Goal: Task Accomplishment & Management: Manage account settings

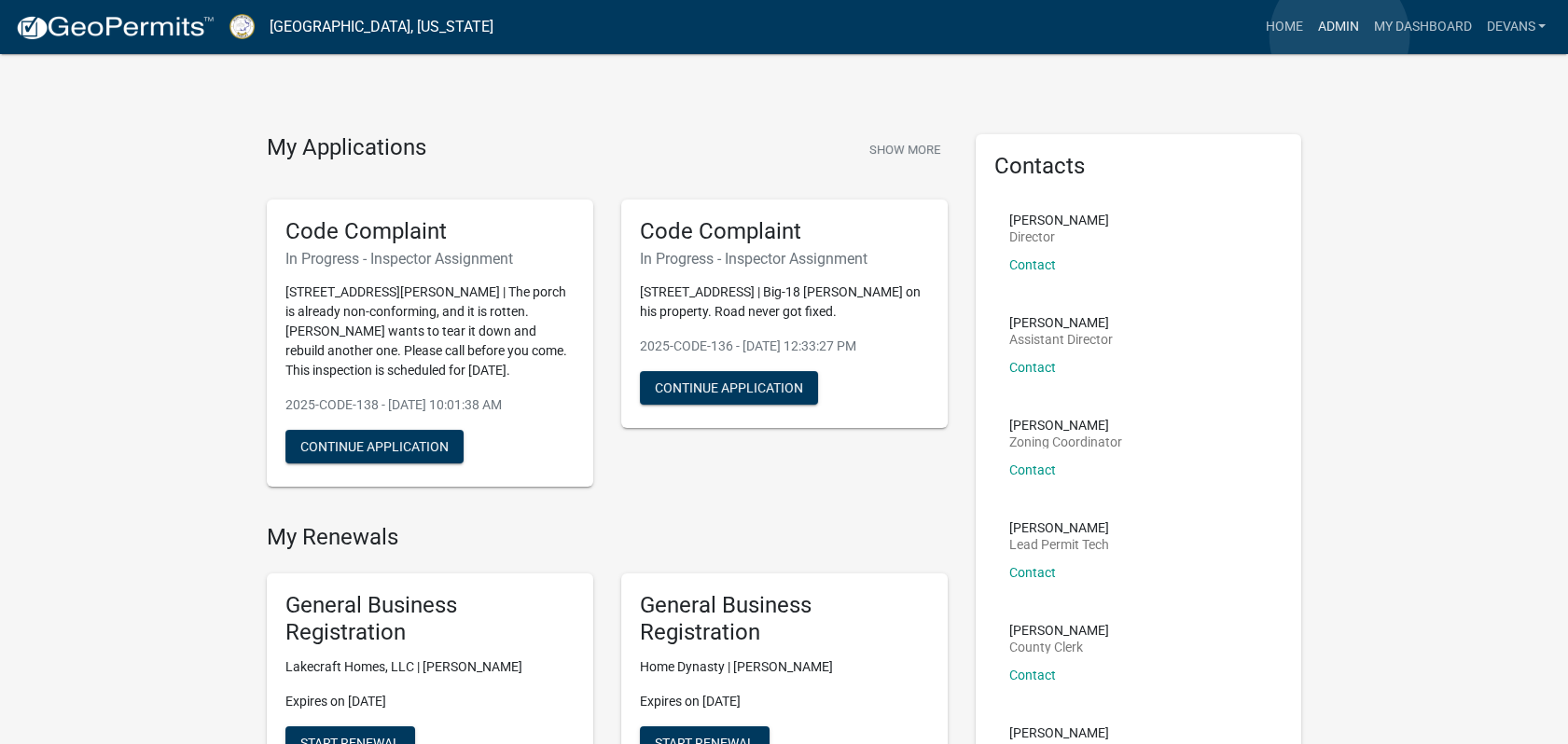
click at [1340, 36] on link "Admin" at bounding box center [1337, 27] width 56 height 35
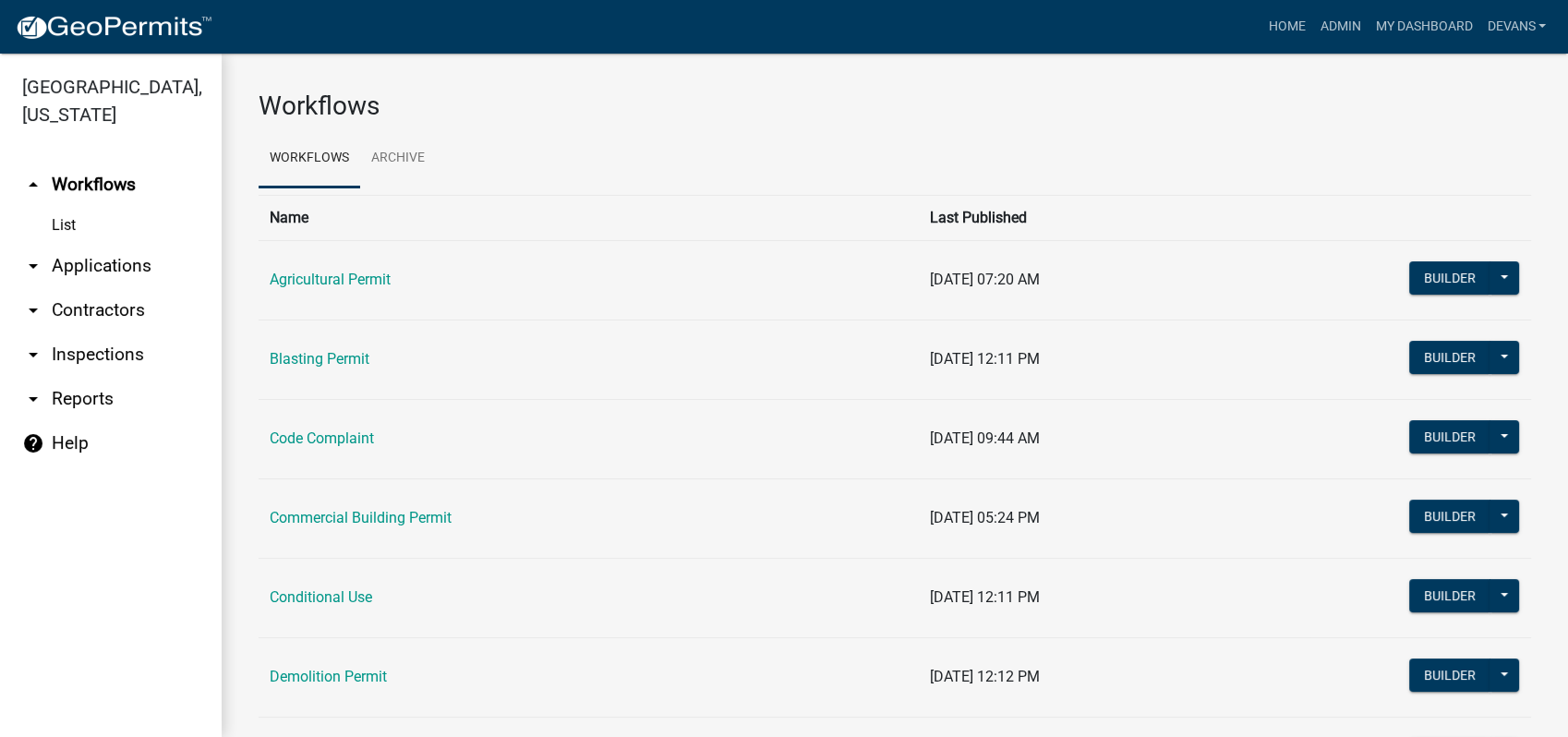
click at [126, 265] on link "arrow_drop_down Applications" at bounding box center [110, 266] width 221 height 44
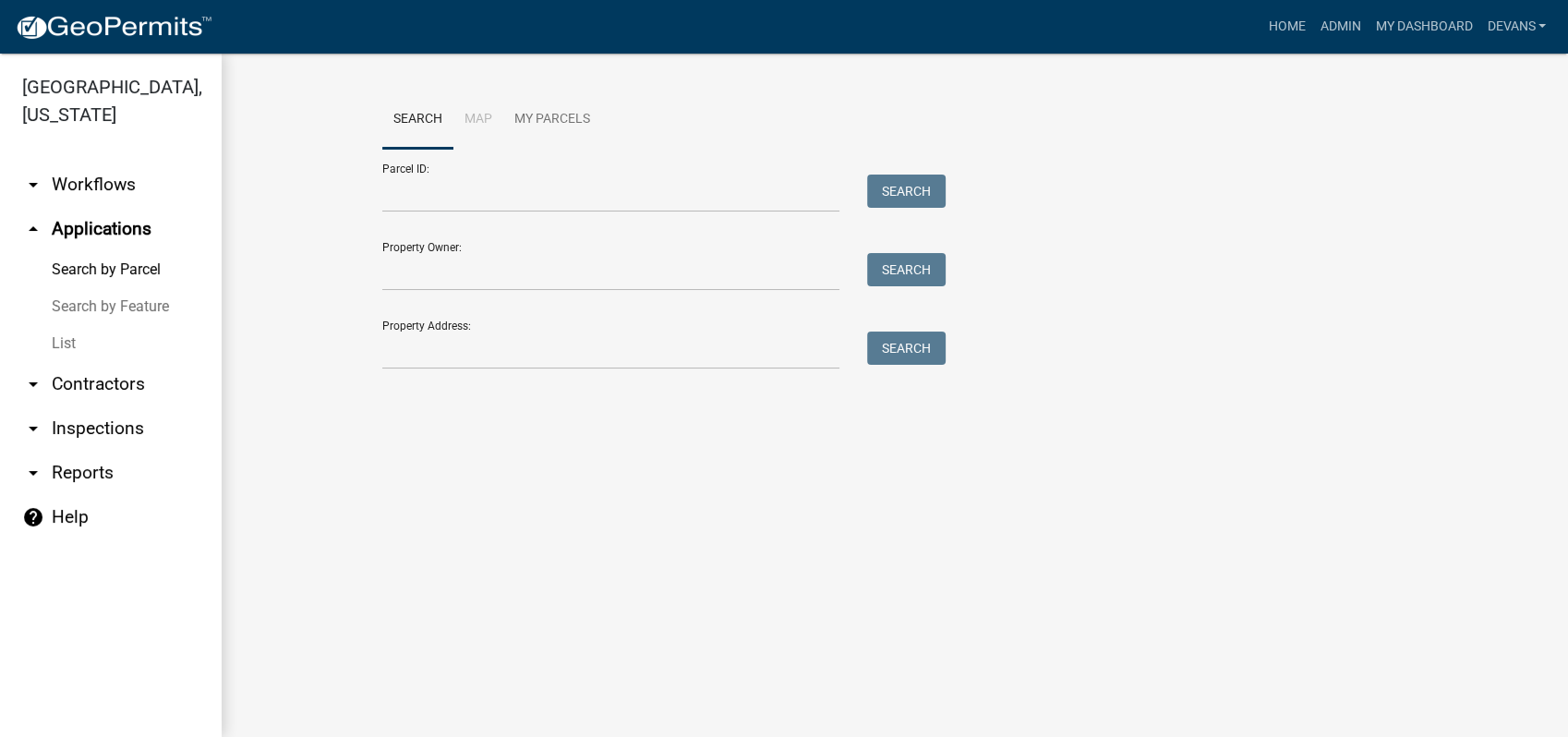
click at [59, 344] on link "List" at bounding box center [110, 343] width 221 height 37
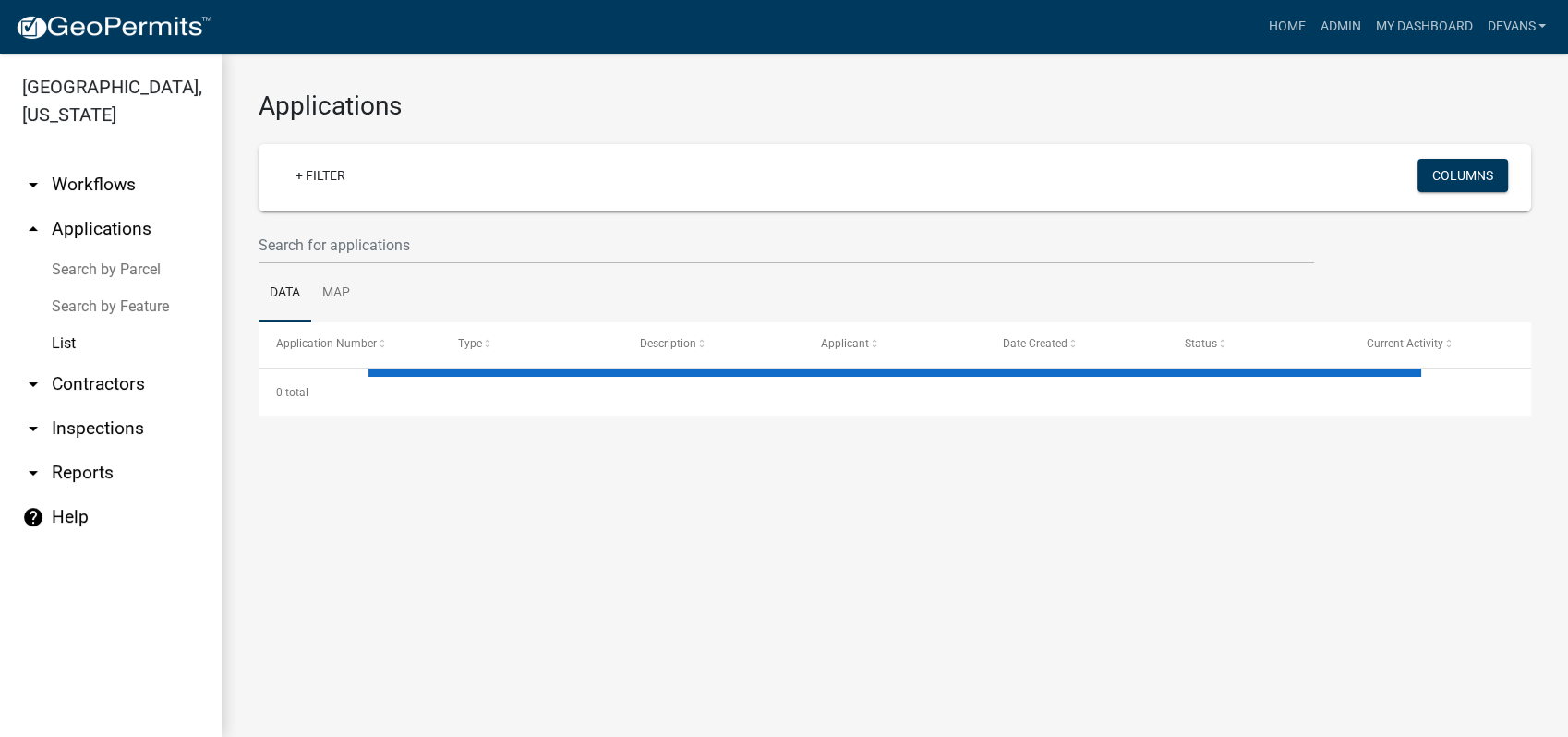
select select "1: 25"
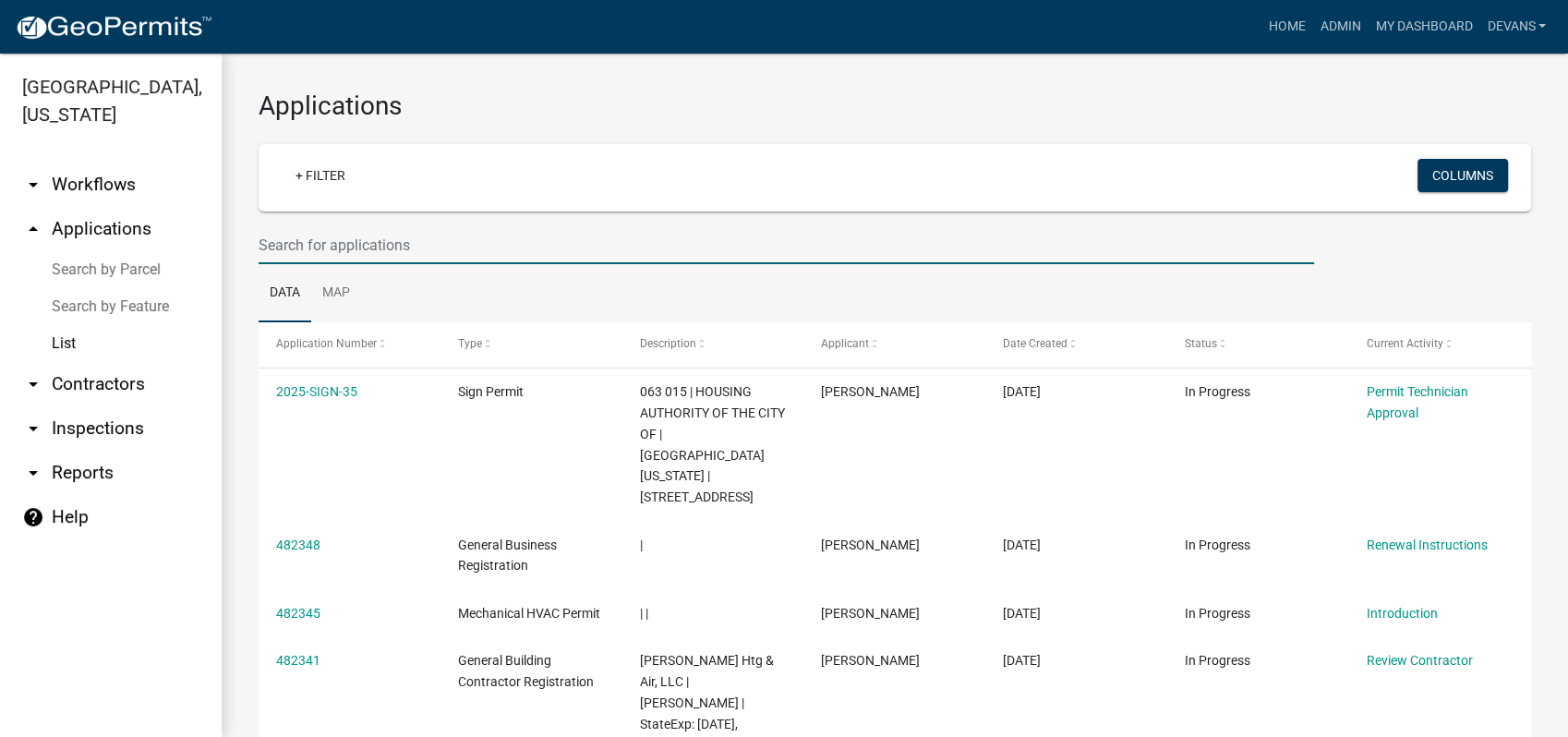
click at [318, 243] on input "text" at bounding box center [786, 245] width 1056 height 38
click at [313, 240] on input "text" at bounding box center [786, 245] width 1056 height 38
click at [465, 236] on input "text" at bounding box center [786, 245] width 1056 height 38
click at [468, 255] on input "text" at bounding box center [786, 245] width 1056 height 38
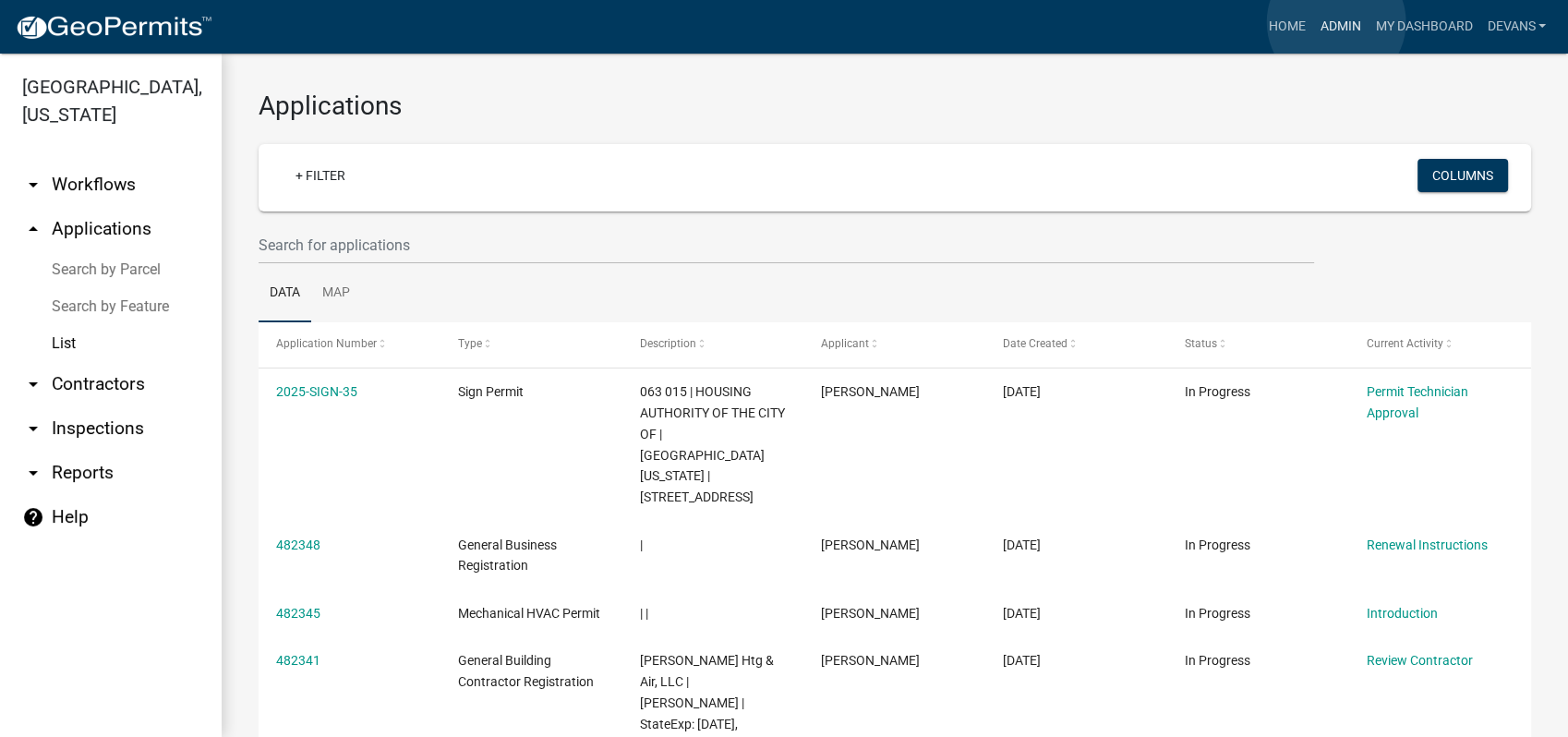
click at [1336, 22] on link "Admin" at bounding box center [1339, 27] width 55 height 35
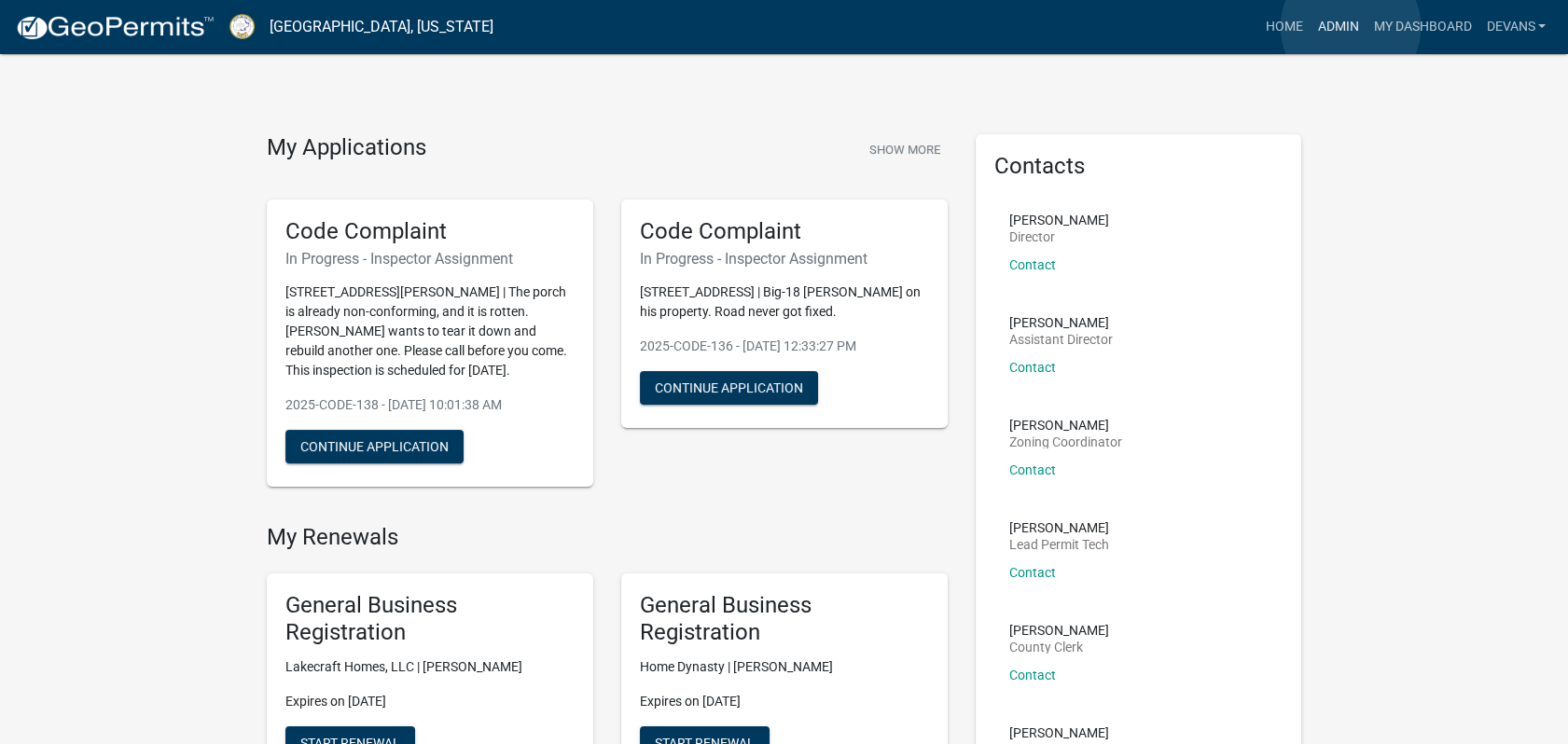
click at [1350, 27] on link "Admin" at bounding box center [1337, 27] width 56 height 35
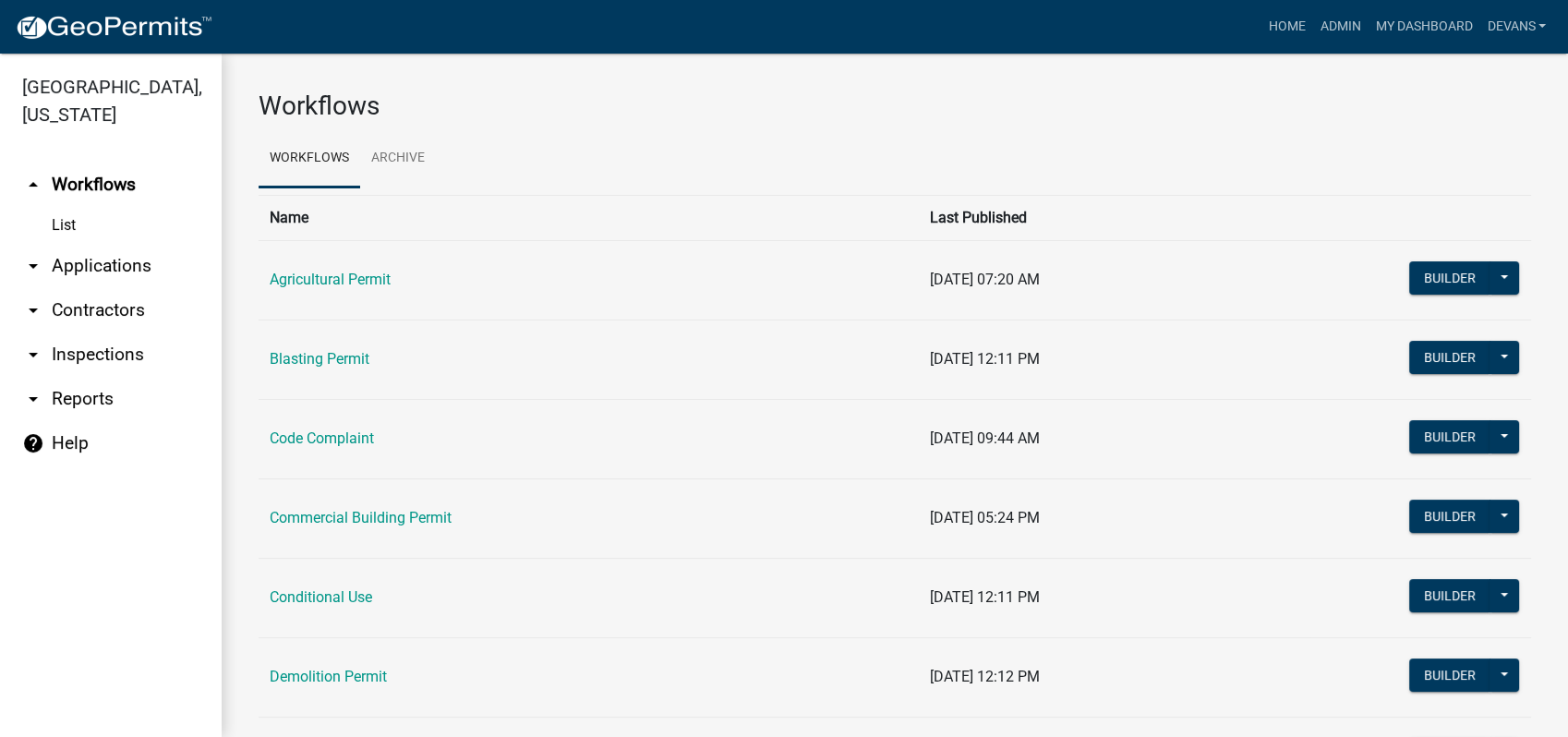
click at [90, 262] on link "arrow_drop_down Applications" at bounding box center [110, 266] width 221 height 44
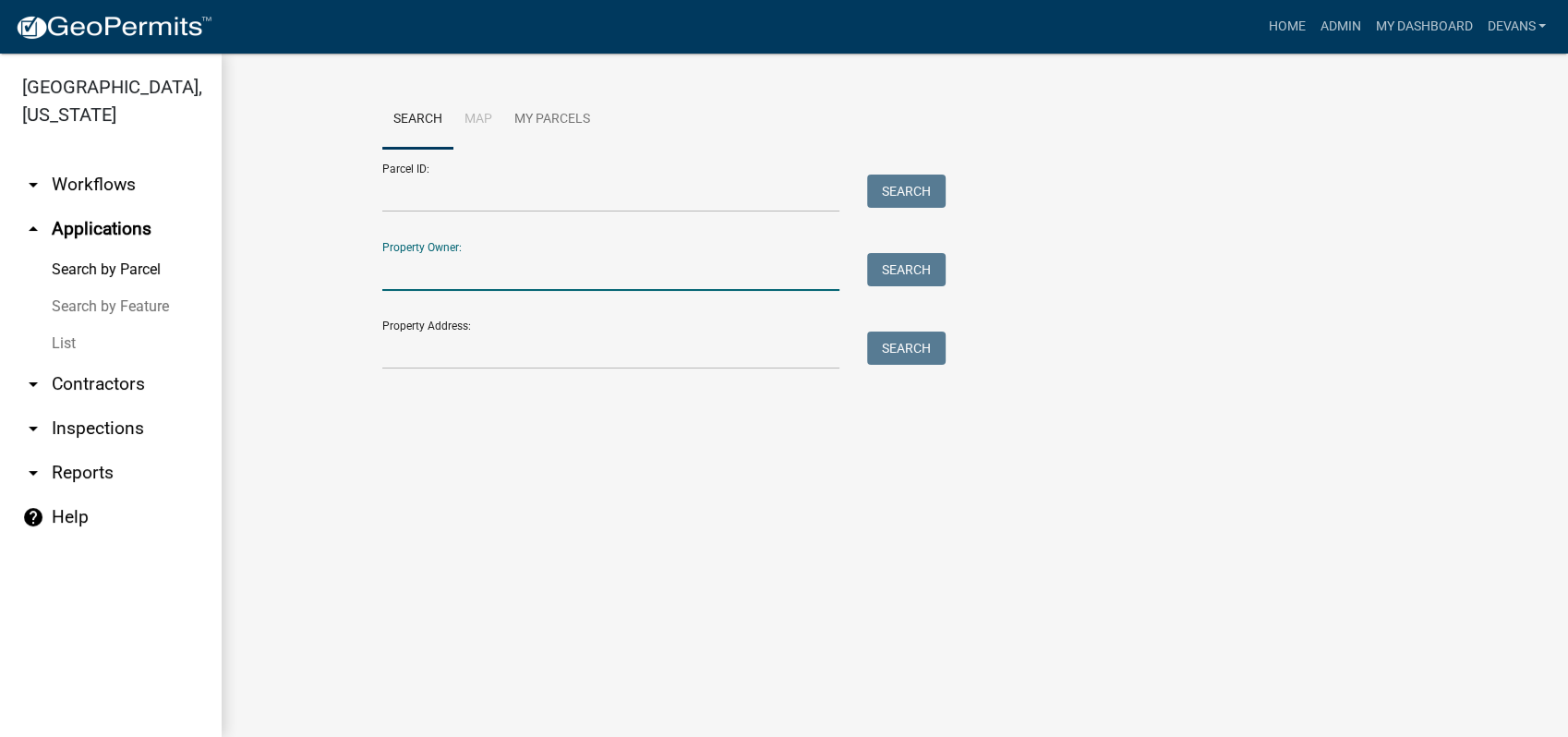
click at [422, 272] on input "Property Owner:" at bounding box center [610, 272] width 457 height 38
click at [895, 279] on button "Search" at bounding box center [906, 270] width 78 height 33
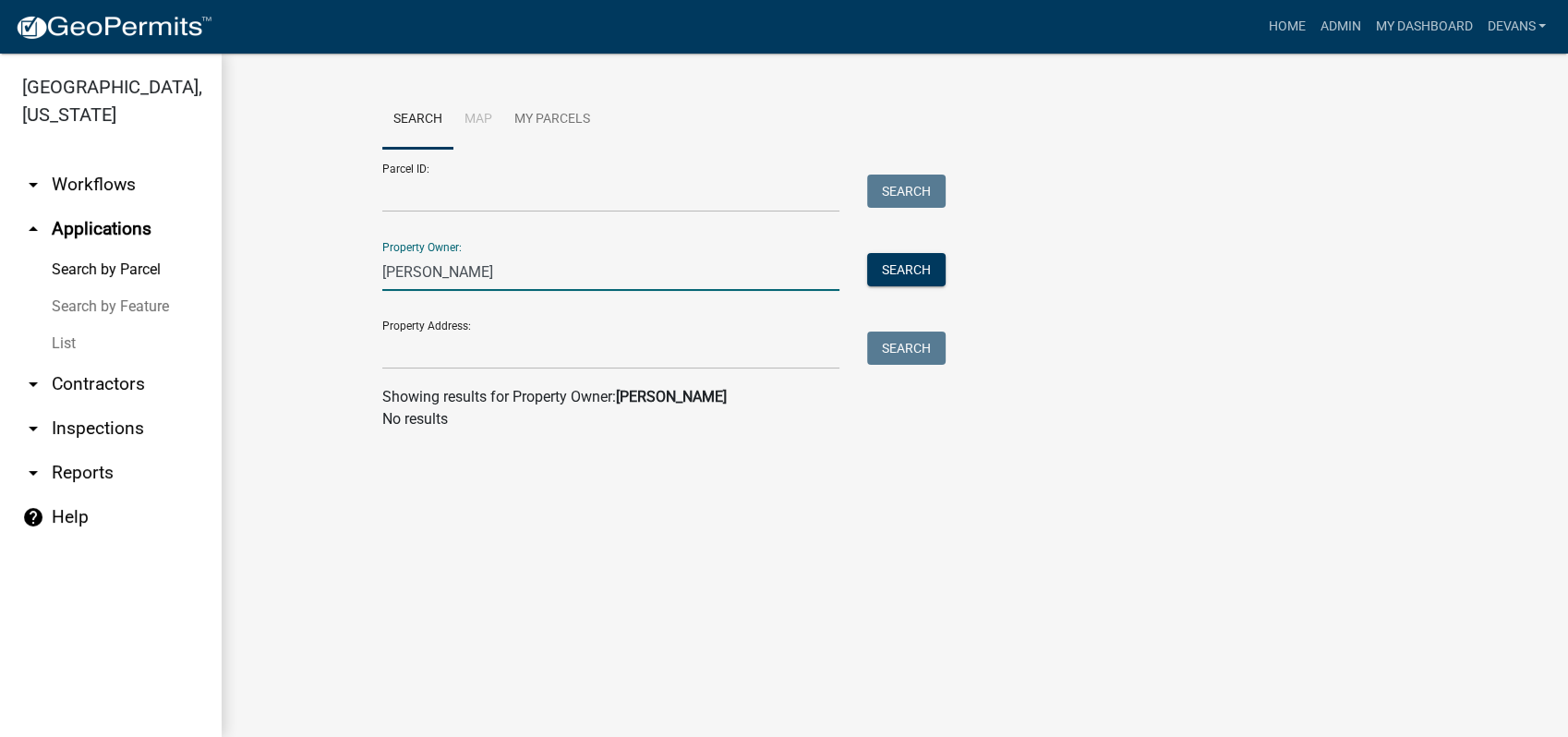
drag, startPoint x: 458, startPoint y: 274, endPoint x: 368, endPoint y: 284, distance: 90.6
click at [368, 284] on div "sabrina joiner" at bounding box center [610, 272] width 484 height 38
drag, startPoint x: 508, startPoint y: 266, endPoint x: 315, endPoint y: 270, distance: 193.0
click at [321, 271] on wm-workflow-application-search-view "Search Map My Parcels Parcel ID: Search Property Owner: sabrina joiner Search P…" at bounding box center [894, 268] width 1272 height 355
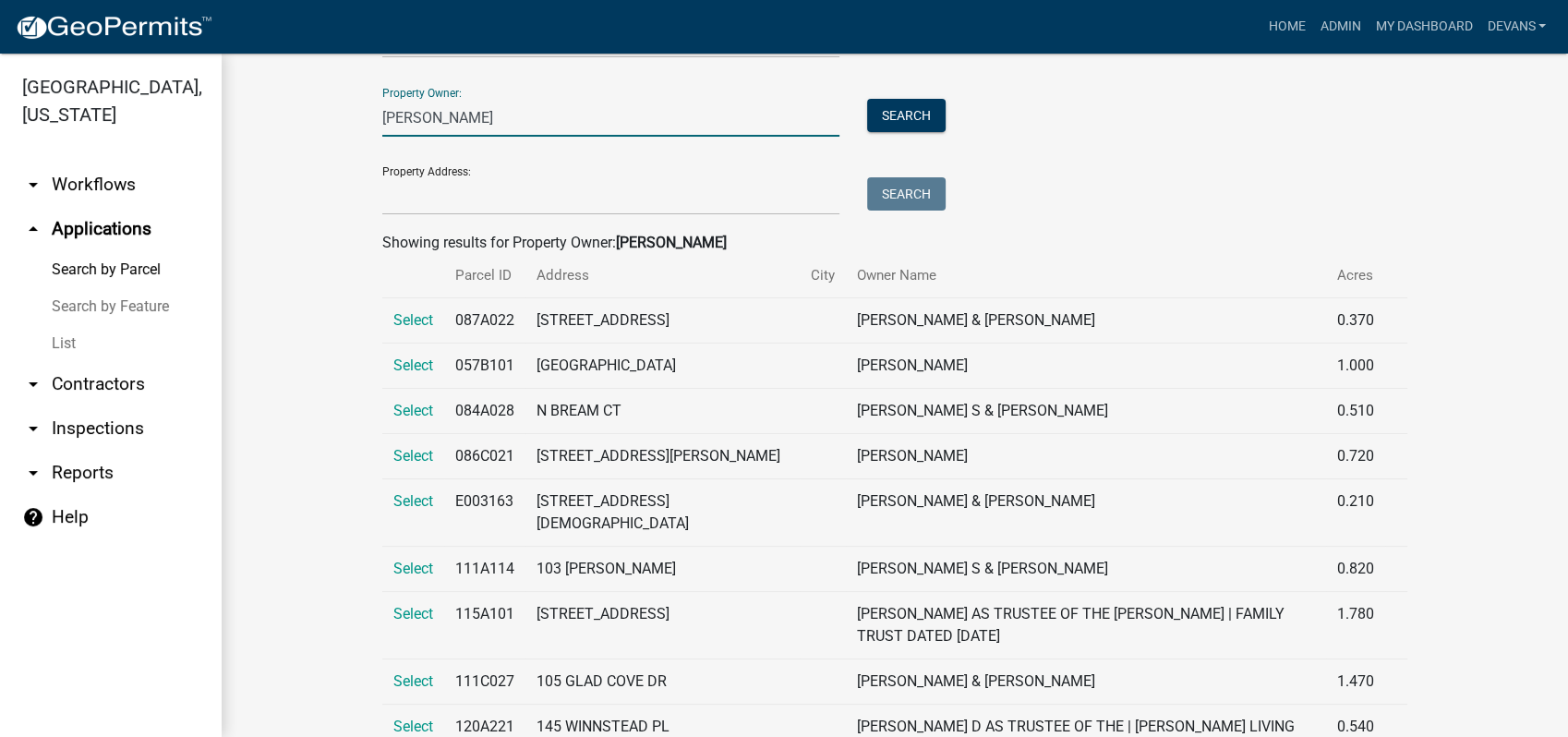
scroll to position [283, 0]
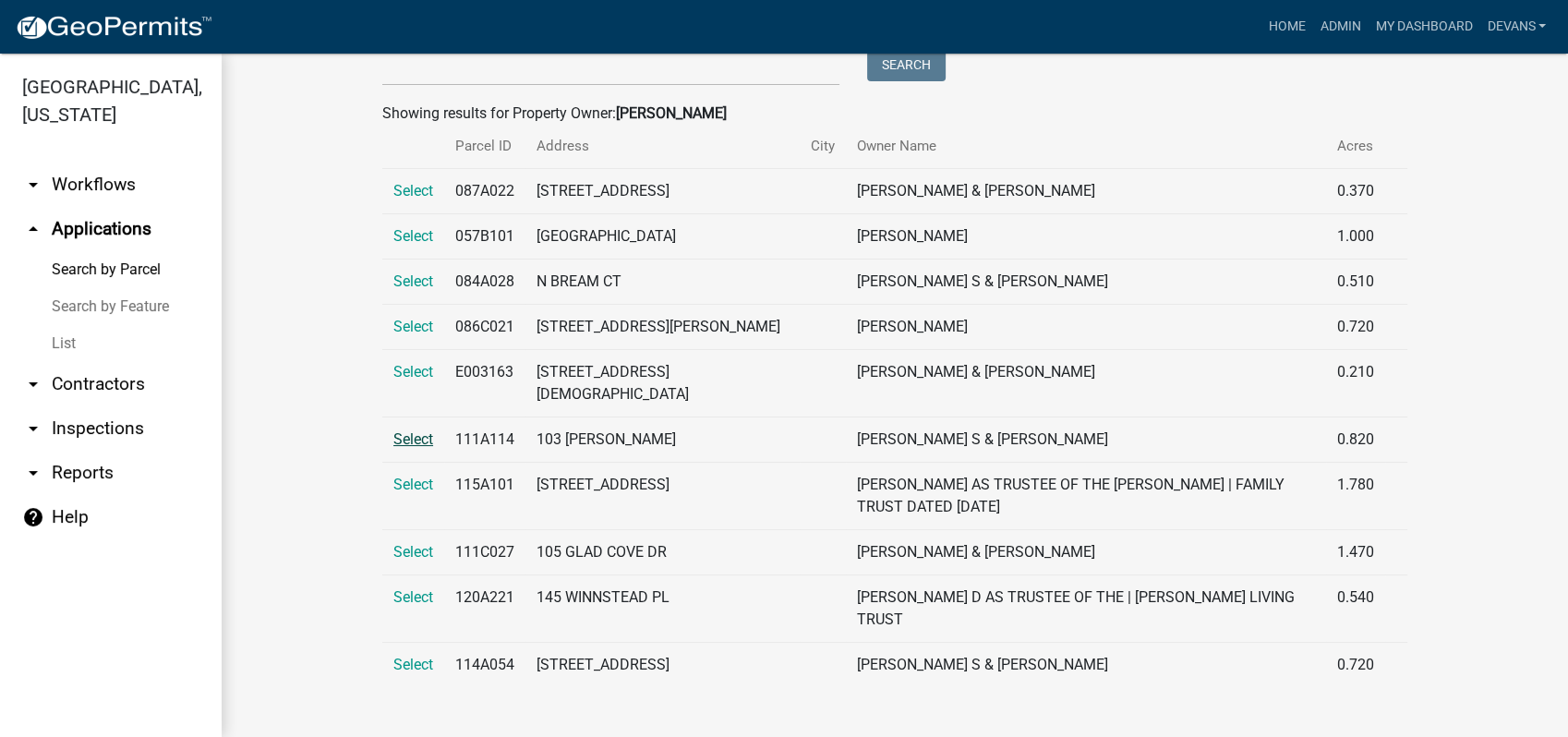
type input "Joiner"
click at [406, 438] on span "Select" at bounding box center [413, 439] width 40 height 17
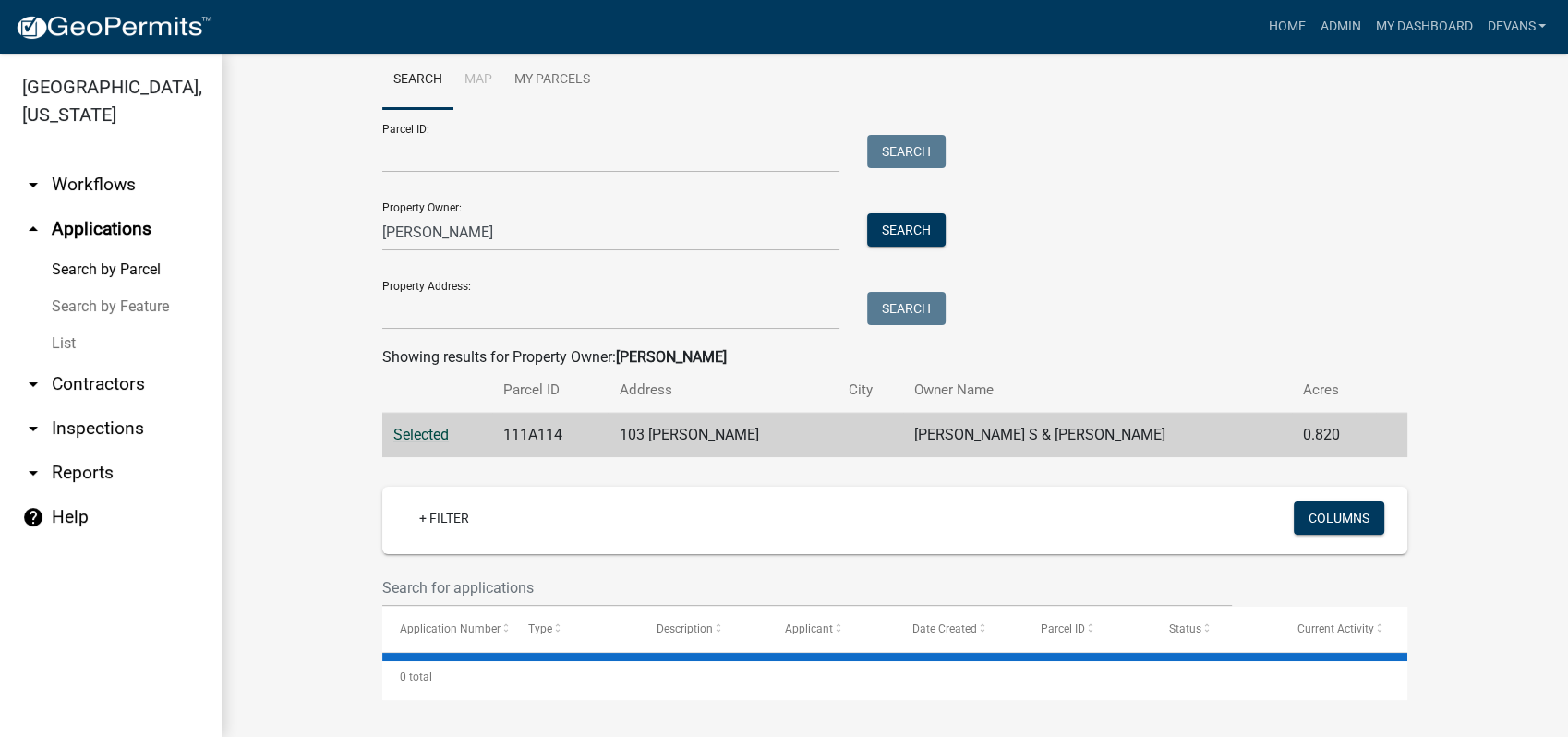
scroll to position [39, 0]
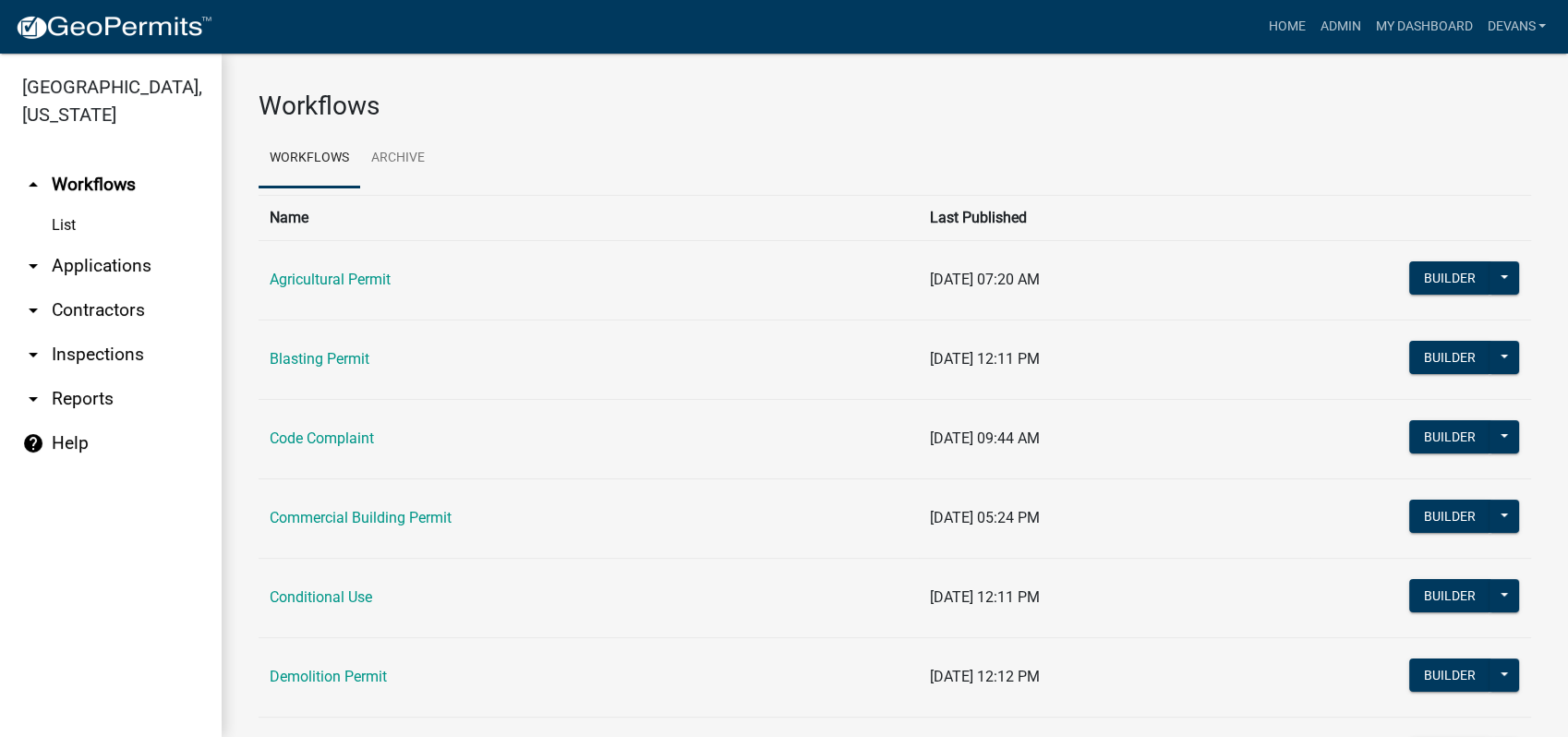
click at [98, 266] on link "arrow_drop_down Applications" at bounding box center [110, 266] width 221 height 44
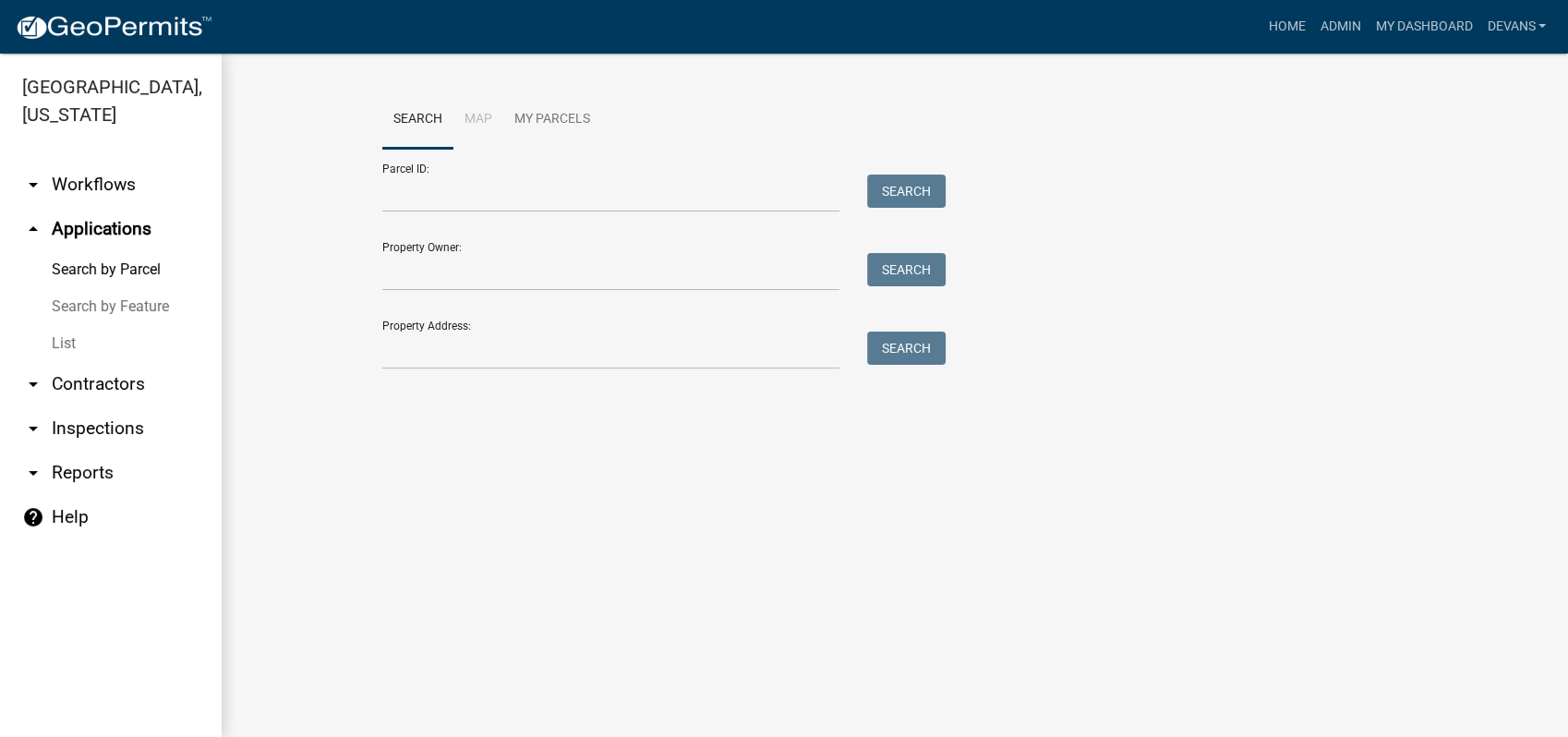
click at [67, 335] on link "List" at bounding box center [110, 343] width 221 height 37
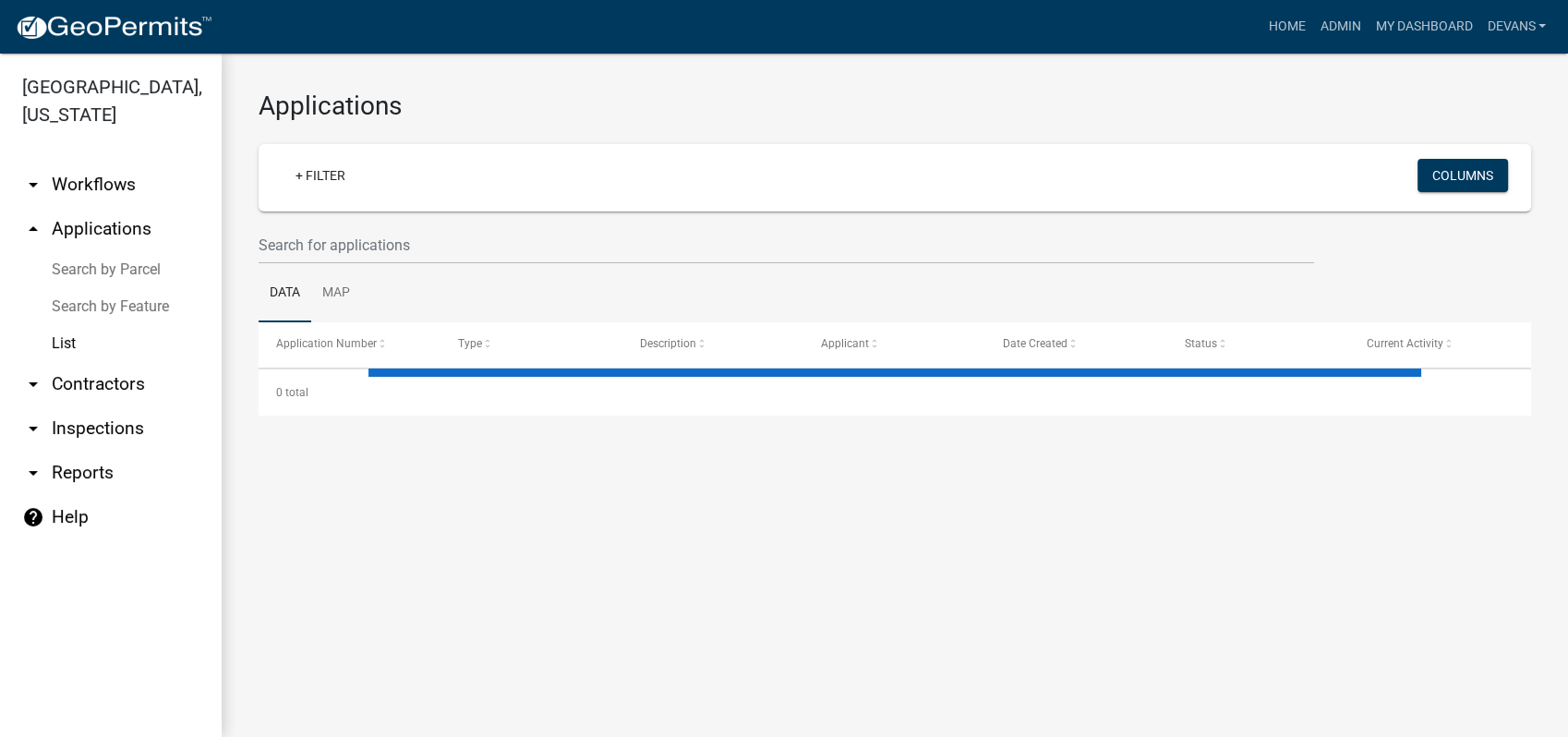
select select "1: 25"
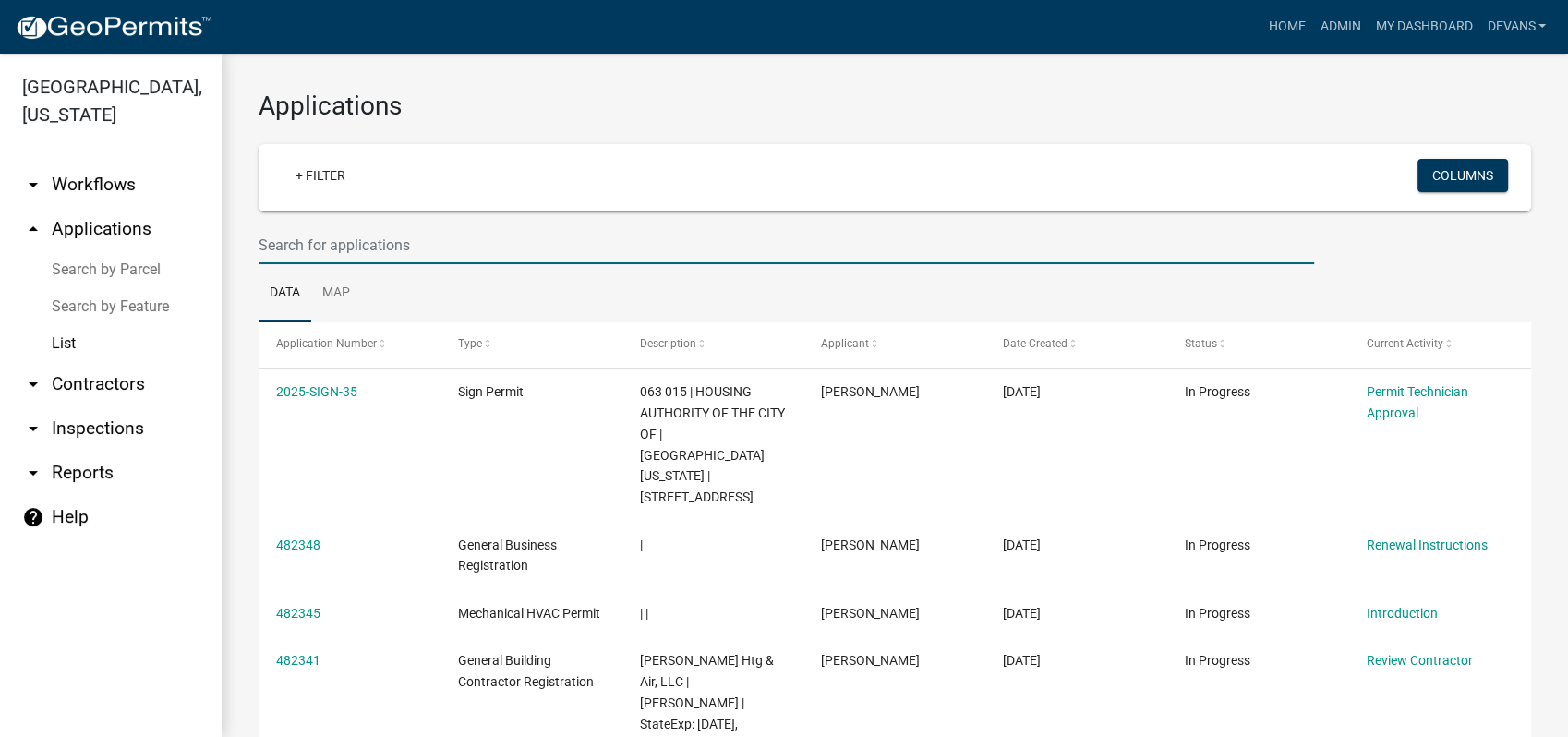
click at [371, 253] on input "text" at bounding box center [786, 245] width 1056 height 38
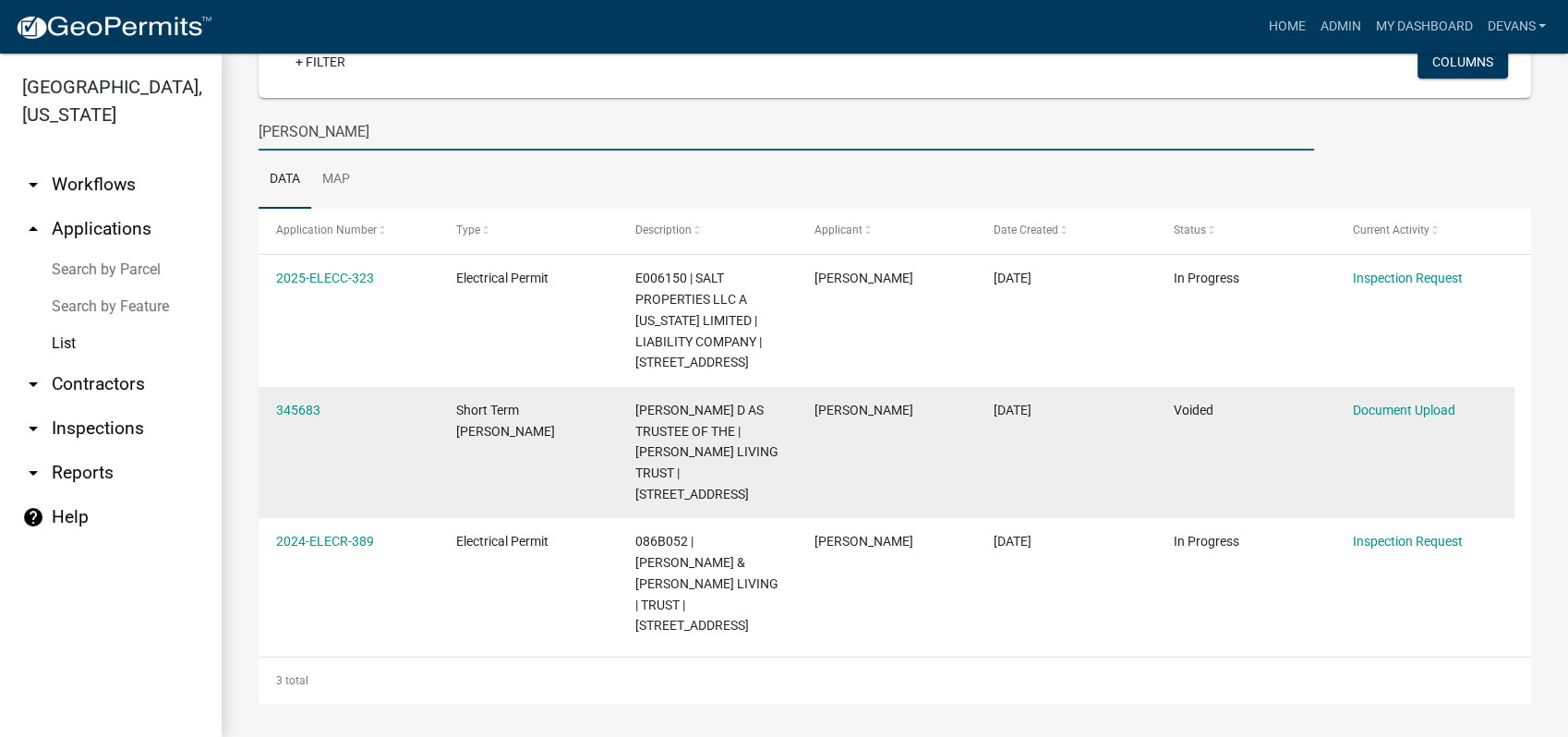
scroll to position [116, 0]
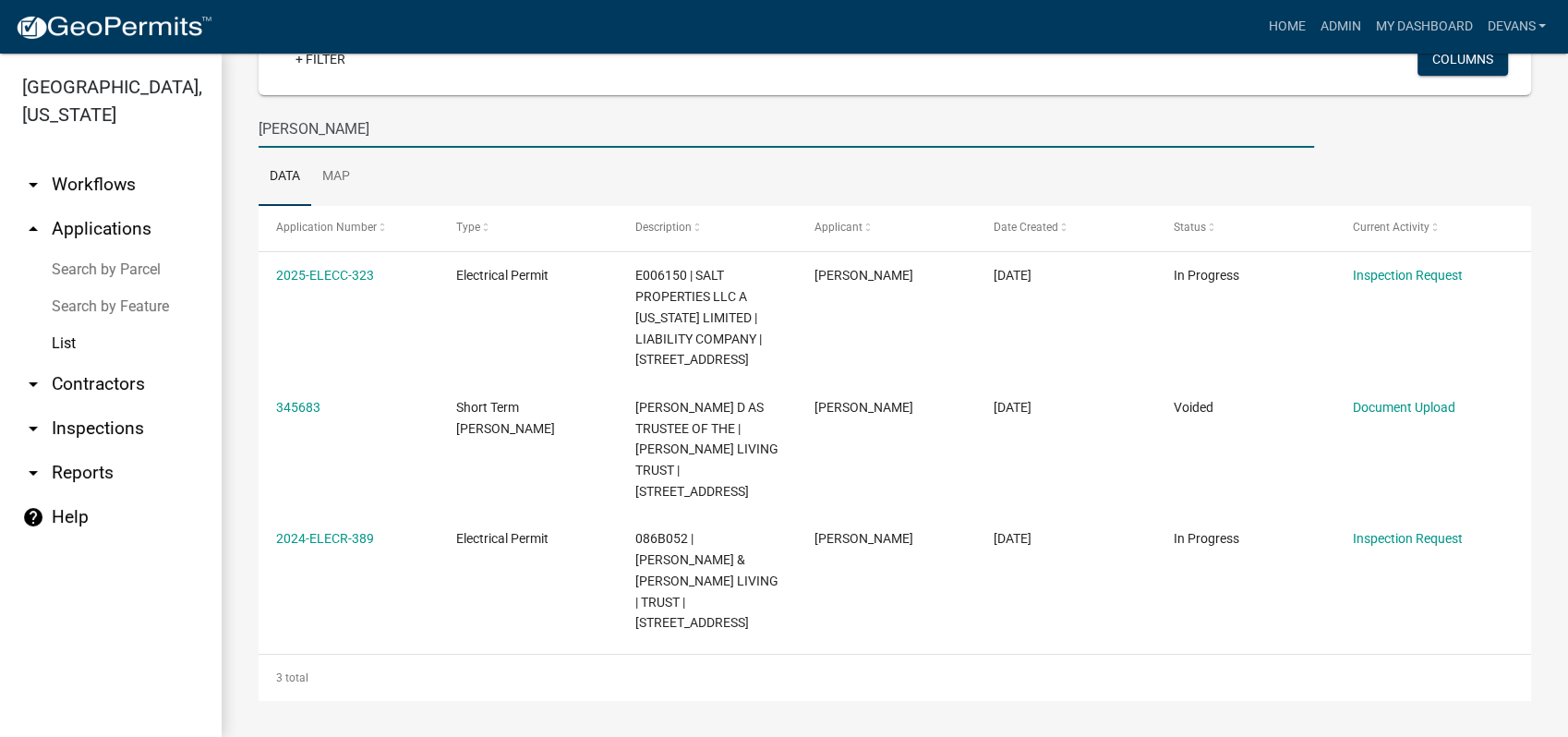
drag, startPoint x: 299, startPoint y: 129, endPoint x: 192, endPoint y: 125, distance: 107.1
click at [221, 127] on div "Applications + Filter Columns joiner Data Map Application Number Type Descripti…" at bounding box center [894, 337] width 1347 height 800
type input "joyner"
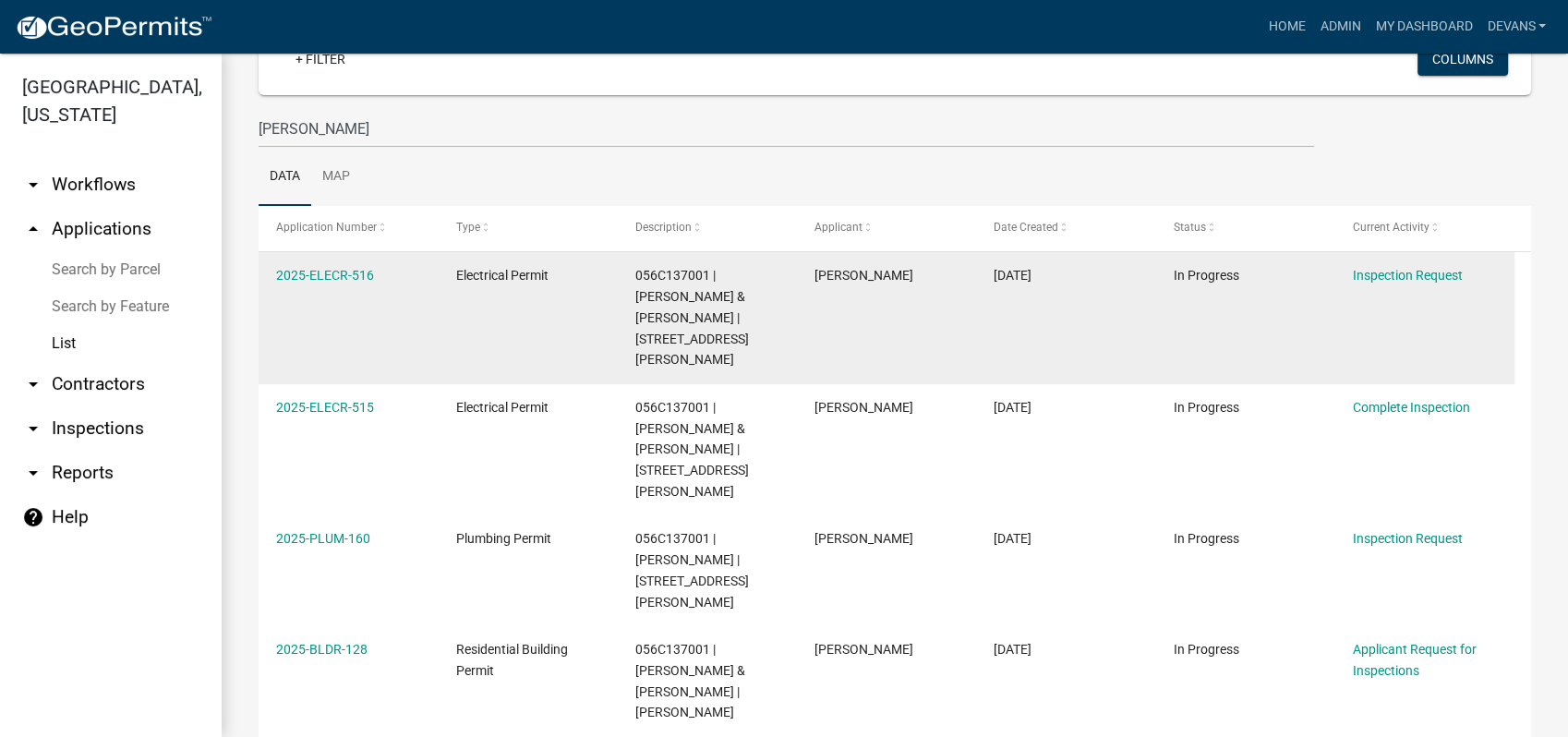
click at [327, 263] on datatable-body-cell "2025-ELECR-516" at bounding box center [347, 318] width 179 height 133
click at [330, 265] on div "2025-ELECR-516" at bounding box center [348, 276] width 144 height 21
click at [333, 273] on link "2025-ELECR-516" at bounding box center [325, 275] width 98 height 15
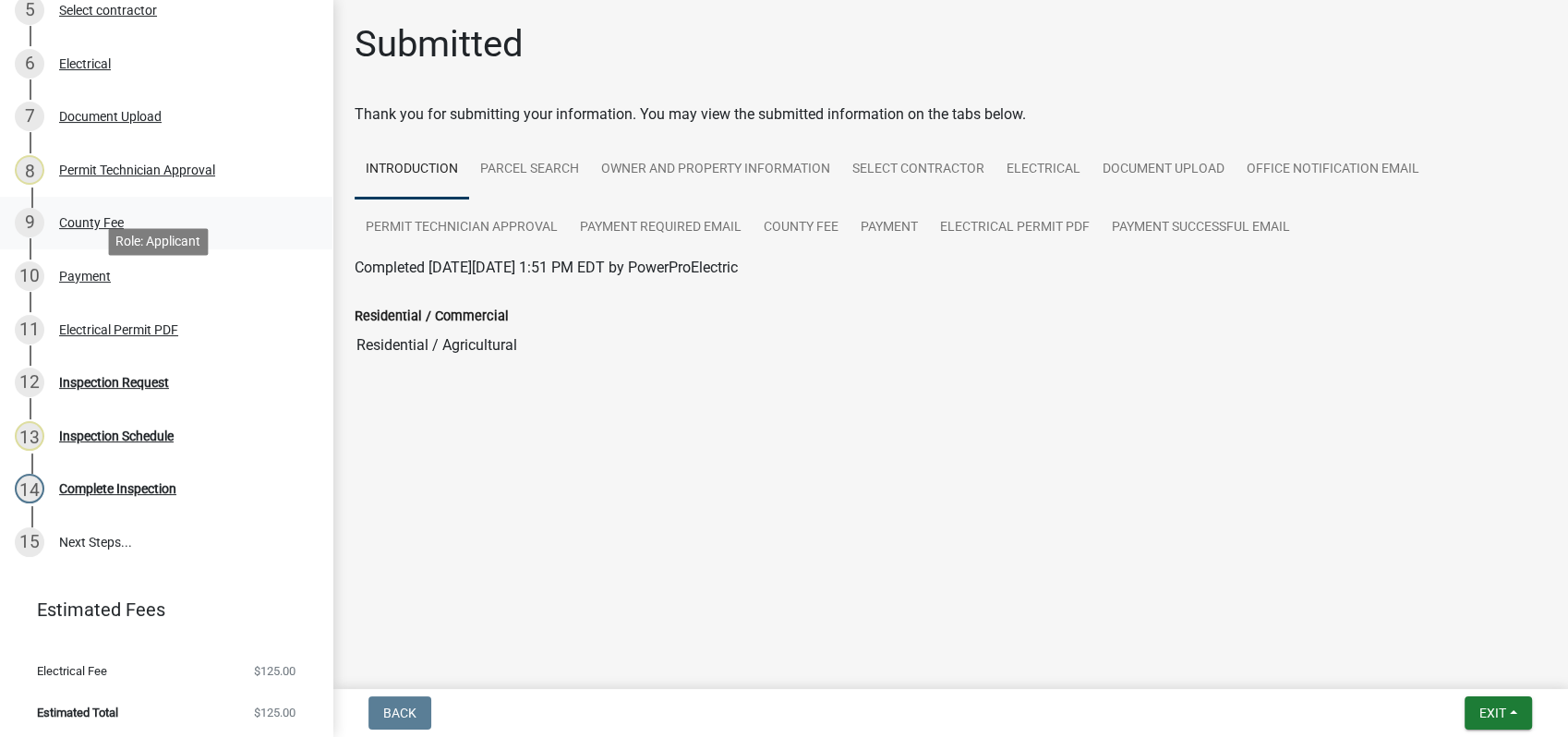
scroll to position [545, 0]
click at [71, 271] on div "Payment" at bounding box center [84, 273] width 51 height 13
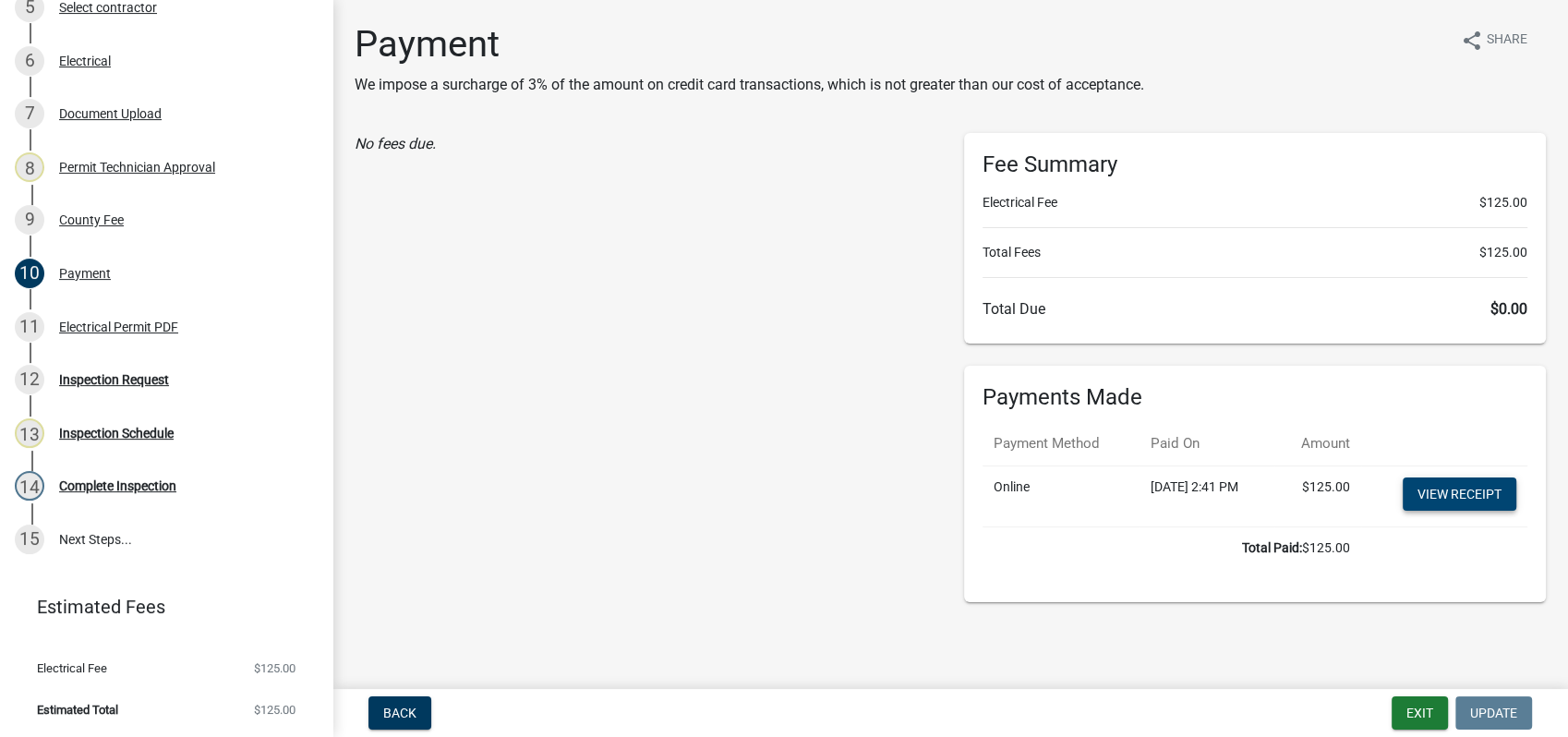
click at [1448, 495] on link "View receipt" at bounding box center [1459, 494] width 113 height 33
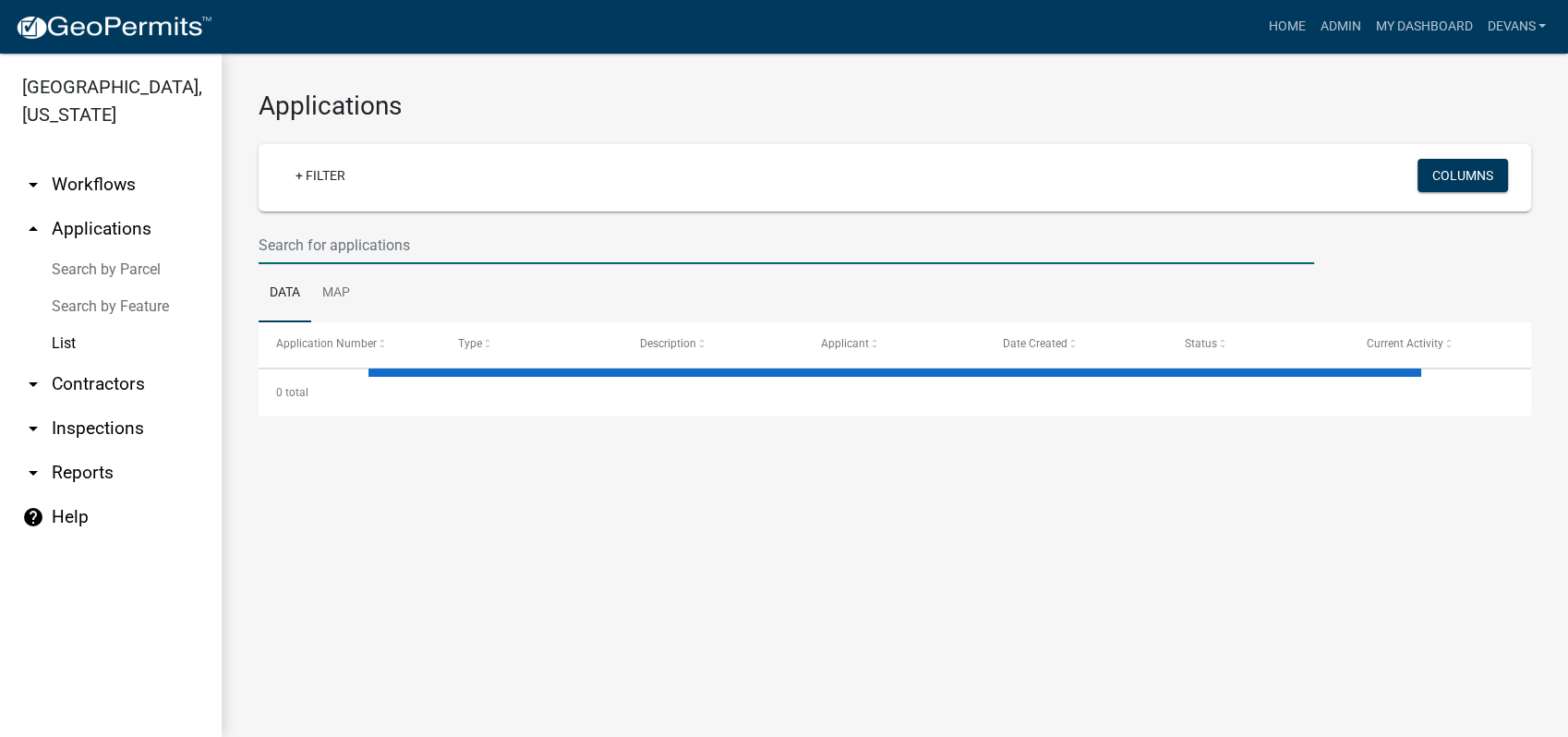
click at [382, 237] on input "text" at bounding box center [786, 245] width 1056 height 38
type input "joyn"
select select "1: 25"
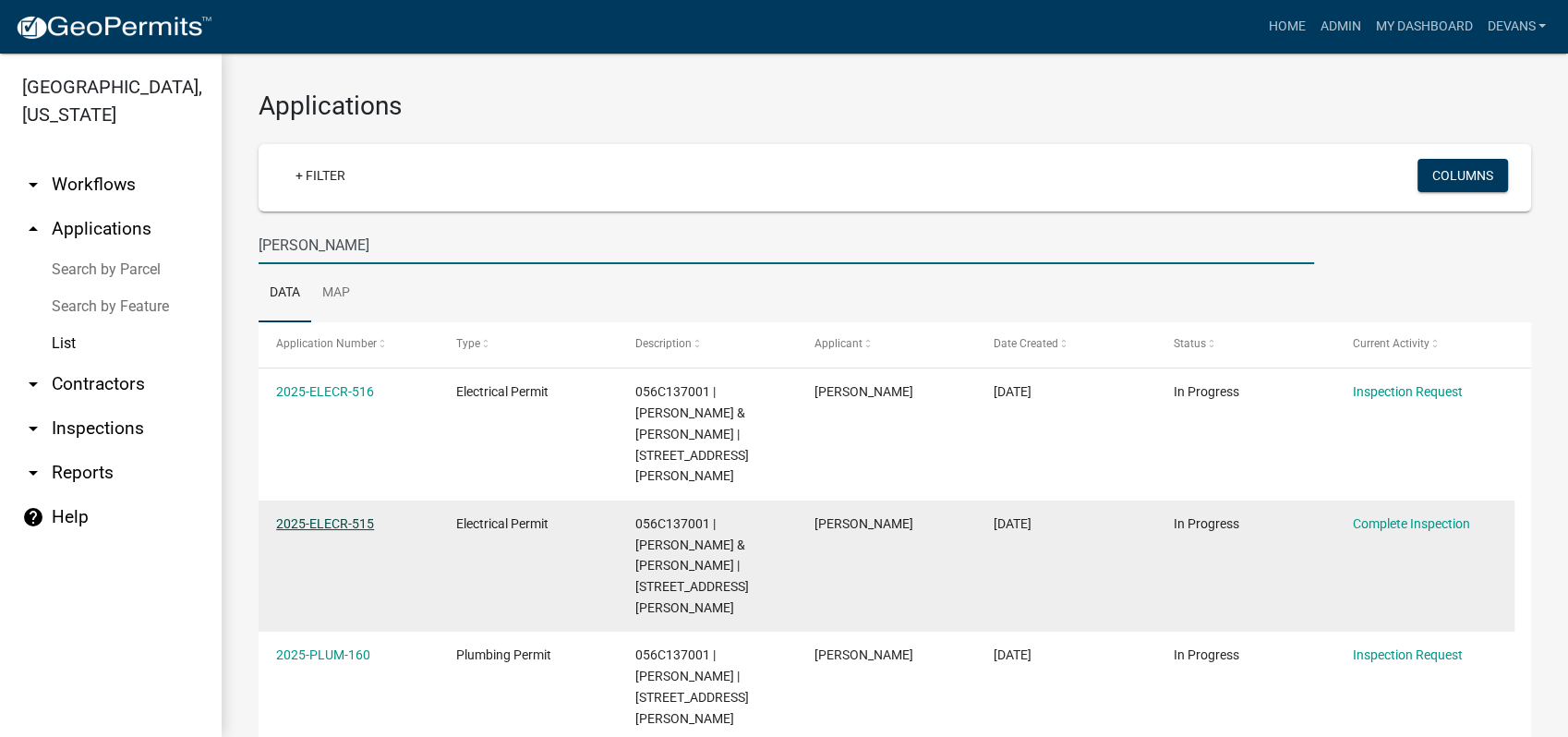
type input "joyner"
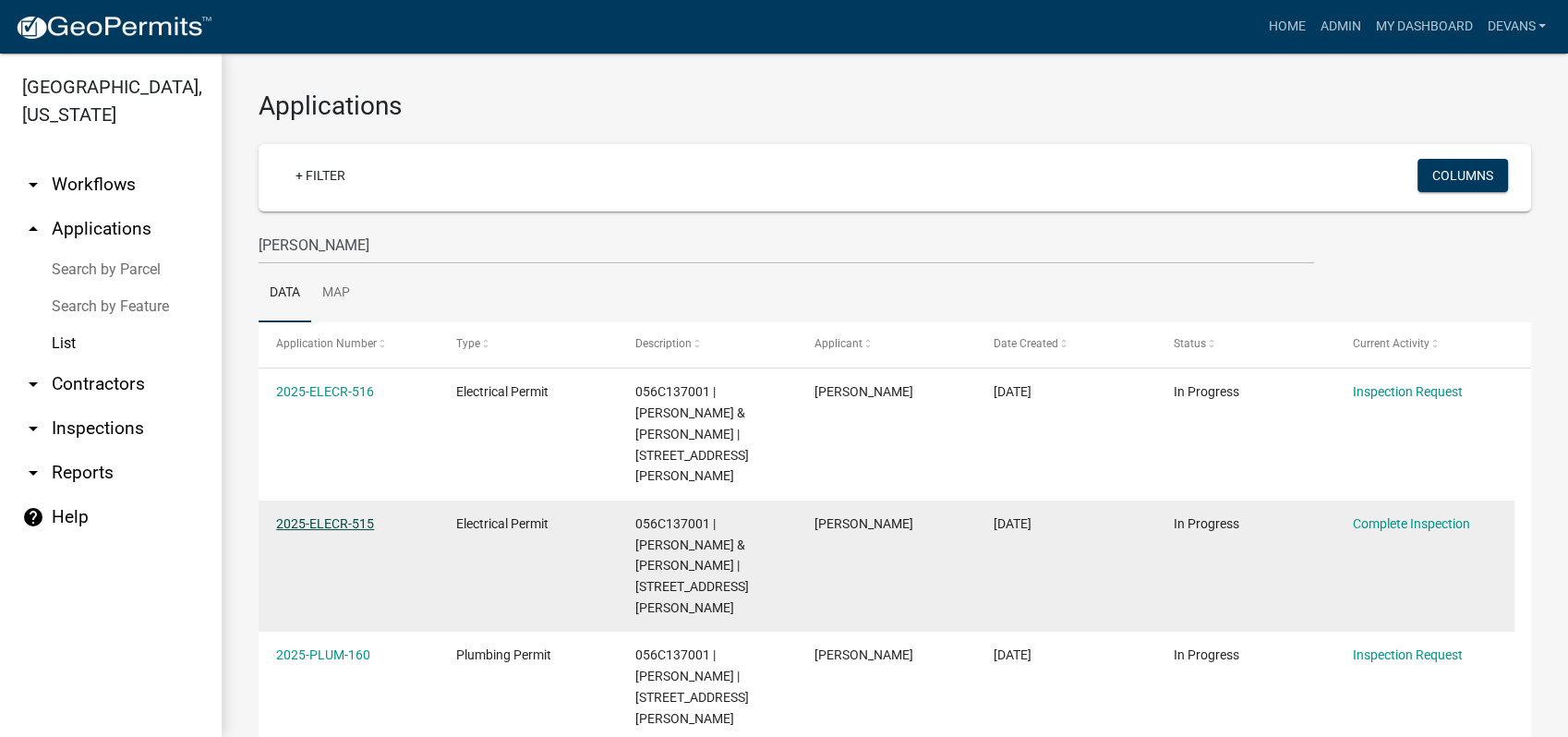
click at [310, 516] on link "2025-ELECR-515" at bounding box center [325, 523] width 98 height 15
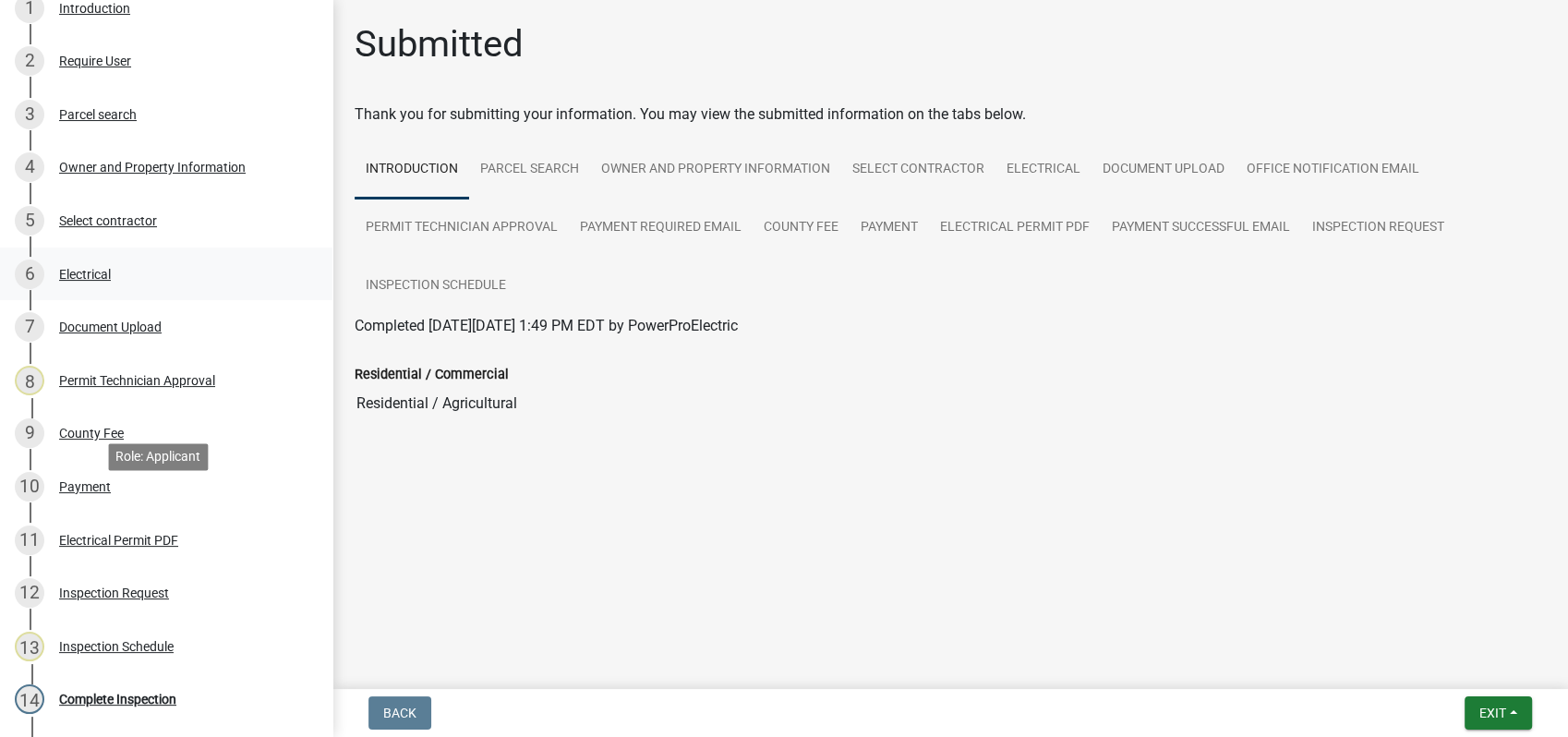
scroll to position [513, 0]
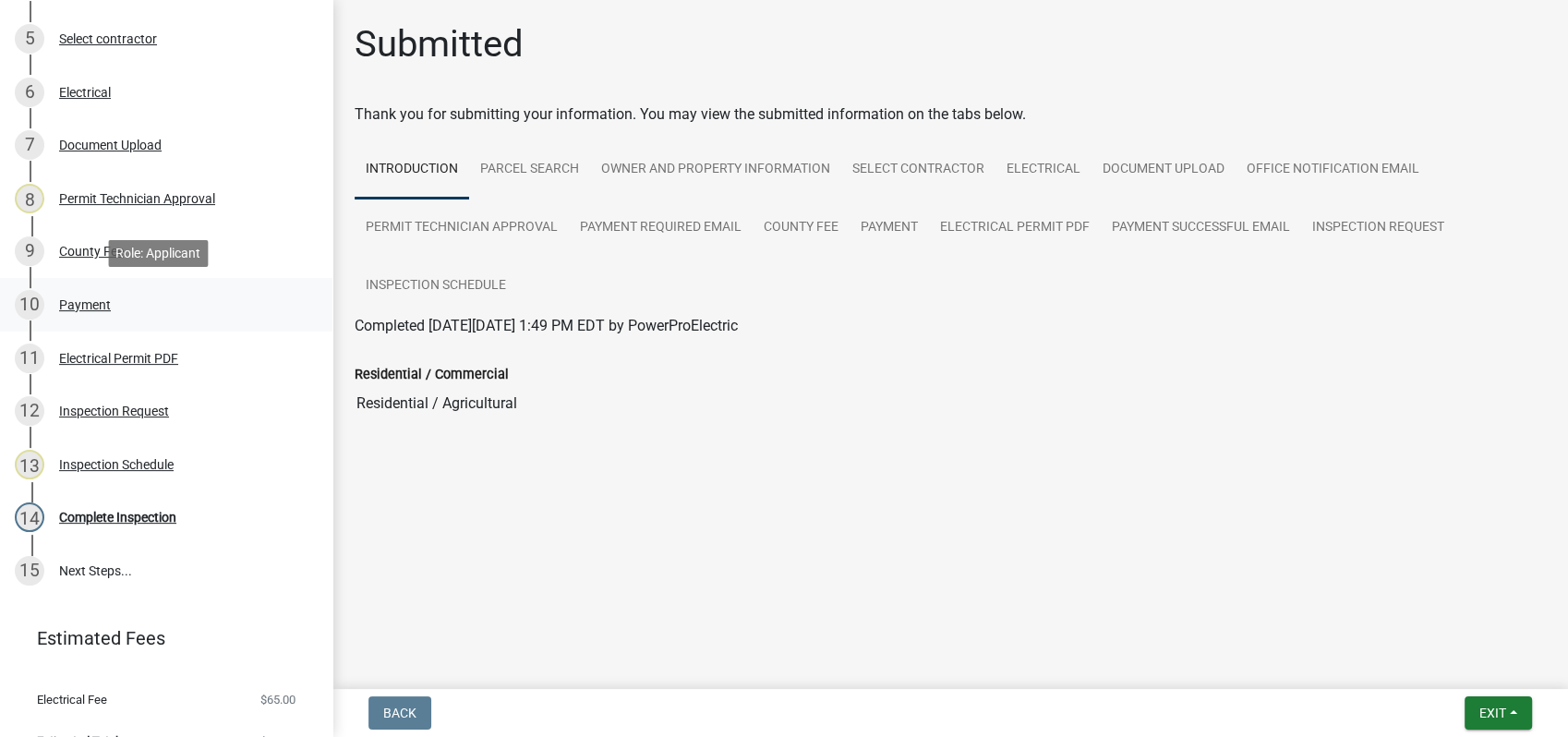
click at [103, 302] on div "Payment" at bounding box center [84, 305] width 51 height 13
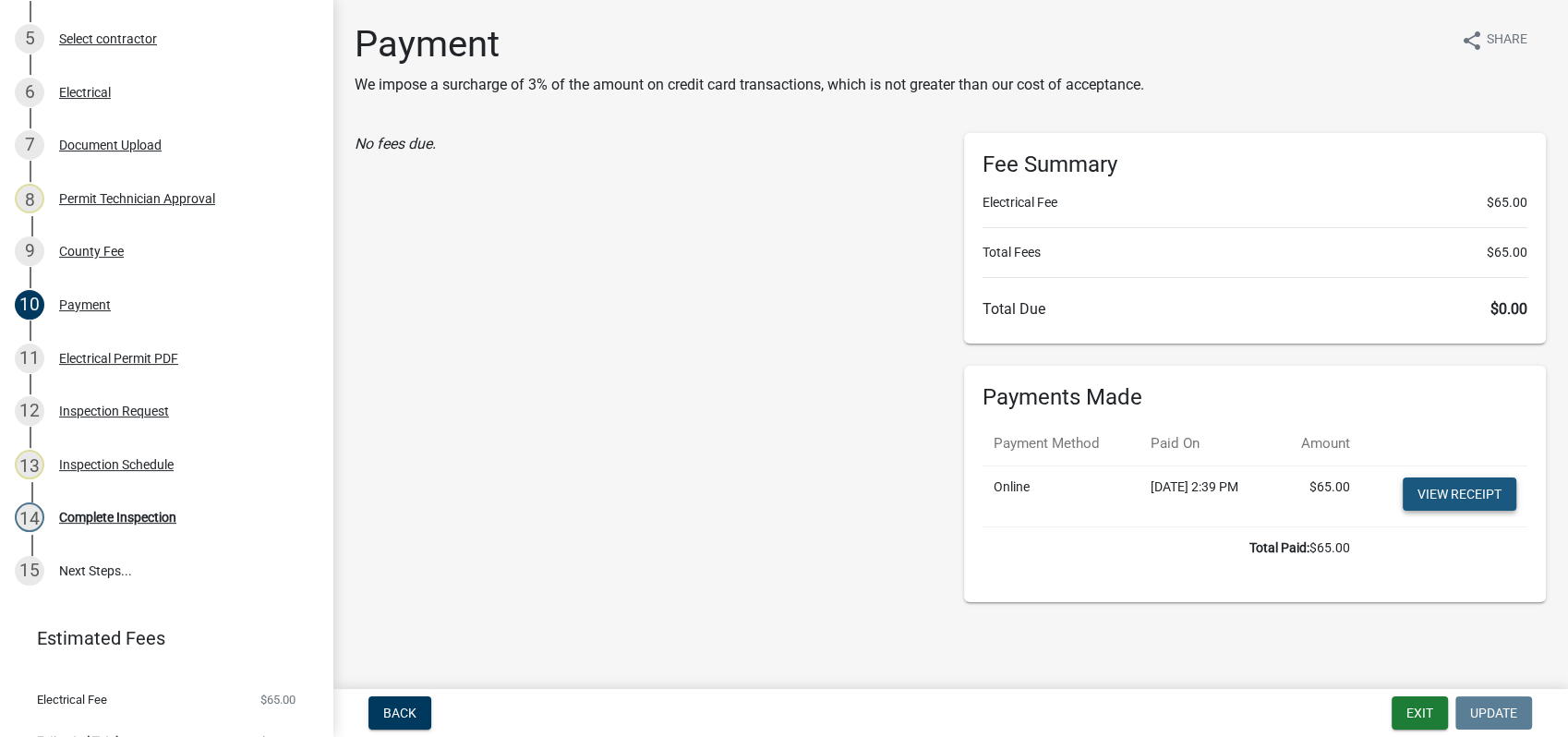
click at [1457, 495] on link "View receipt" at bounding box center [1459, 494] width 113 height 33
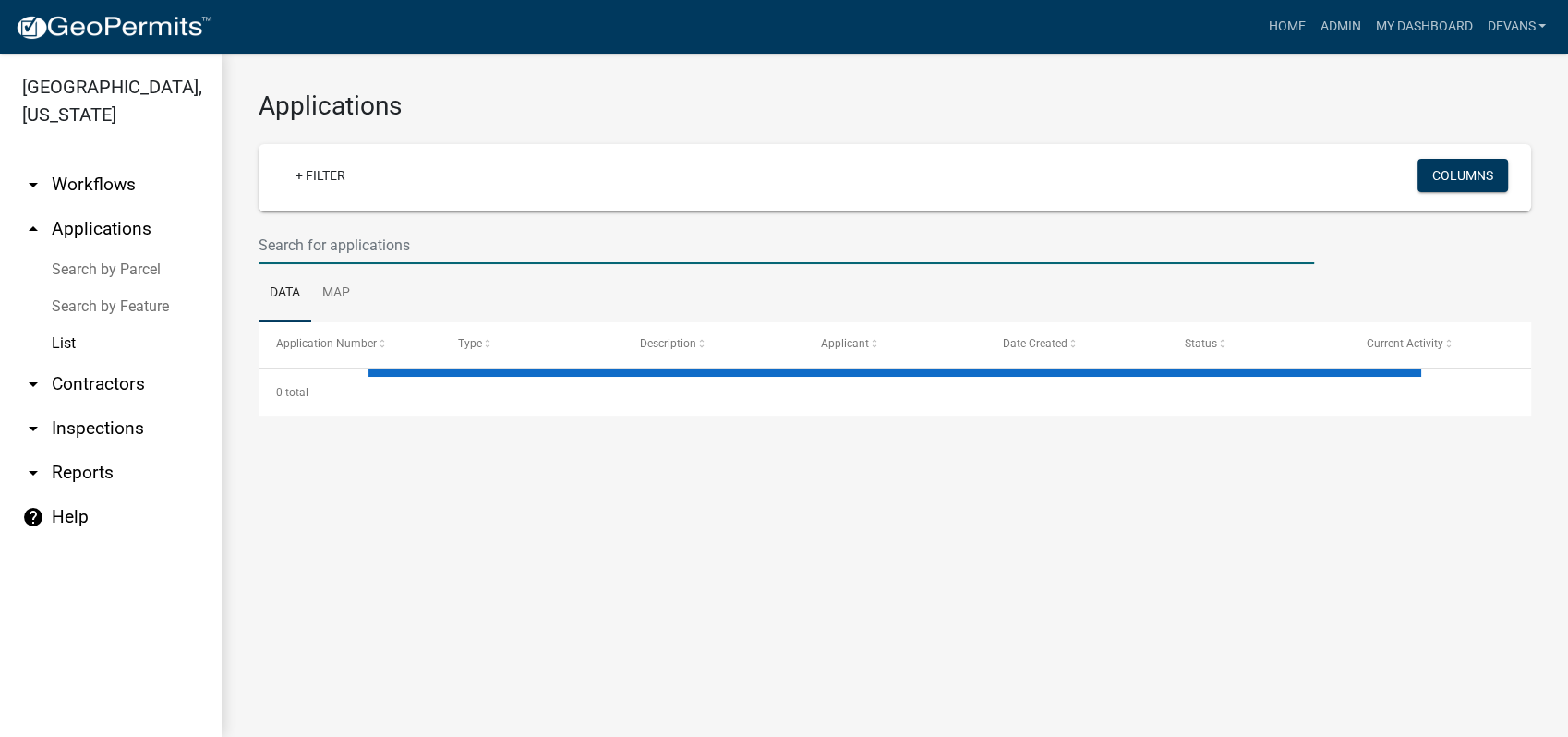
click at [449, 251] on input "text" at bounding box center [786, 245] width 1056 height 38
type input "so"
select select "1: 25"
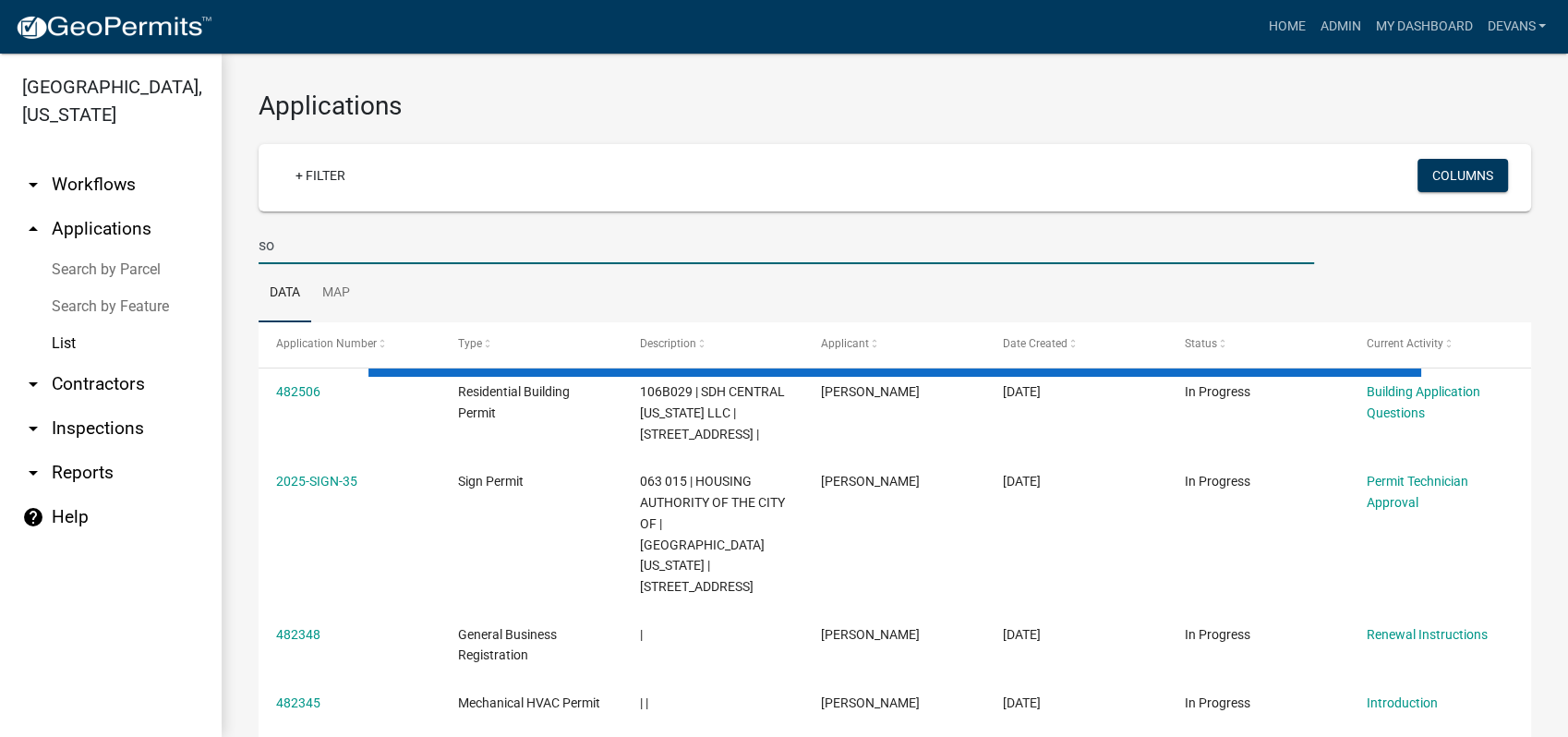
type input "s"
type input "joyner"
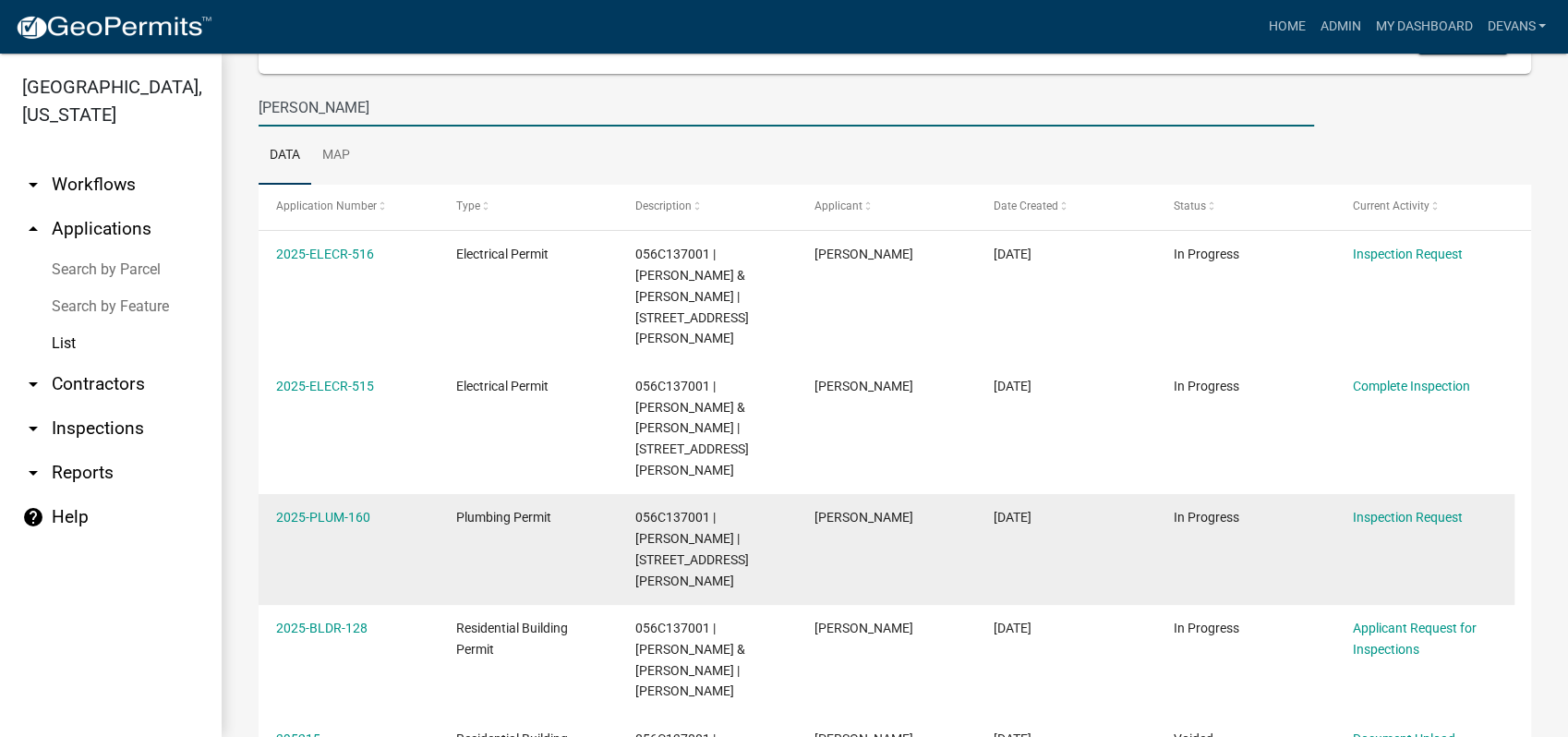
scroll to position [103, 0]
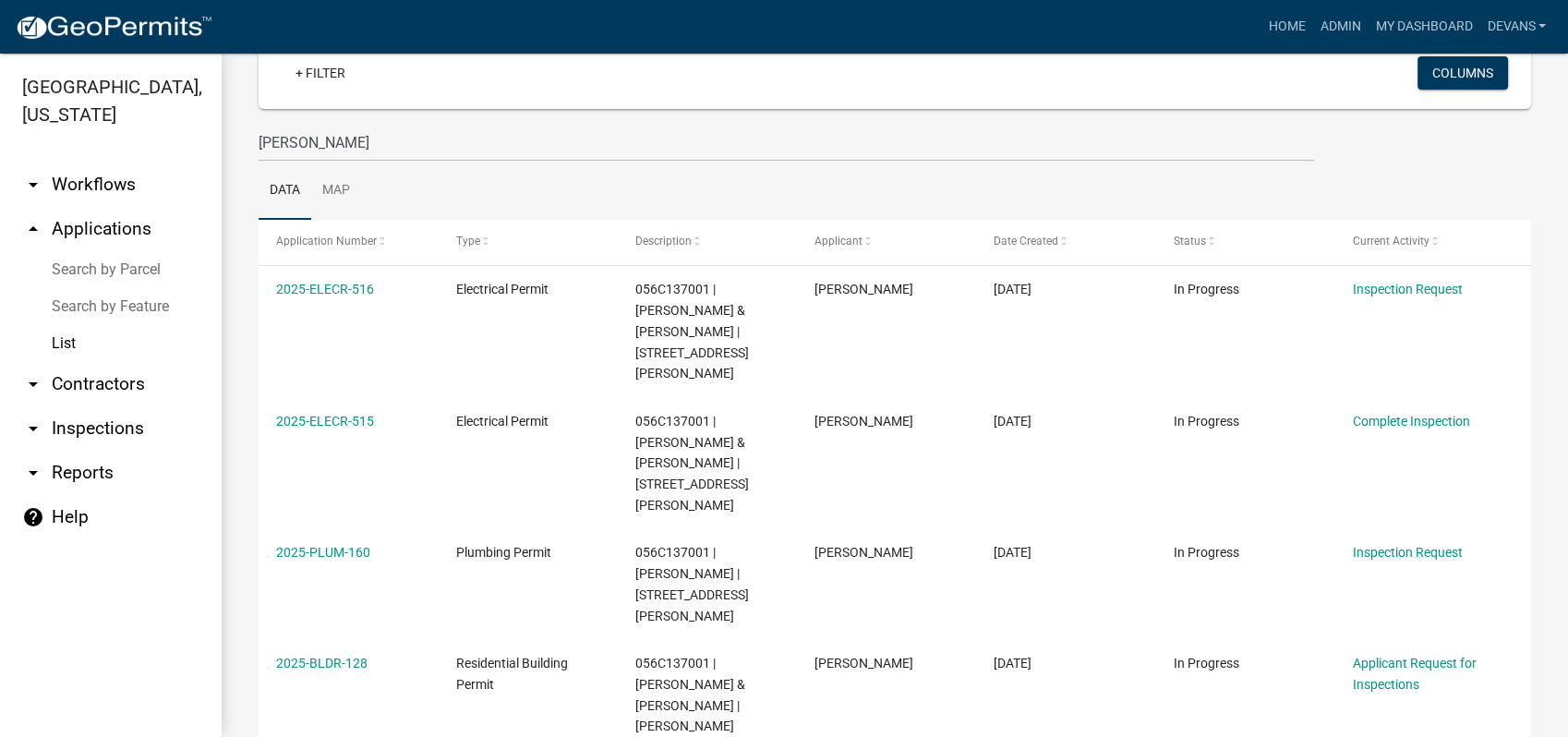
click at [1504, 154] on div "joyner" at bounding box center [894, 142] width 1300 height 38
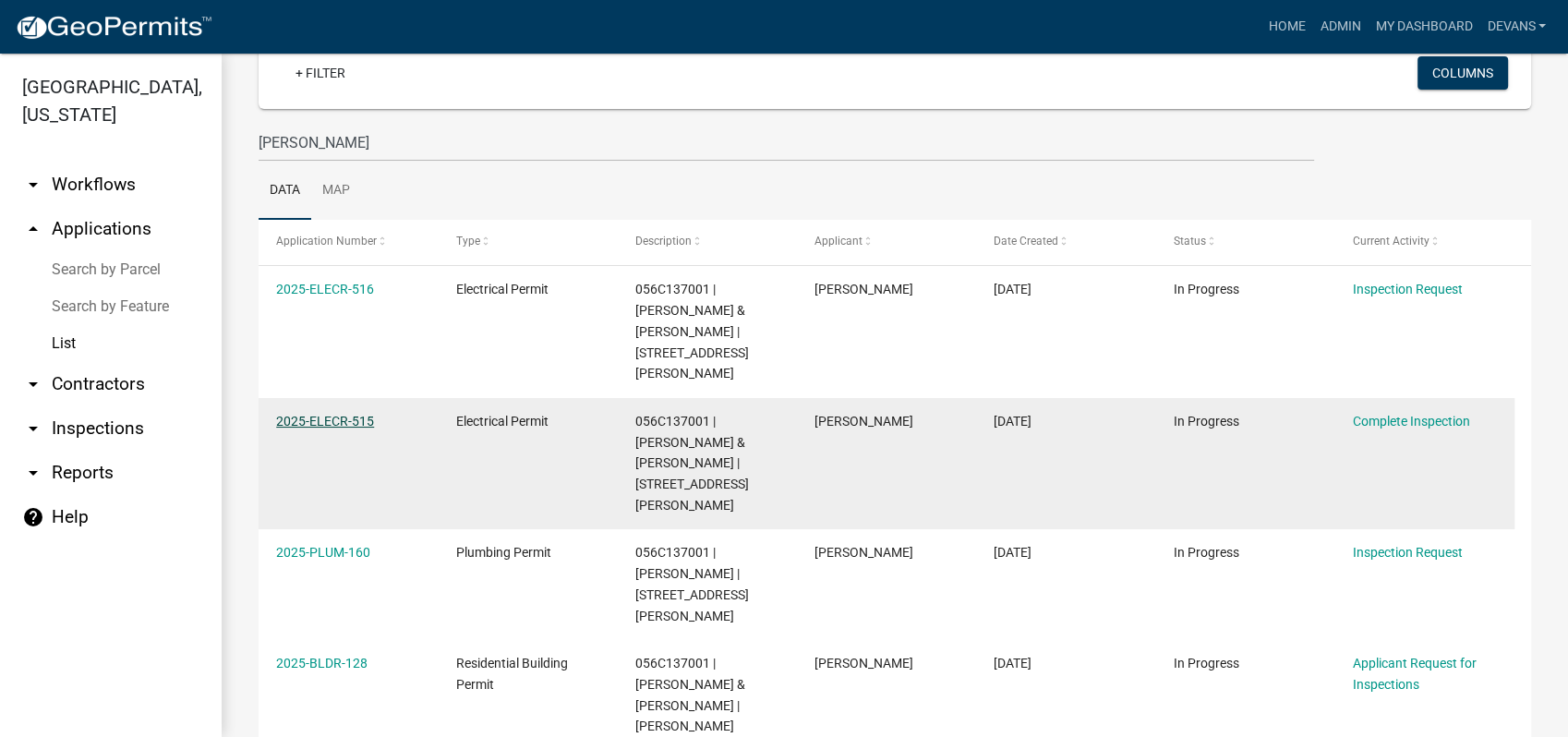
click at [329, 414] on link "2025-ELECR-515" at bounding box center [325, 421] width 98 height 15
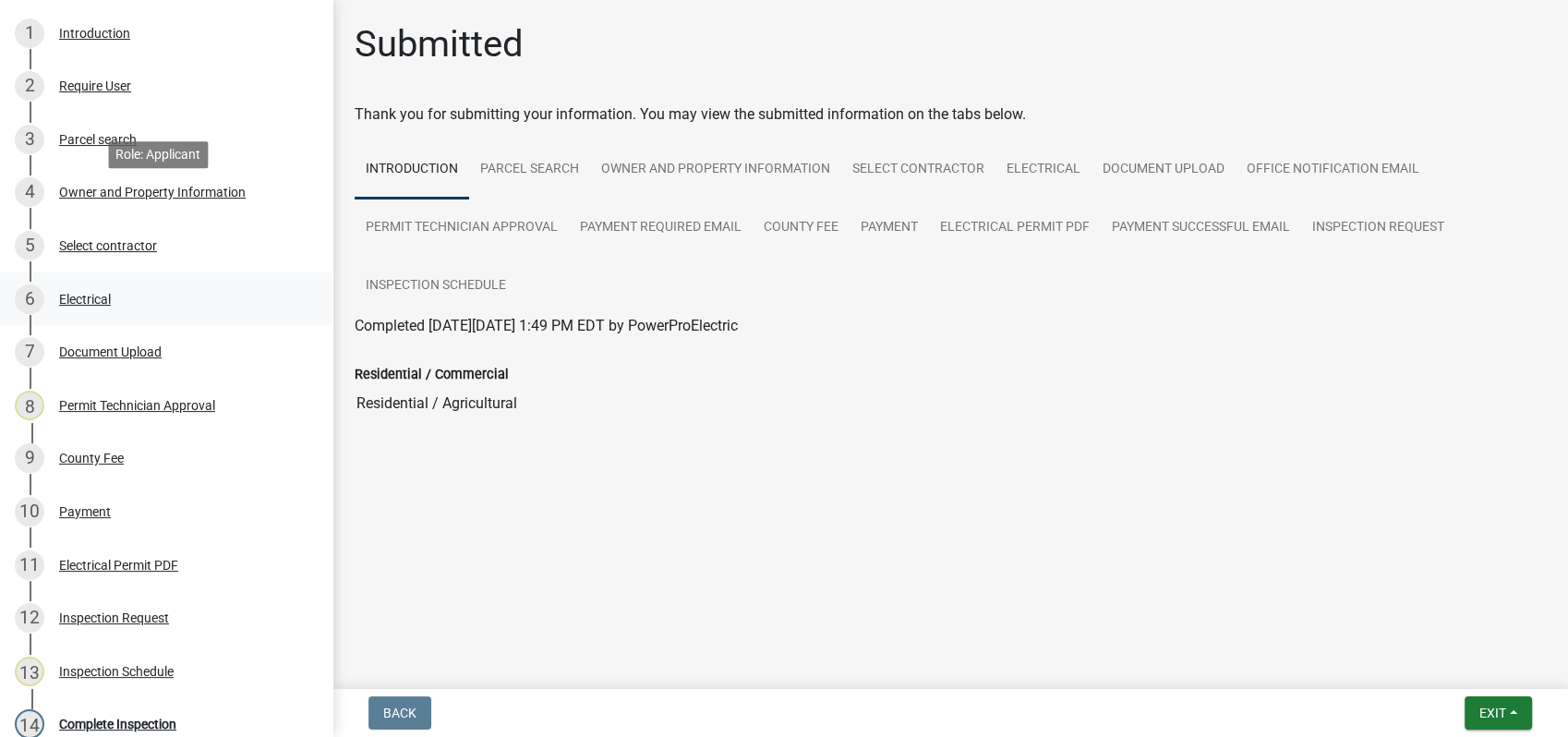
scroll to position [308, 0]
click at [96, 291] on div "Electrical" at bounding box center [84, 297] width 51 height 13
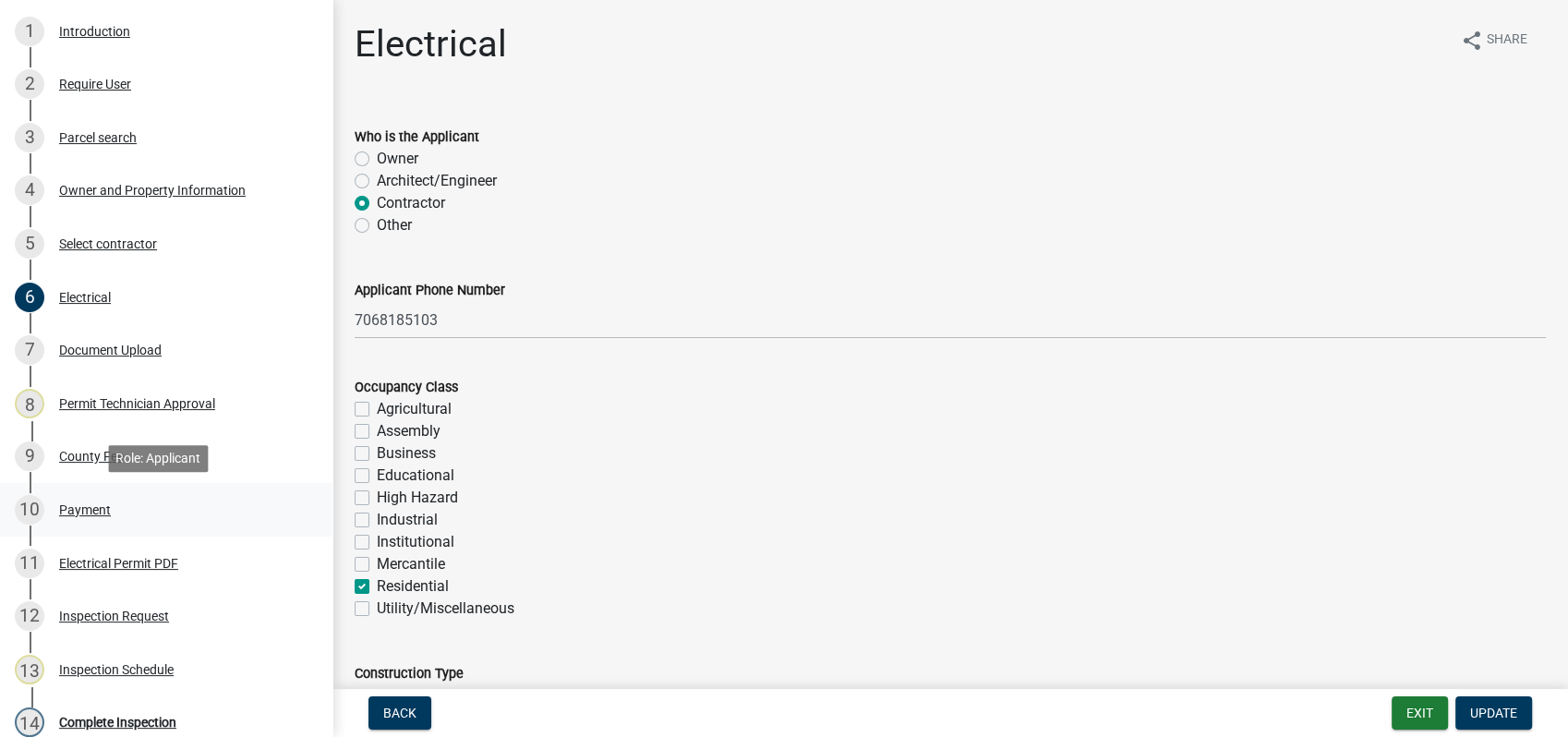
click at [79, 495] on div "10 Payment" at bounding box center [159, 510] width 288 height 30
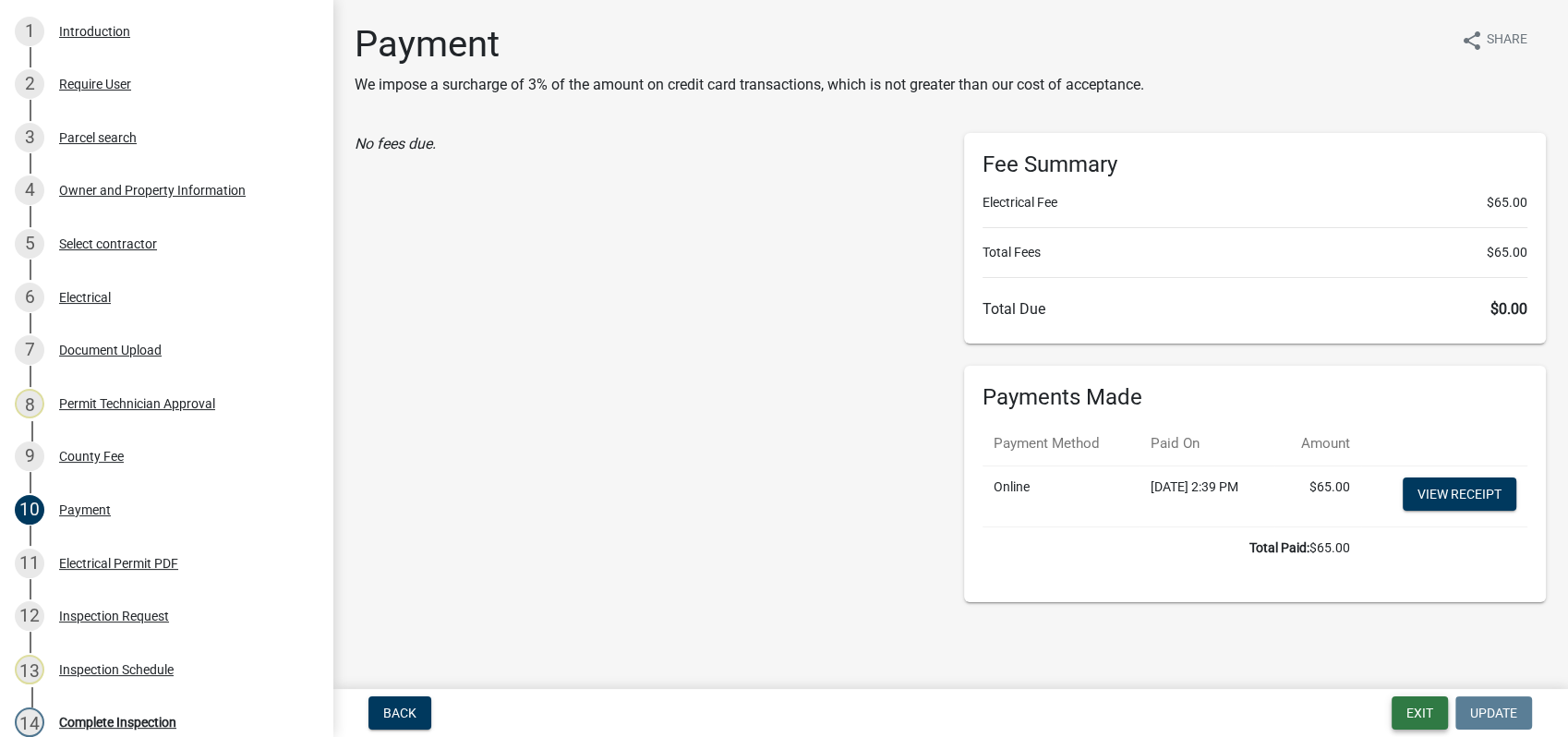
click at [1411, 712] on button "Exit" at bounding box center [1419, 713] width 56 height 33
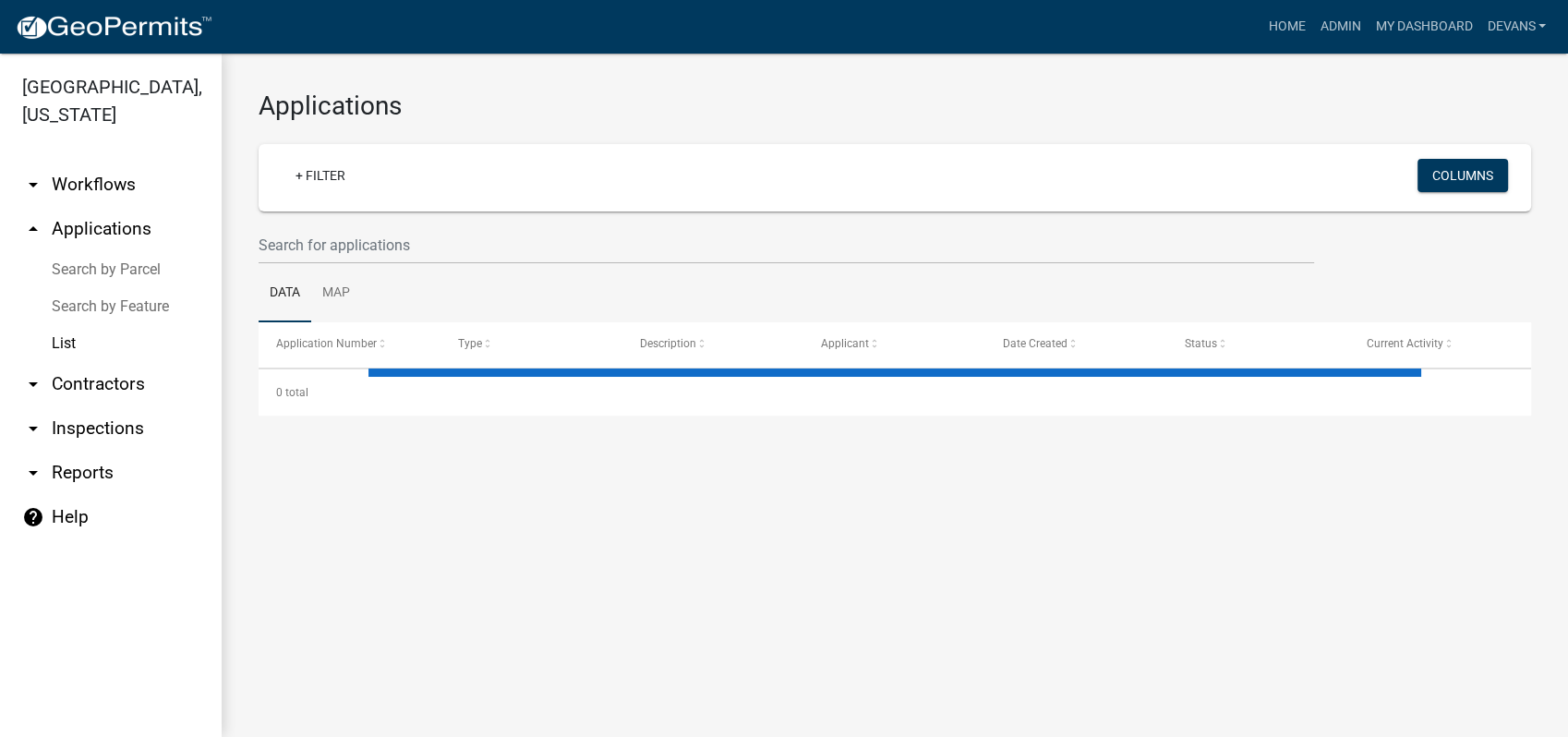
select select "1: 25"
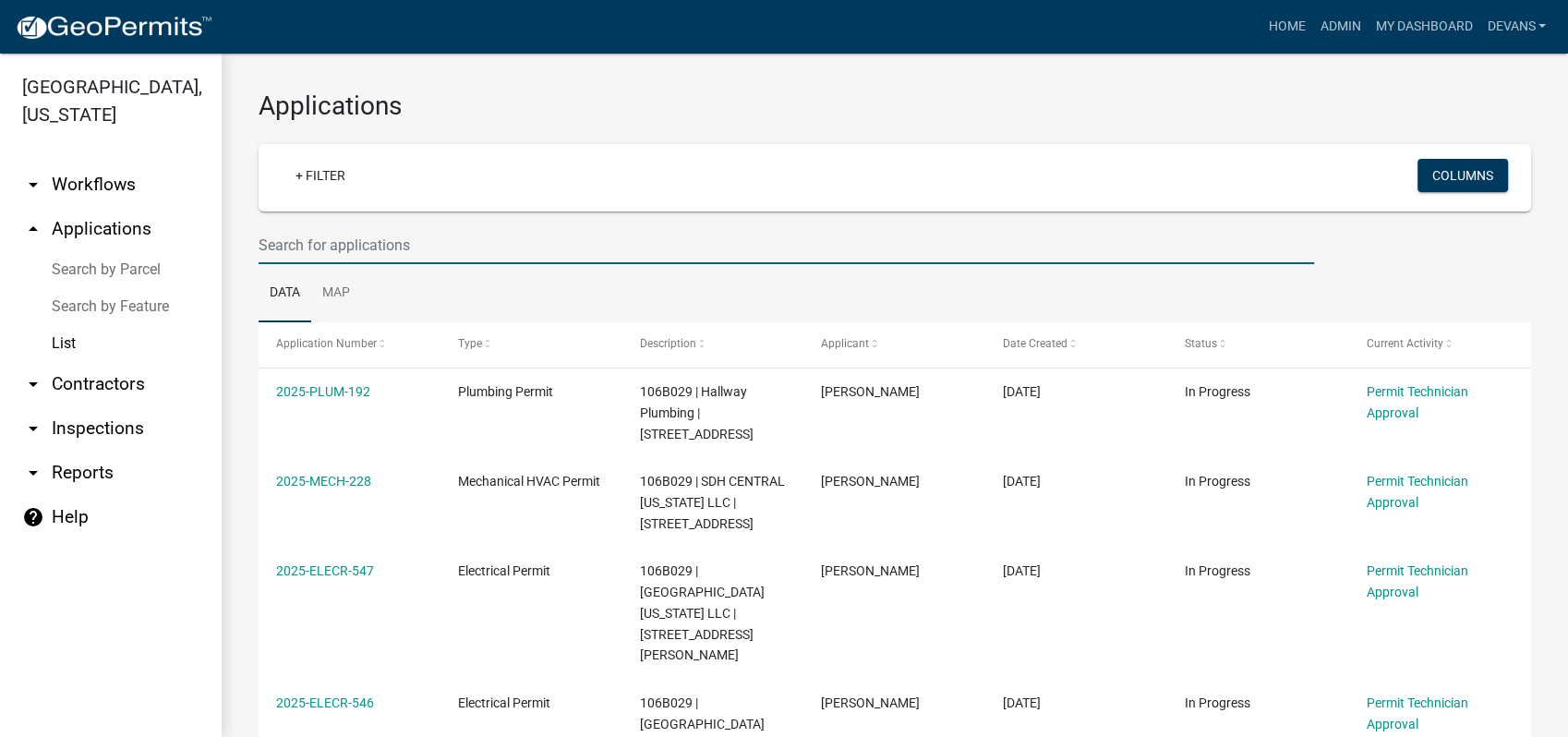
click at [345, 253] on input "text" at bounding box center [786, 245] width 1056 height 38
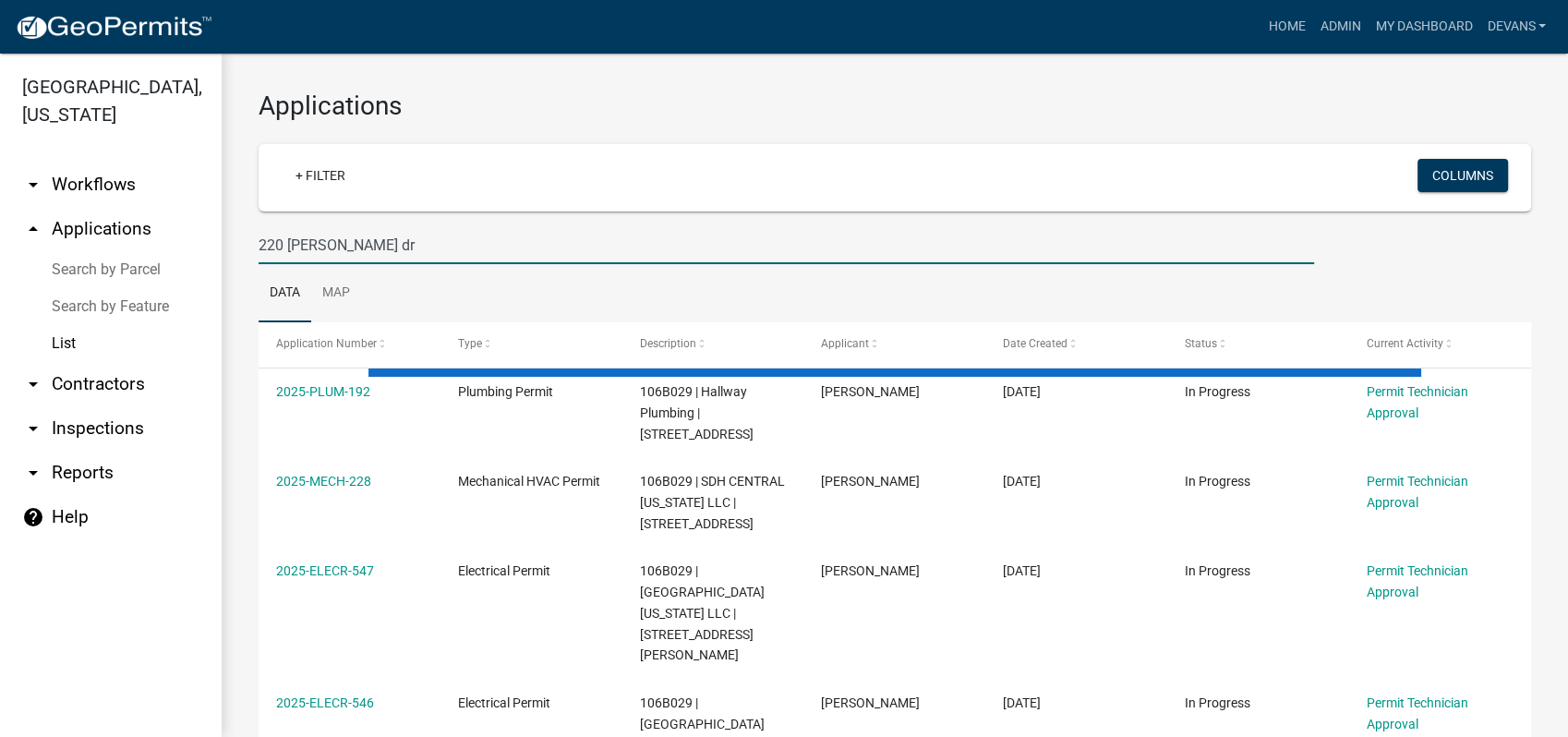
type input "220 thomas dr"
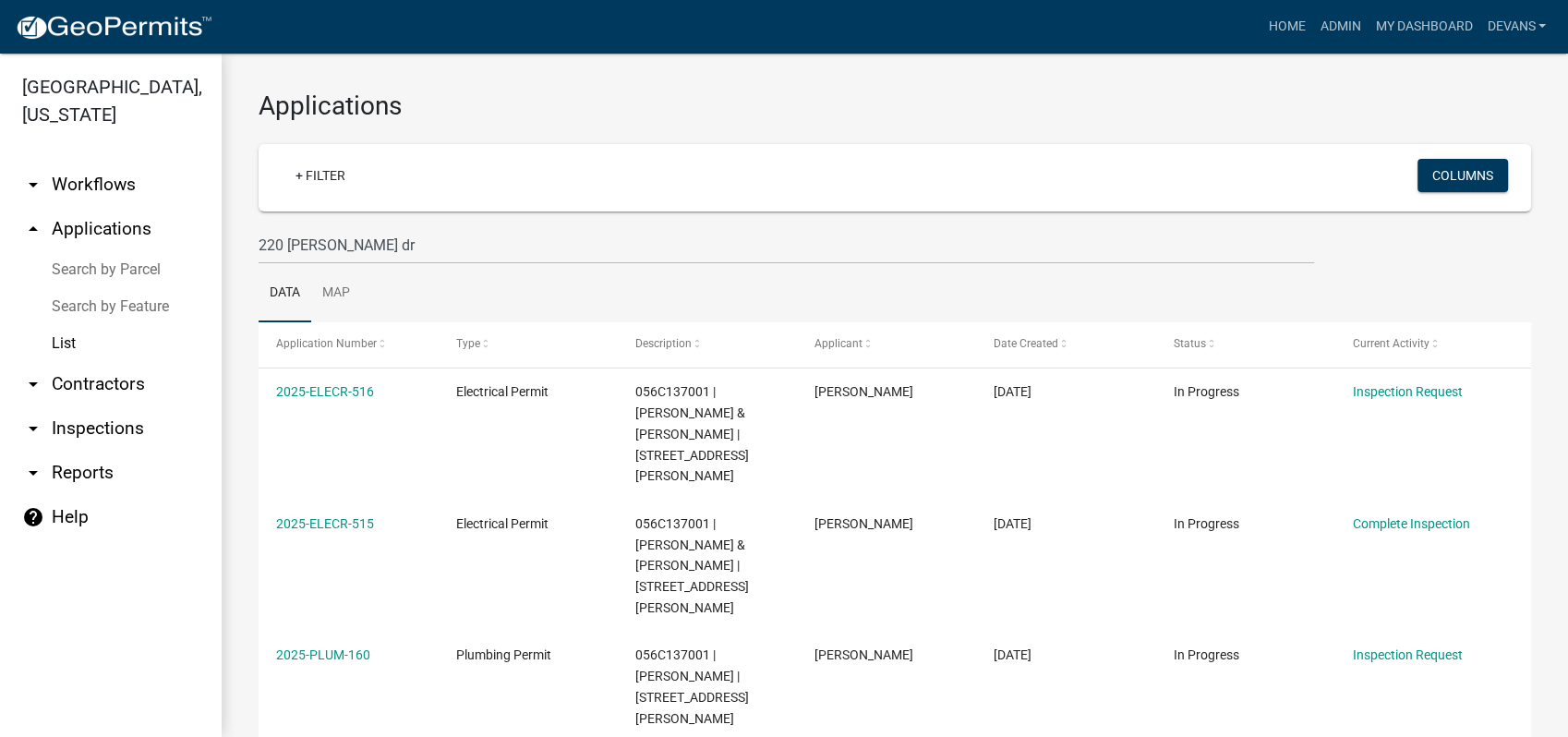
click at [99, 235] on link "arrow_drop_up Applications" at bounding box center [110, 229] width 221 height 44
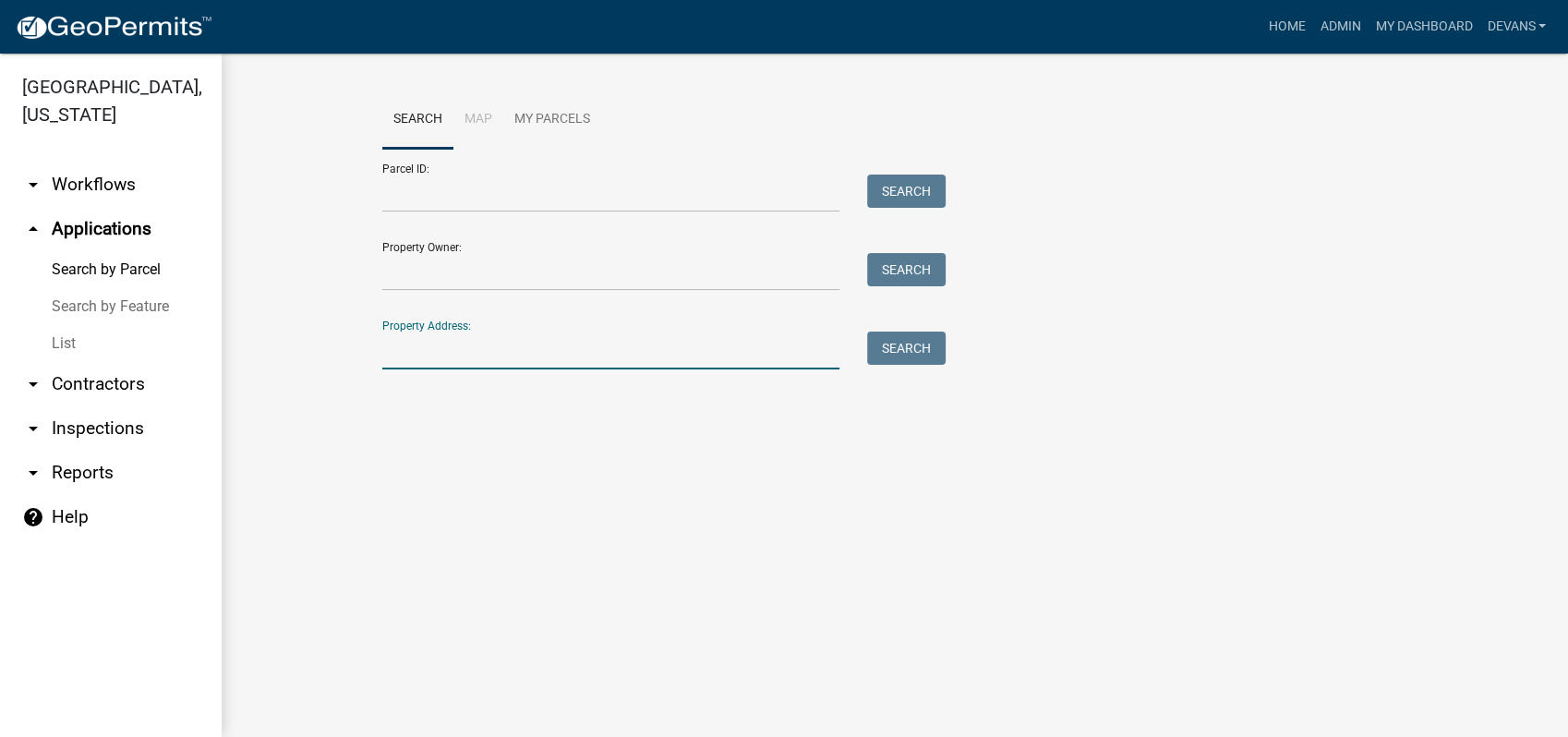
click at [443, 350] on input "Property Address:" at bounding box center [610, 350] width 457 height 38
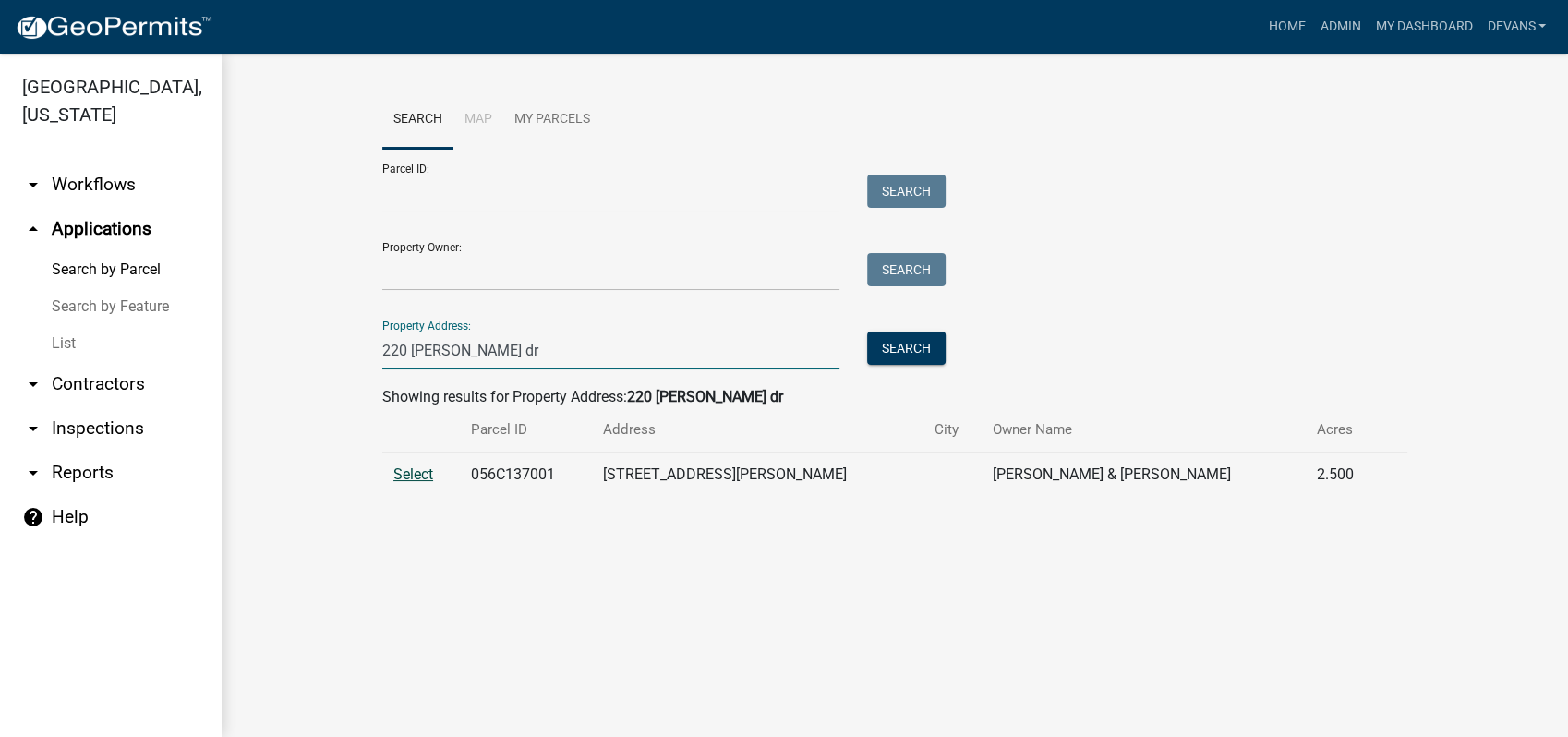
type input "220 thomas dr"
click at [400, 469] on span "Select" at bounding box center [413, 474] width 40 height 17
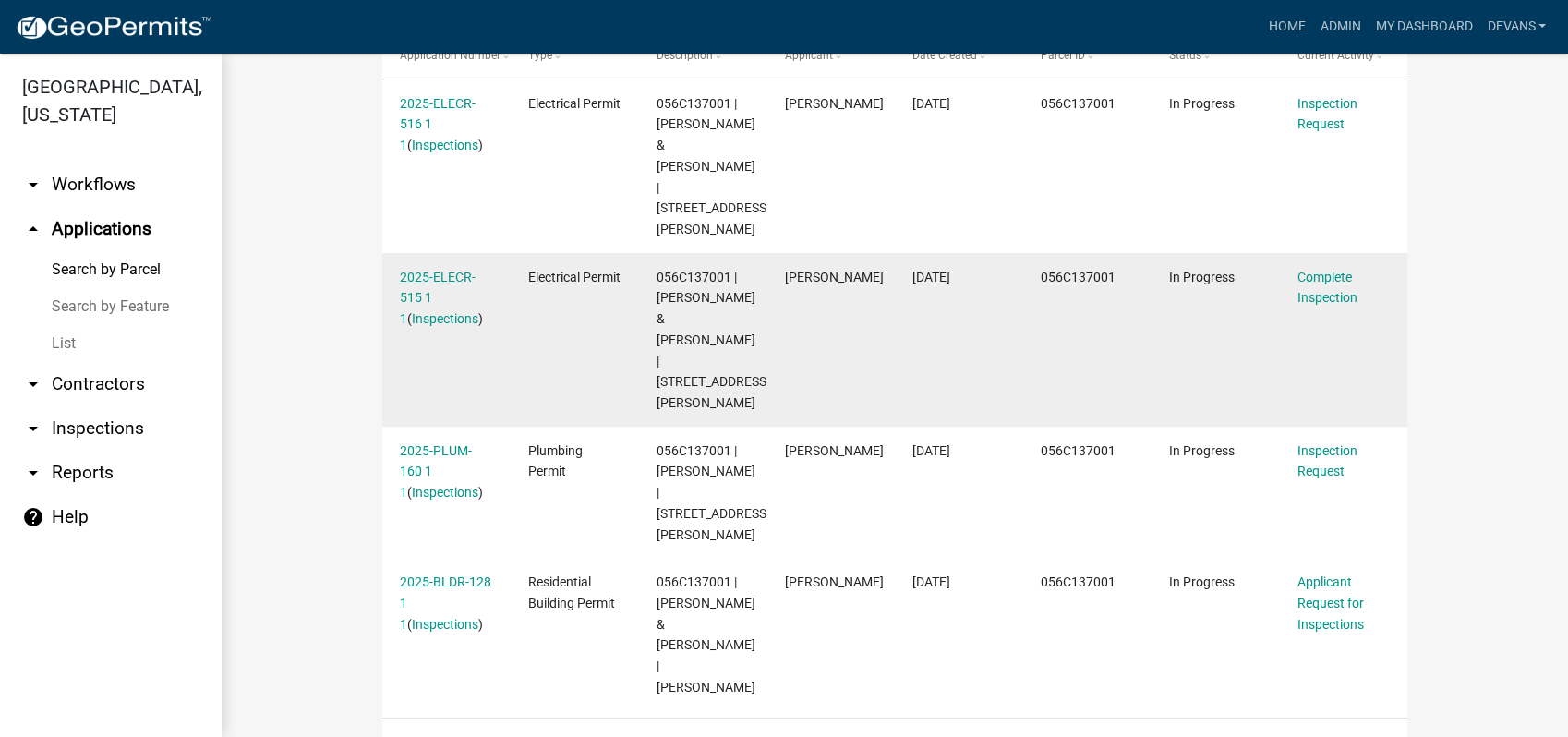
scroll to position [613, 0]
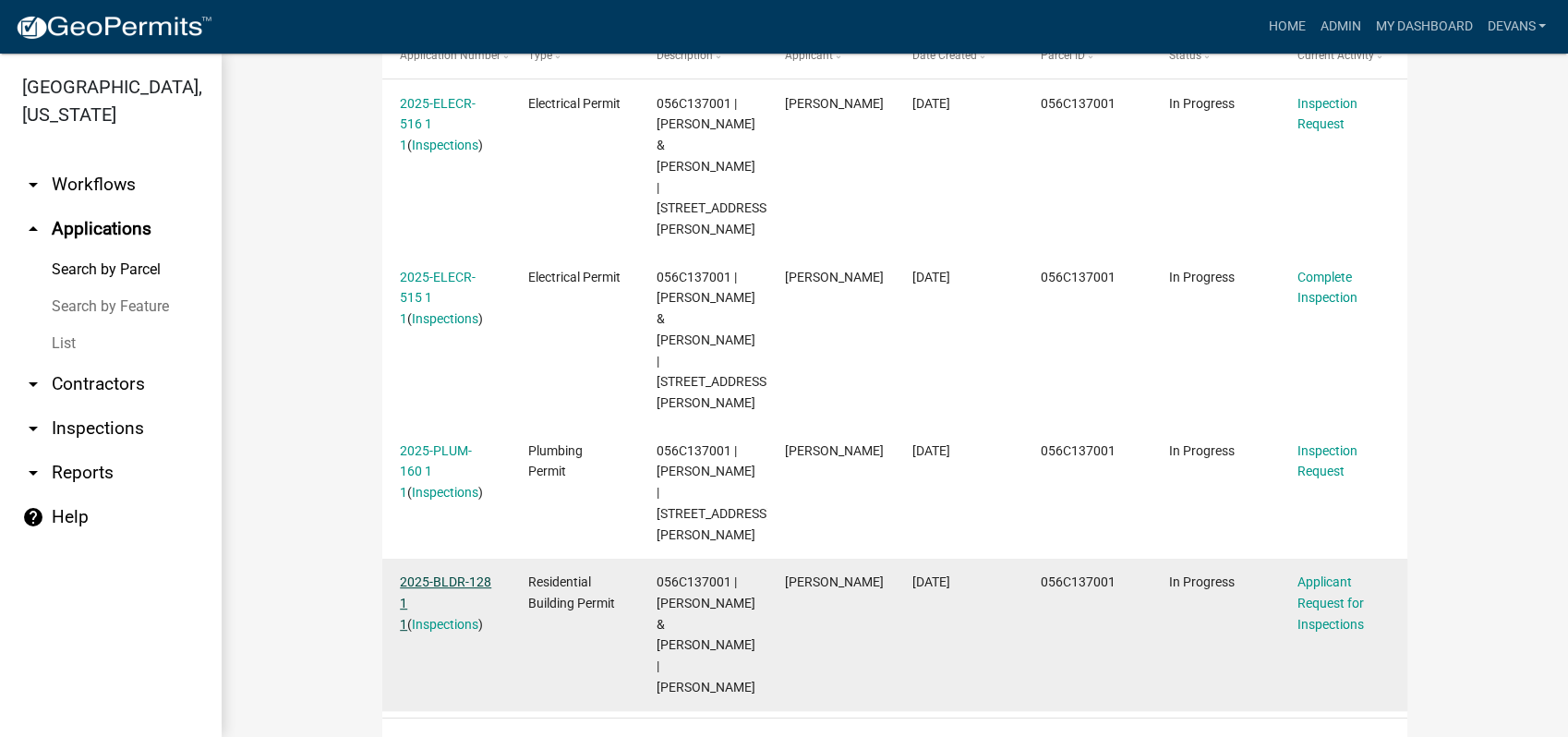
click at [435, 575] on link "2025-BLDR-128 1 1" at bounding box center [446, 603] width 92 height 57
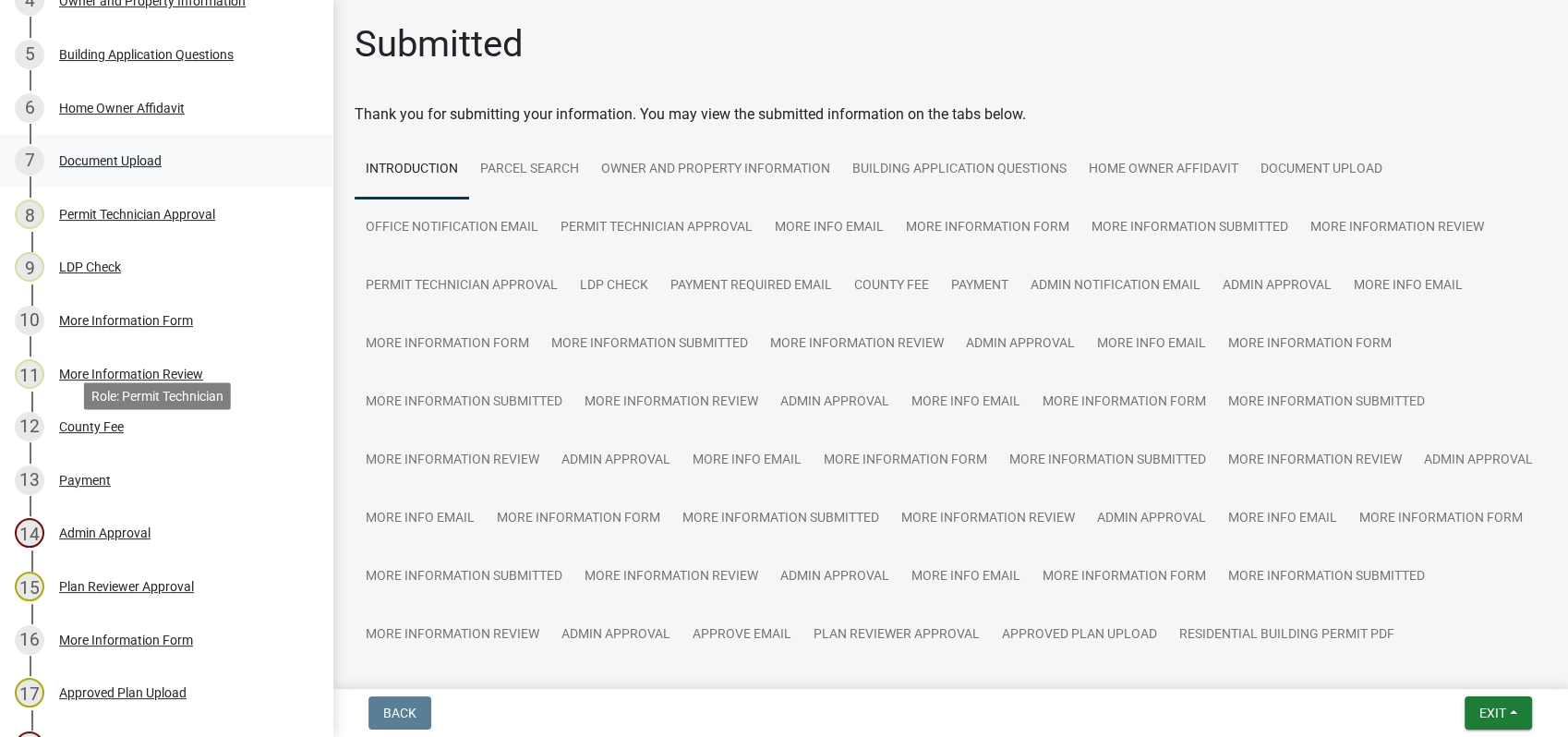
scroll to position [410, 0]
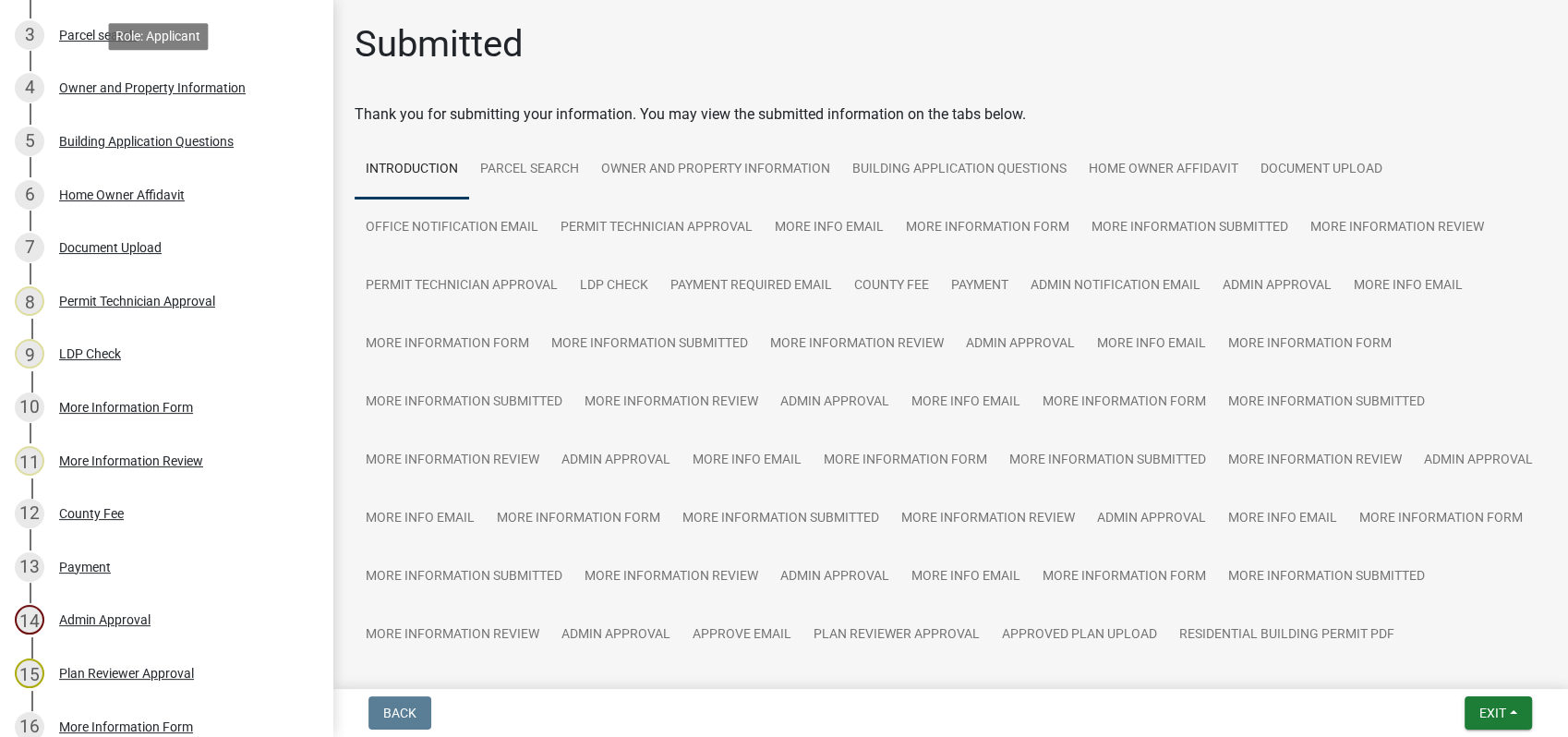
click at [174, 89] on div "Owner and Property Information" at bounding box center [152, 87] width 187 height 13
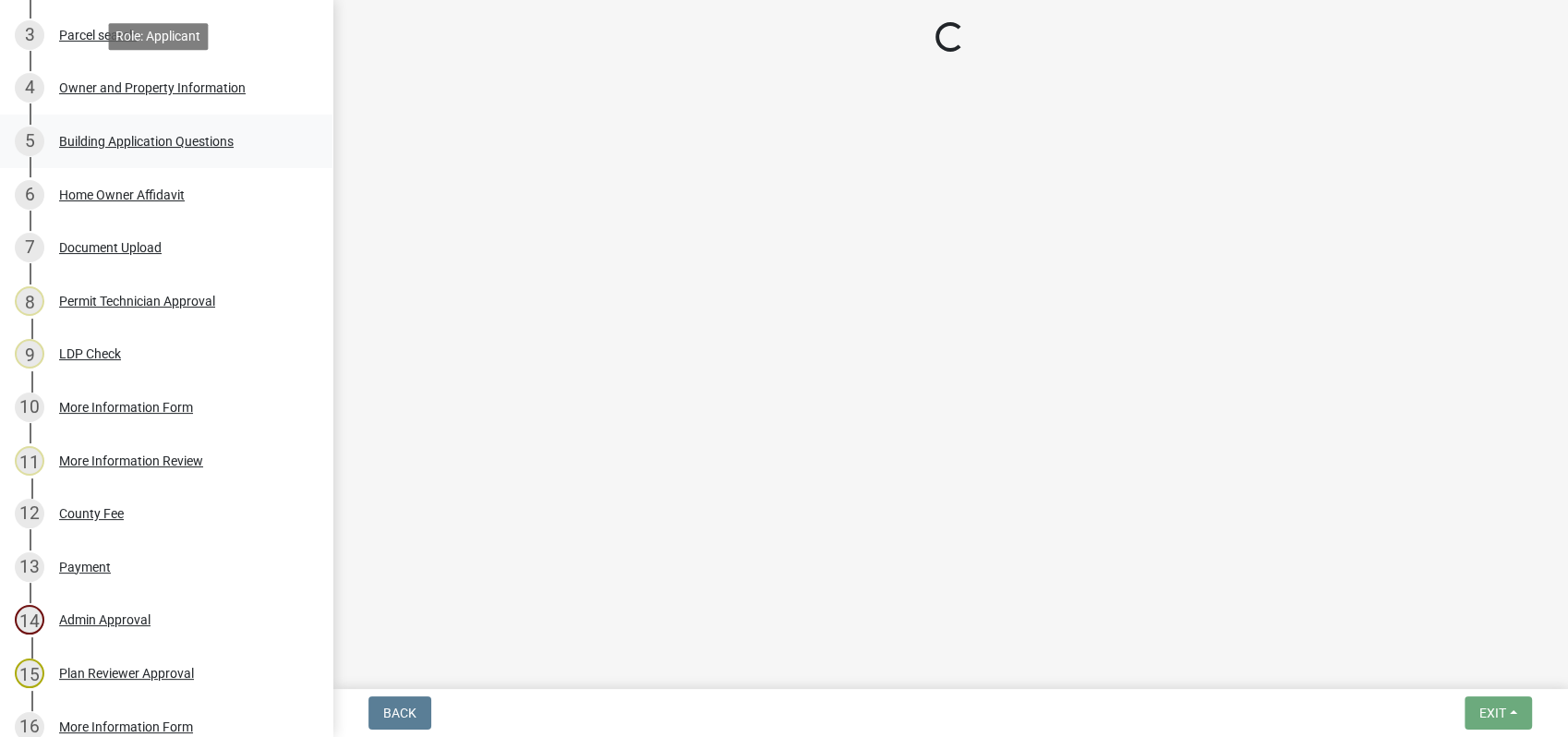
select select "78bfdc44-73ff-456e-a557-d4c99b9c08be"
select select "83394b22-4a11-496c-8e5c-75ade2e72faf"
select select "295c155f-de53-4b68-9fdd-08c8883e9b6f"
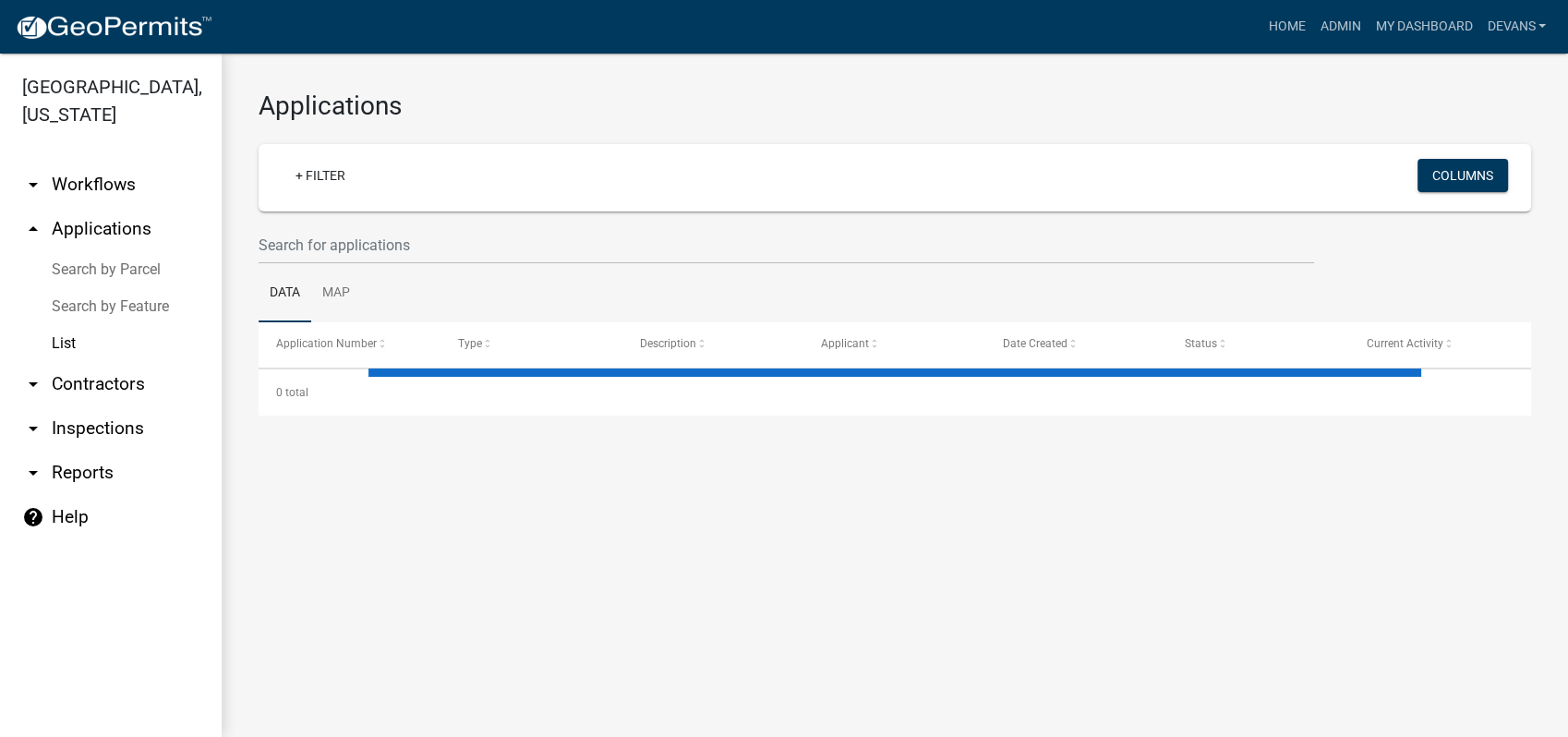
select select "1: 25"
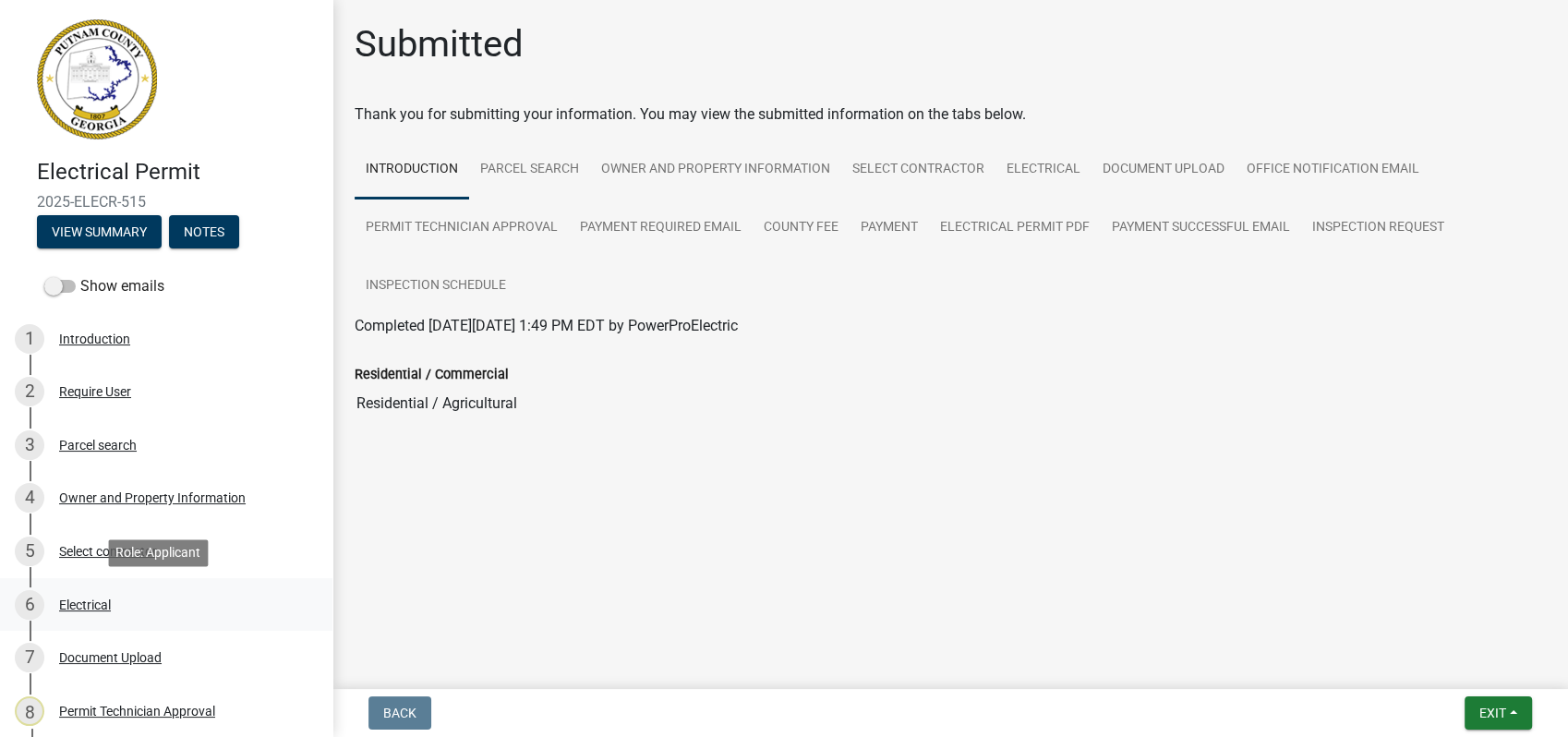
click at [111, 596] on div "6 Electrical" at bounding box center [159, 604] width 288 height 30
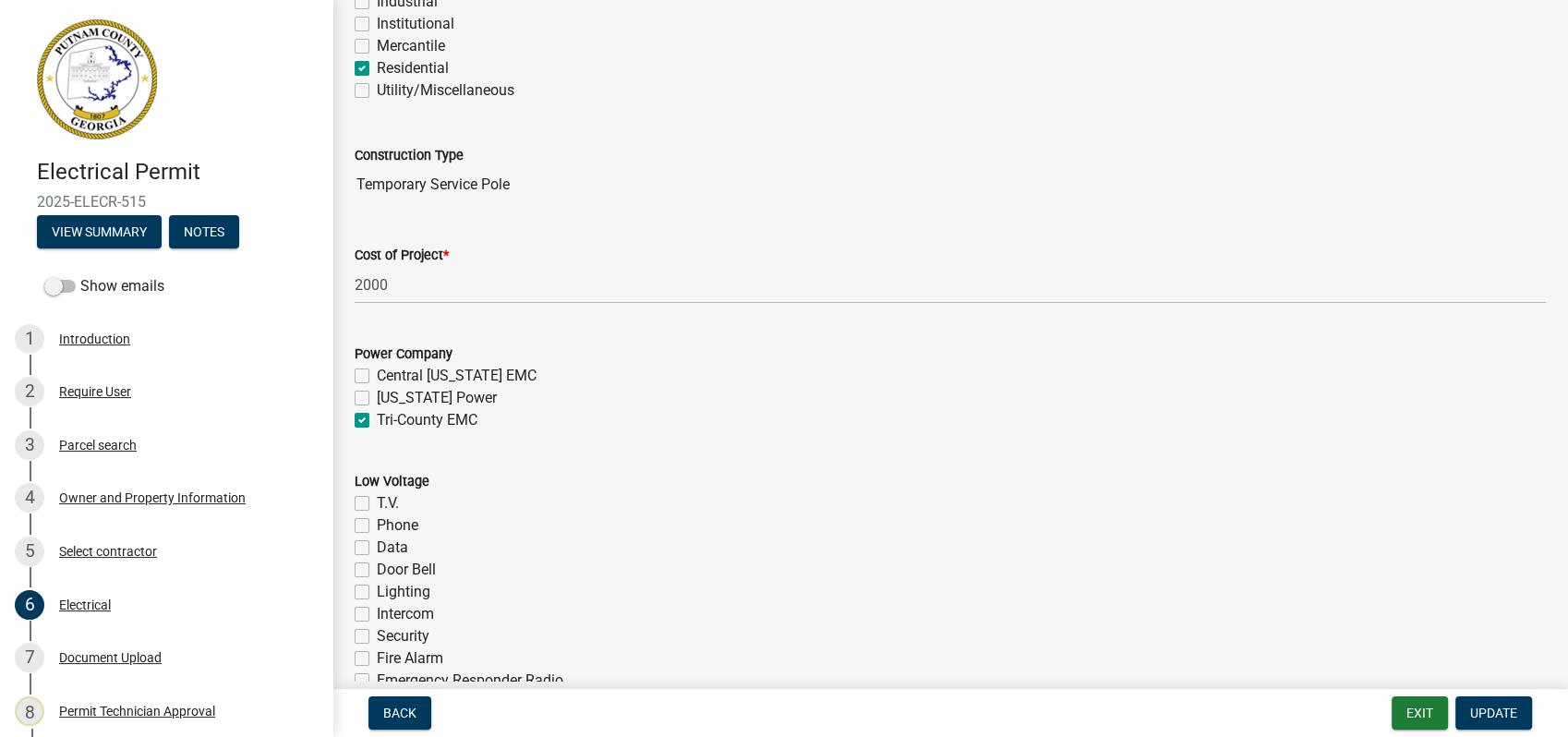
scroll to position [513, 0]
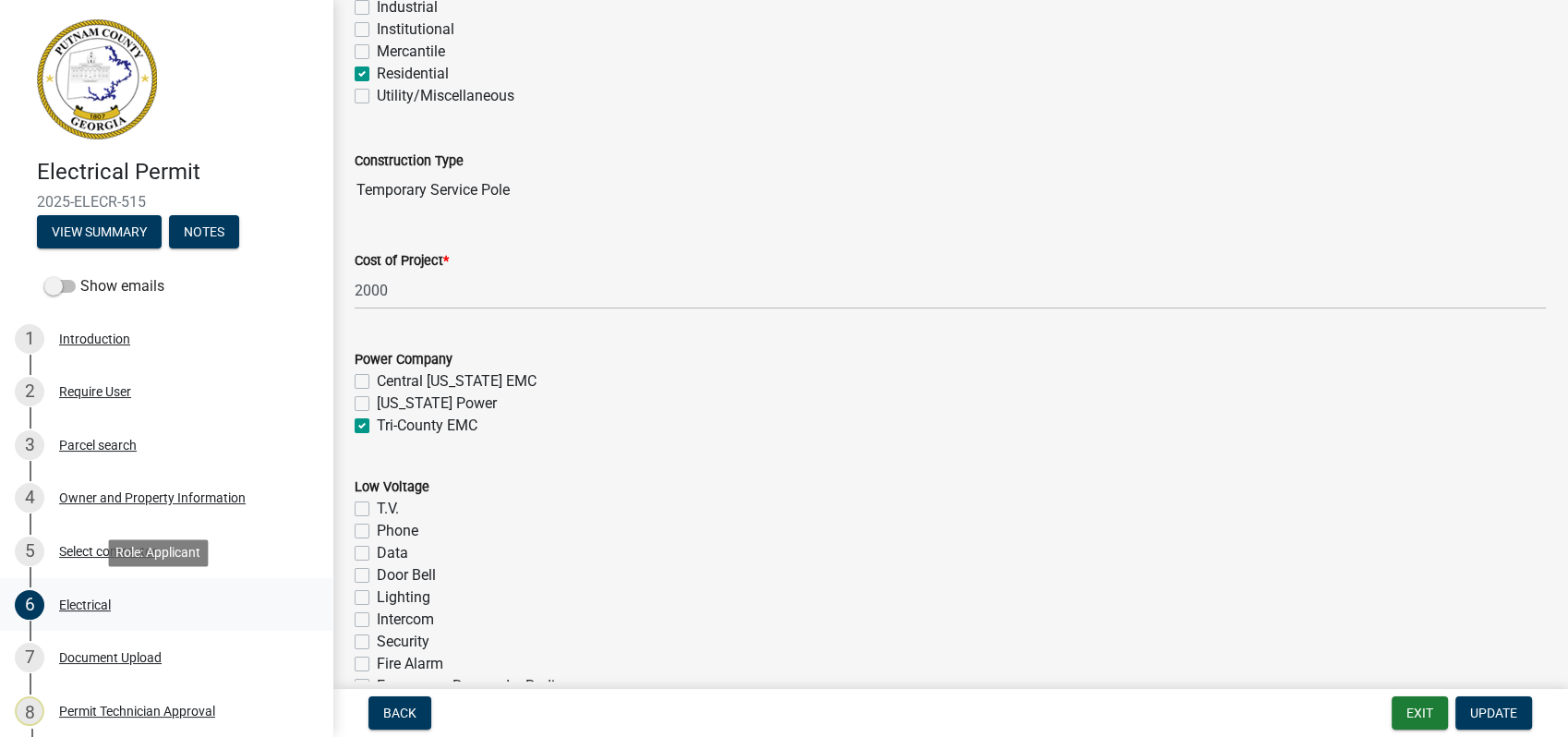
click at [93, 594] on div "6 Electrical" at bounding box center [159, 604] width 288 height 30
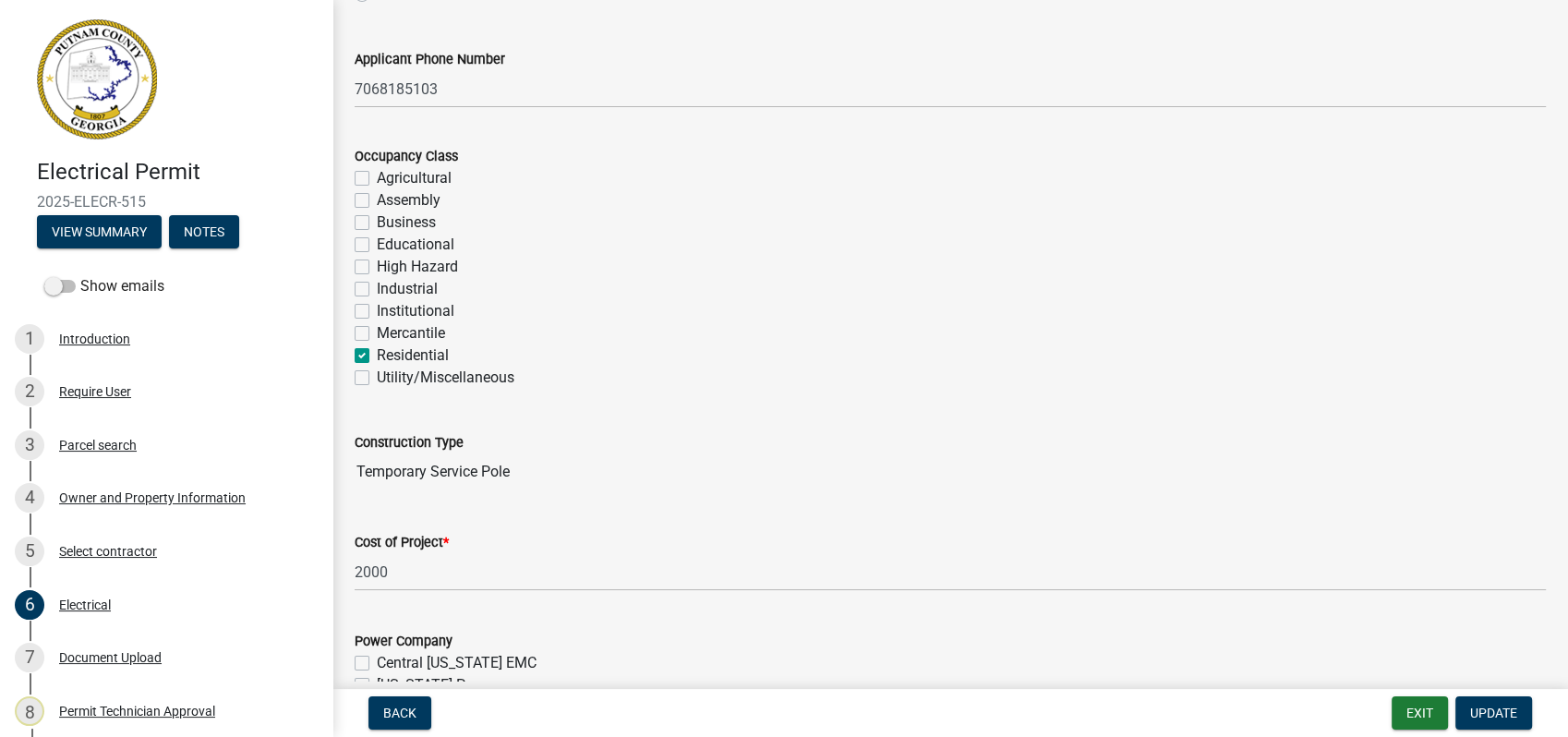
scroll to position [308, 0]
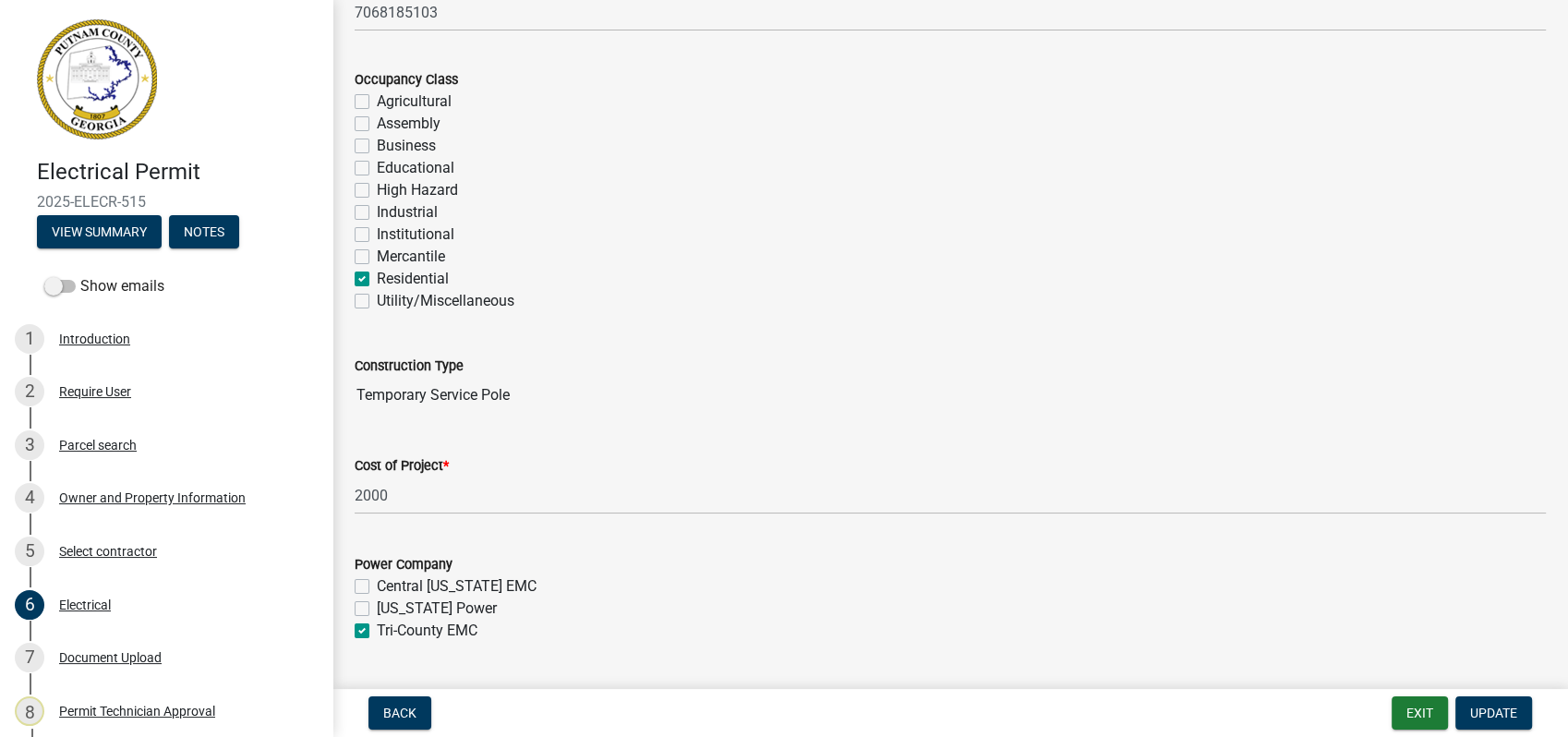
click at [543, 398] on input "Temporary Service Pole" at bounding box center [950, 396] width 1191 height 37
click at [170, 604] on div "6 Electrical" at bounding box center [159, 604] width 288 height 30
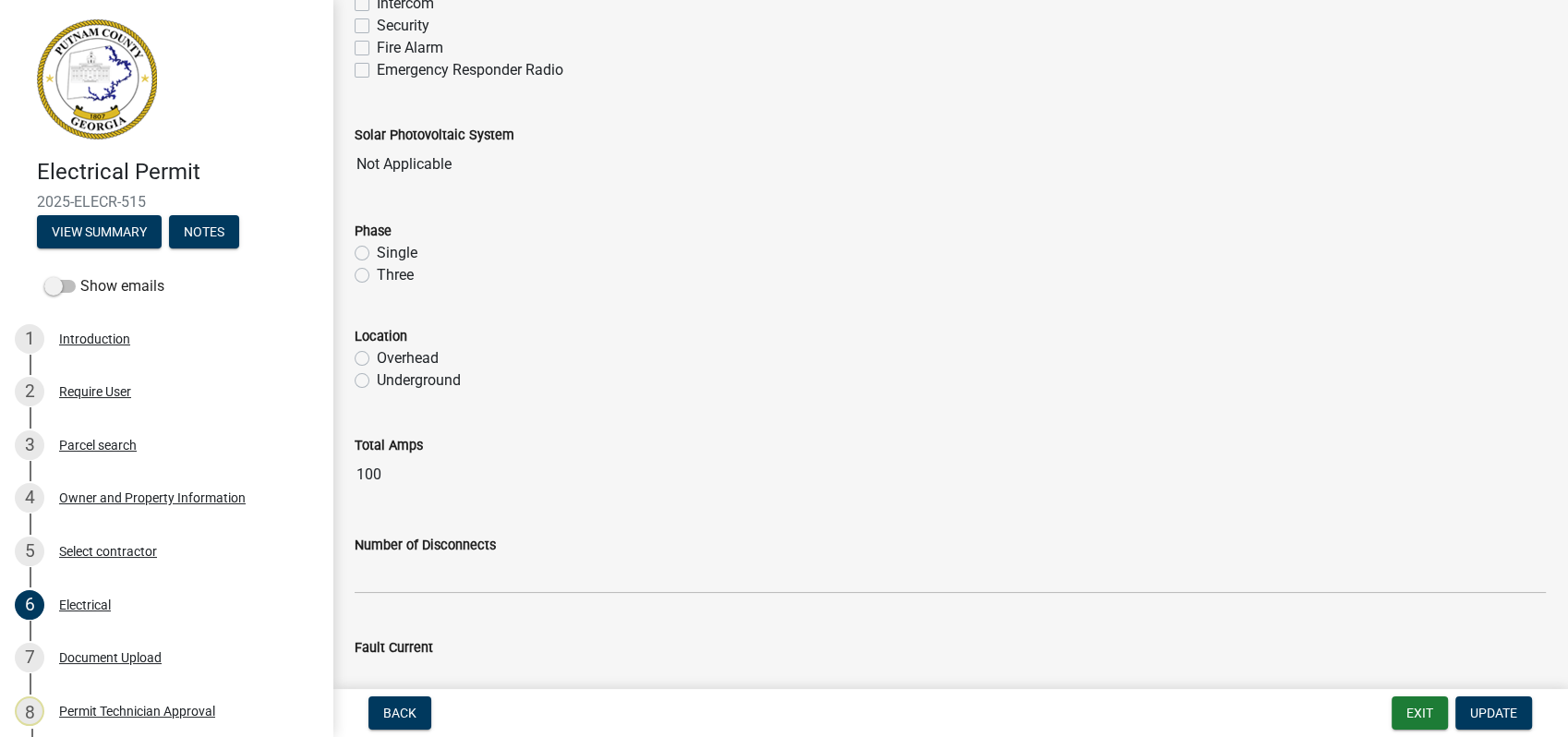
scroll to position [1534, 0]
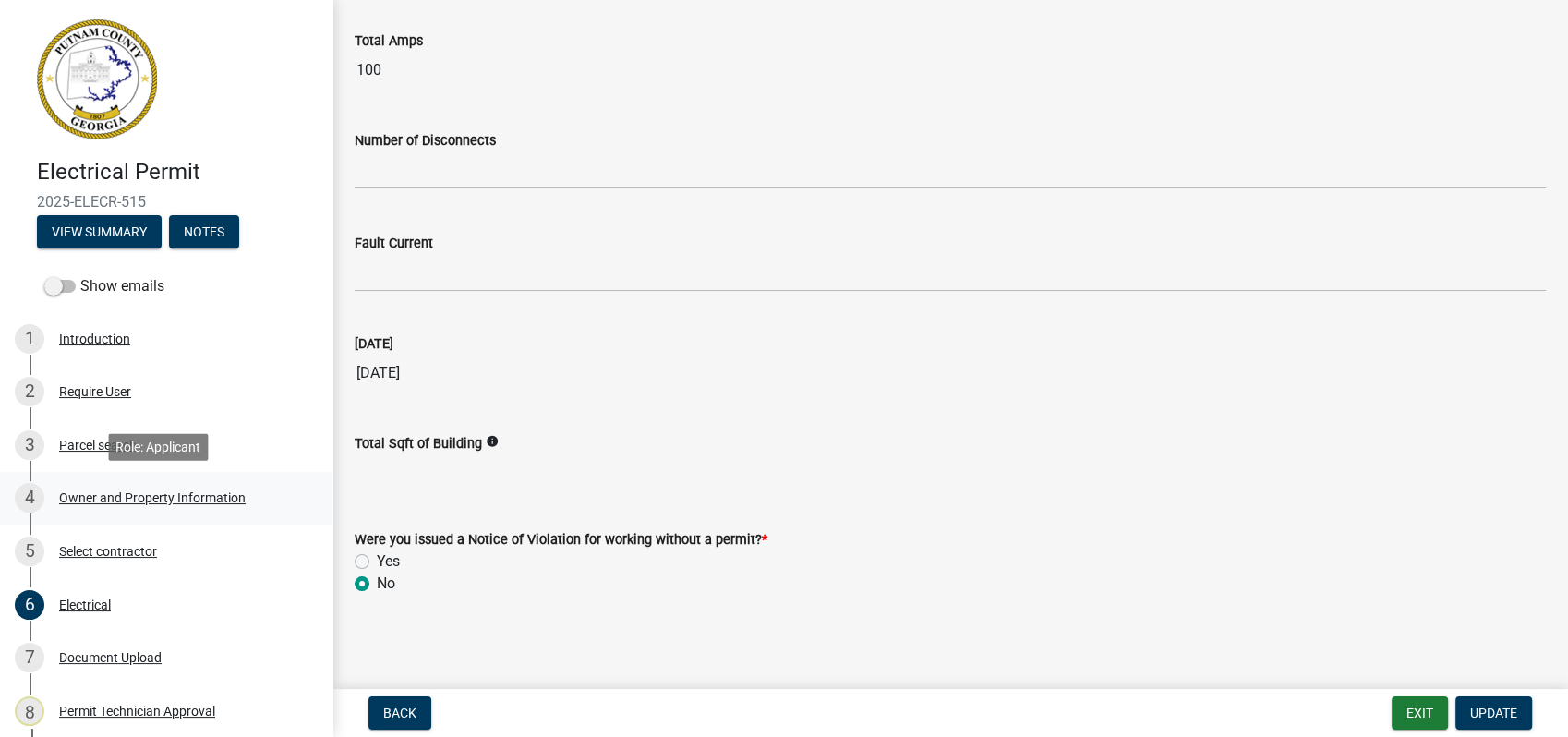
click at [154, 505] on div "Owner and Property Information" at bounding box center [152, 497] width 187 height 13
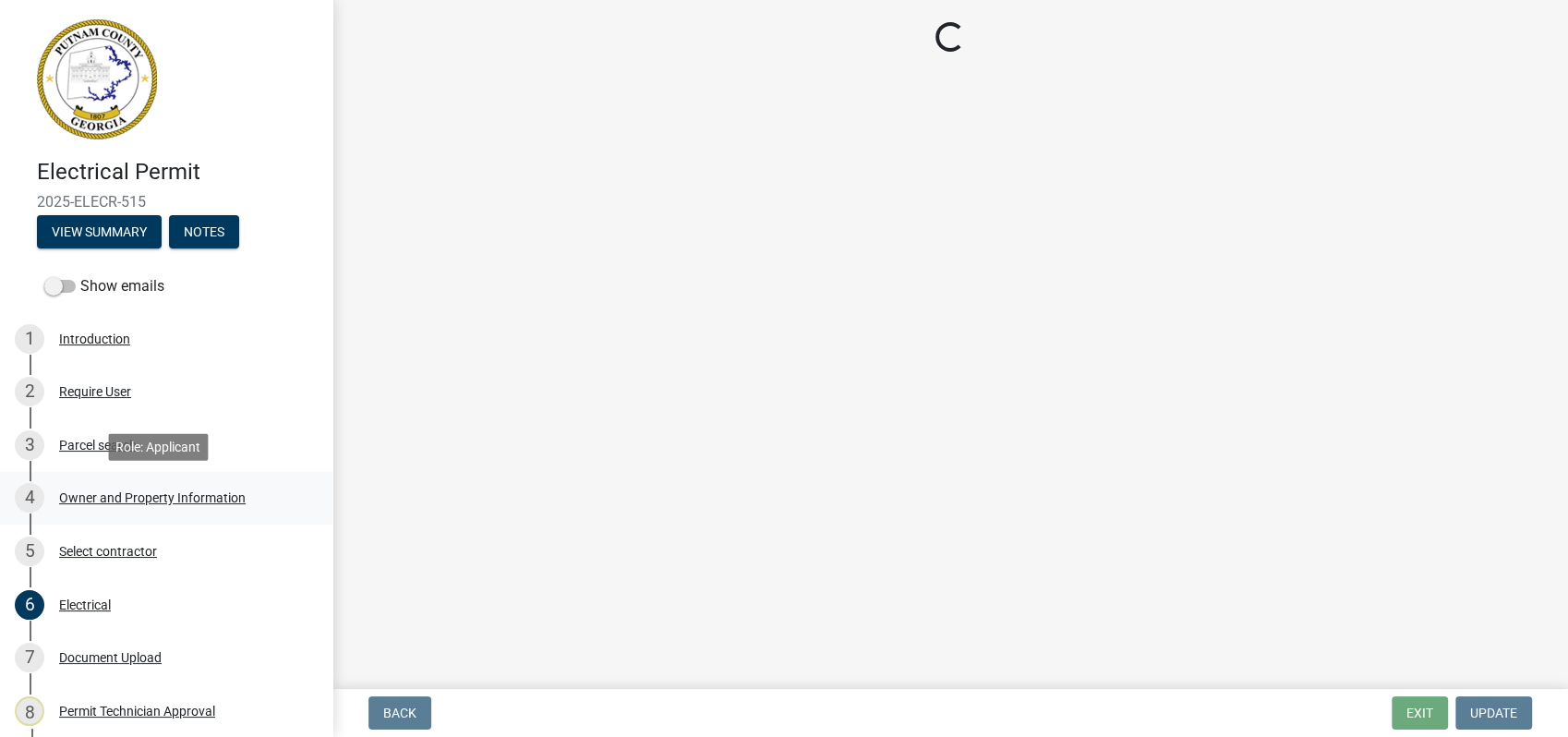
select select "78bfdc44-73ff-456e-a557-d4c99b9c08be"
select select "83394b22-4a11-496c-8e5c-75ade2e72faf"
select select "295c155f-de53-4b68-9fdd-08c8883e9b6f"
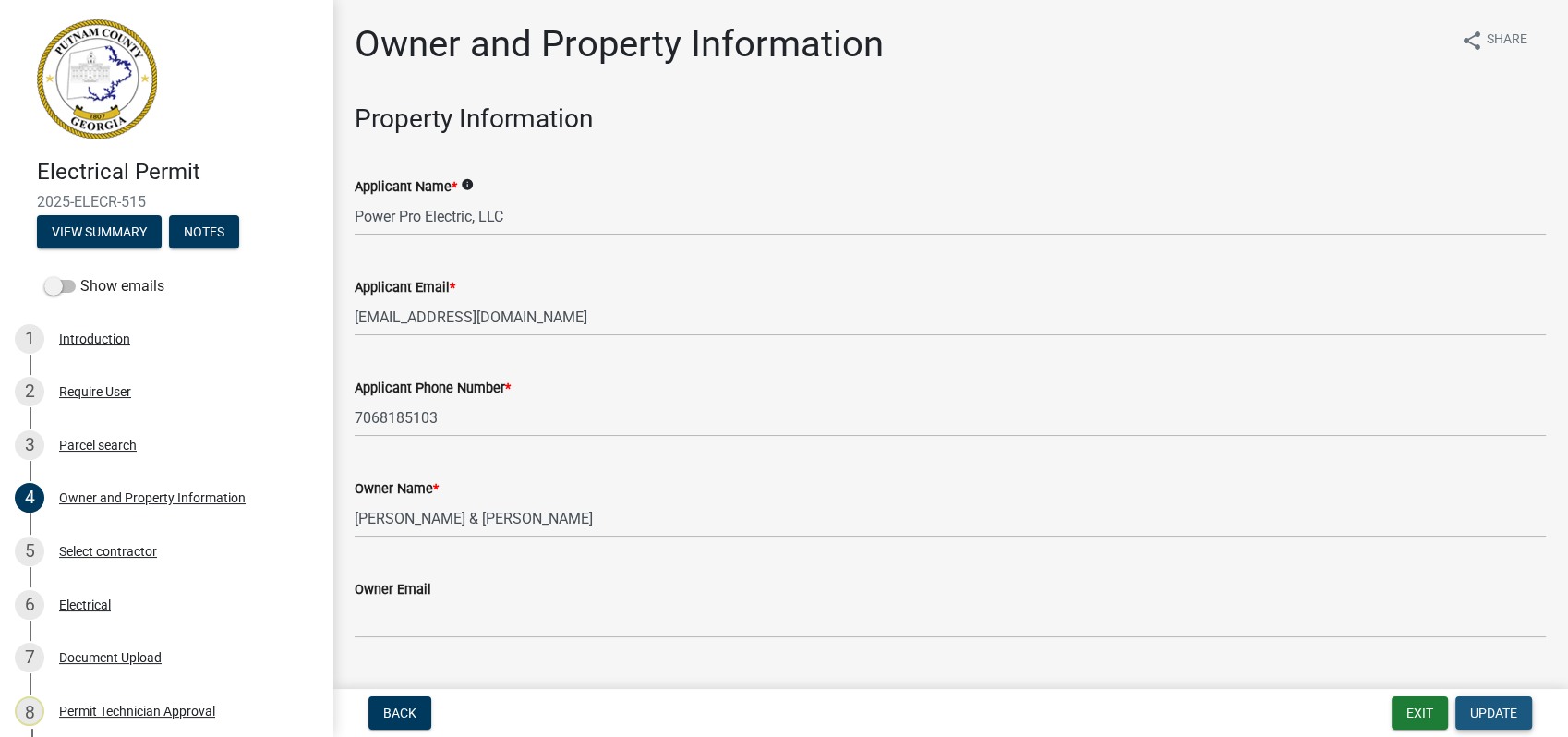
click at [1504, 717] on span "Update" at bounding box center [1494, 713] width 47 height 15
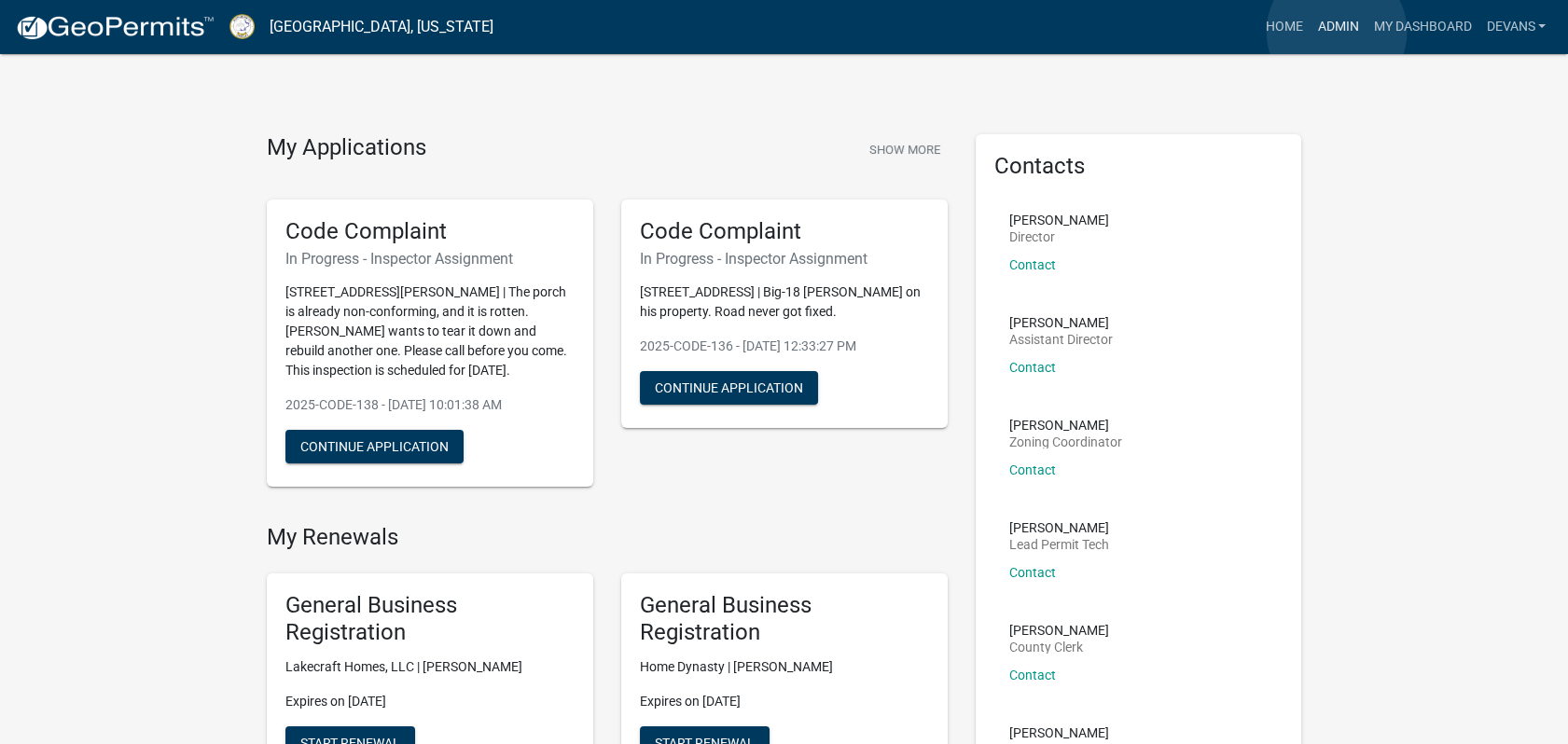
click at [1337, 31] on link "Admin" at bounding box center [1337, 27] width 56 height 35
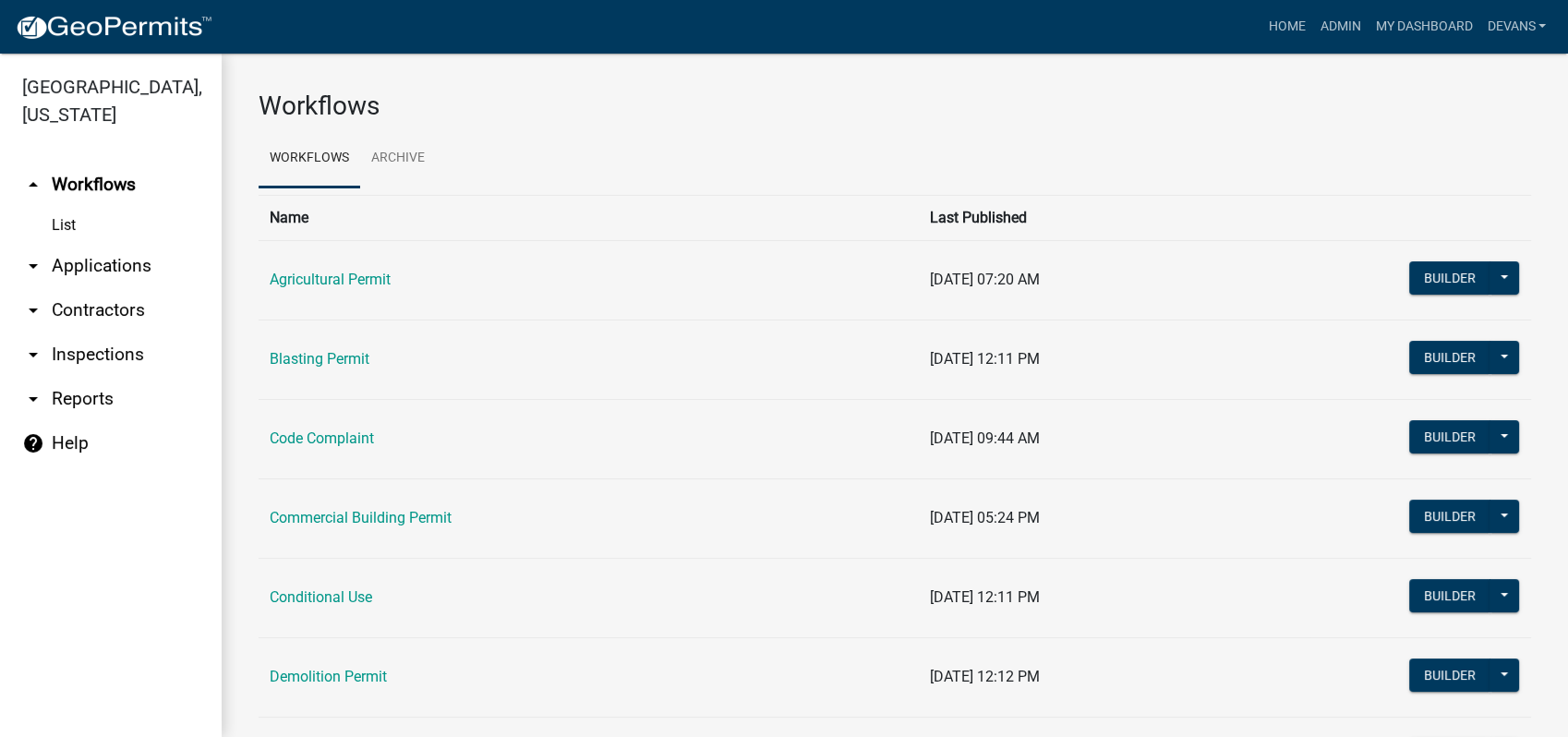
click at [112, 262] on link "arrow_drop_down Applications" at bounding box center [110, 266] width 221 height 44
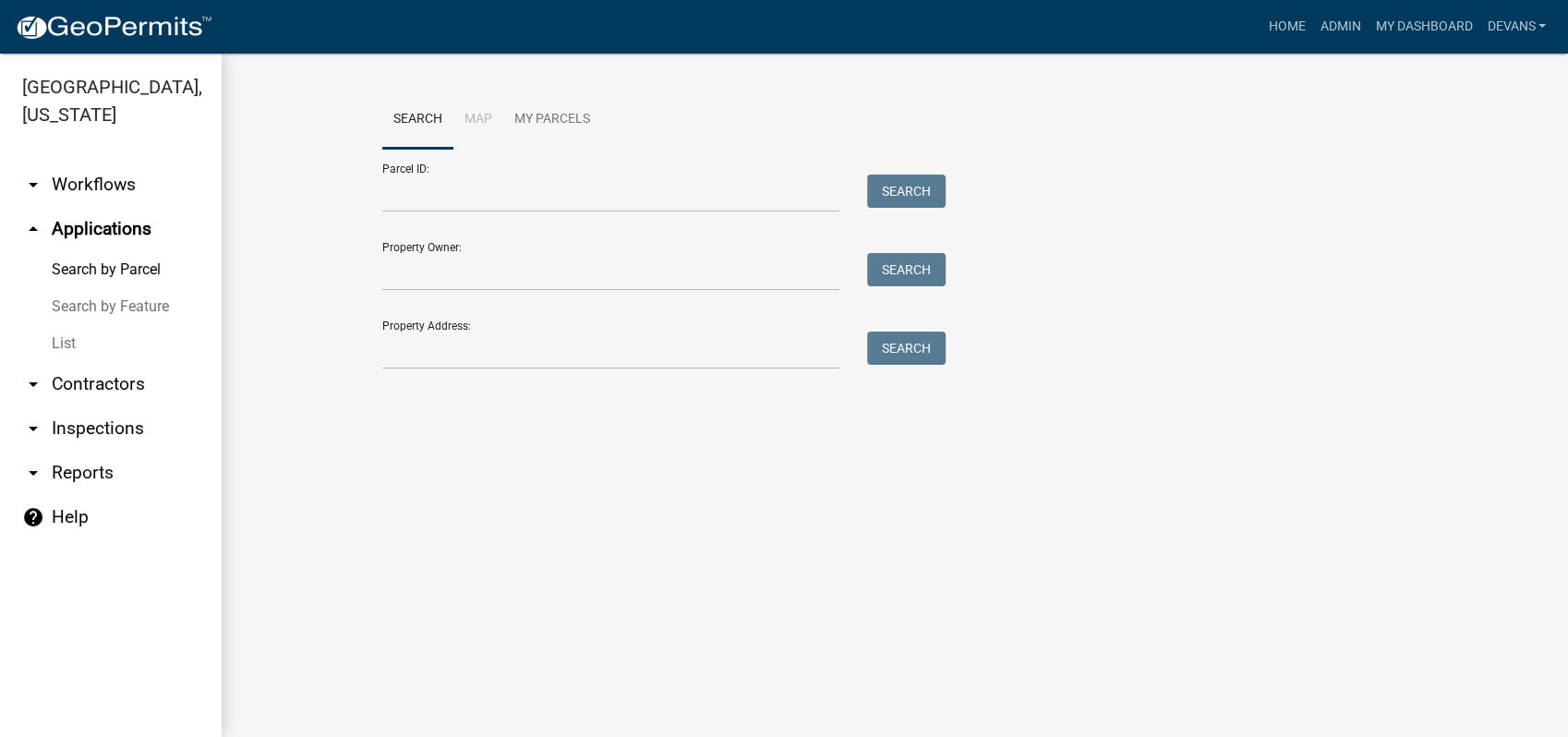
click at [61, 353] on link "List" at bounding box center [110, 343] width 221 height 37
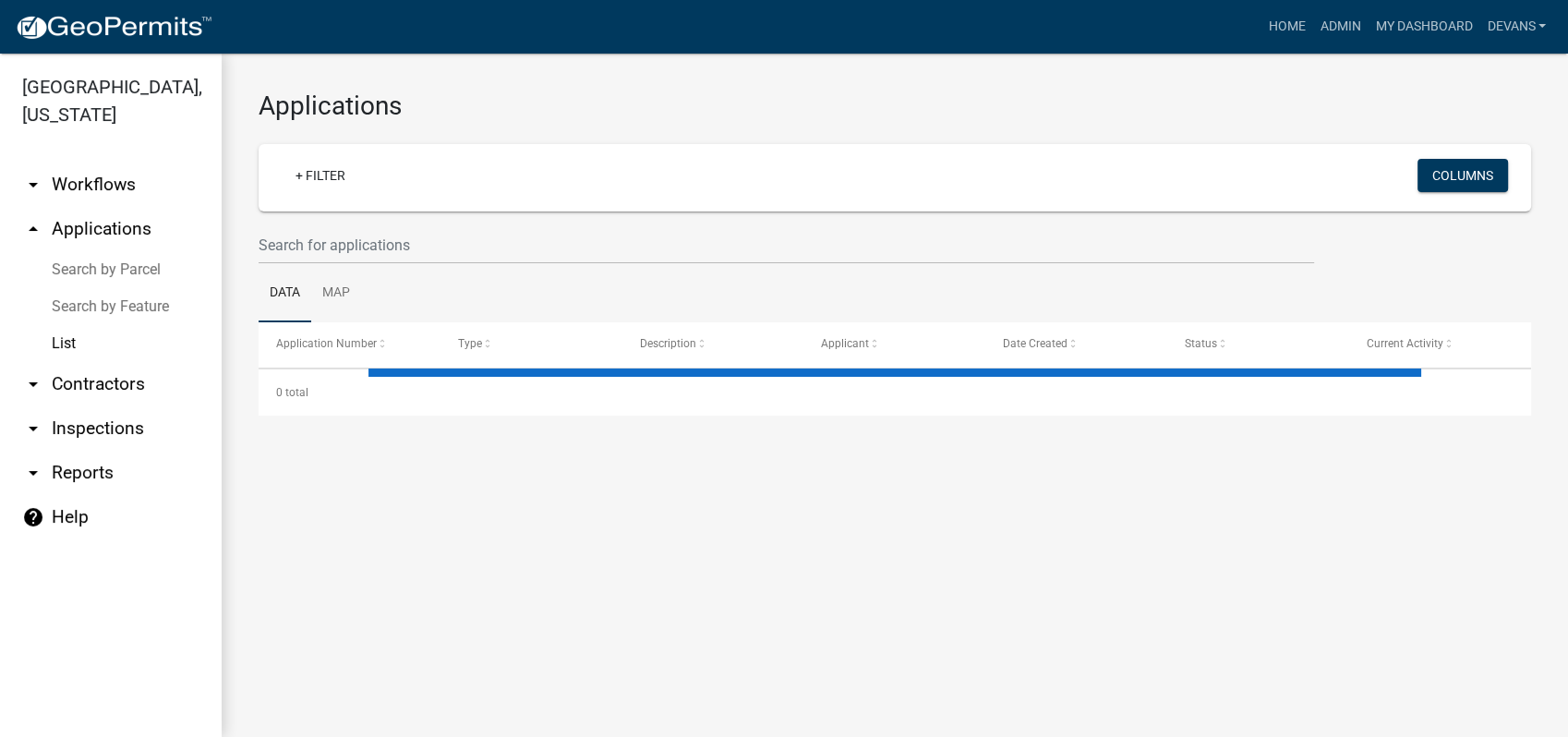
select select "1: 25"
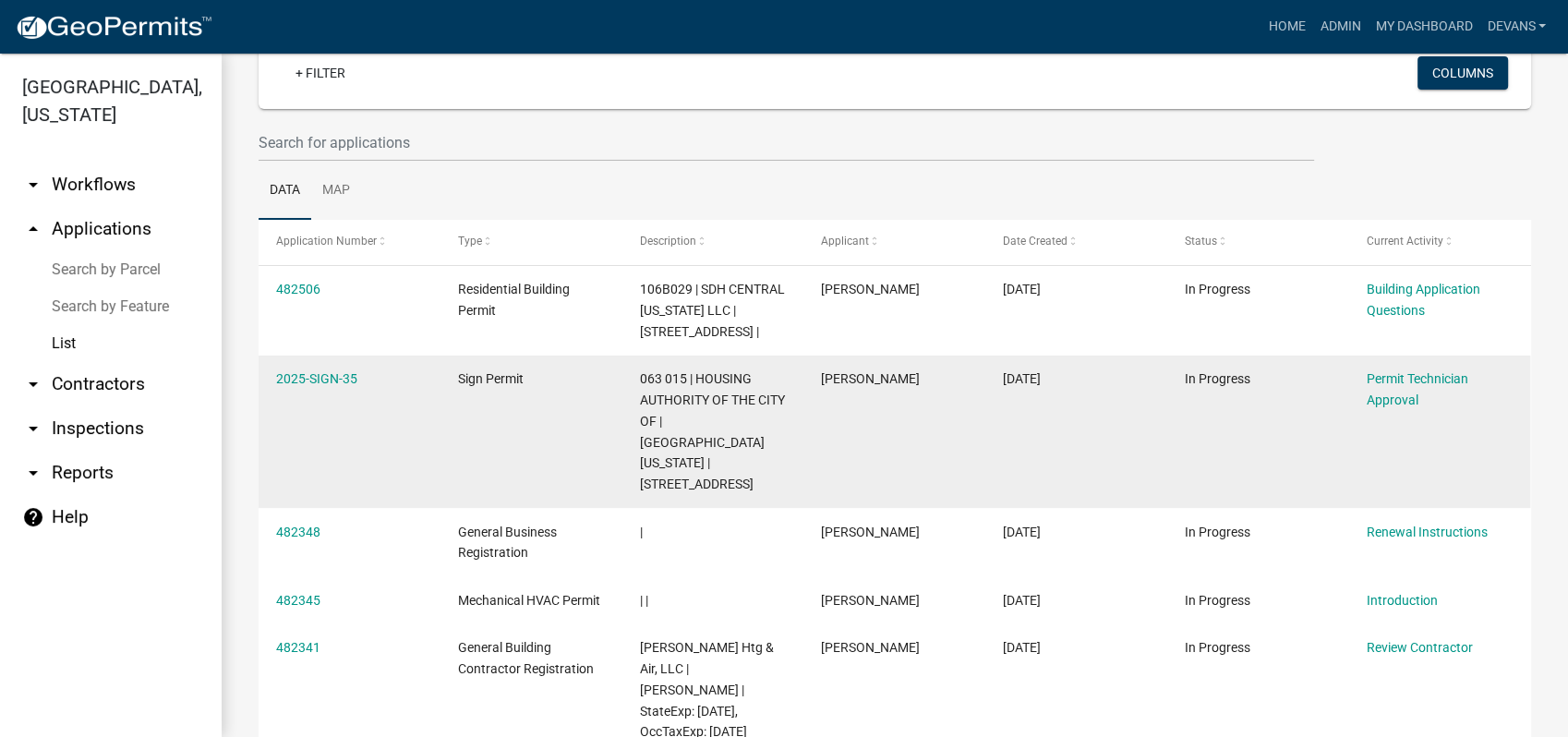
scroll to position [205, 0]
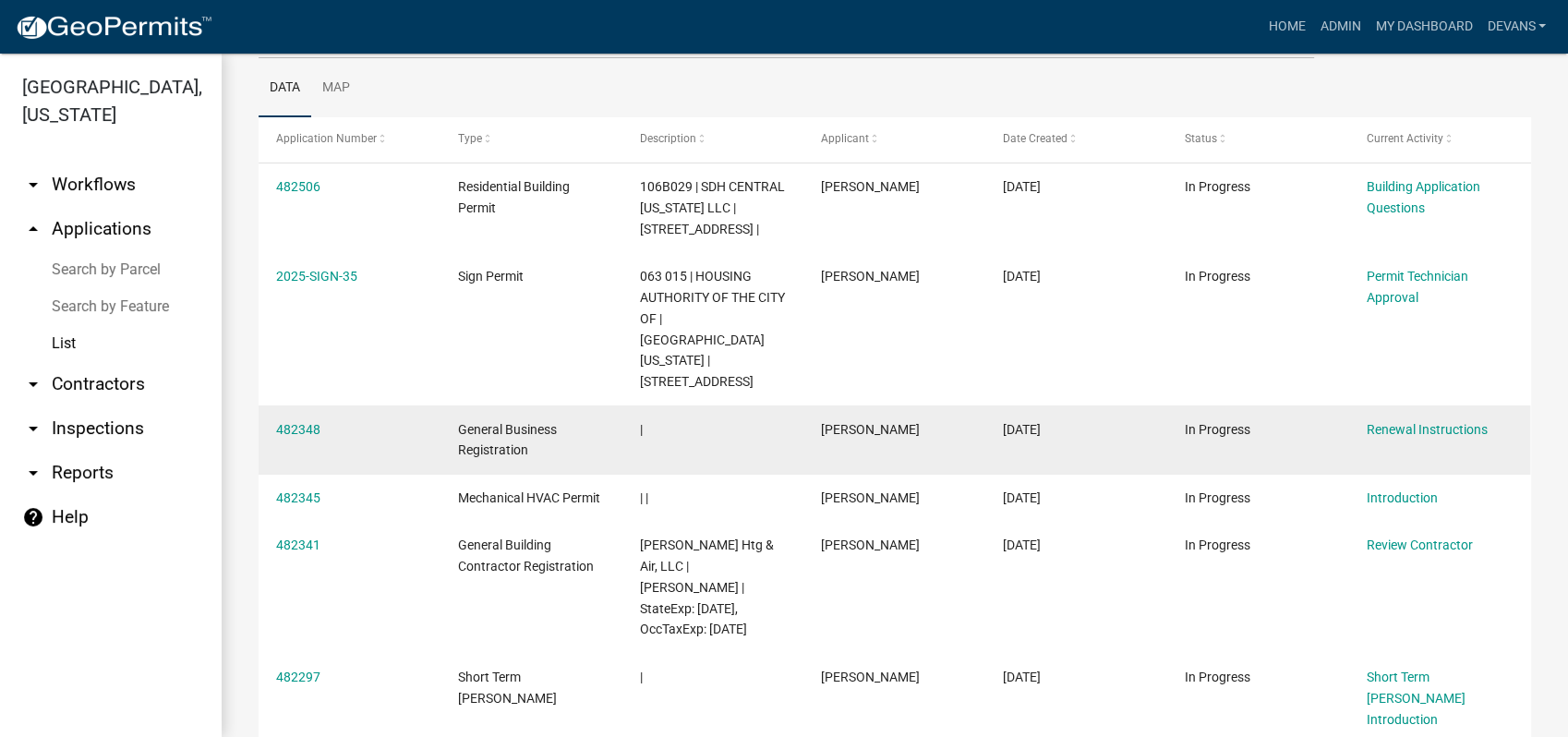
click at [305, 405] on datatable-body-cell "482348" at bounding box center [349, 439] width 182 height 69
click at [302, 423] on link "482348" at bounding box center [299, 429] width 44 height 15
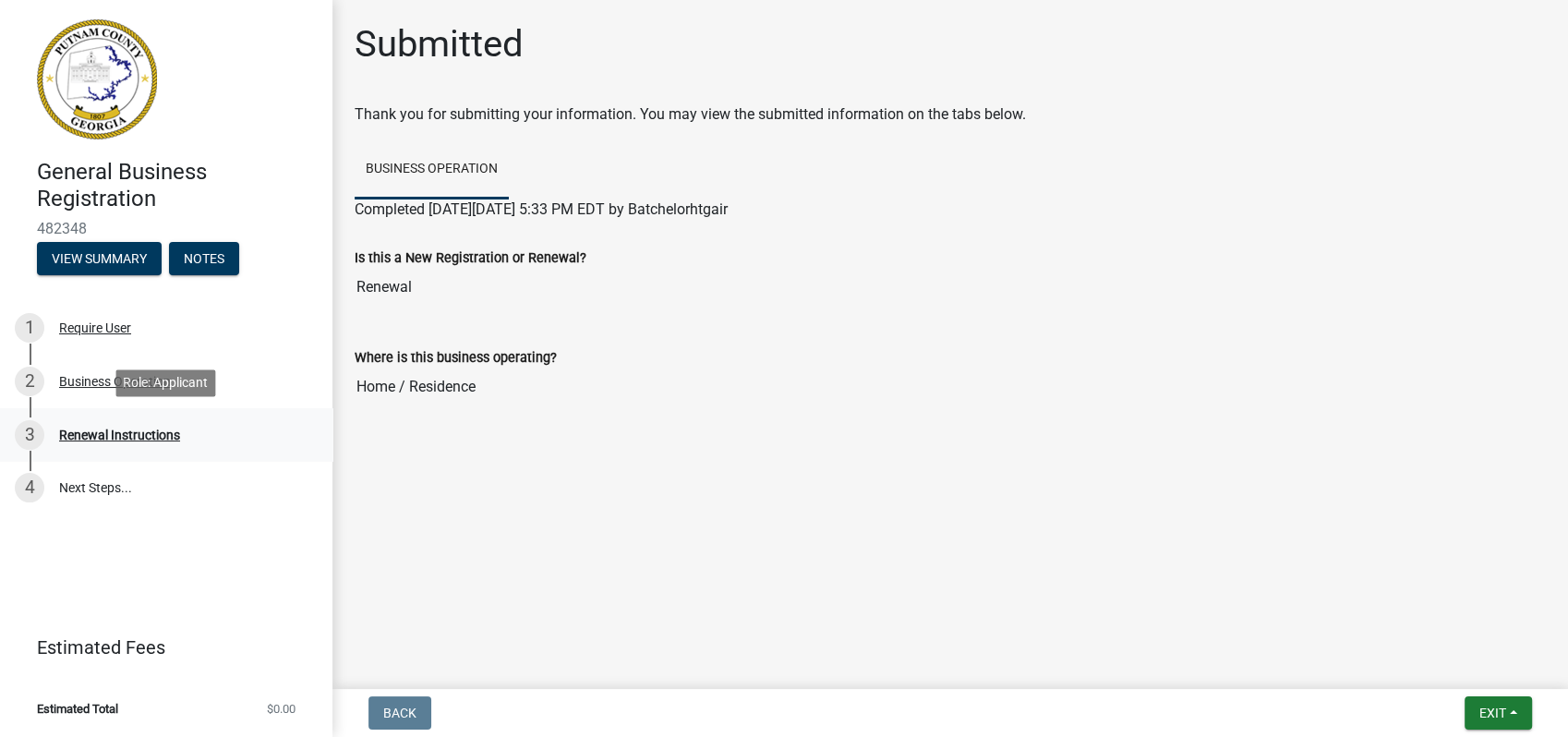
click at [141, 436] on div "Renewal Instructions" at bounding box center [119, 434] width 121 height 13
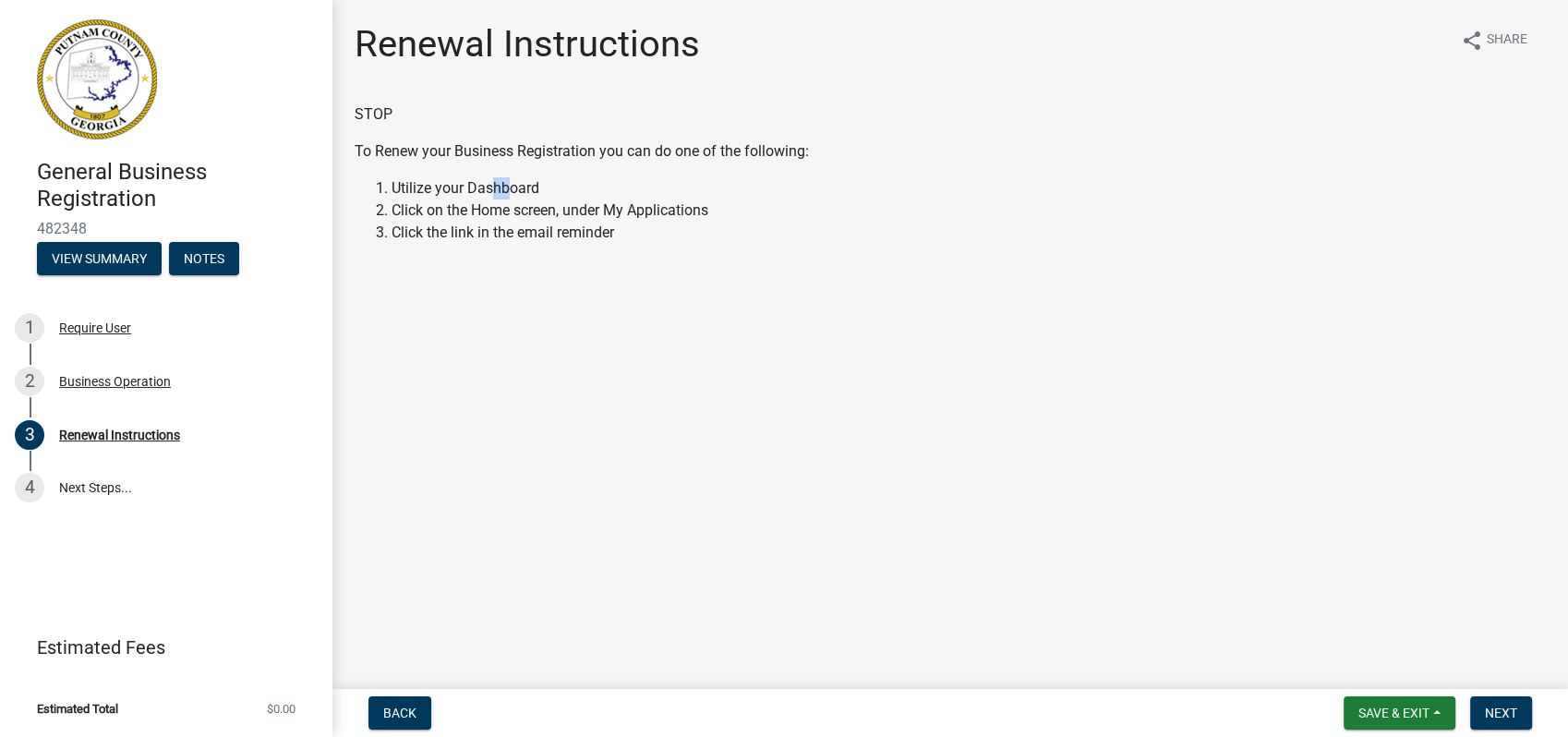
click at [488, 199] on div "STOP To Renew your Business Registration you can do one of the following: Utili…" at bounding box center [950, 173] width 1191 height 140
drag, startPoint x: 488, startPoint y: 199, endPoint x: 1034, endPoint y: 378, distance: 574.6
click at [1076, 393] on main "Renewal Instructions share Share STOP To Renew your Business Registration you c…" at bounding box center [950, 340] width 1235 height 682
click at [845, 152] on p "To Renew your Business Registration you can do one of the following:" at bounding box center [950, 151] width 1191 height 22
click at [121, 381] on div "Business Operation" at bounding box center [115, 381] width 112 height 13
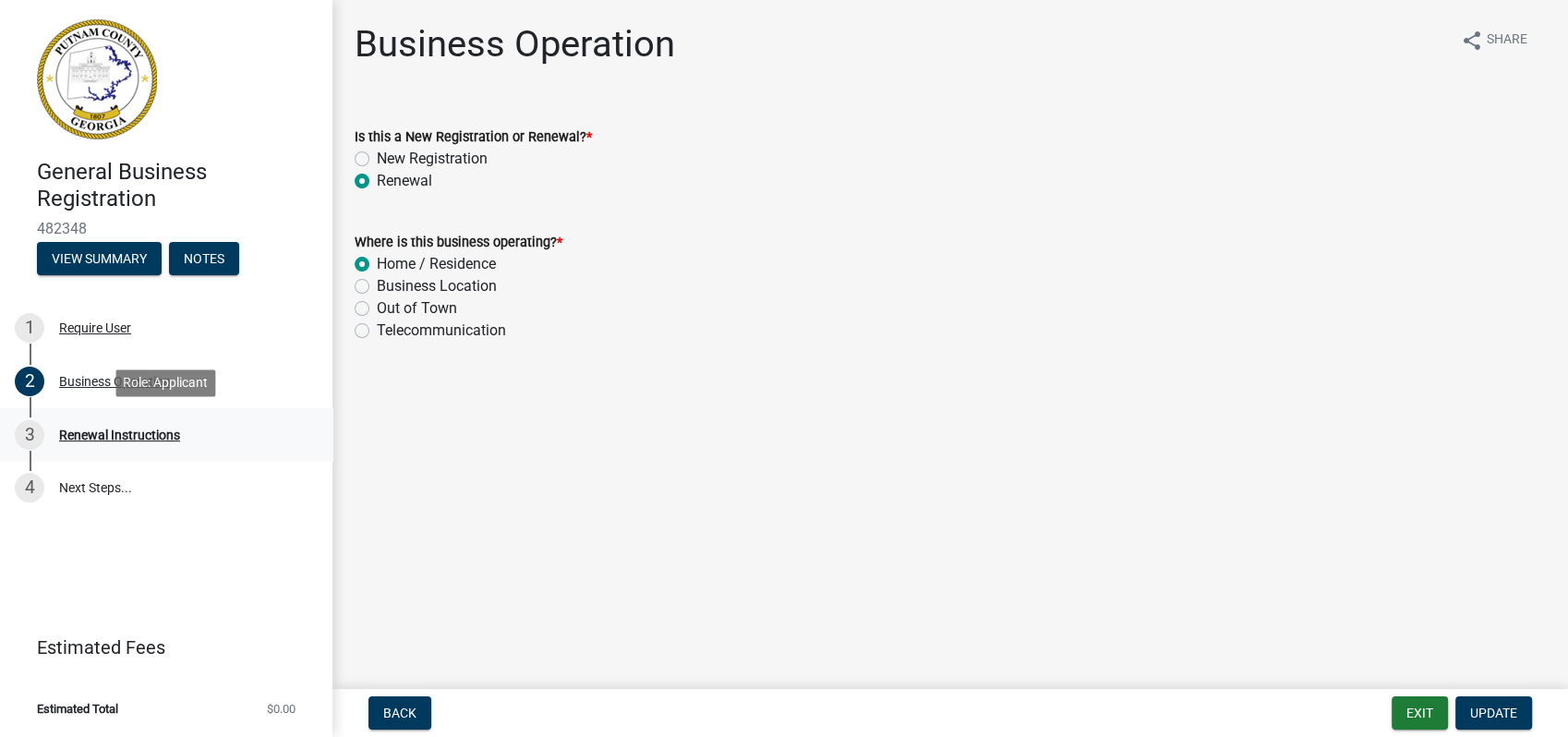
click at [106, 433] on div "Renewal Instructions" at bounding box center [119, 434] width 121 height 13
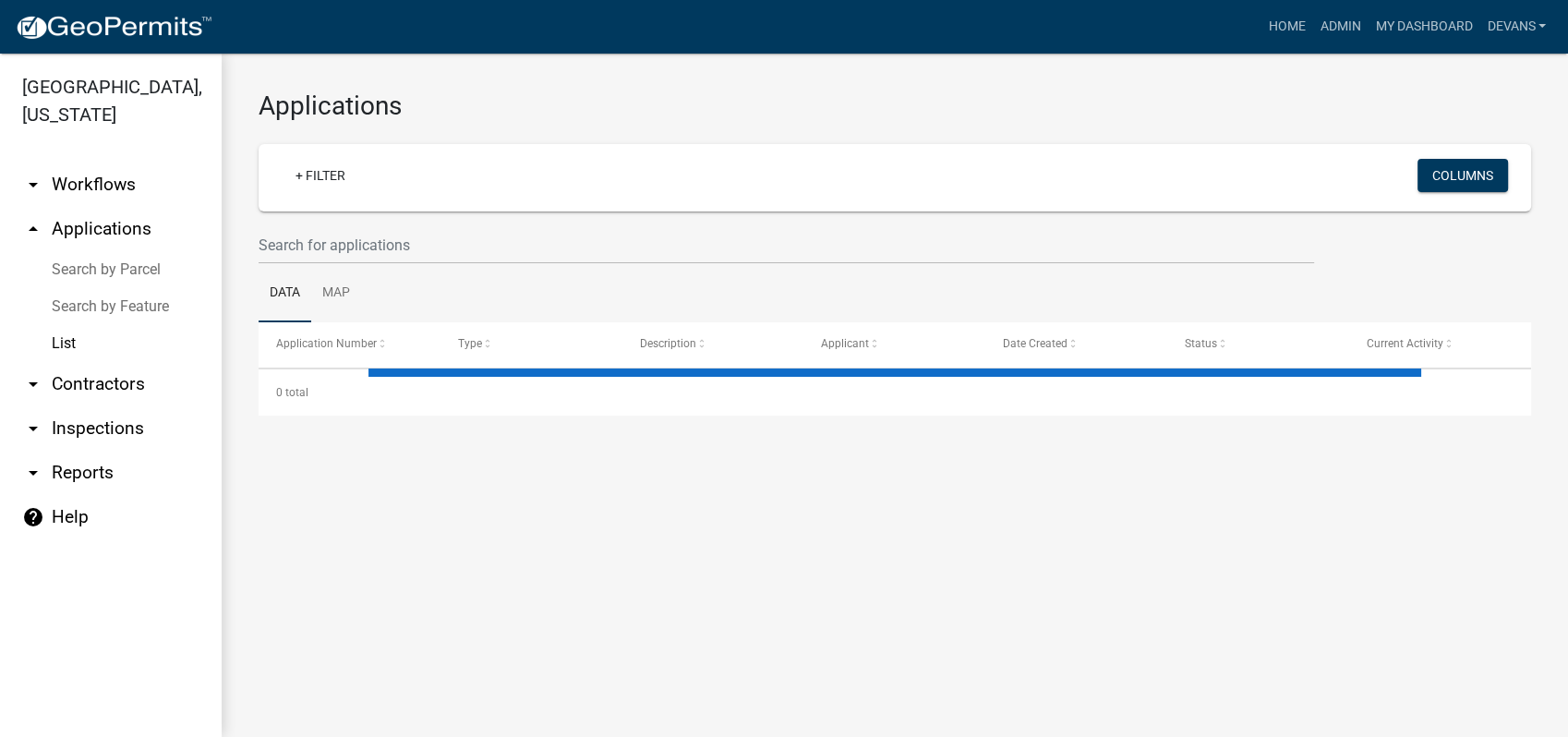
select select "1: 25"
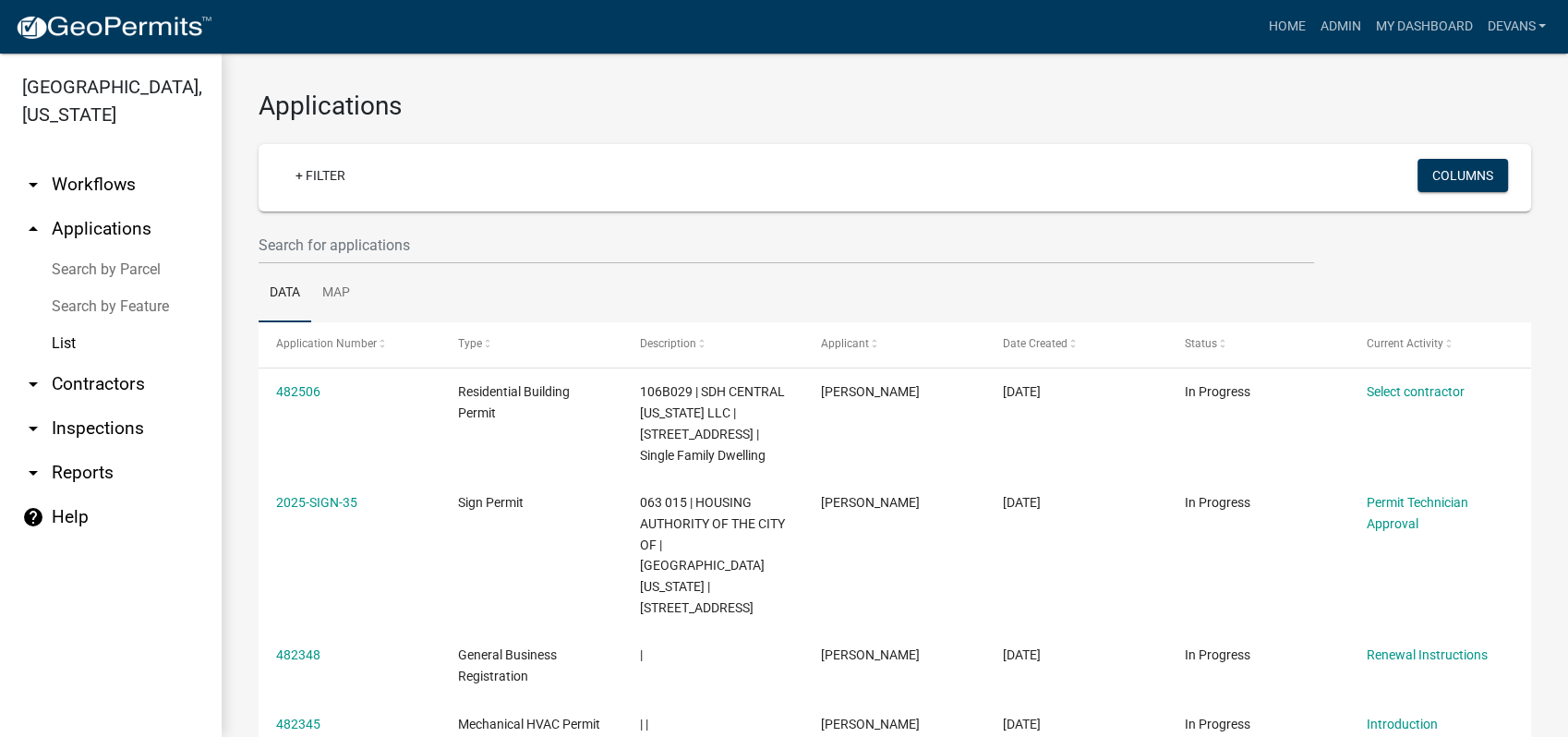
click at [79, 226] on link "arrow_drop_up Applications" at bounding box center [110, 229] width 221 height 44
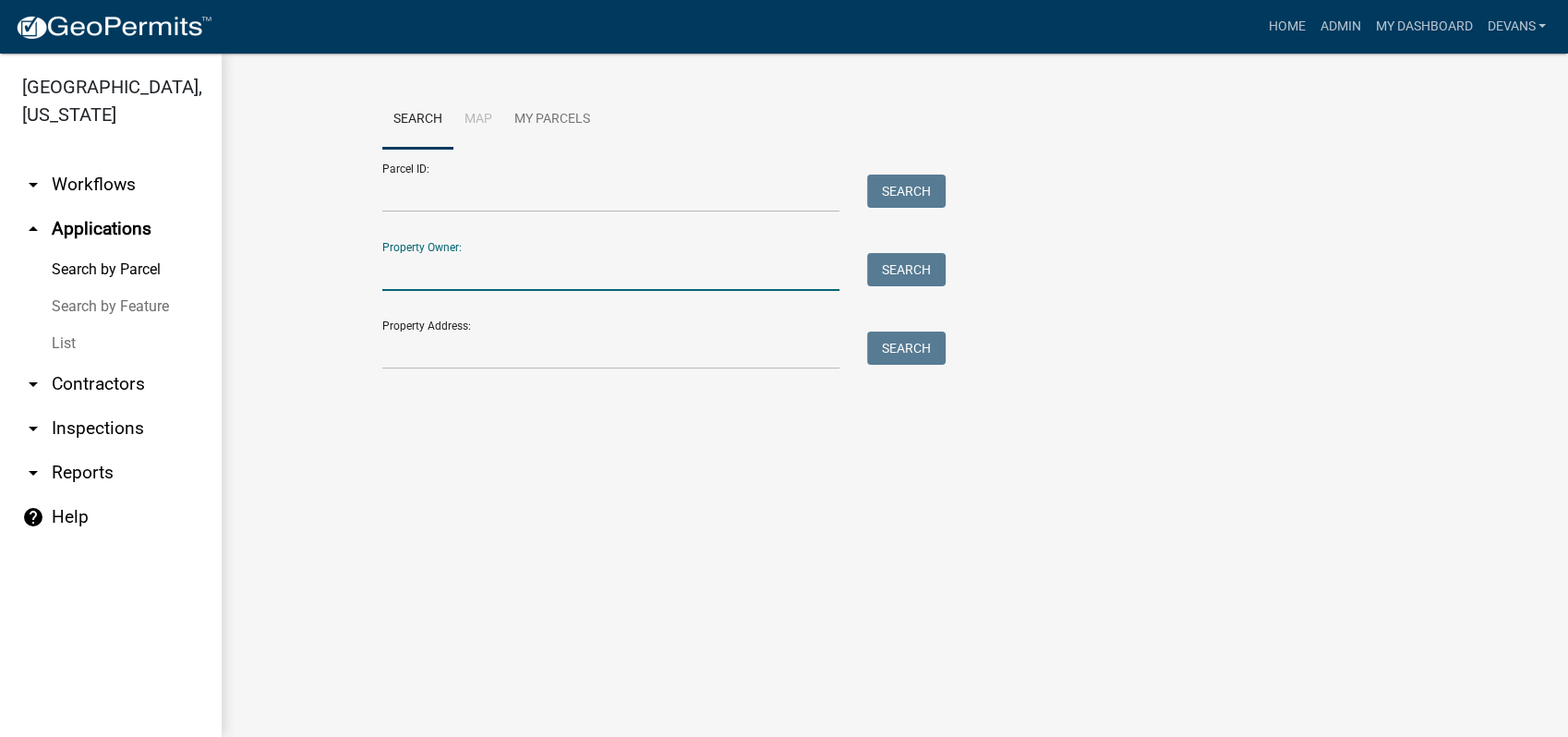
click at [465, 279] on input "Property Owner:" at bounding box center [610, 272] width 457 height 38
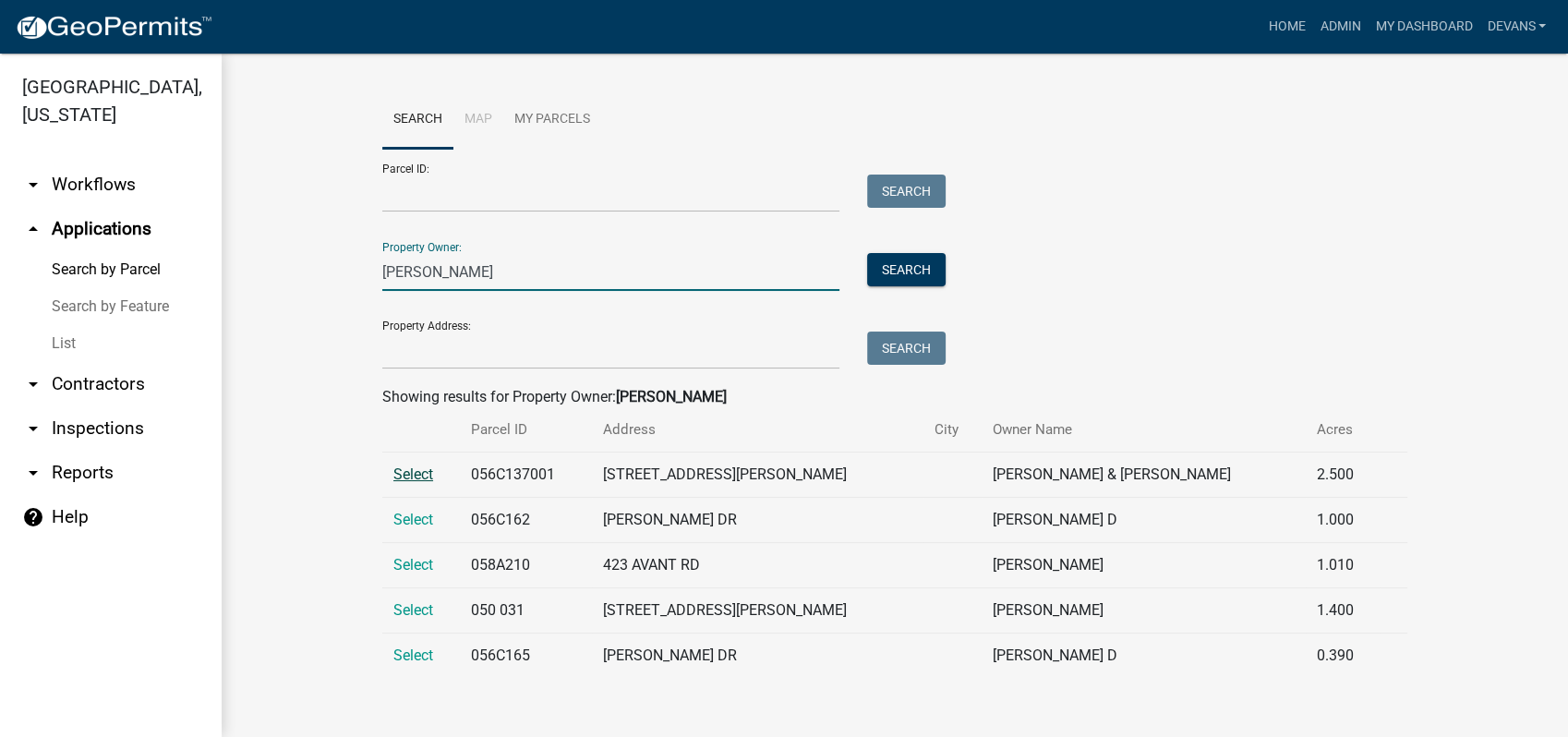
type input "joyner"
click at [407, 473] on span "Select" at bounding box center [413, 474] width 40 height 17
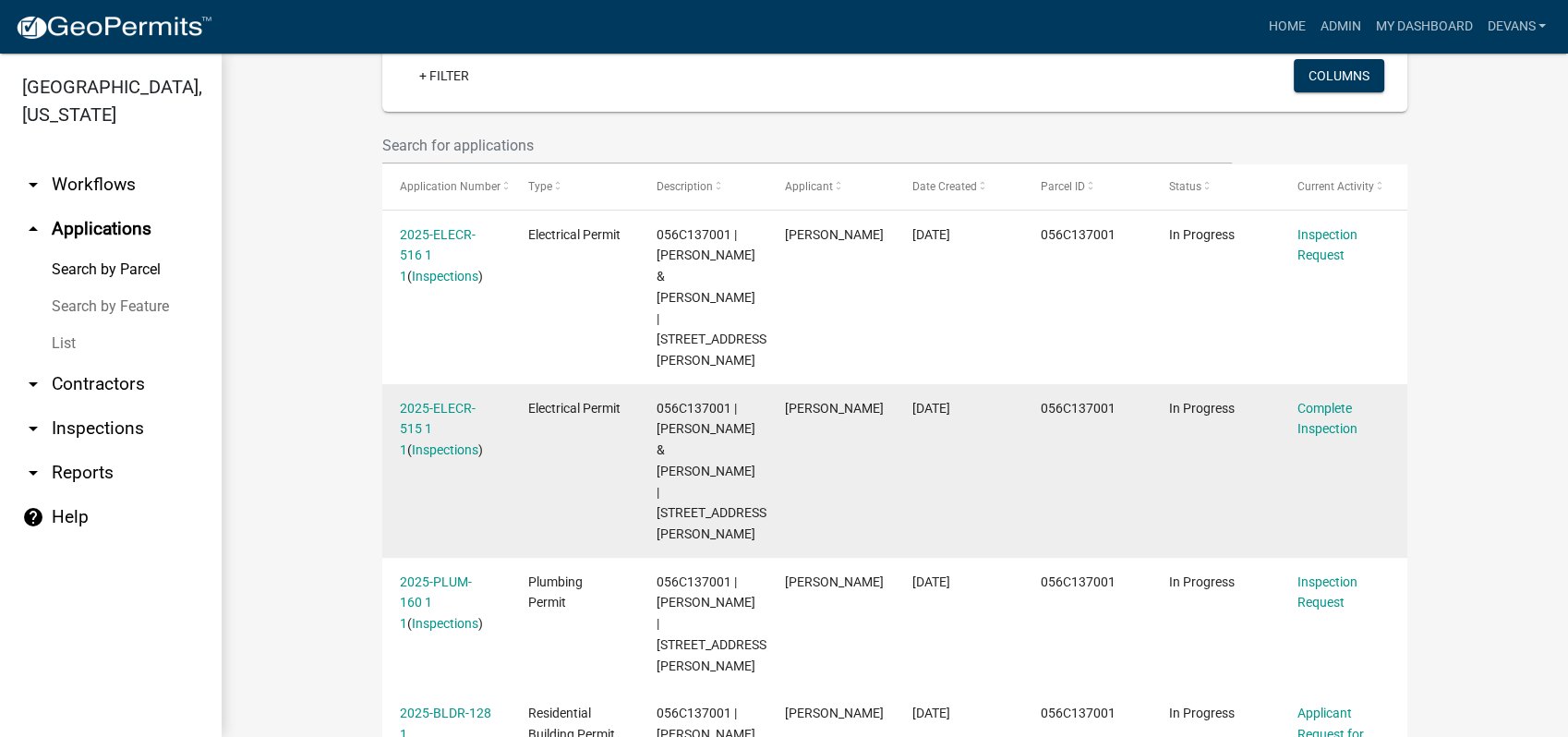
scroll to position [613, 0]
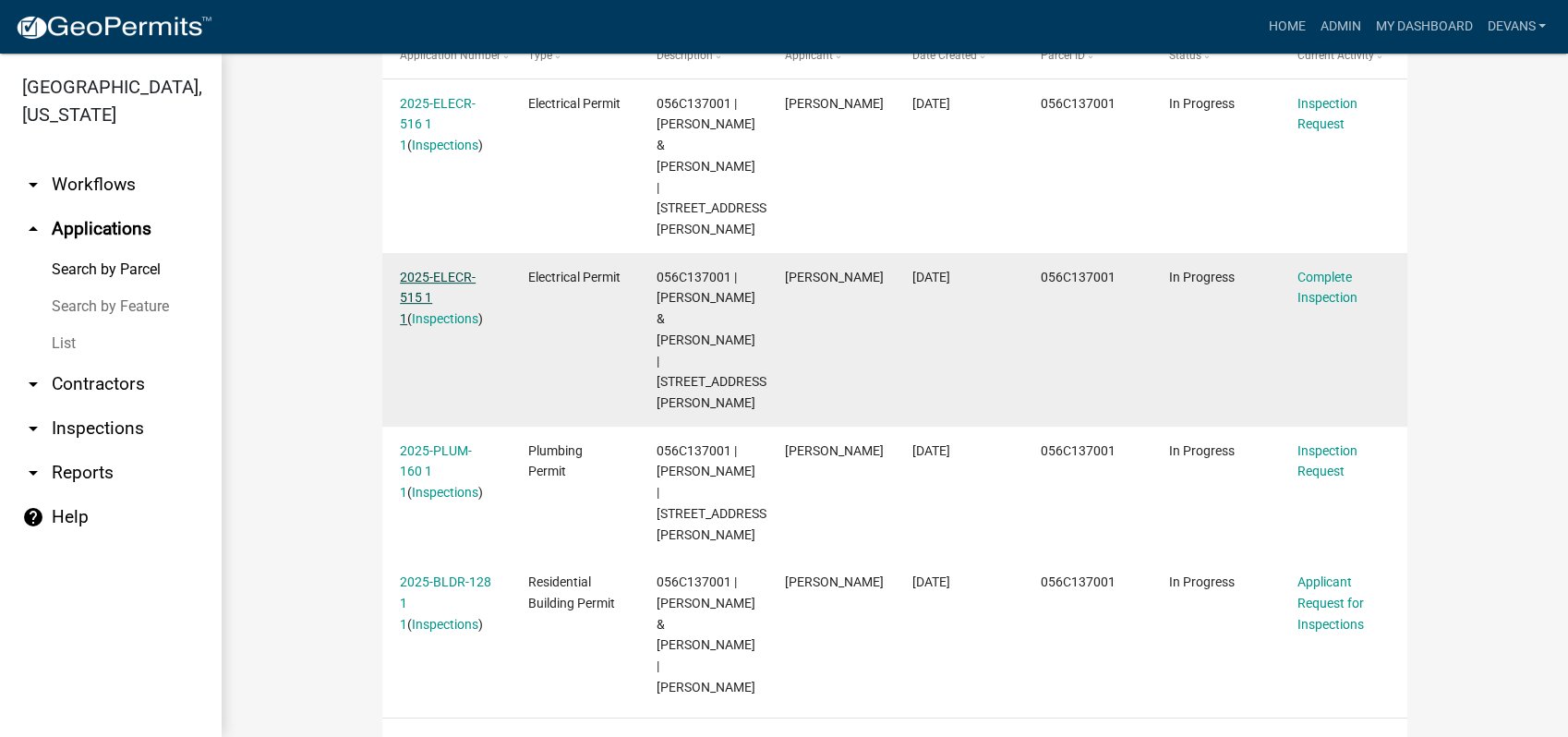
click at [413, 270] on link "2025-ELECR-515 1 1" at bounding box center [438, 298] width 75 height 57
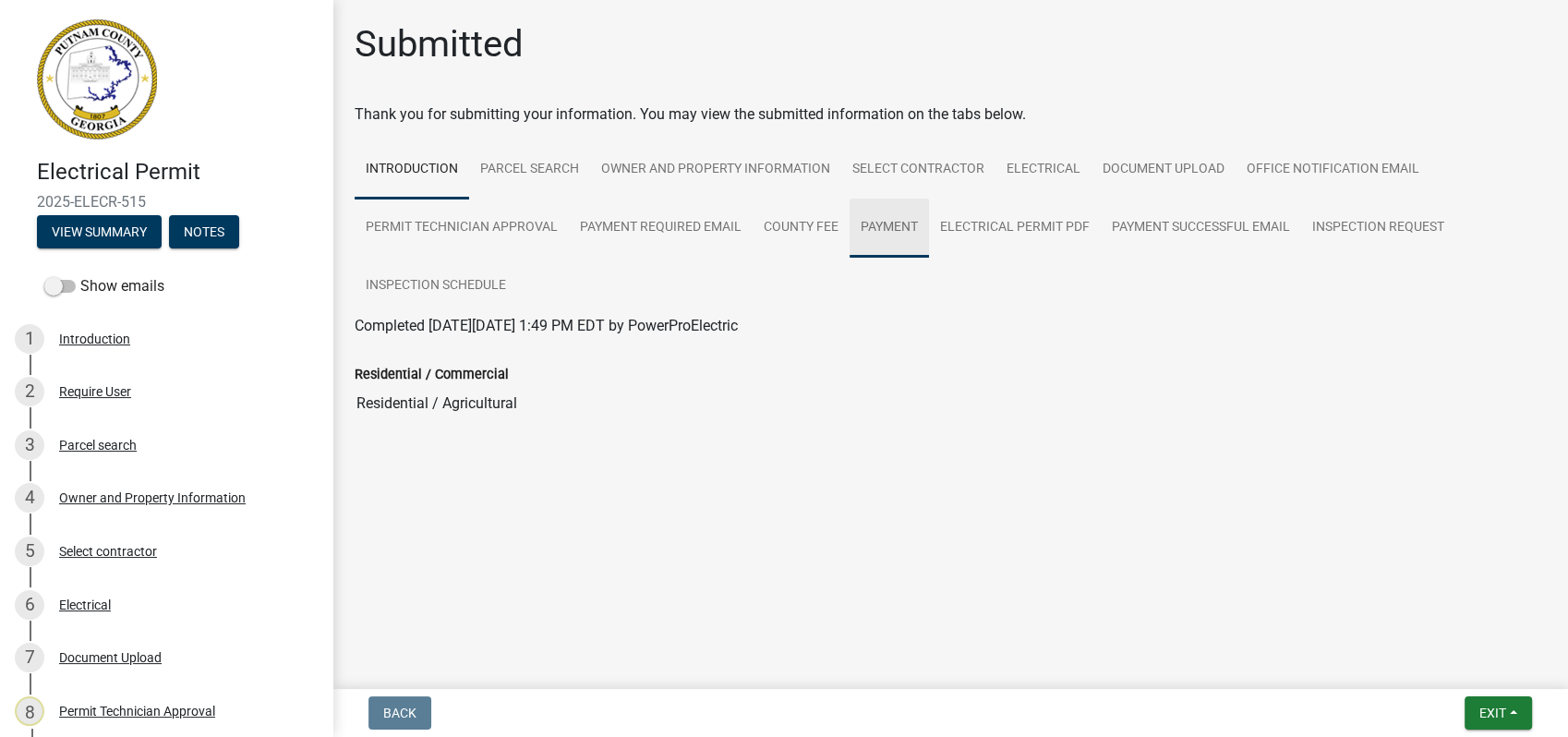
click at [894, 221] on link "Payment" at bounding box center [889, 227] width 79 height 59
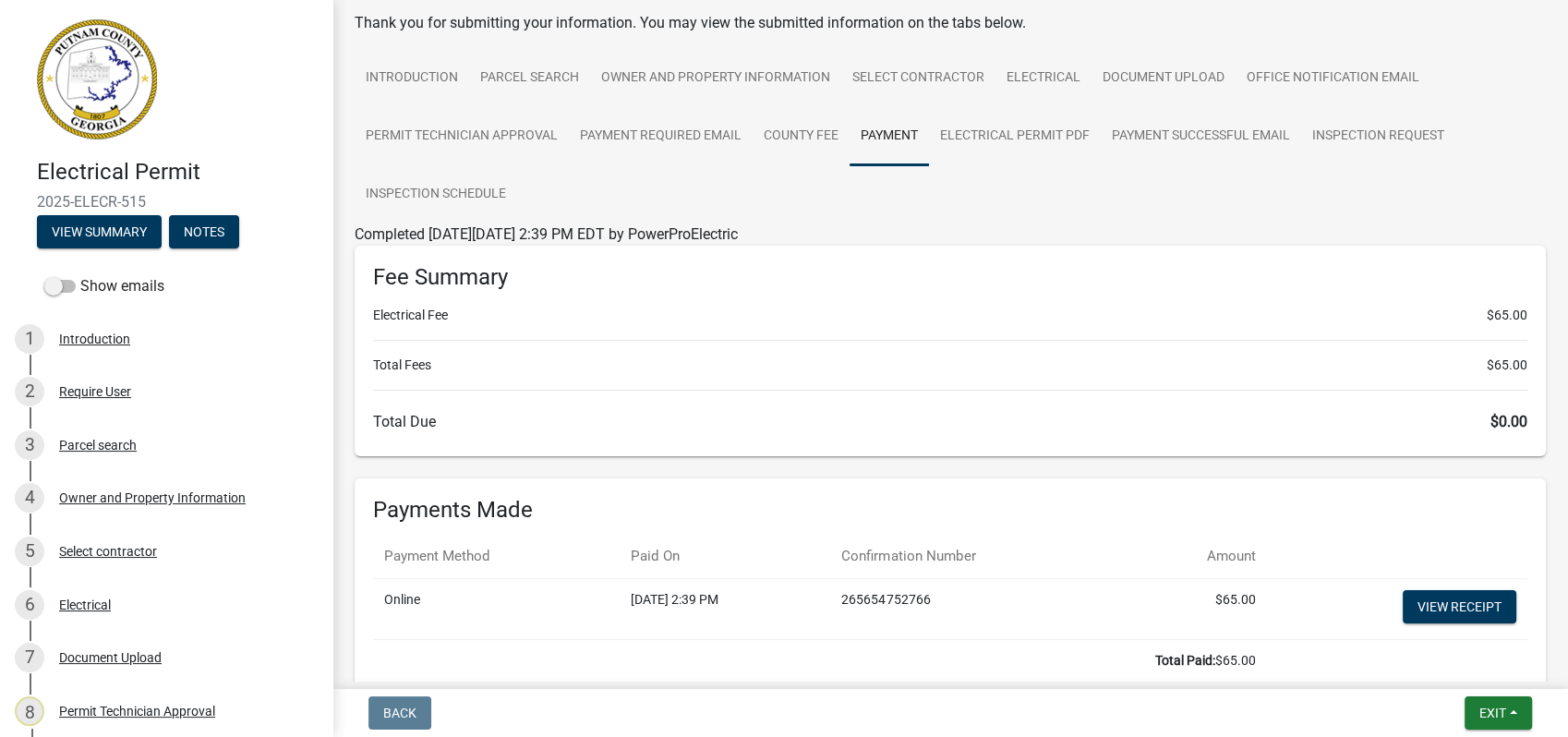
scroll to position [217, 0]
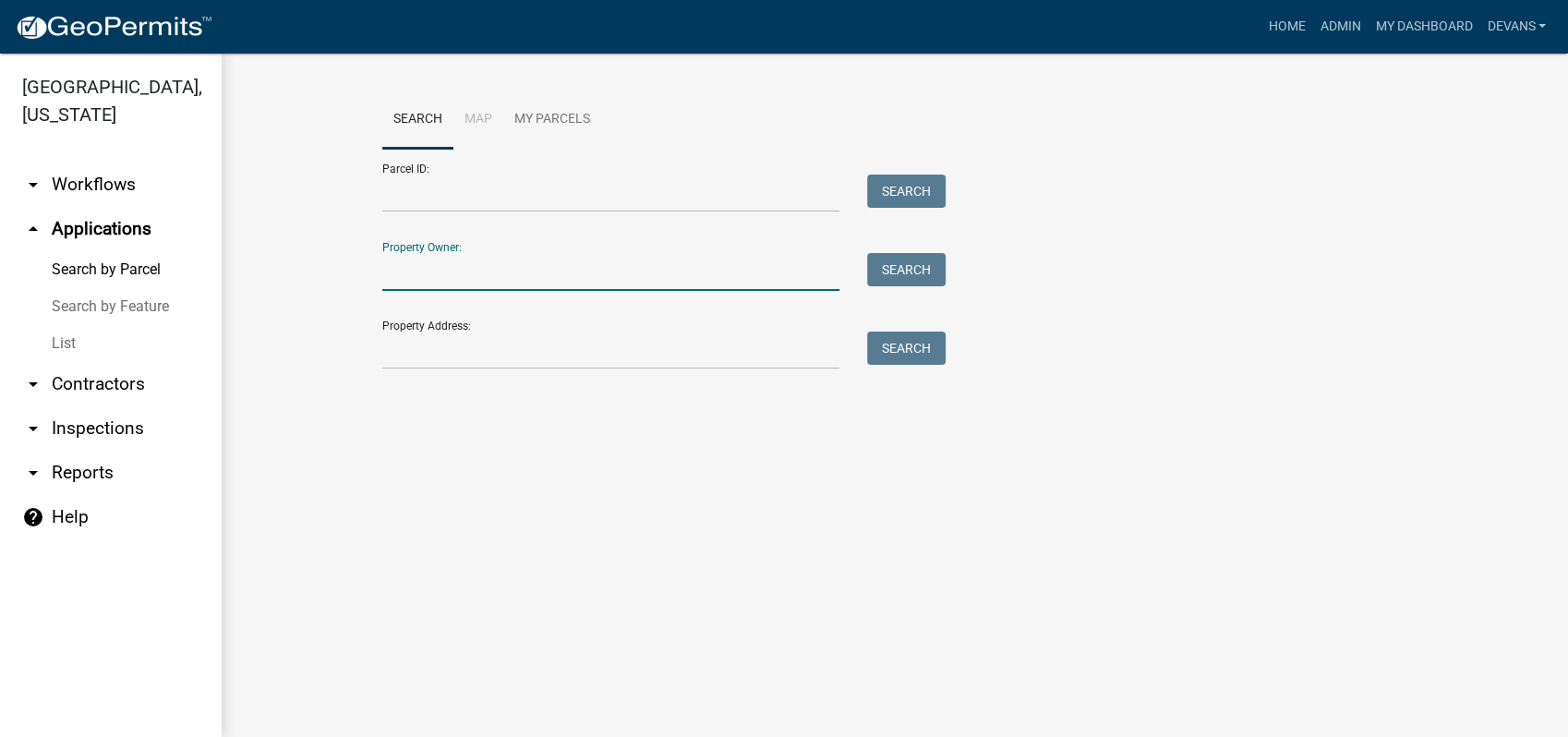
click at [402, 280] on input "Property Owner:" at bounding box center [610, 272] width 457 height 38
type input "joyner"
click at [904, 268] on button "Search" at bounding box center [906, 270] width 78 height 33
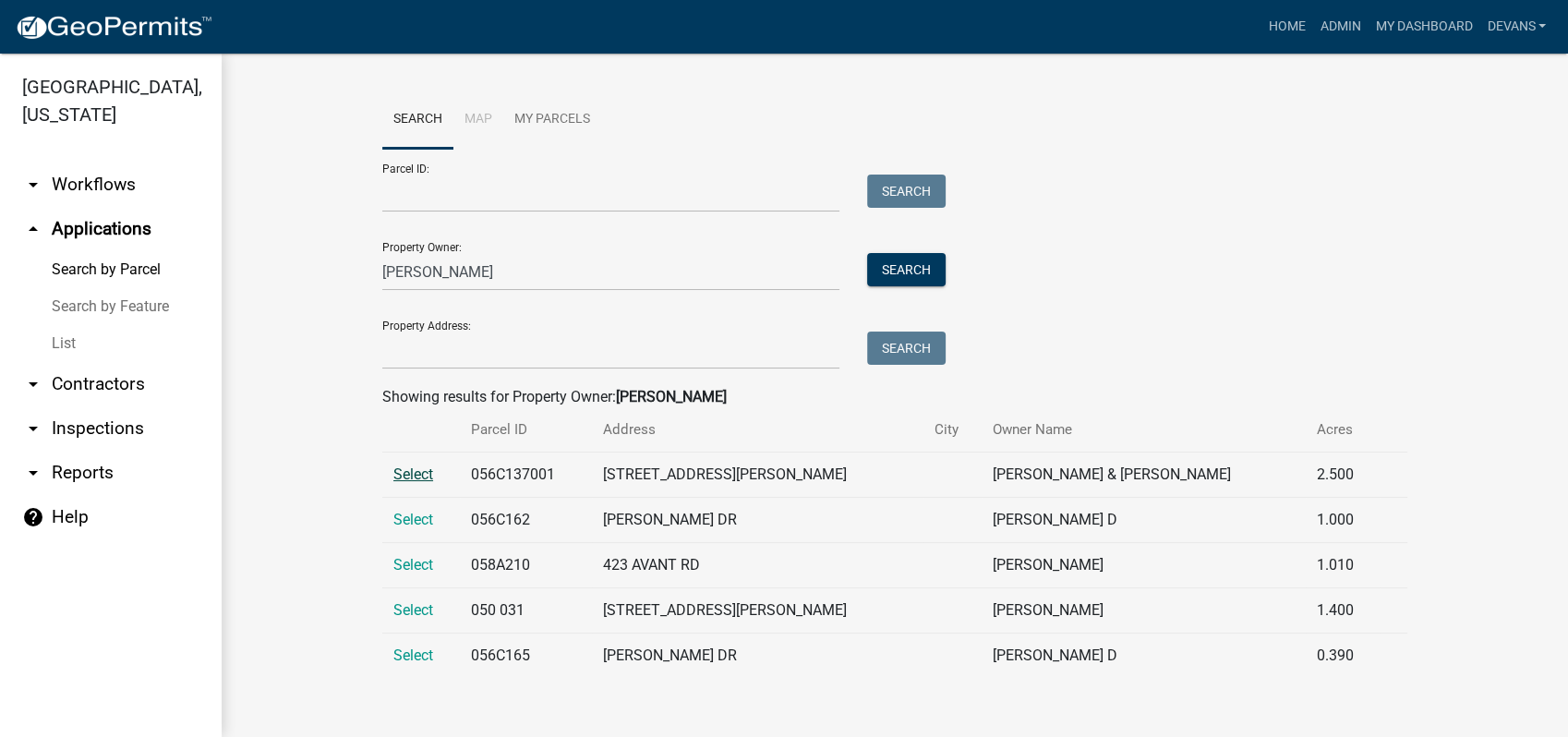
click at [423, 475] on span "Select" at bounding box center [413, 474] width 40 height 17
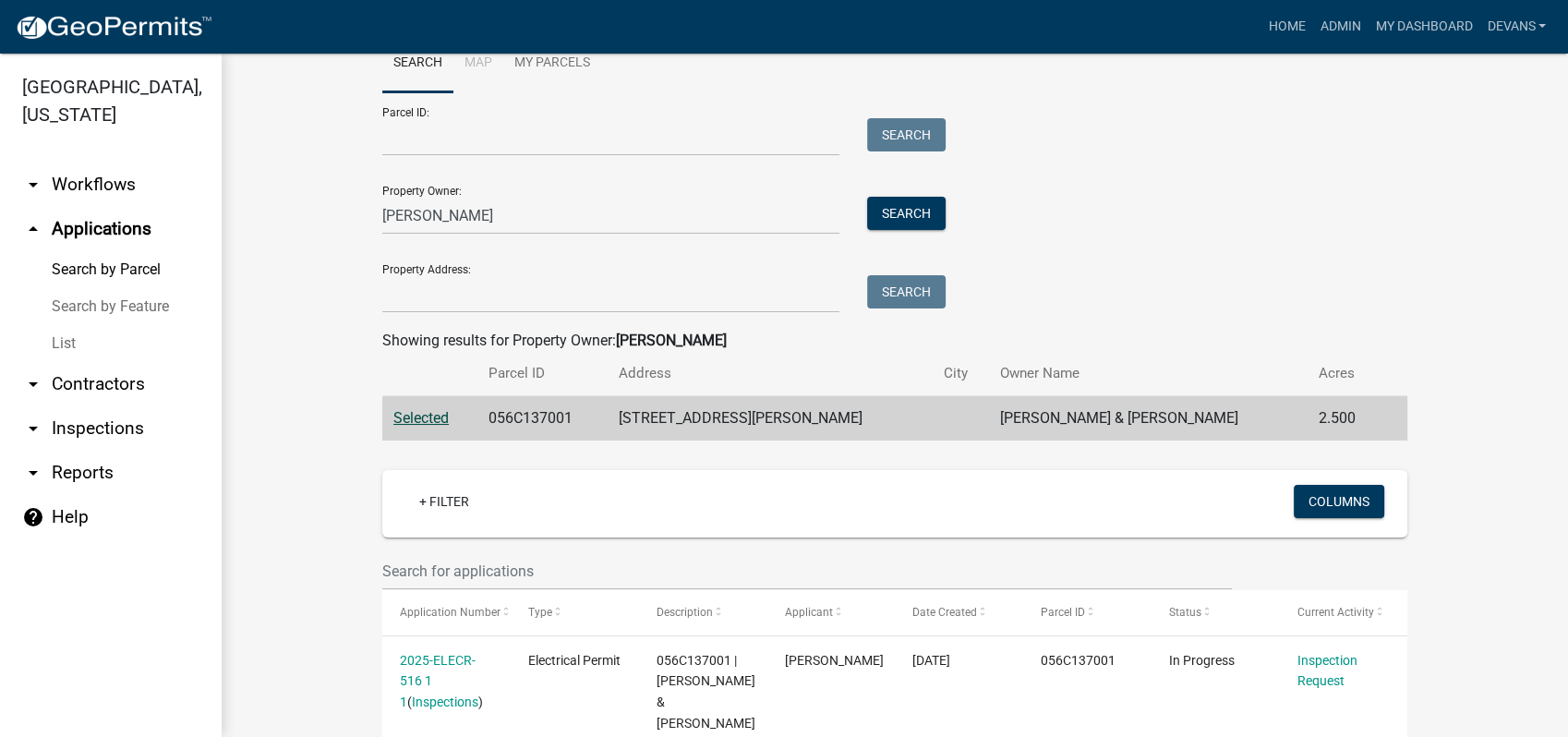
scroll to position [308, 0]
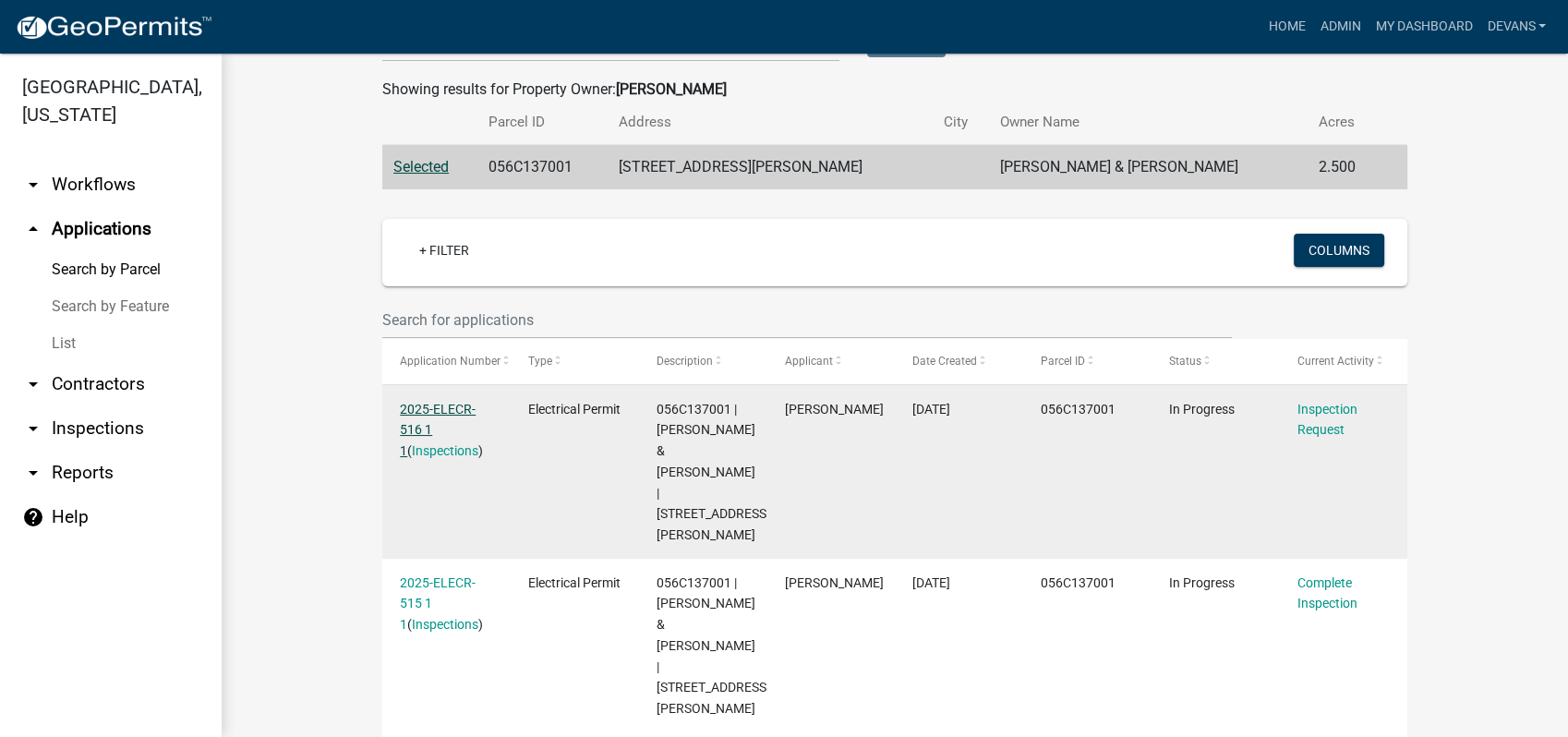
click at [425, 406] on link "2025-ELECR-516 1 1" at bounding box center [438, 430] width 75 height 57
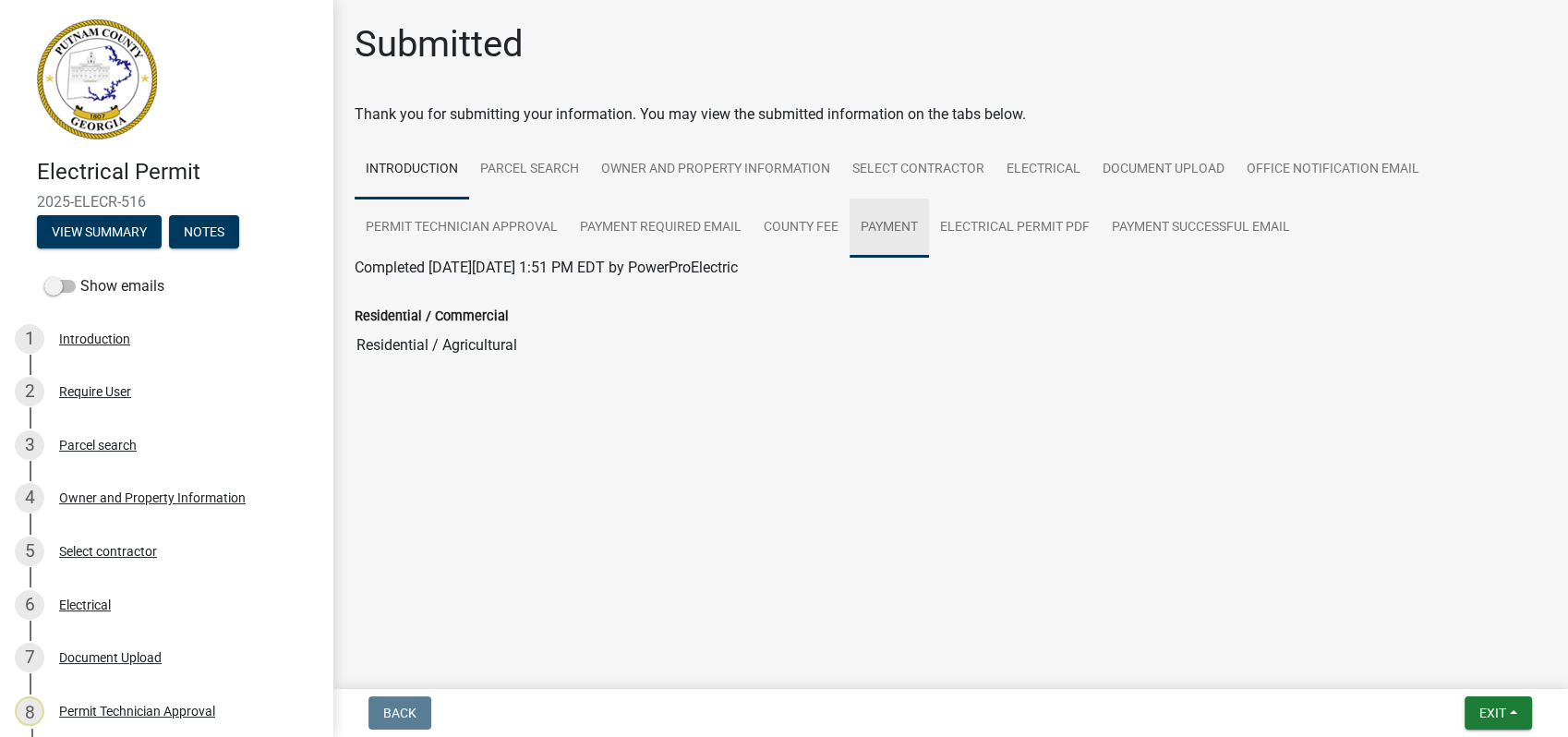
click at [891, 235] on link "Payment" at bounding box center [889, 227] width 79 height 59
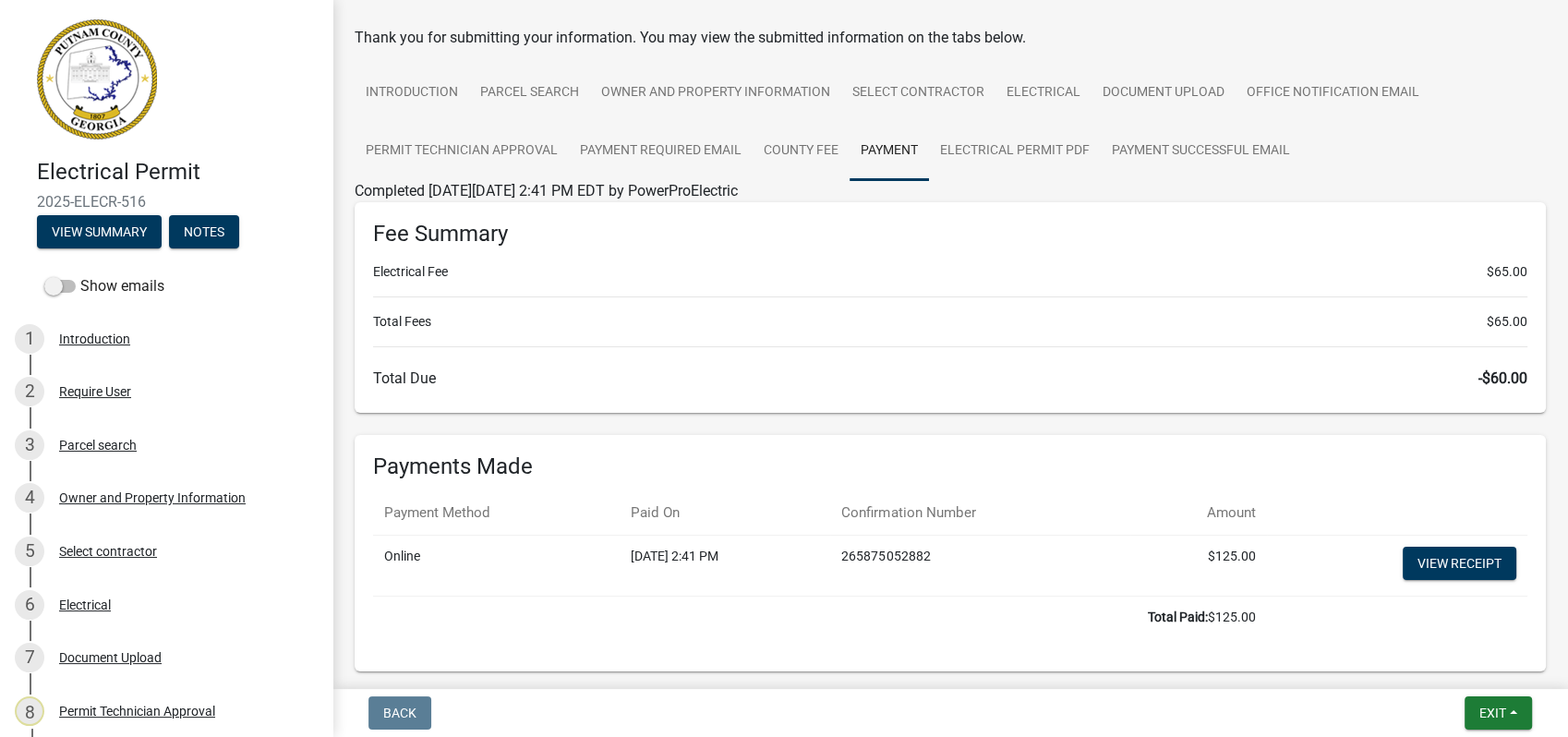
scroll to position [158, 0]
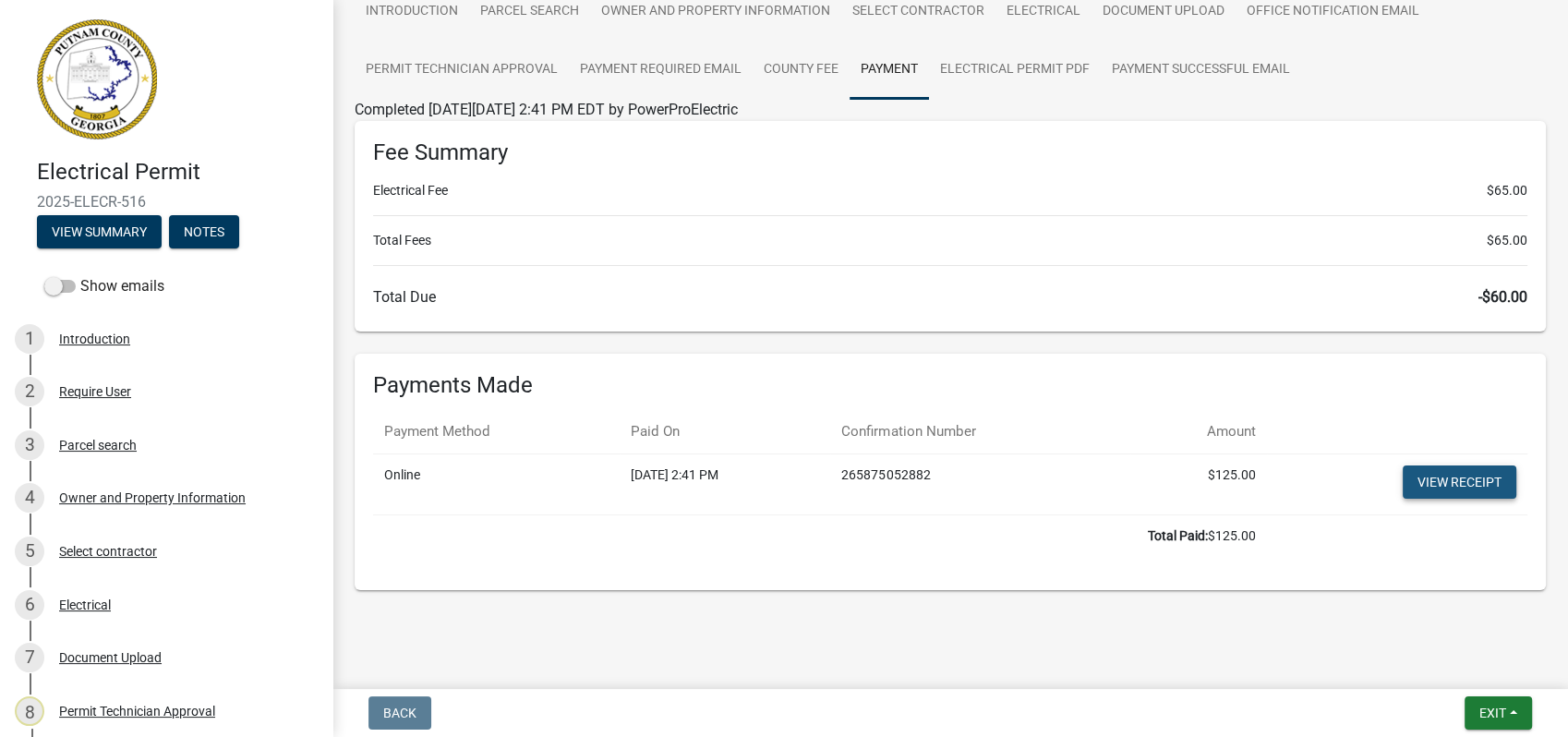
click at [1430, 485] on link "View receipt" at bounding box center [1459, 482] width 113 height 33
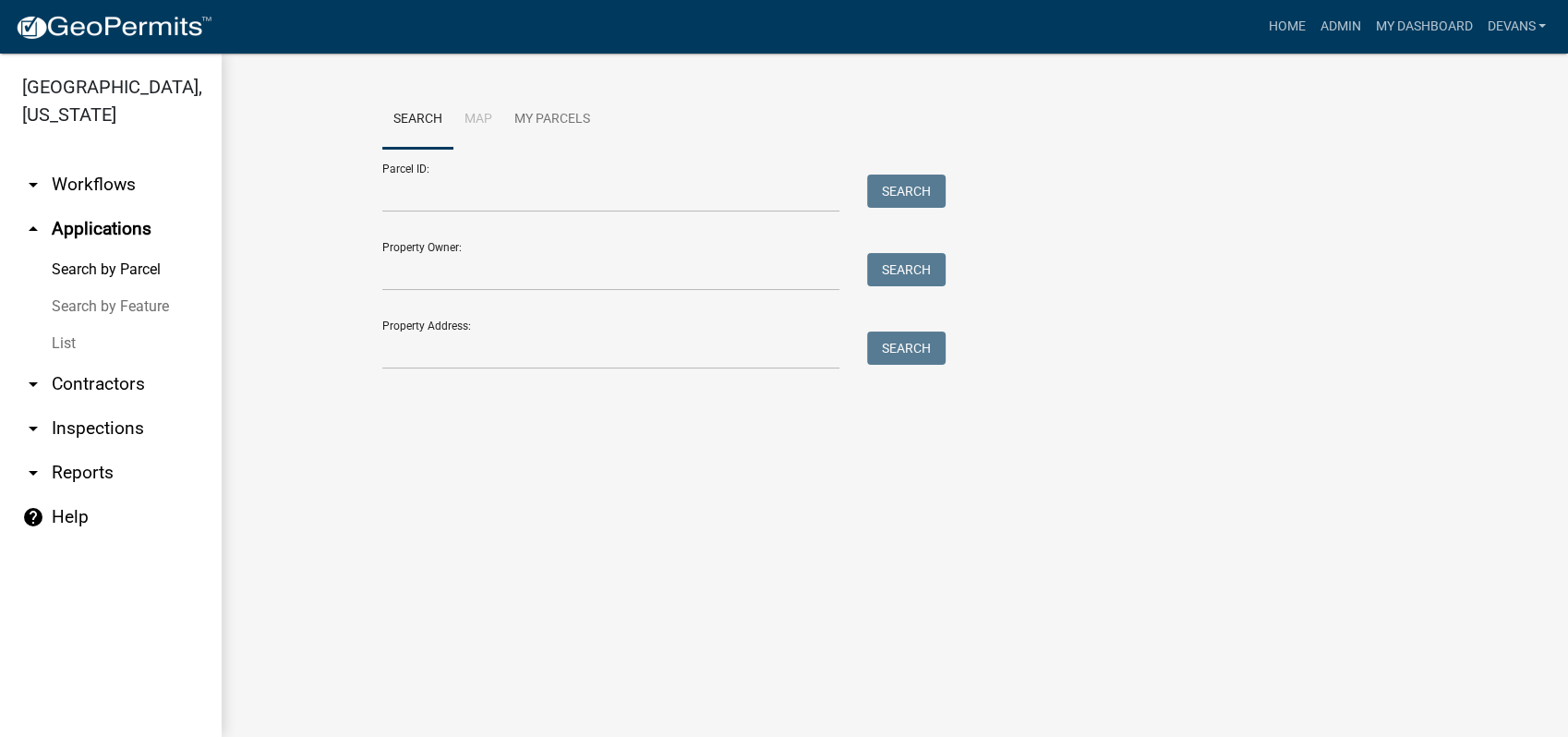
click at [60, 347] on link "List" at bounding box center [110, 343] width 221 height 37
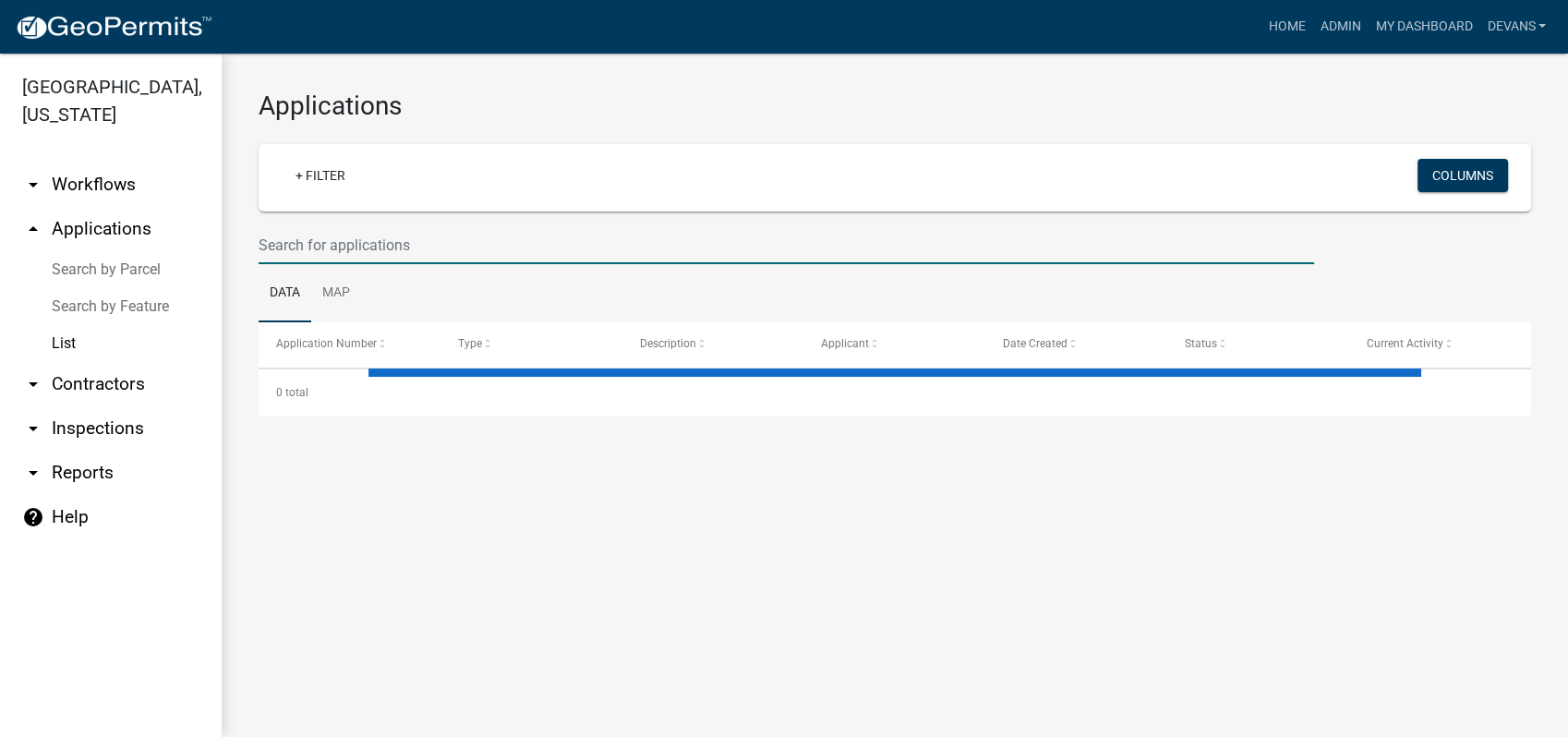
click at [319, 256] on input "text" at bounding box center [786, 245] width 1056 height 38
select select "1: 25"
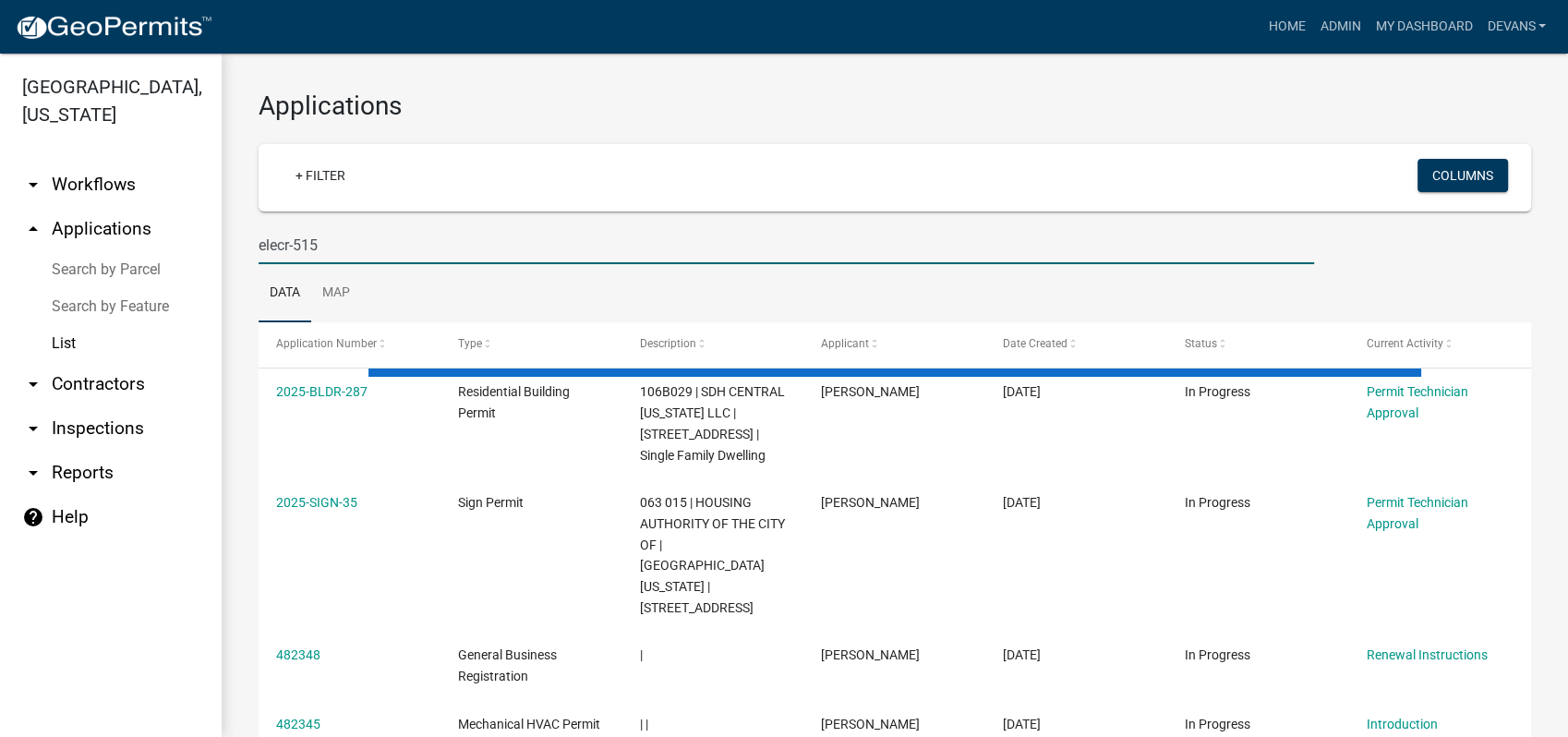
type input "elecr-515"
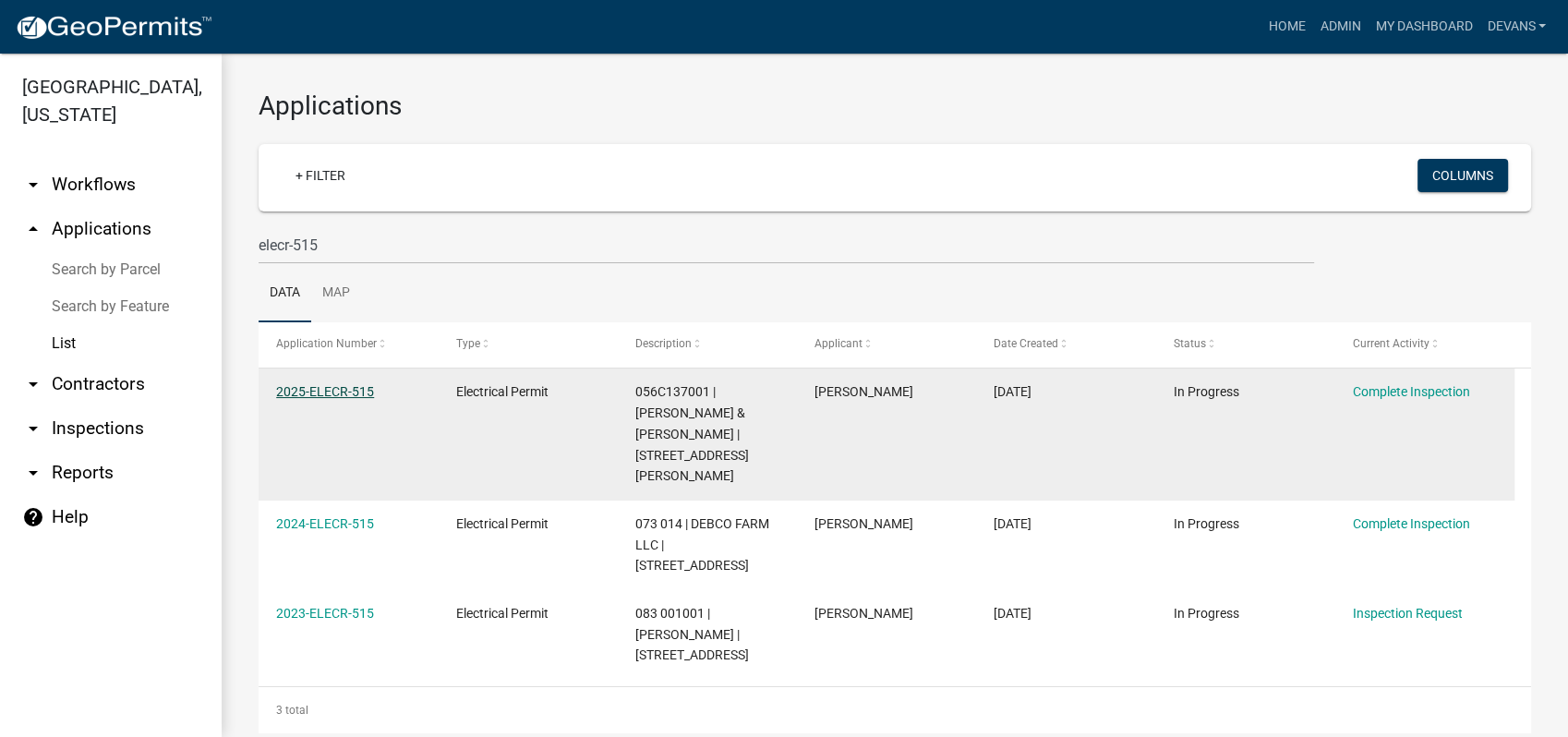
click at [319, 392] on link "2025-ELECR-515" at bounding box center [325, 391] width 98 height 15
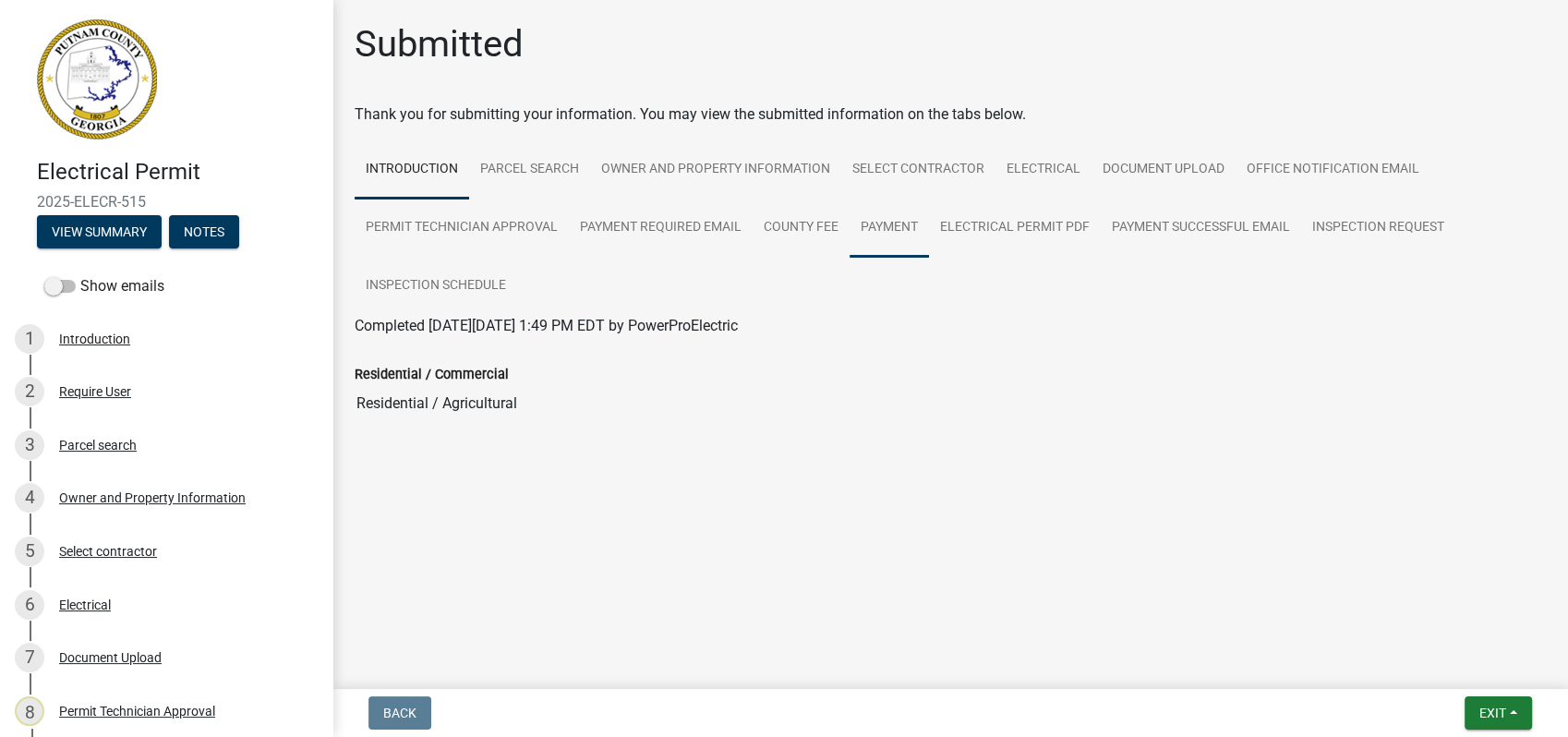
click at [880, 227] on link "Payment" at bounding box center [889, 227] width 79 height 59
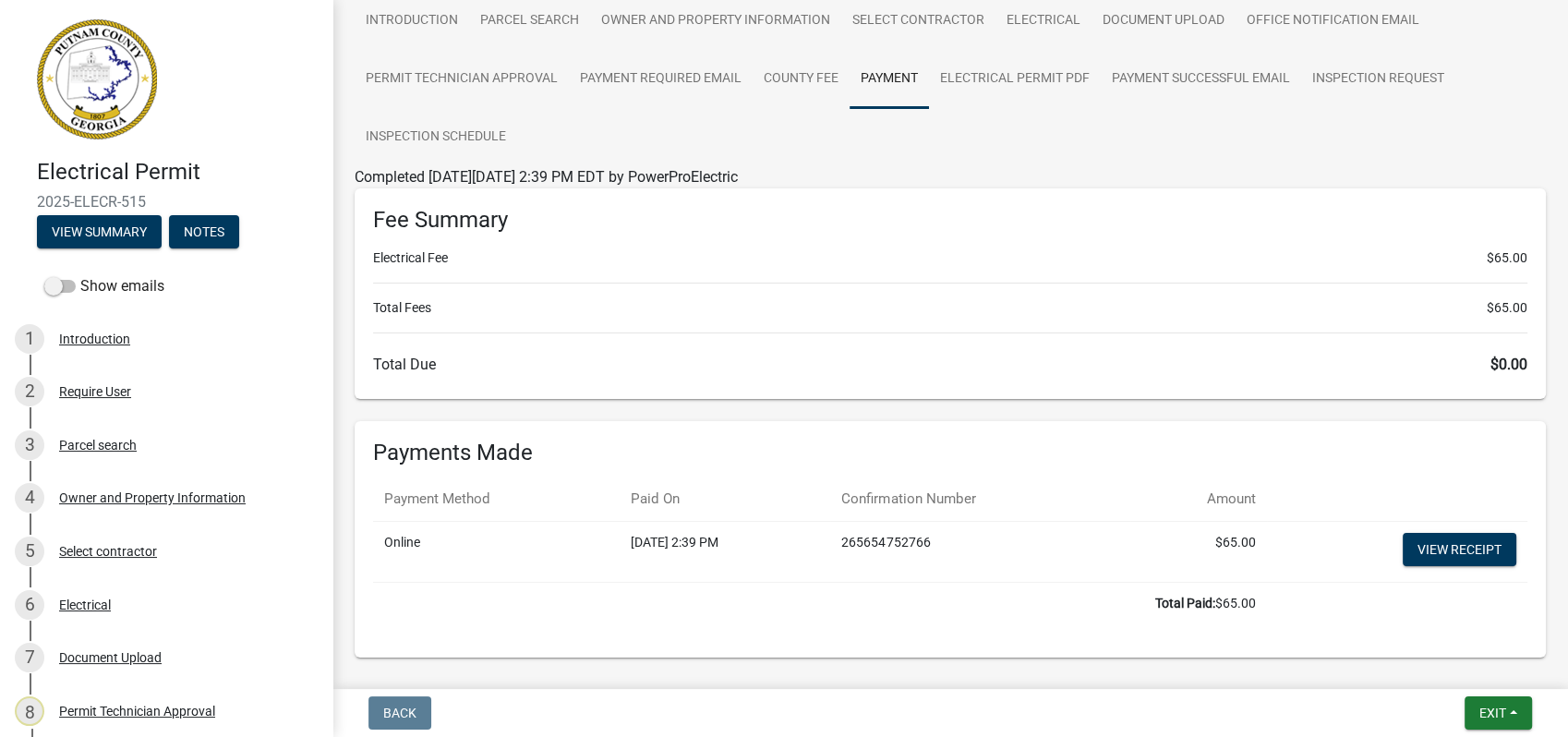
scroll to position [113, 0]
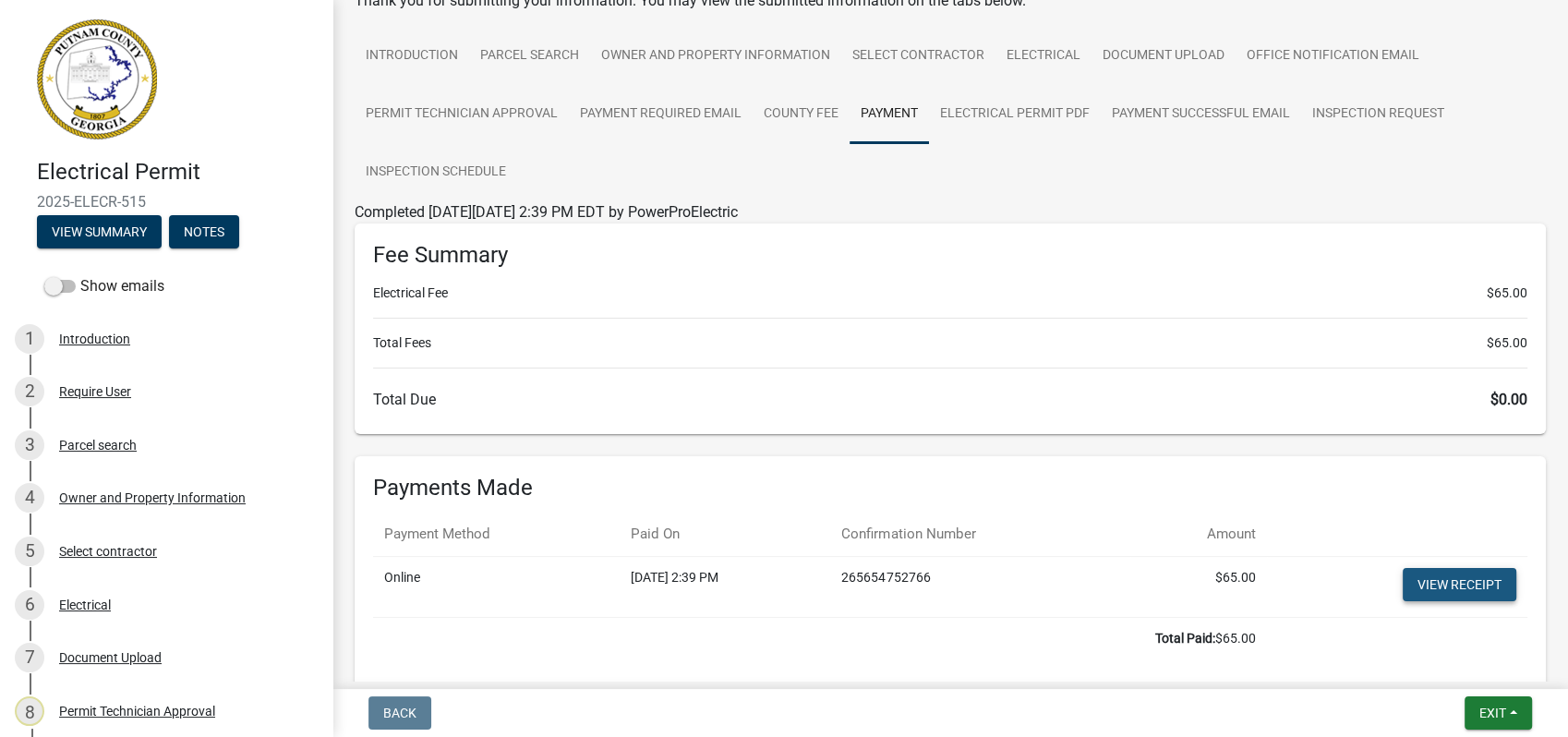
click at [1437, 577] on link "View receipt" at bounding box center [1459, 584] width 113 height 33
click at [118, 439] on div "Parcel search" at bounding box center [98, 445] width 77 height 13
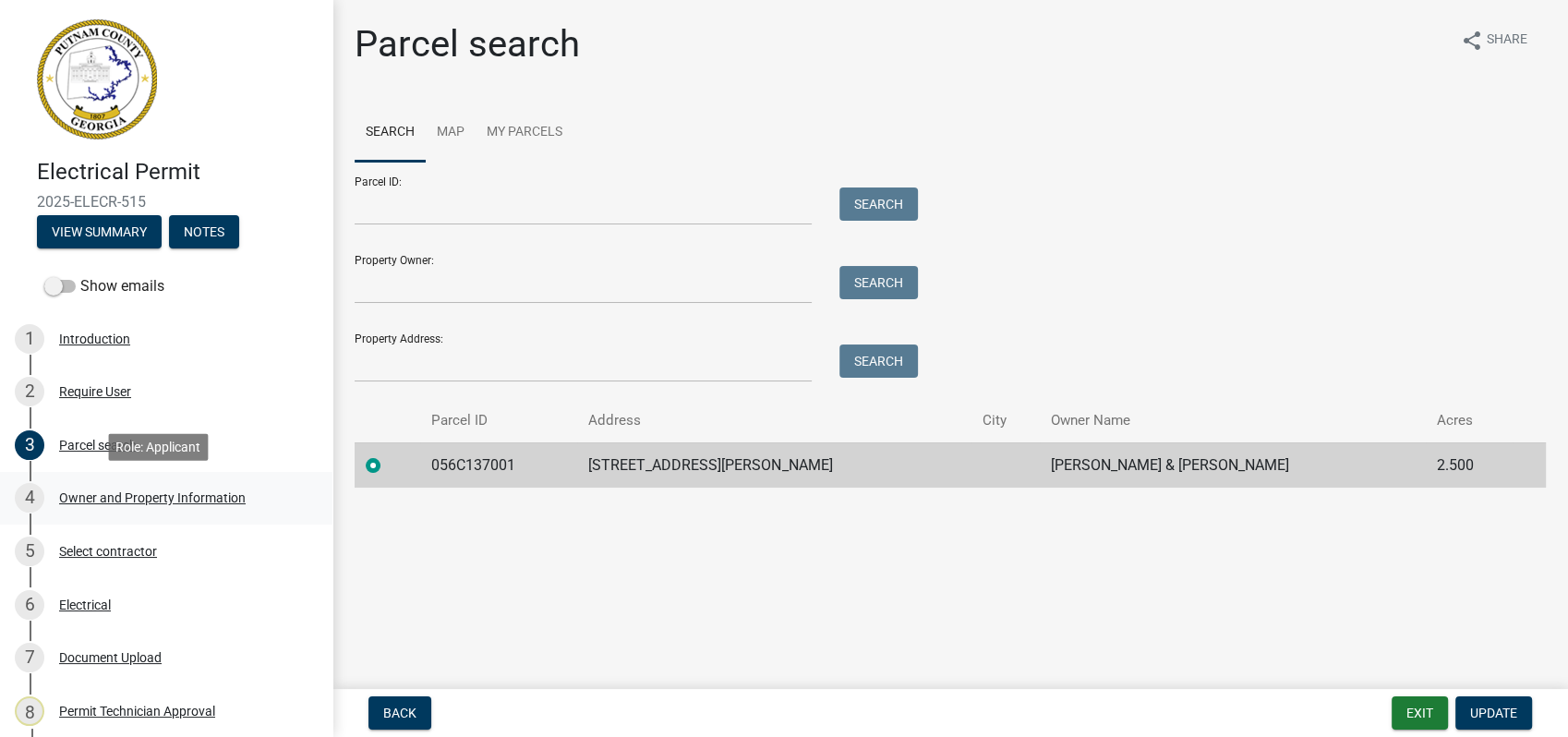
click at [130, 494] on div "Owner and Property Information" at bounding box center [152, 497] width 187 height 13
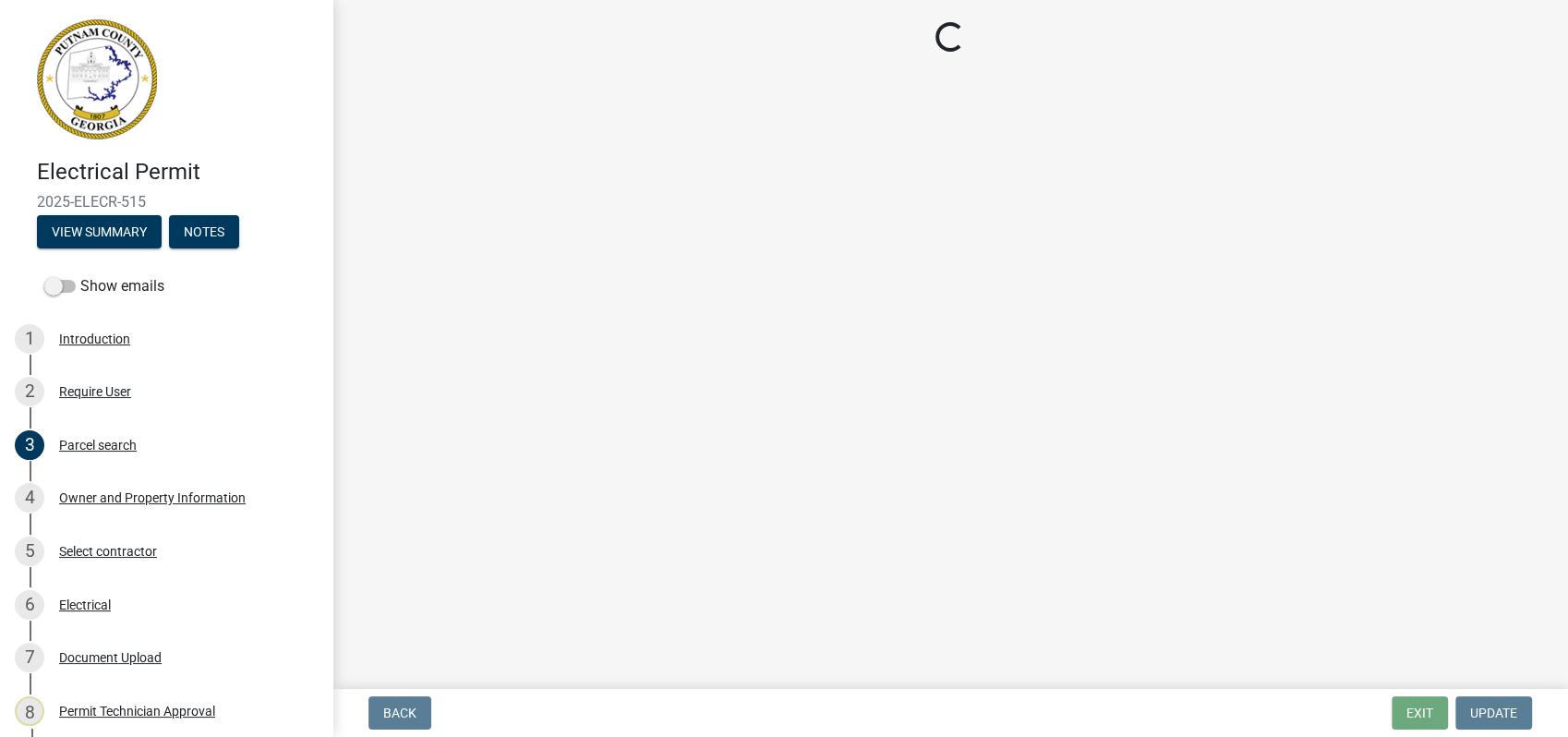
select select "78bfdc44-73ff-456e-a557-d4c99b9c08be"
select select "83394b22-4a11-496c-8e5c-75ade2e72faf"
select select "295c155f-de53-4b68-9fdd-08c8883e9b6f"
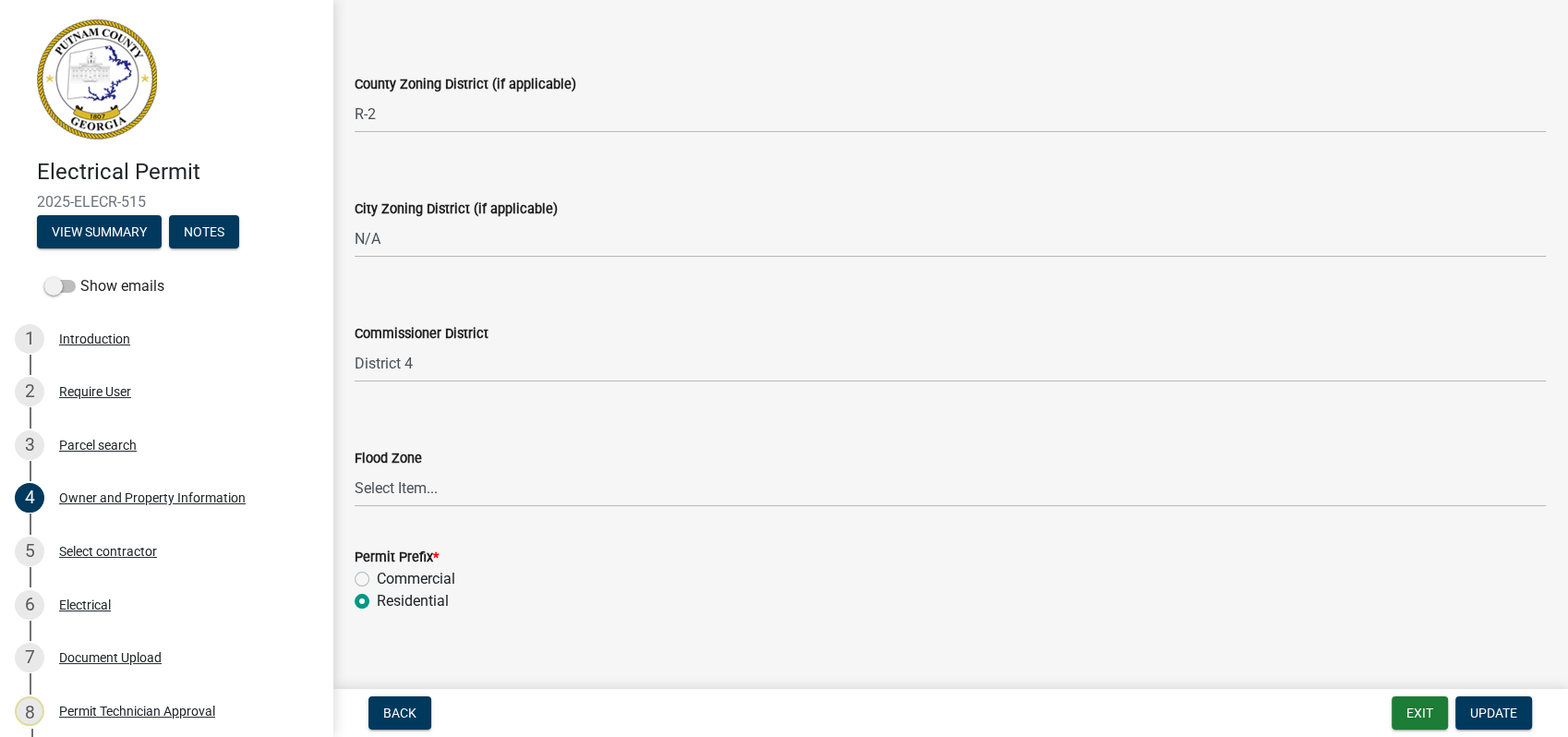
scroll to position [3323, 0]
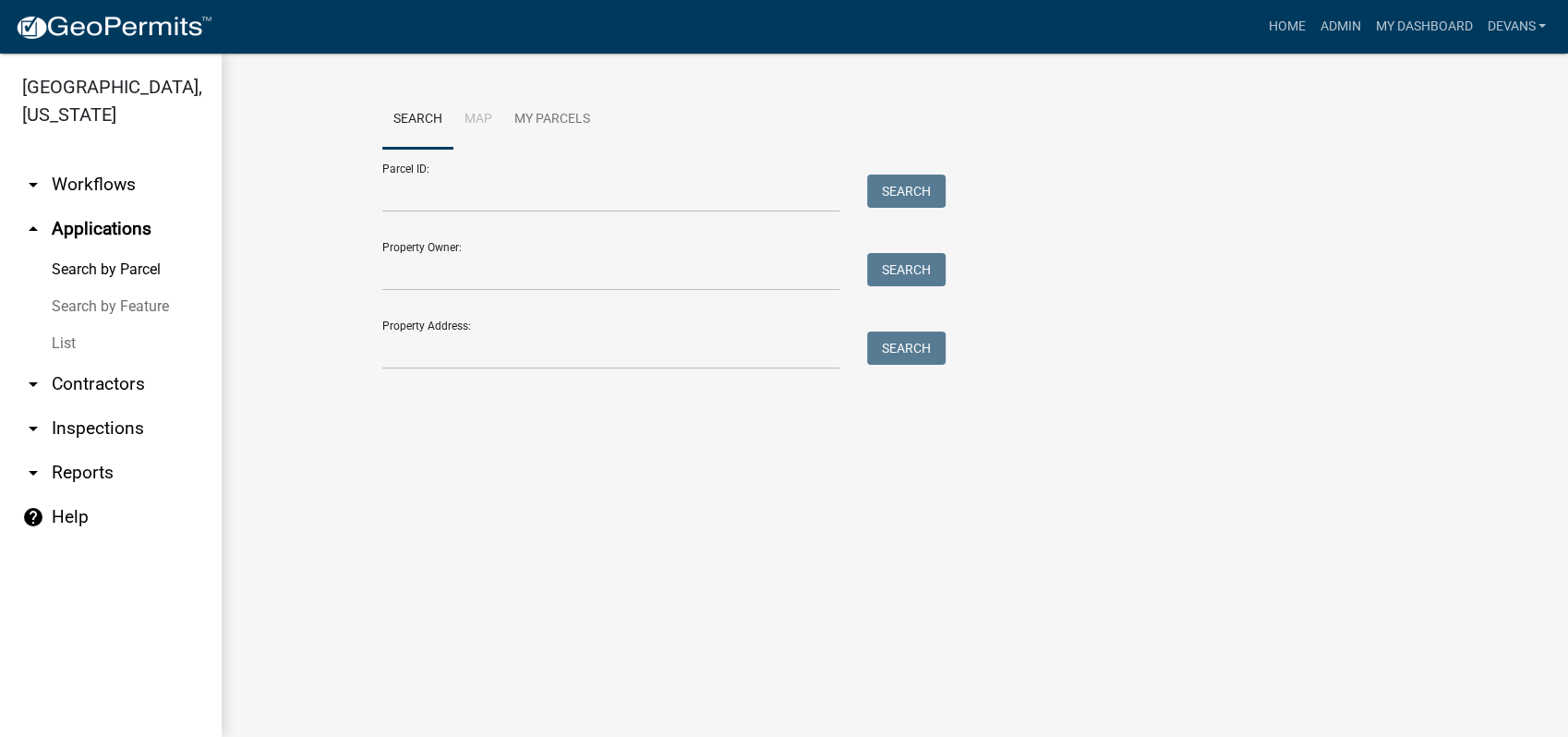
click at [89, 216] on link "arrow_drop_up Applications" at bounding box center [110, 229] width 221 height 44
click at [69, 342] on link "List" at bounding box center [110, 343] width 221 height 37
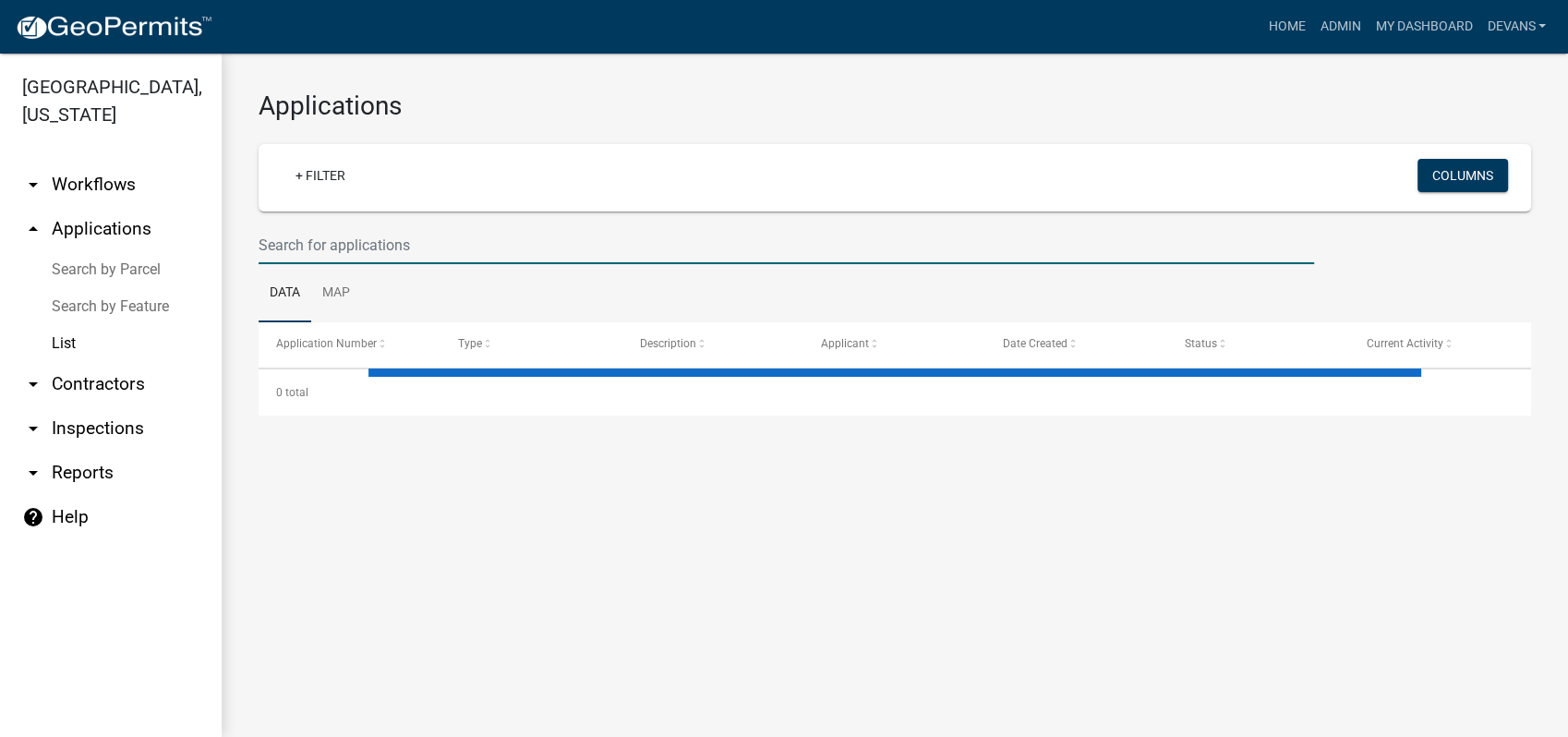
click at [364, 249] on input "text" at bounding box center [786, 245] width 1056 height 38
select select "1: 25"
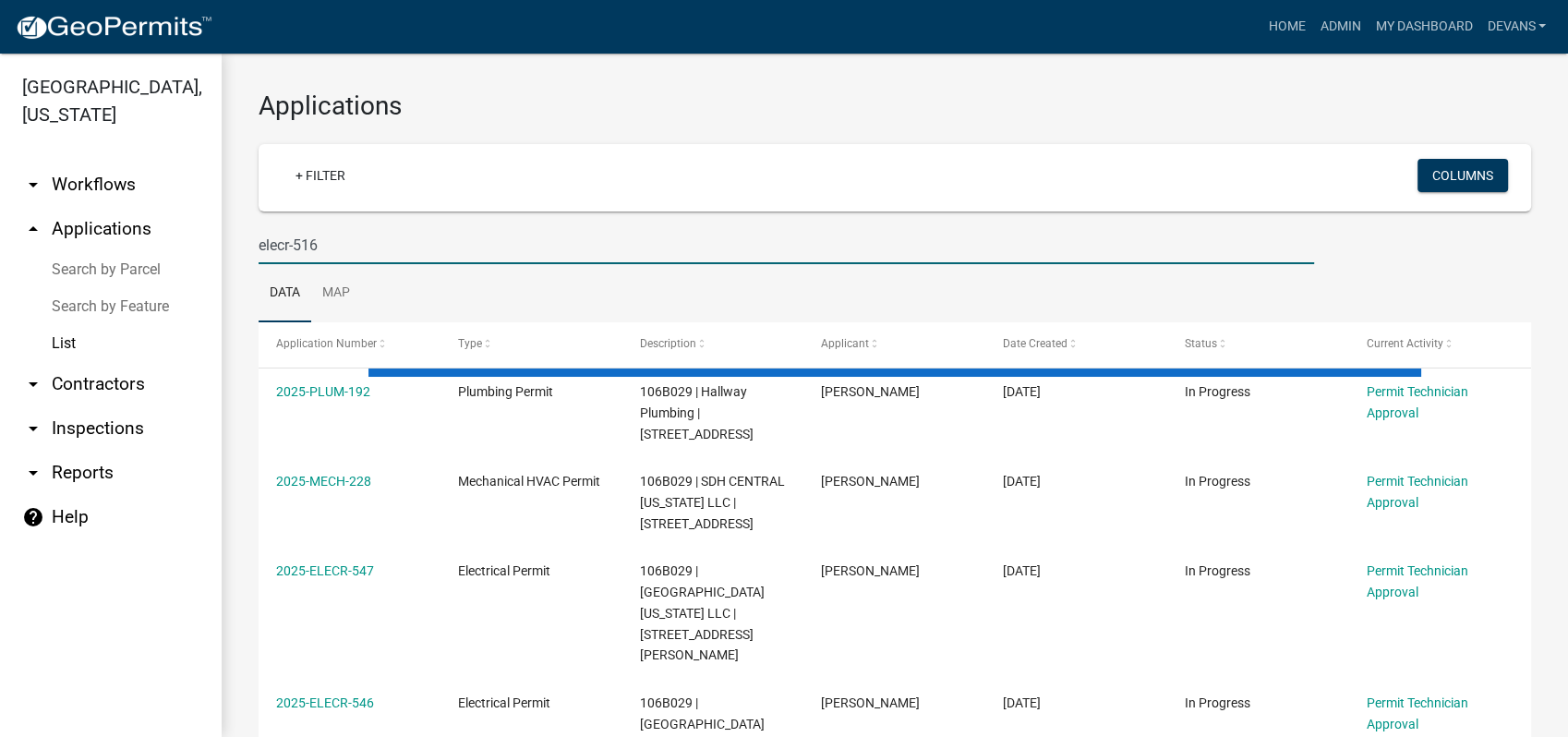
type input "elecr-516"
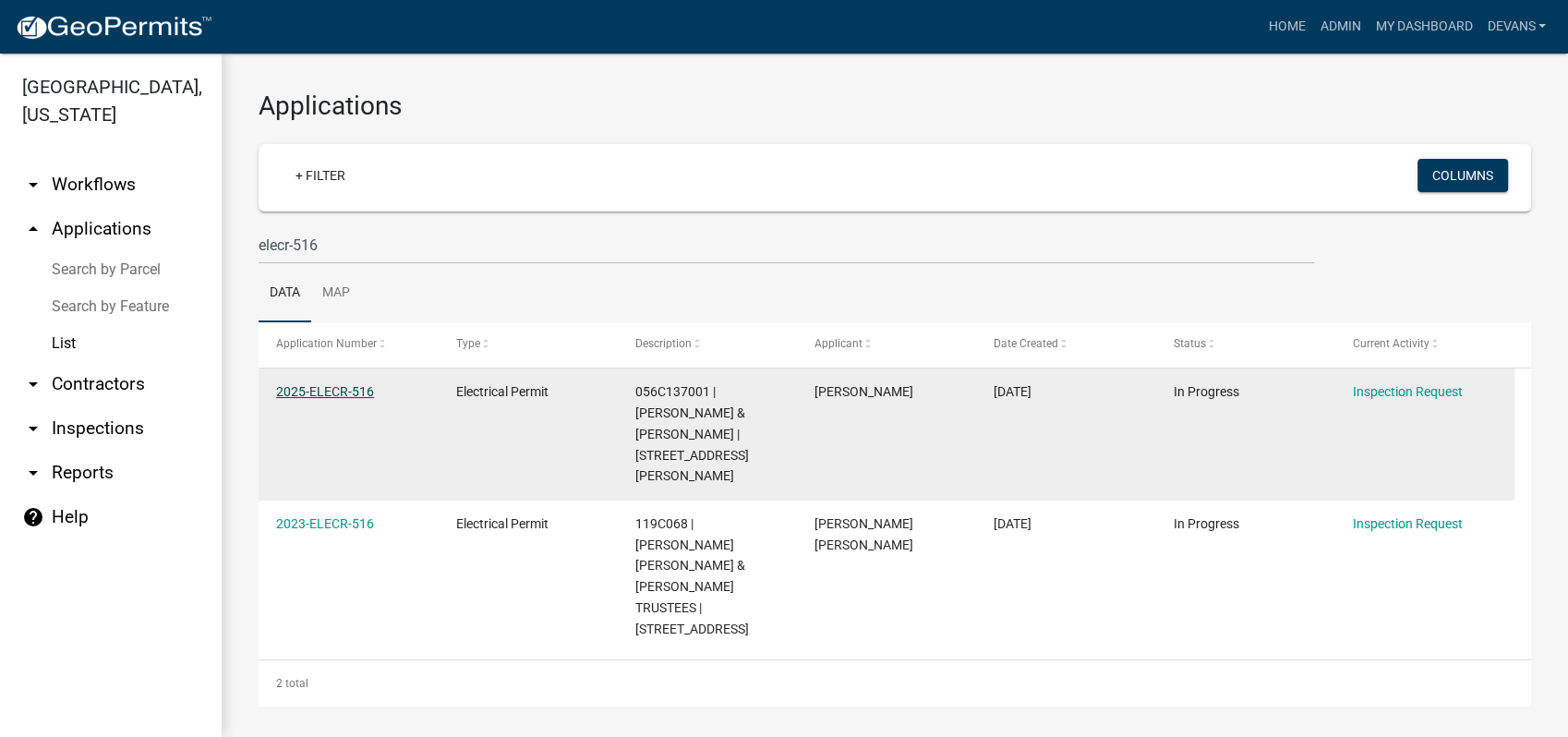
click at [338, 387] on link "2025-ELECR-516" at bounding box center [325, 391] width 98 height 15
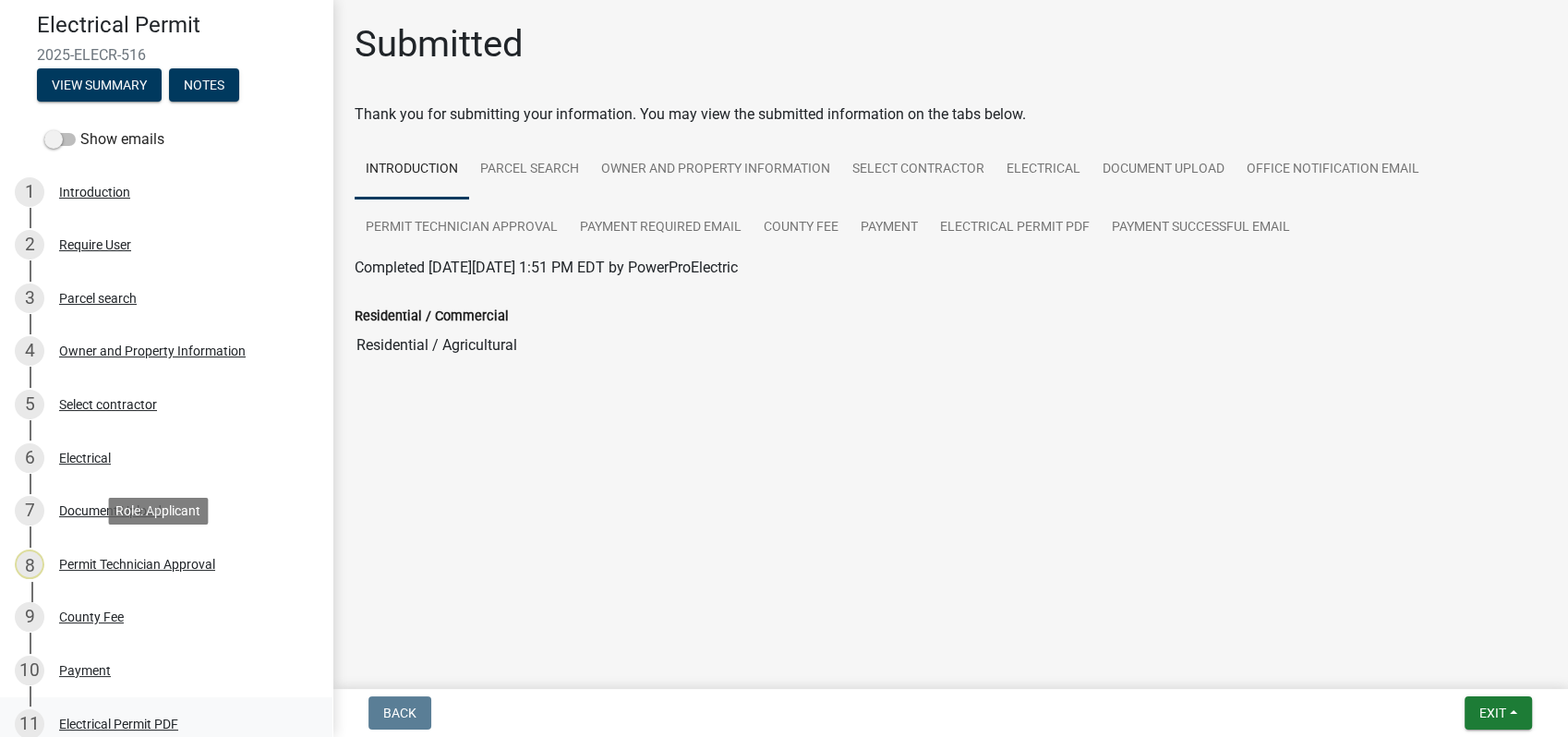
scroll to position [308, 0]
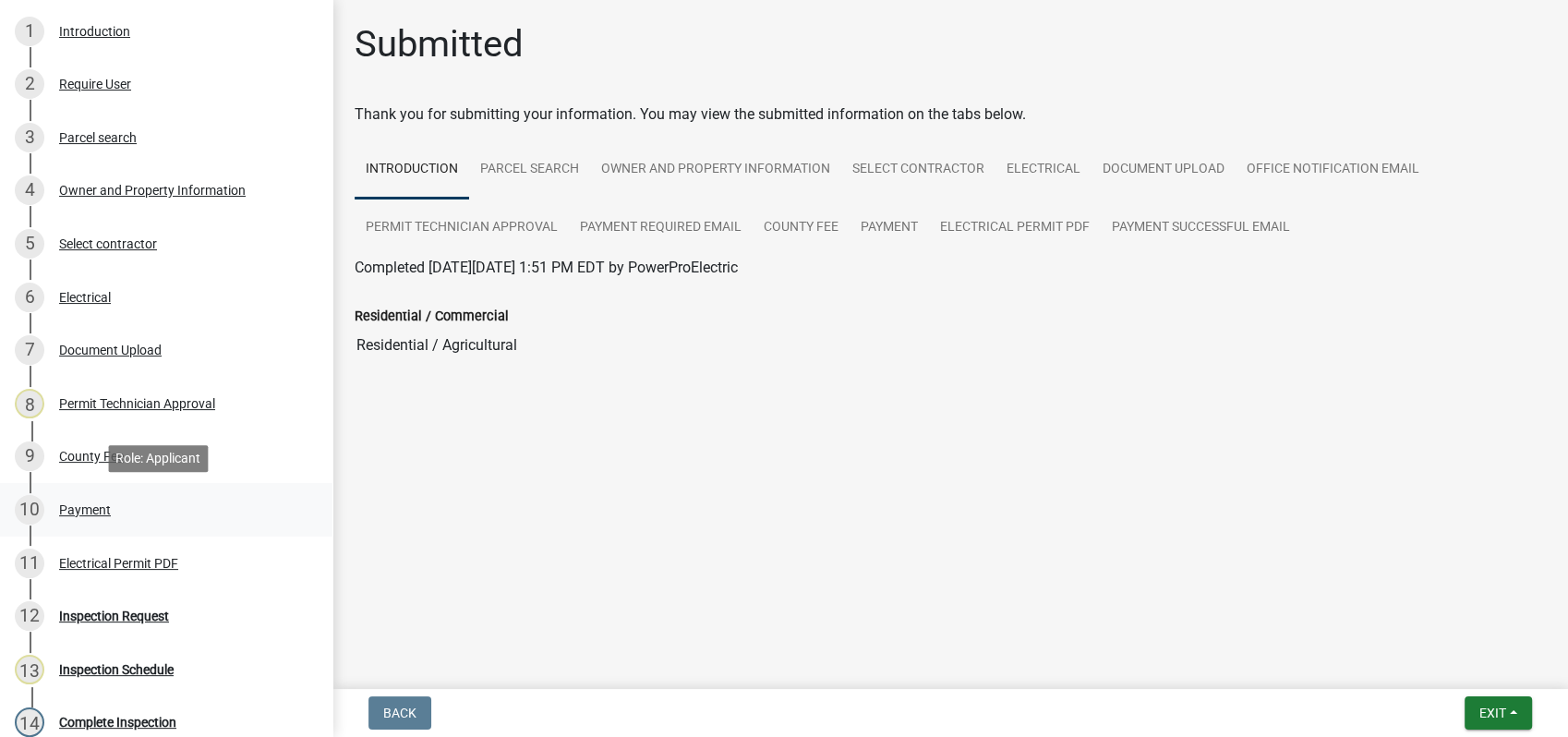
click at [86, 510] on div "Payment" at bounding box center [84, 510] width 51 height 13
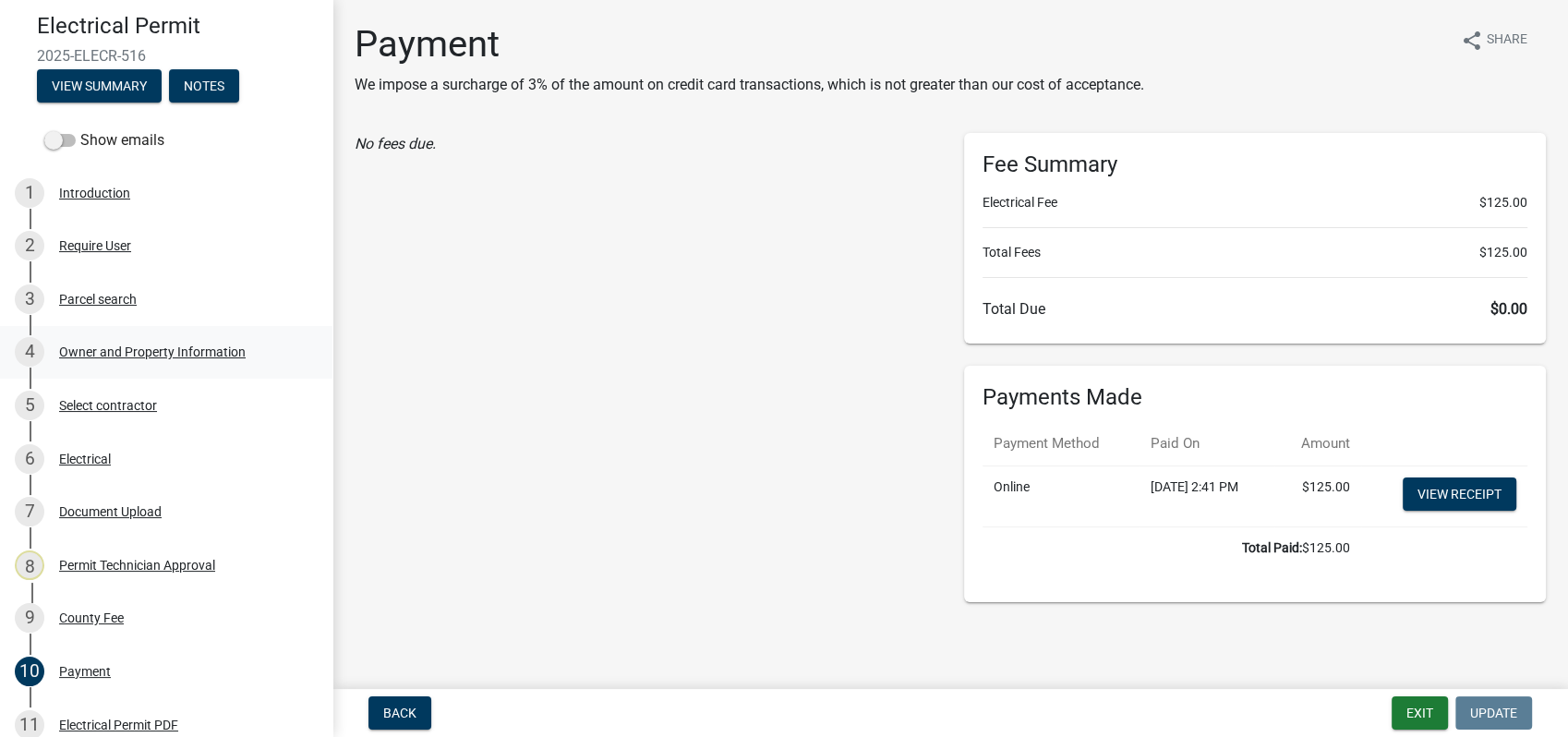
scroll to position [0, 0]
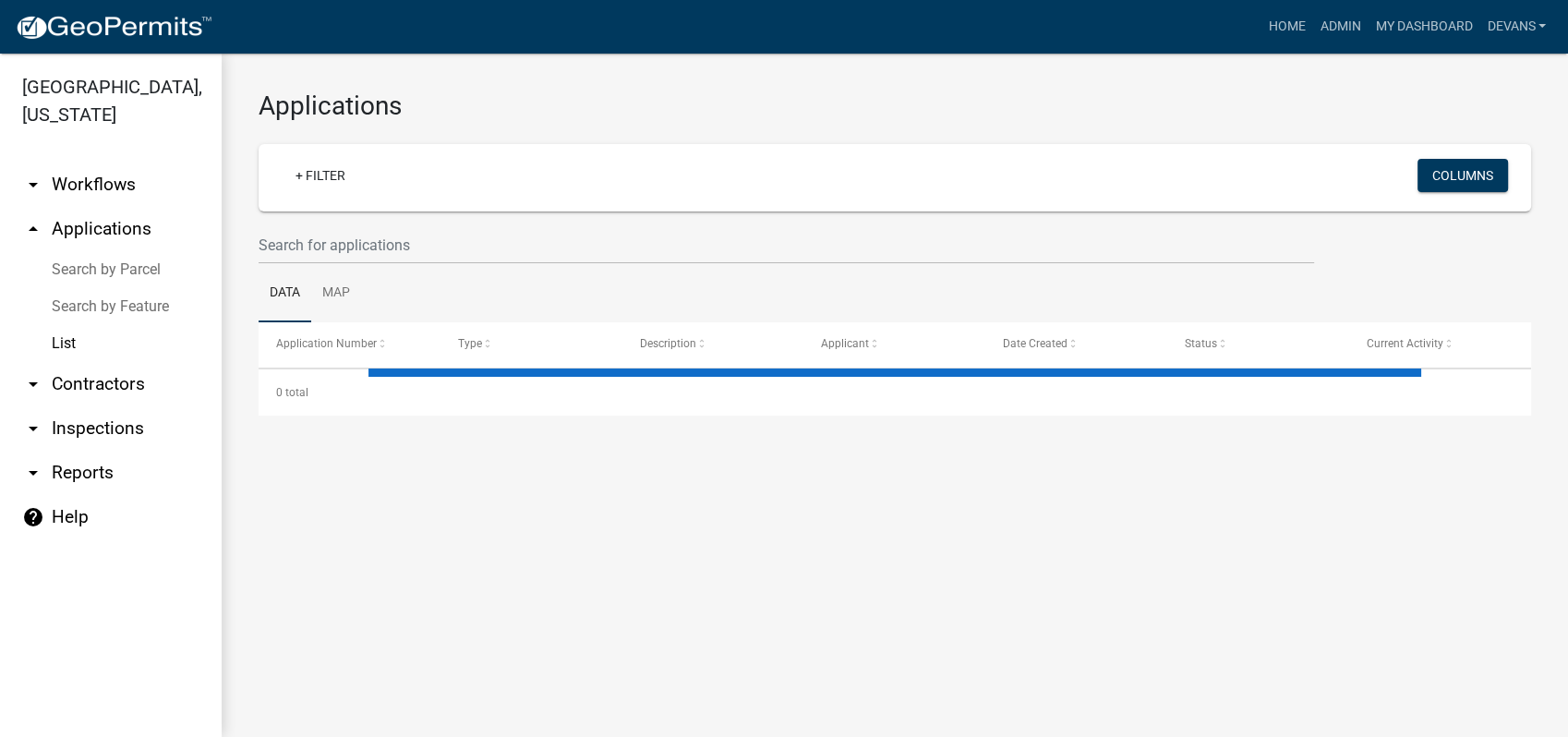
select select "1: 25"
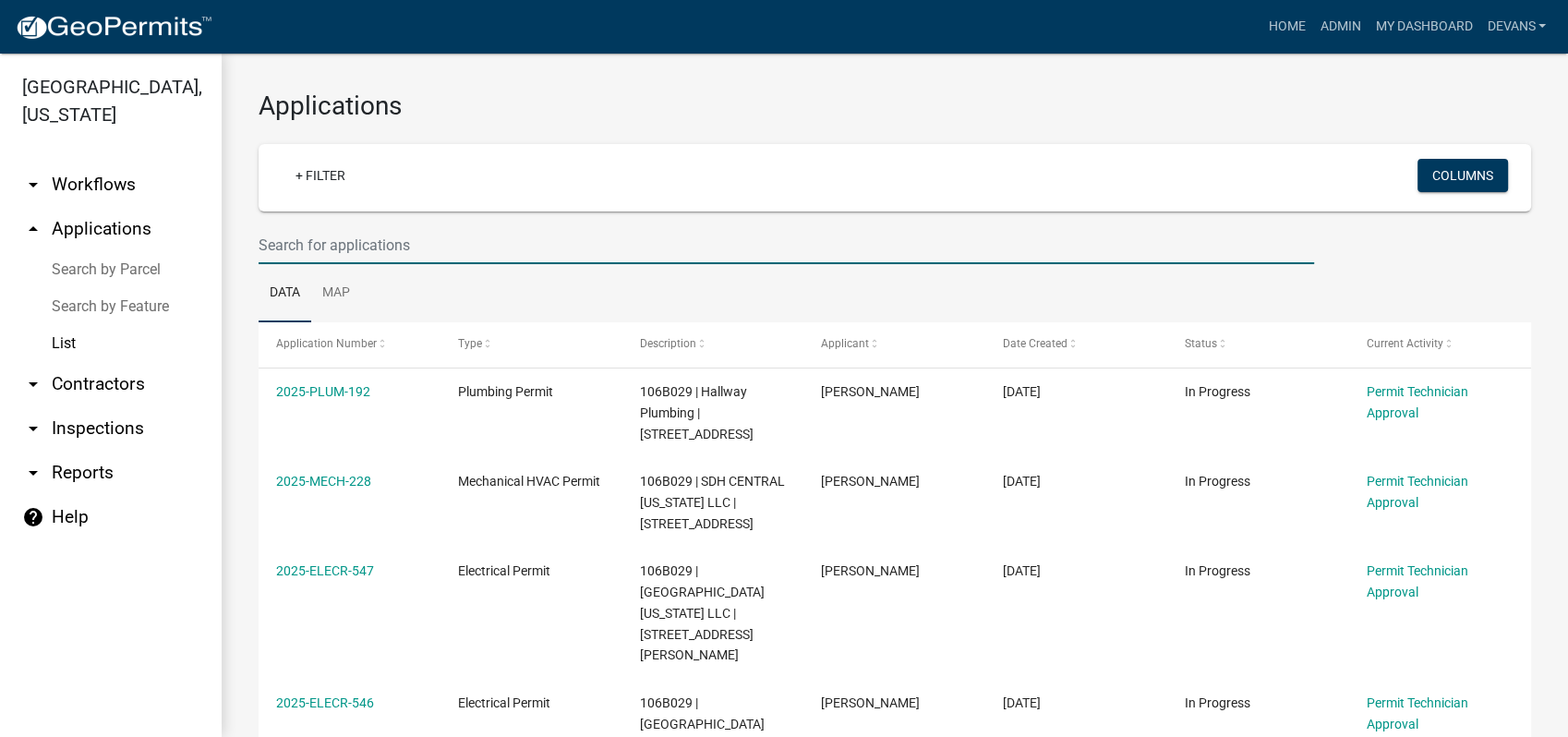
click at [336, 247] on input "text" at bounding box center [786, 245] width 1056 height 38
click at [72, 338] on link "List" at bounding box center [110, 343] width 221 height 37
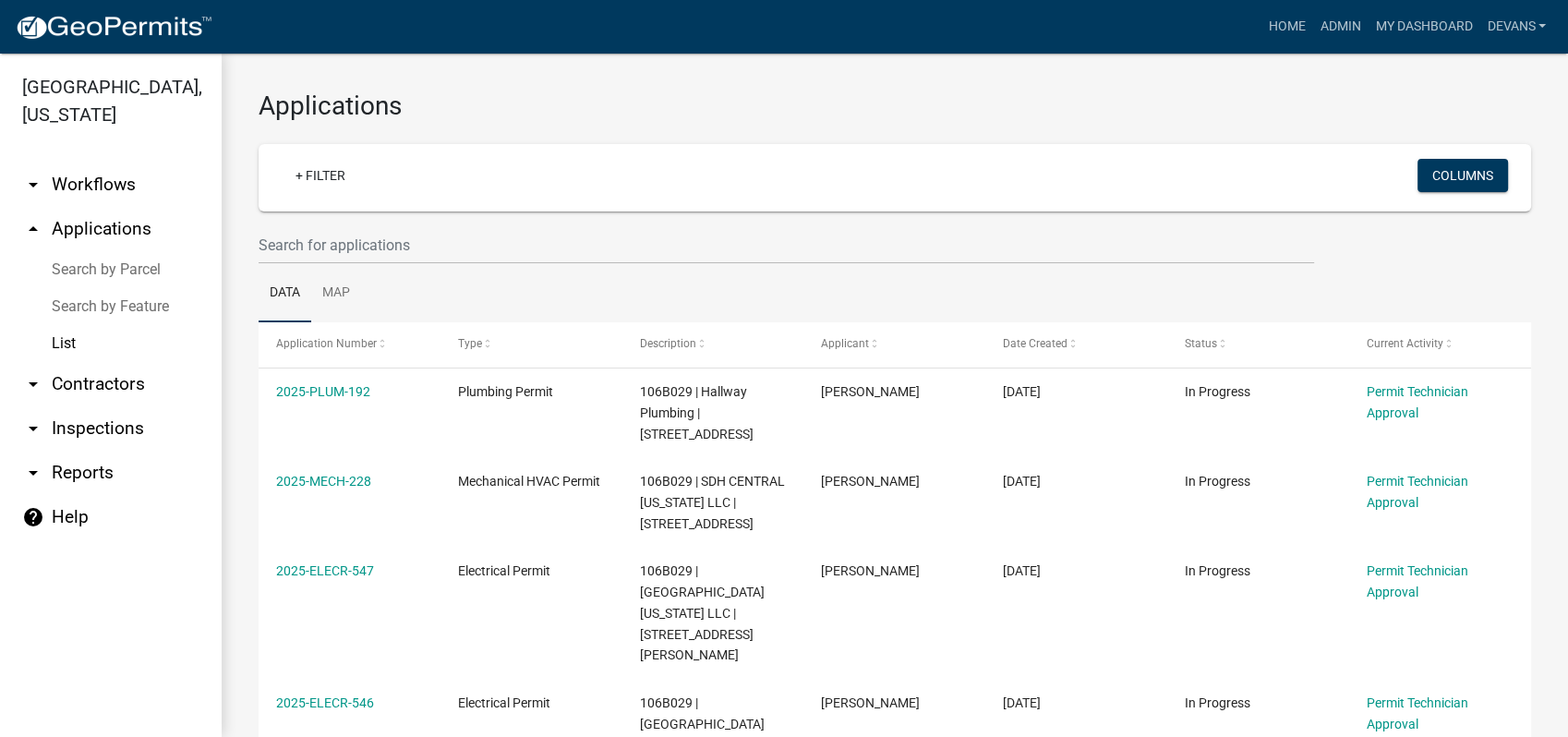
click at [130, 228] on link "arrow_drop_up Applications" at bounding box center [110, 229] width 221 height 44
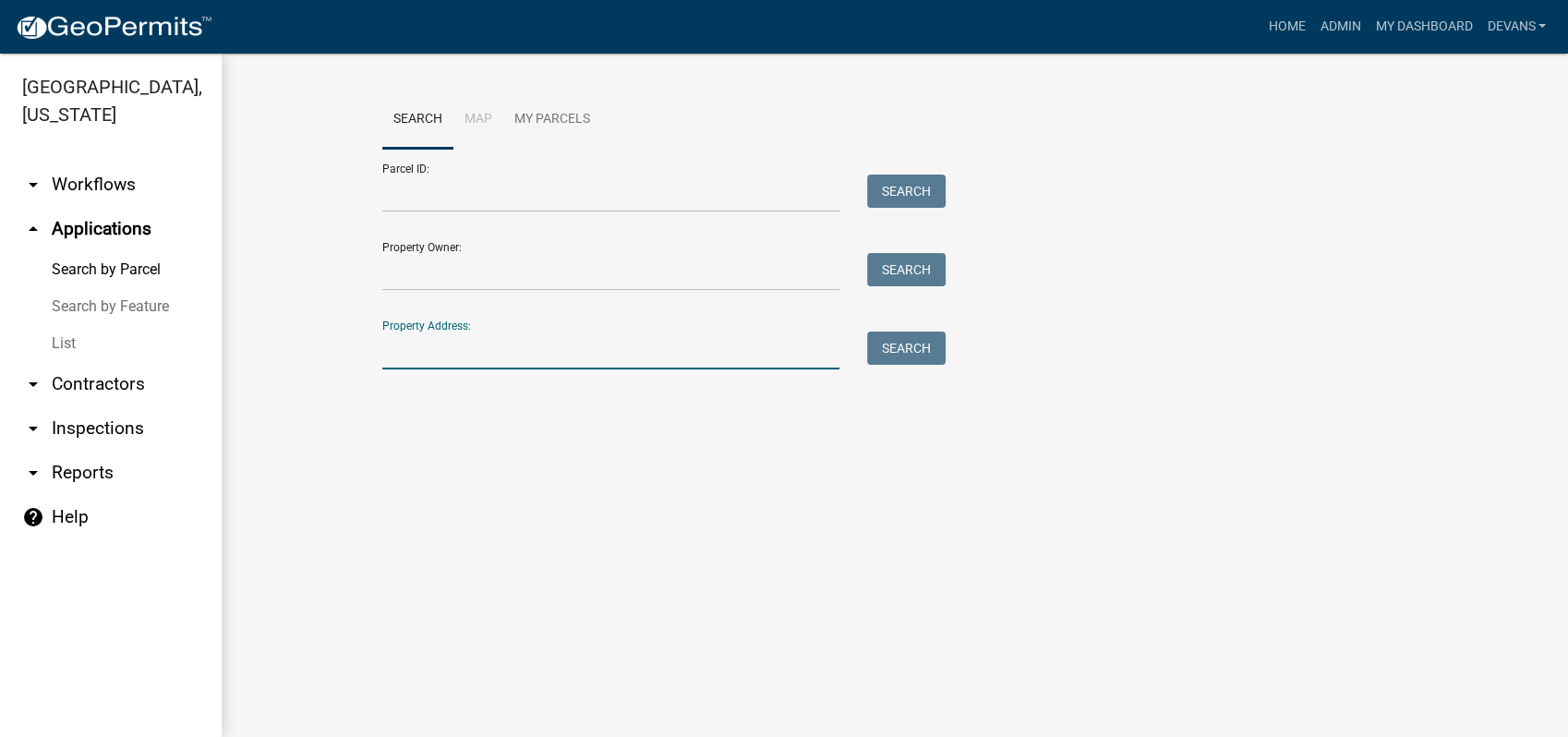
click at [407, 343] on input "Property Address:" at bounding box center [610, 350] width 457 height 38
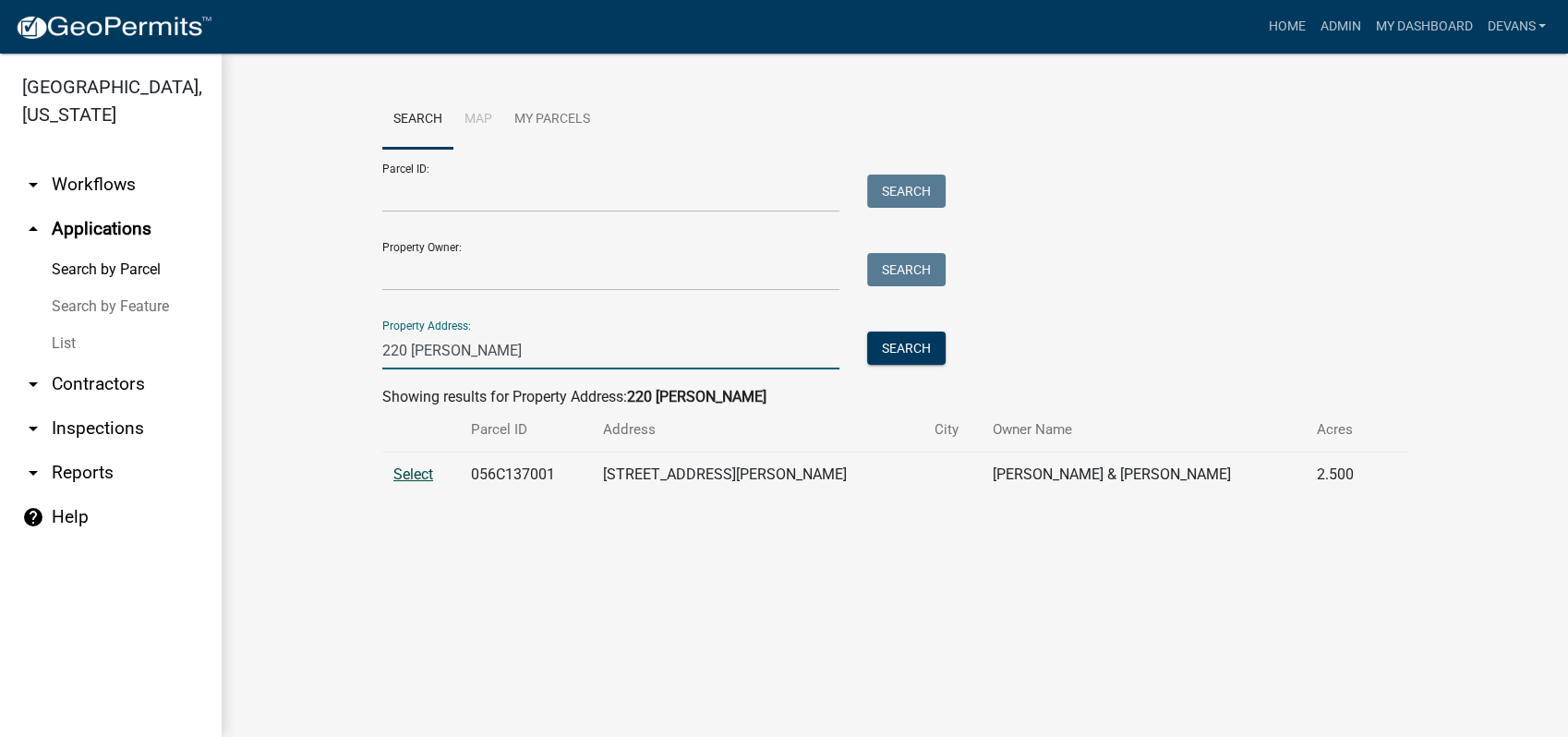
type input "220 thomas"
click at [406, 472] on span "Select" at bounding box center [413, 474] width 40 height 17
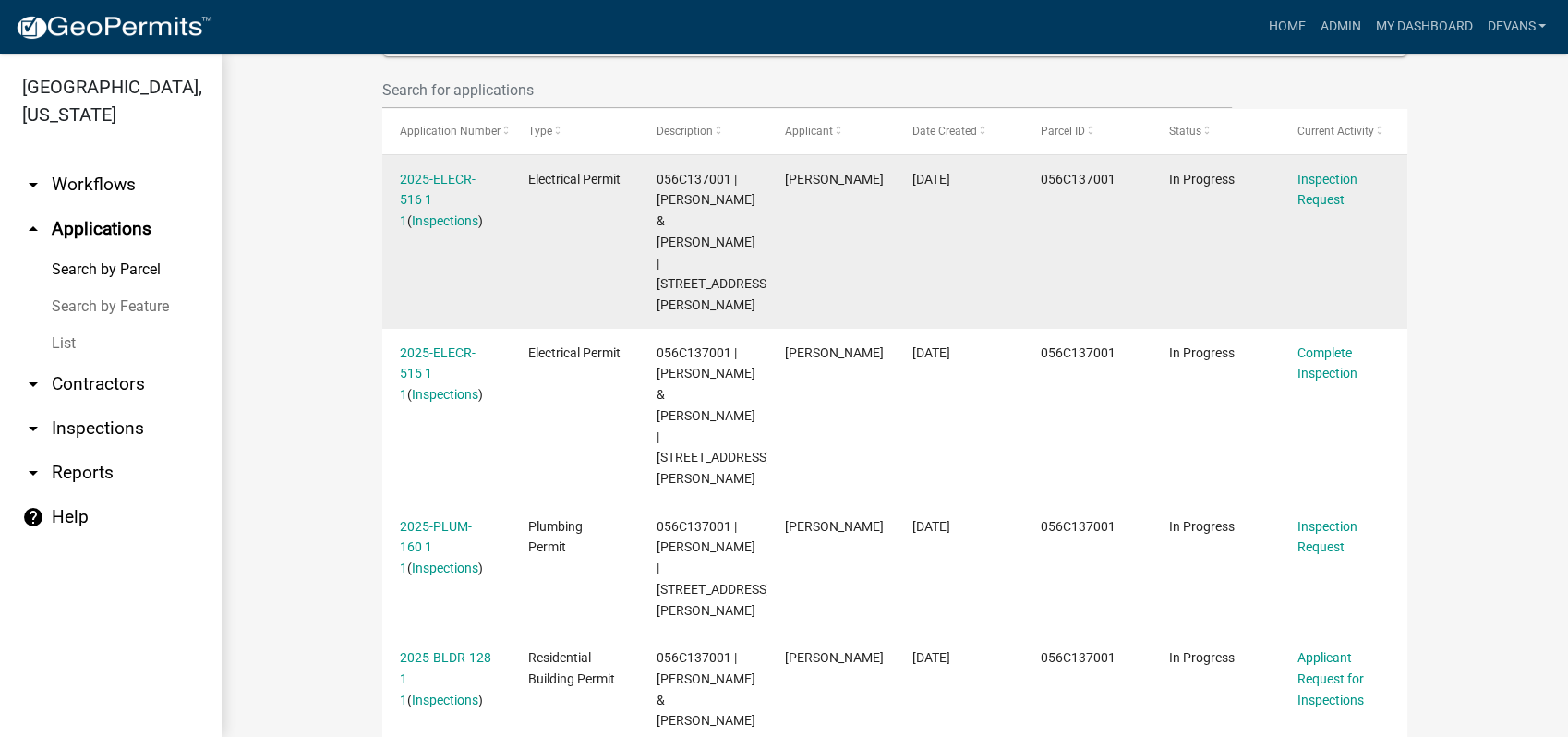
scroll to position [613, 0]
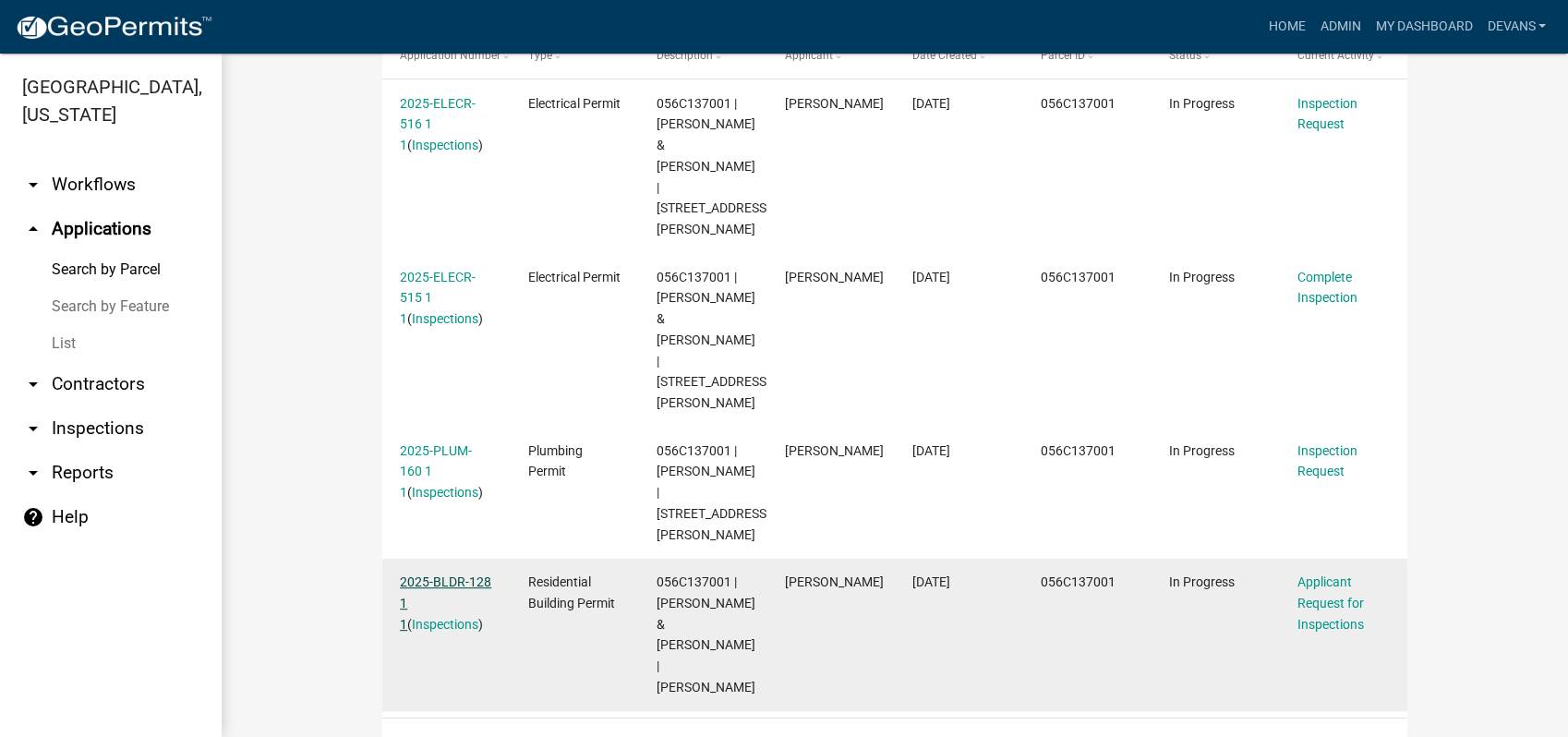
click at [430, 575] on link "2025-BLDR-128 1 1" at bounding box center [446, 603] width 92 height 57
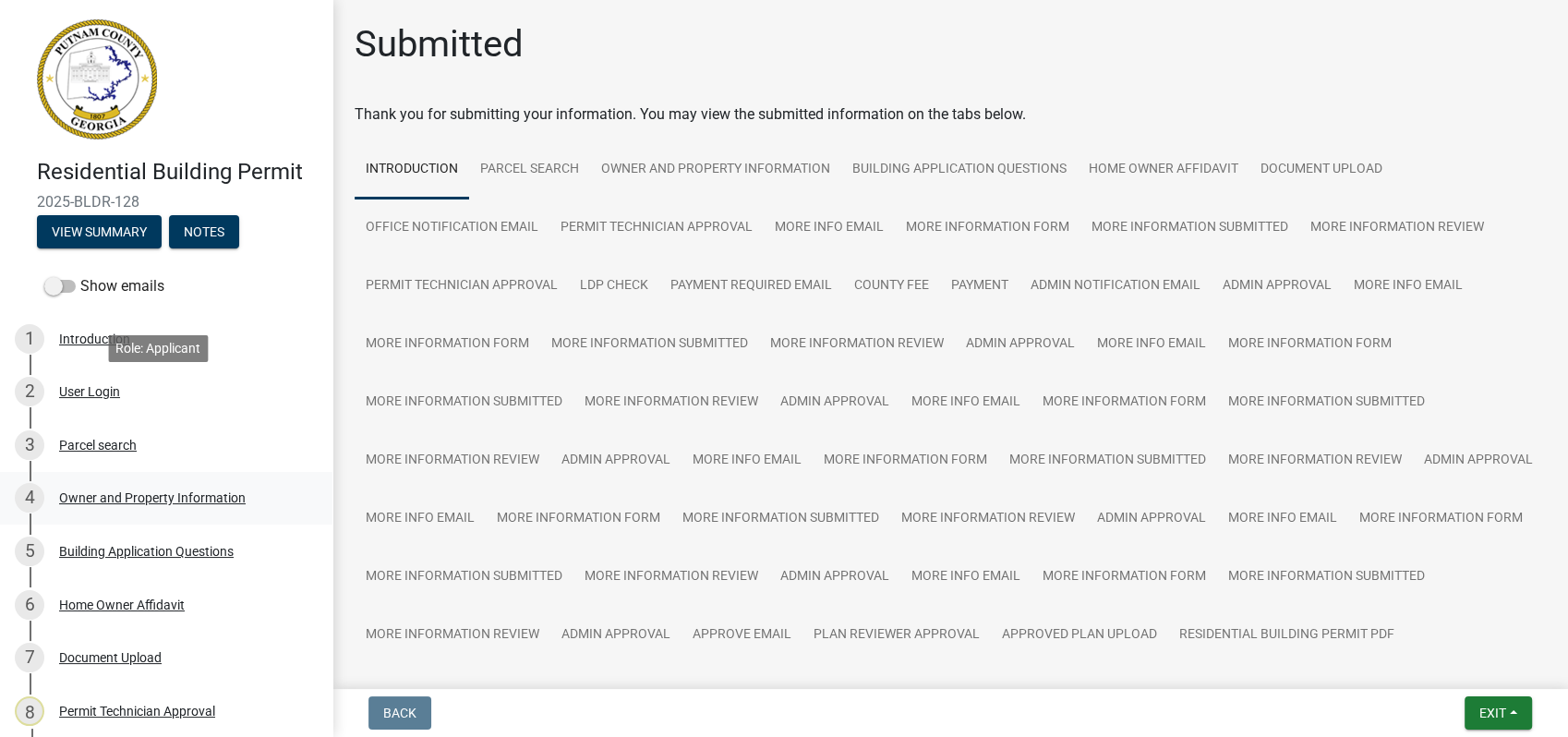
scroll to position [308, 0]
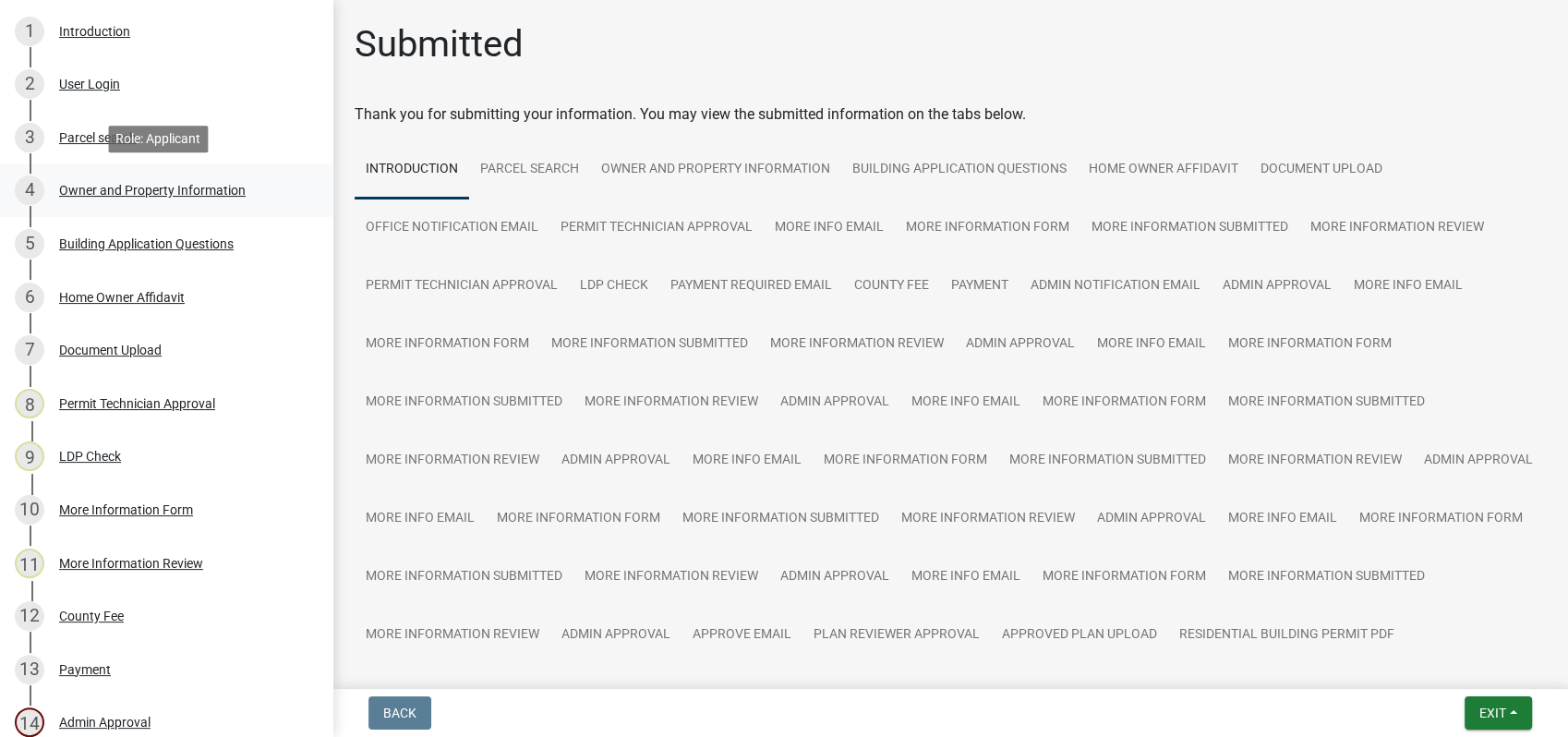
click at [193, 205] on link "4 Owner and Property Information" at bounding box center [166, 191] width 333 height 53
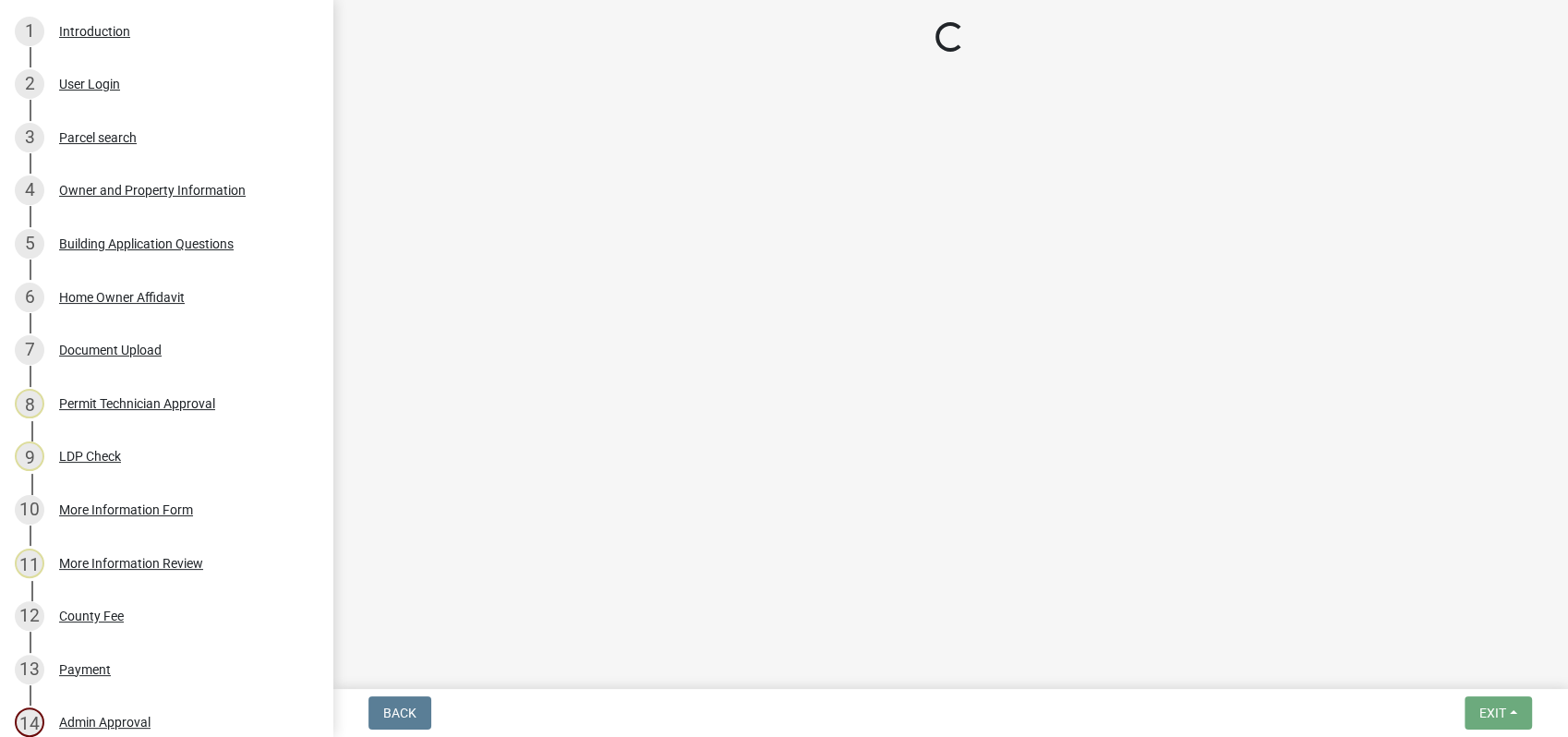
select select "78bfdc44-73ff-456e-a557-d4c99b9c08be"
select select "83394b22-4a11-496c-8e5c-75ade2e72faf"
select select "295c155f-de53-4b68-9fdd-08c8883e9b6f"
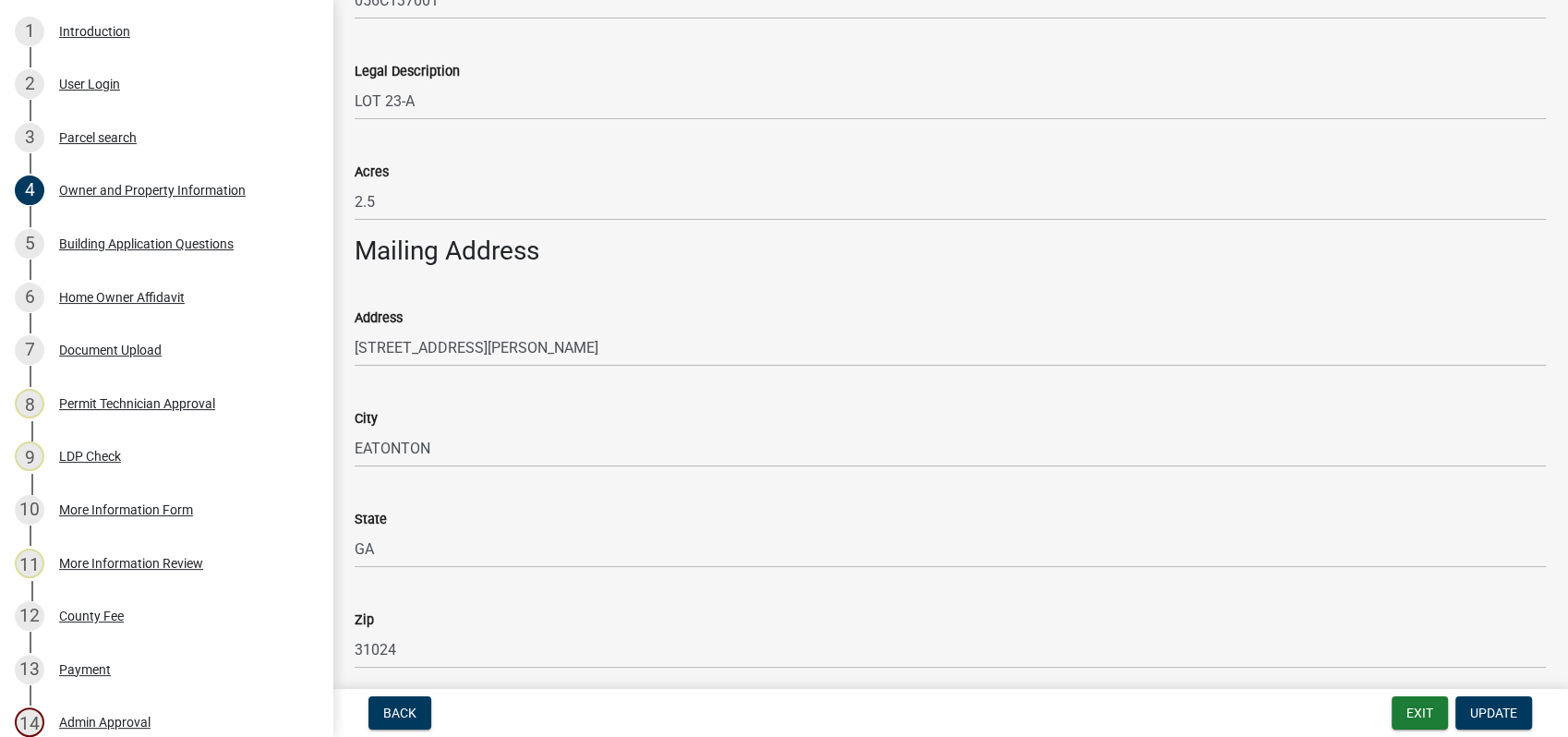
scroll to position [1026, 0]
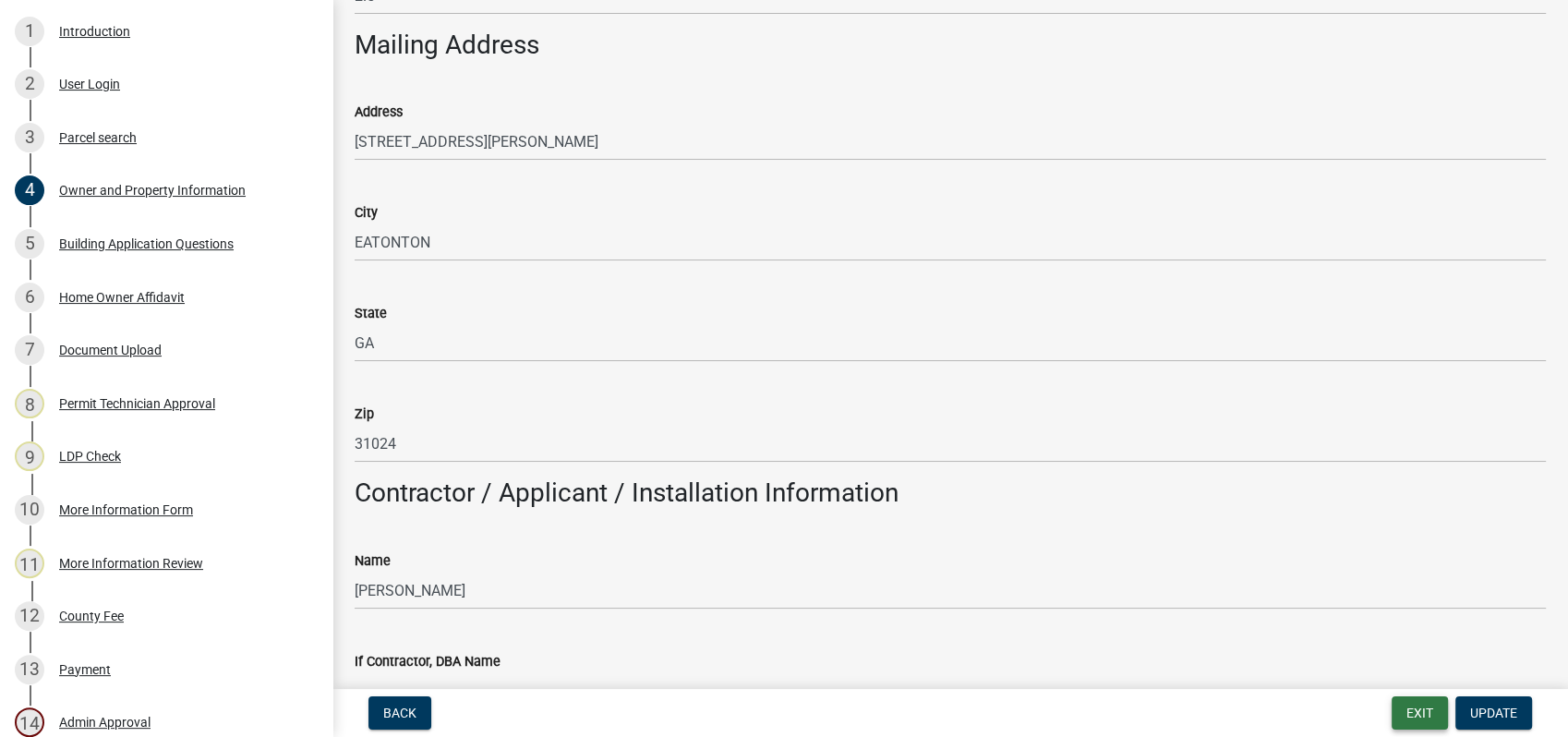
click at [1431, 710] on button "Exit" at bounding box center [1419, 713] width 56 height 33
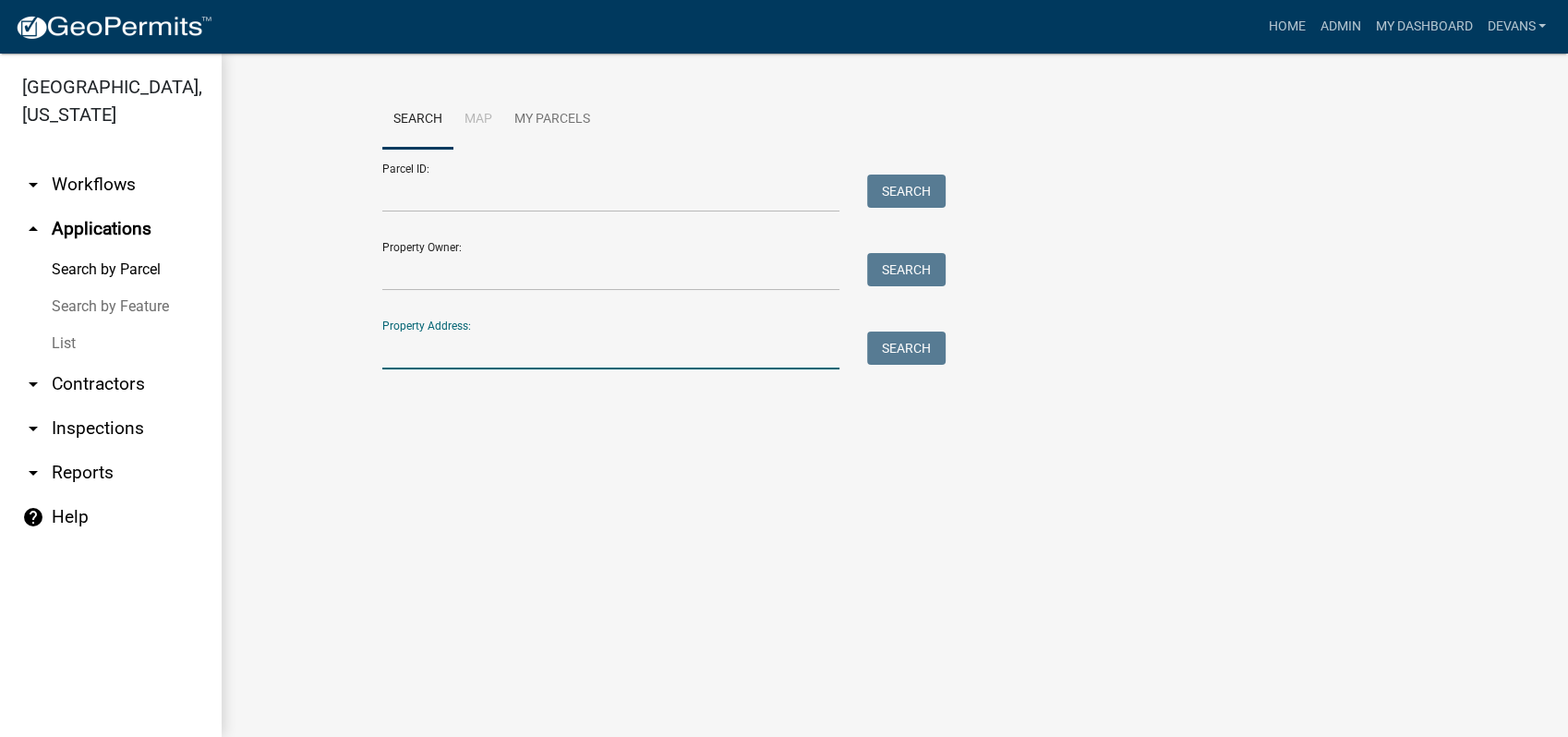
click at [430, 338] on input "Property Address:" at bounding box center [610, 350] width 457 height 38
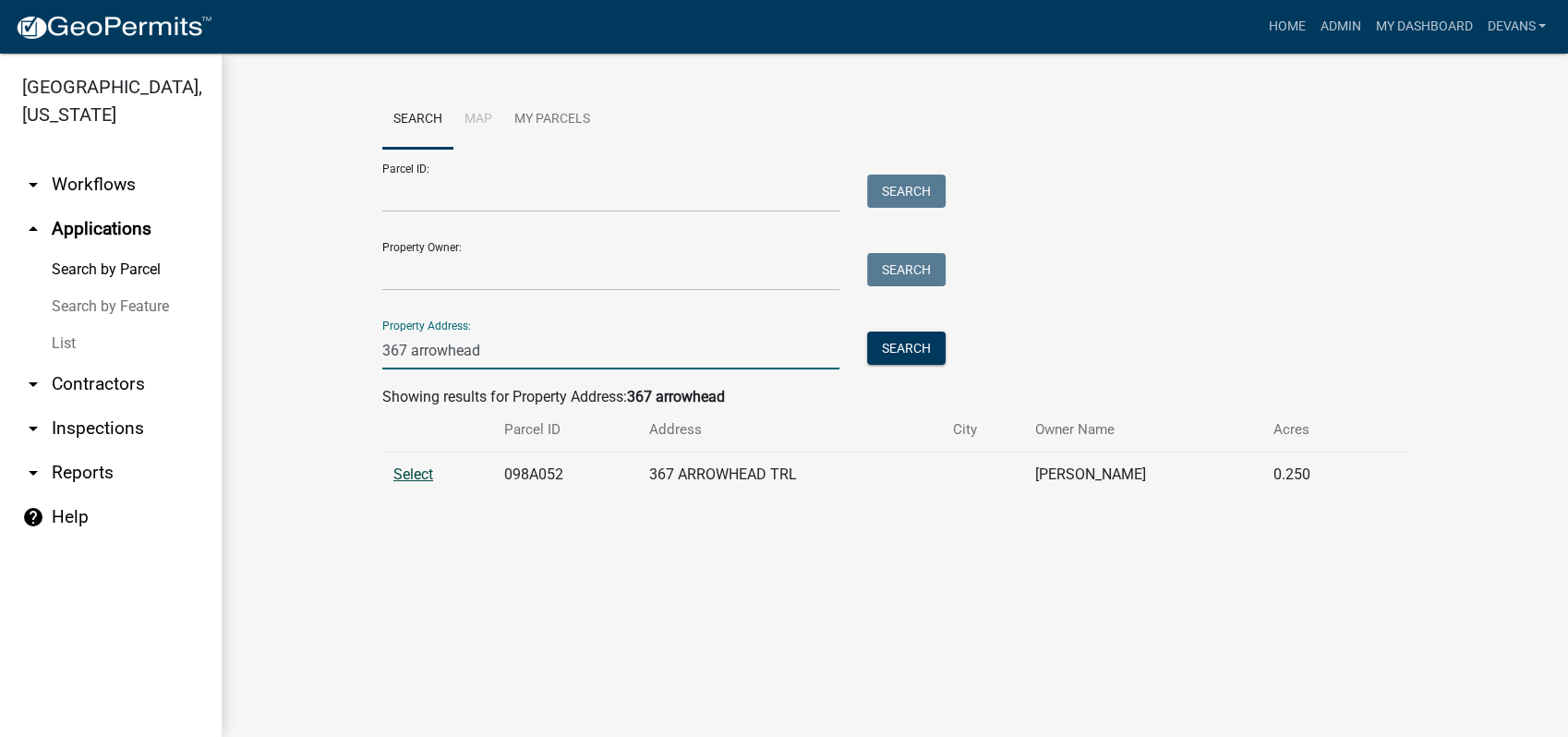
type input "367 arrowhead"
click at [413, 474] on span "Select" at bounding box center [413, 474] width 40 height 17
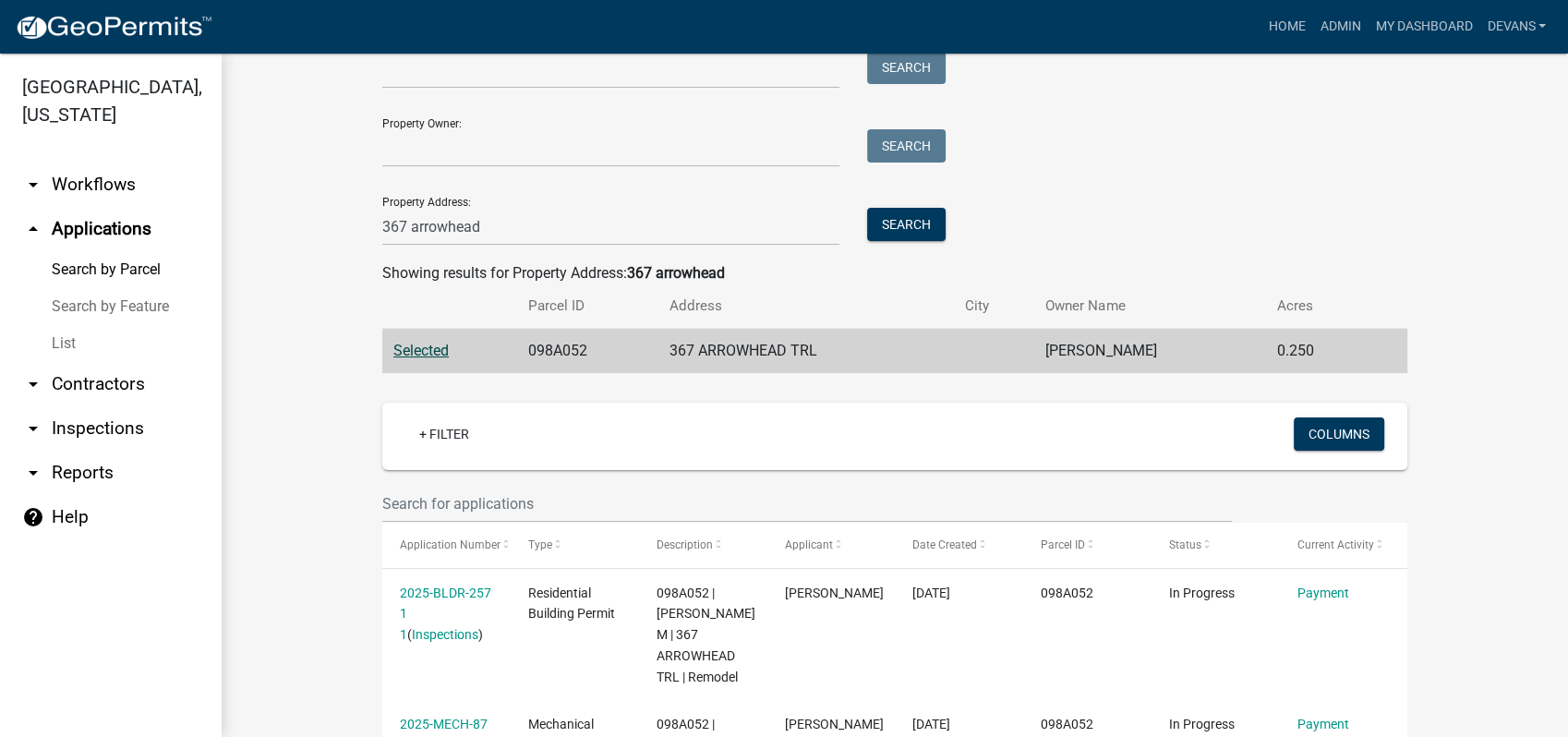
scroll to position [288, 0]
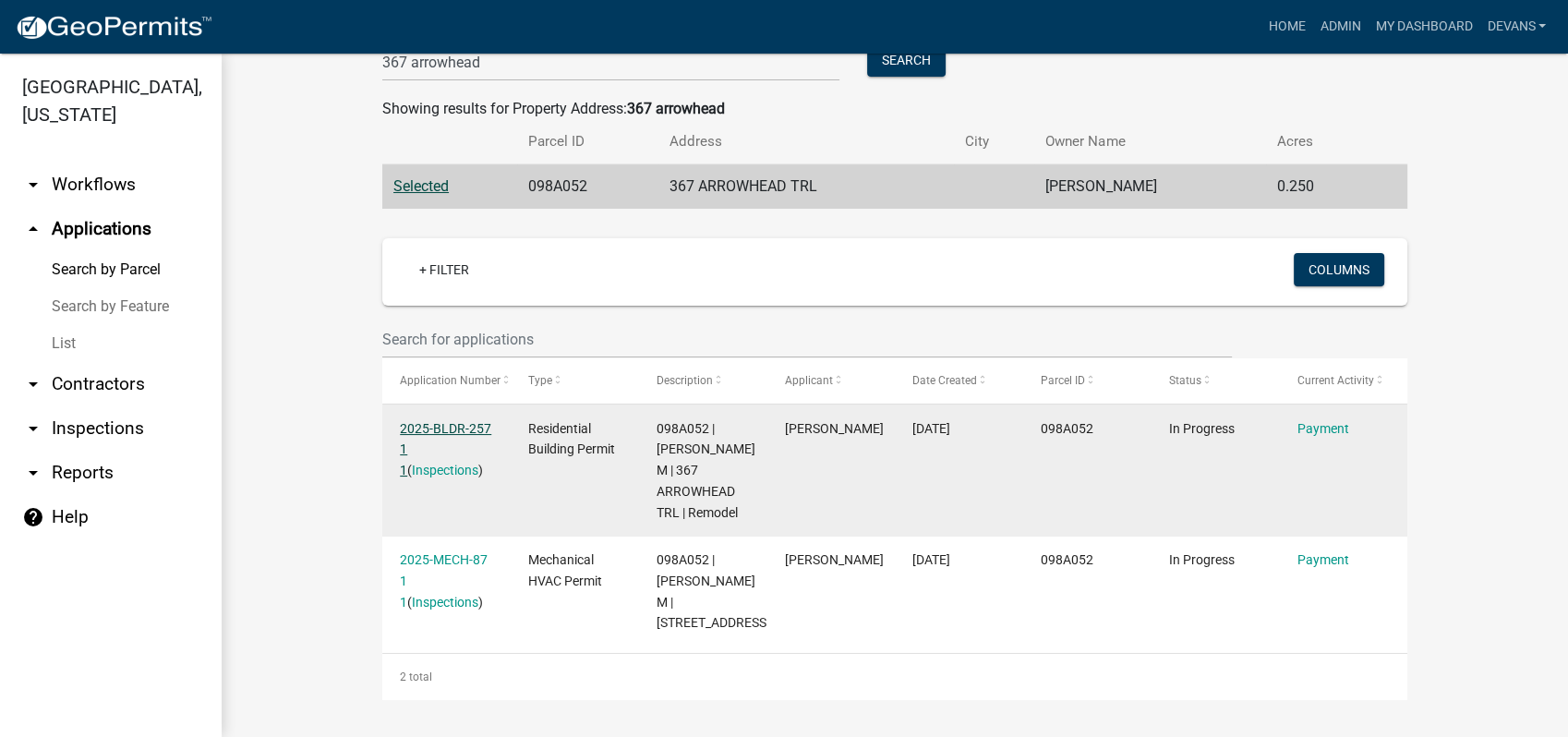
click at [419, 426] on link "2025-BLDR-257 1 1" at bounding box center [446, 450] width 92 height 57
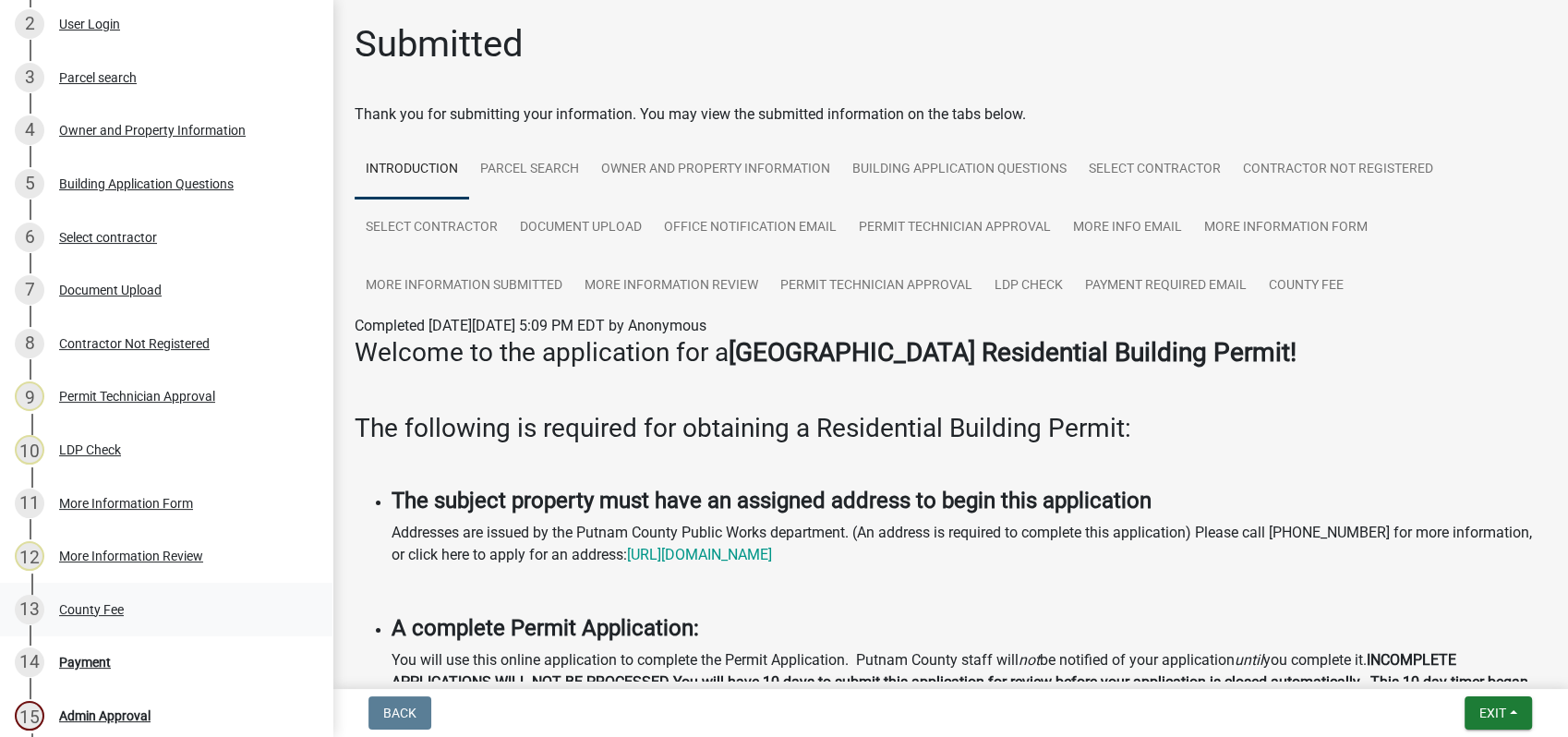
scroll to position [410, 0]
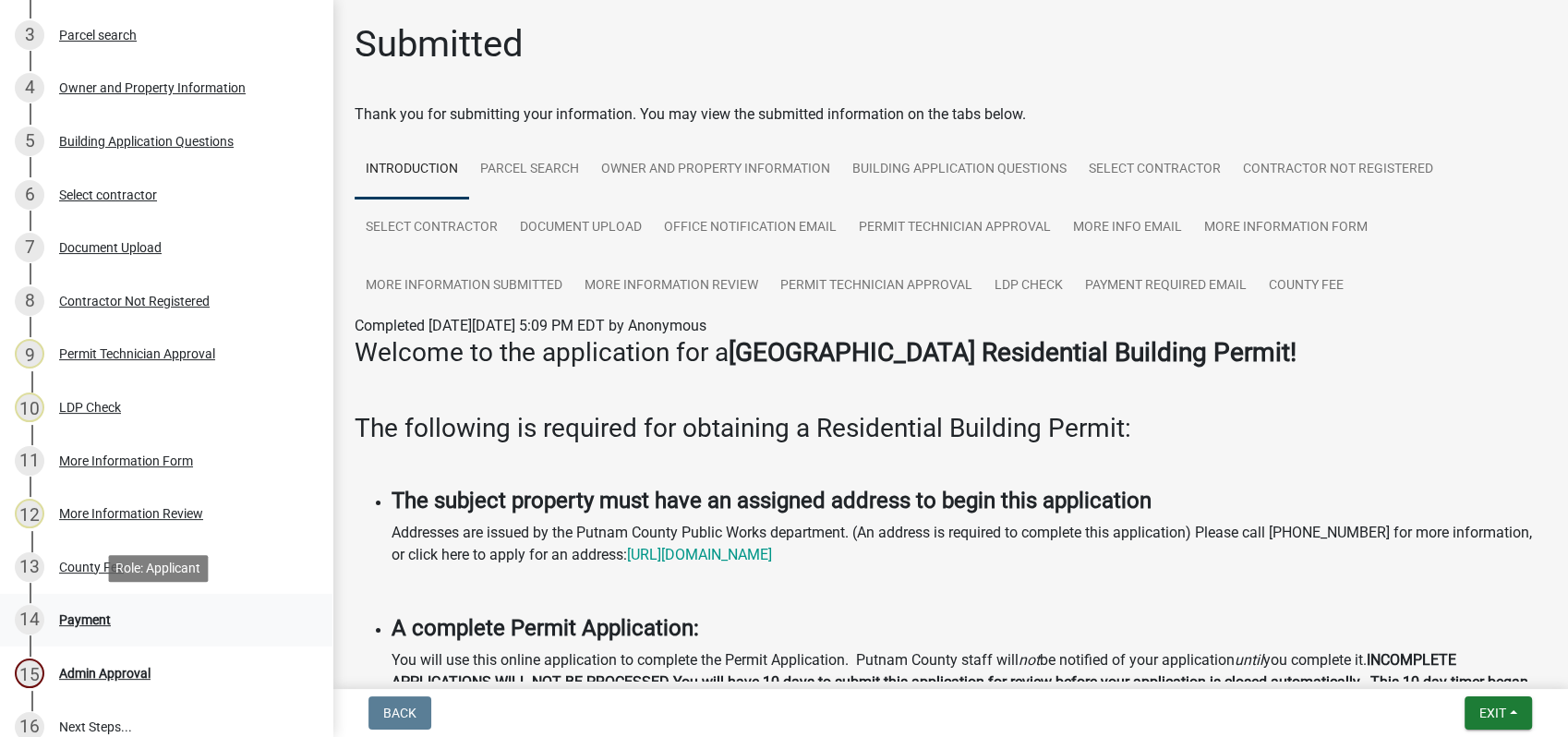
click at [85, 615] on div "Payment" at bounding box center [84, 619] width 51 height 13
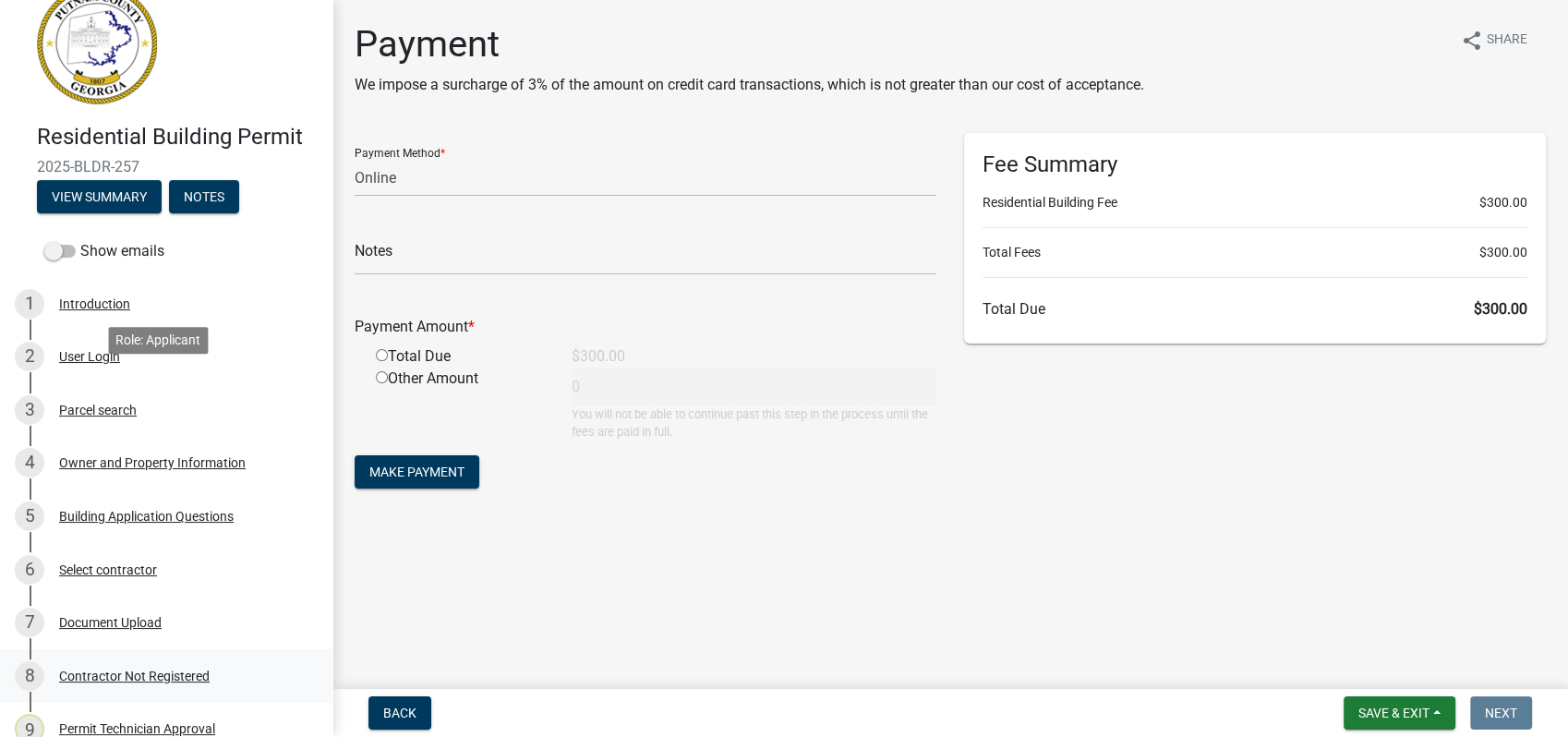
scroll to position [0, 0]
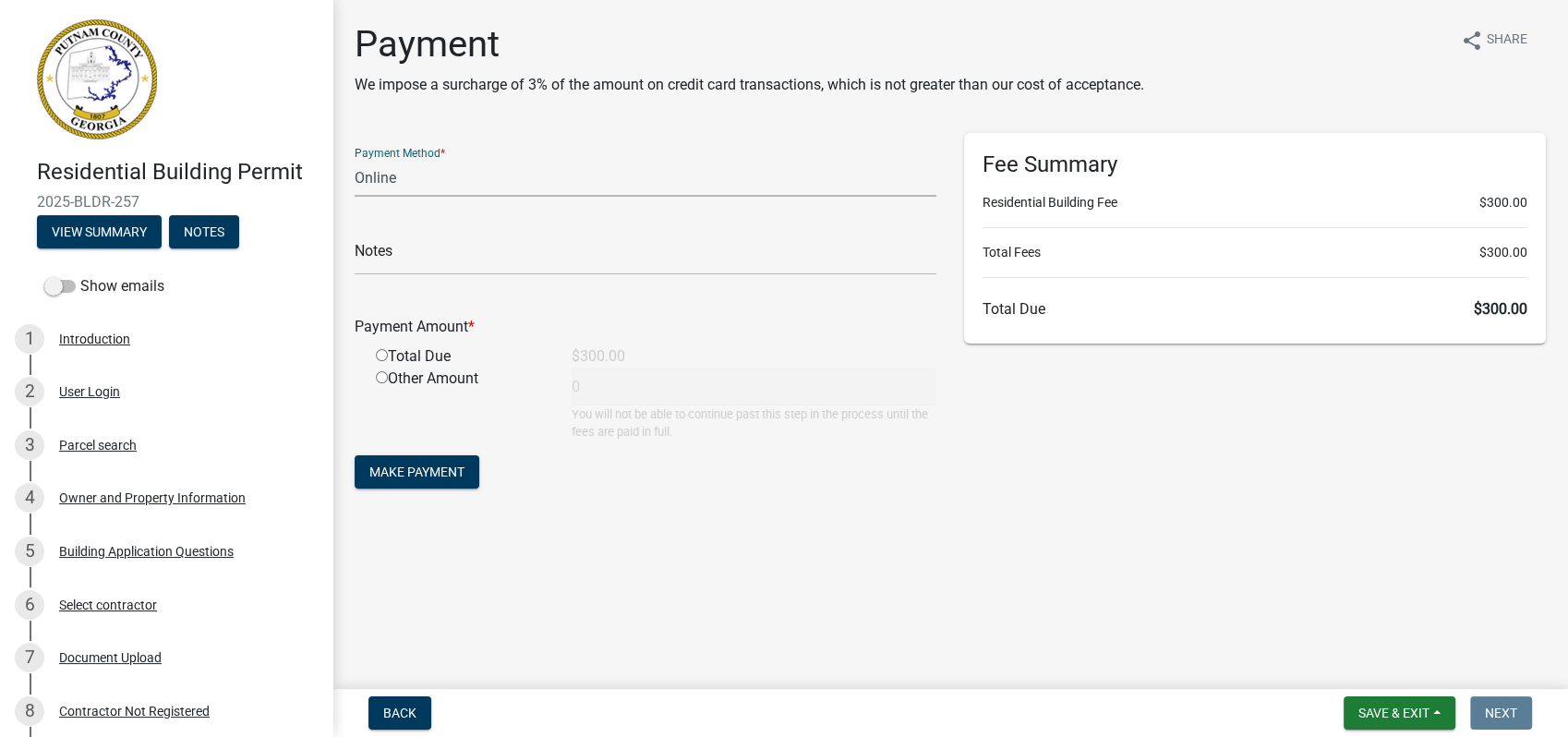
click at [403, 176] on select "Credit Card POS Check Cash Online" at bounding box center [646, 177] width 582 height 38
select select "0: 2"
click at [355, 159] on select "Credit Card POS Check Cash Online" at bounding box center [646, 177] width 582 height 38
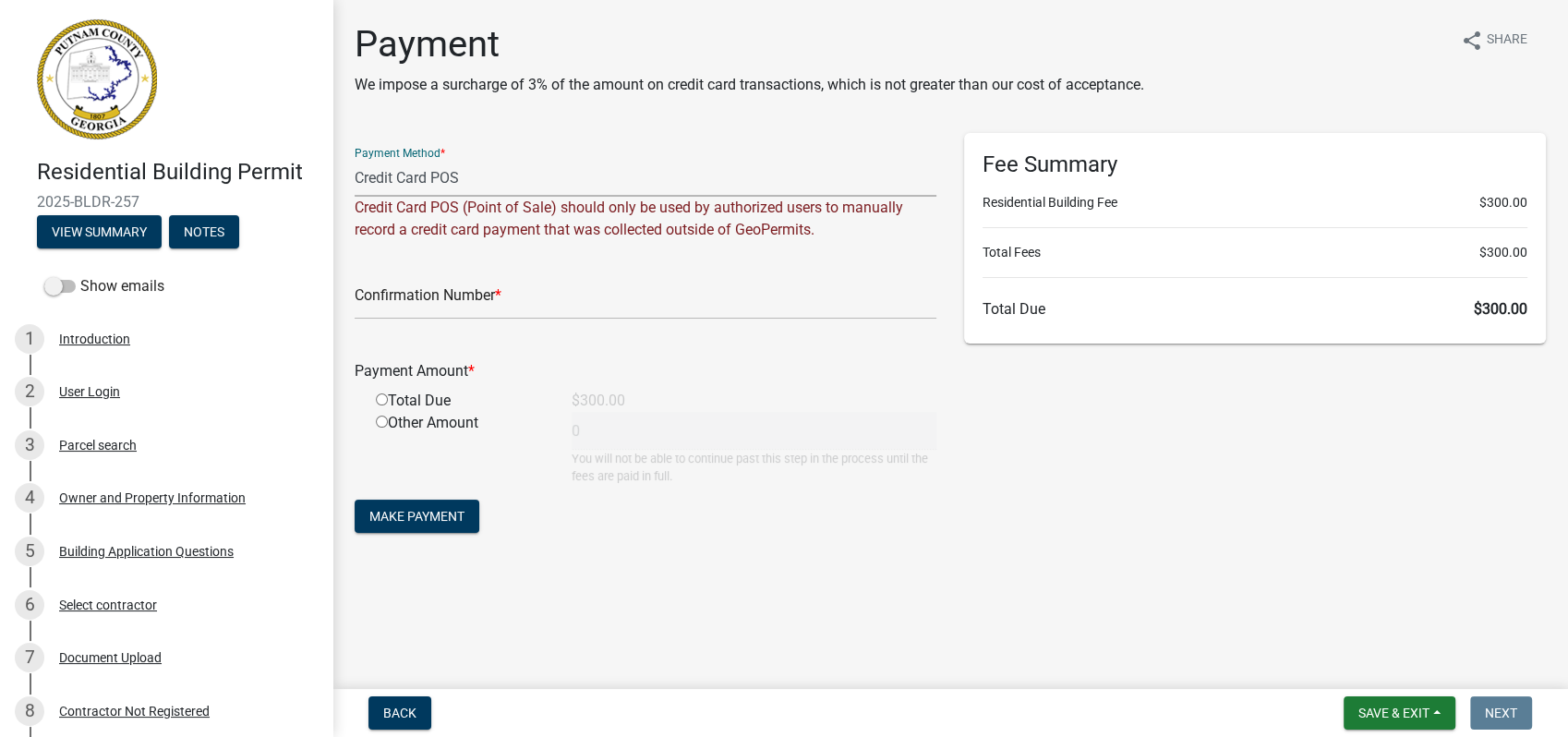
click at [443, 162] on select "Credit Card POS Check Cash Online" at bounding box center [646, 177] width 582 height 38
click at [355, 159] on select "Credit Card POS Check Cash Online" at bounding box center [646, 177] width 582 height 38
click at [402, 289] on input "text" at bounding box center [646, 300] width 582 height 38
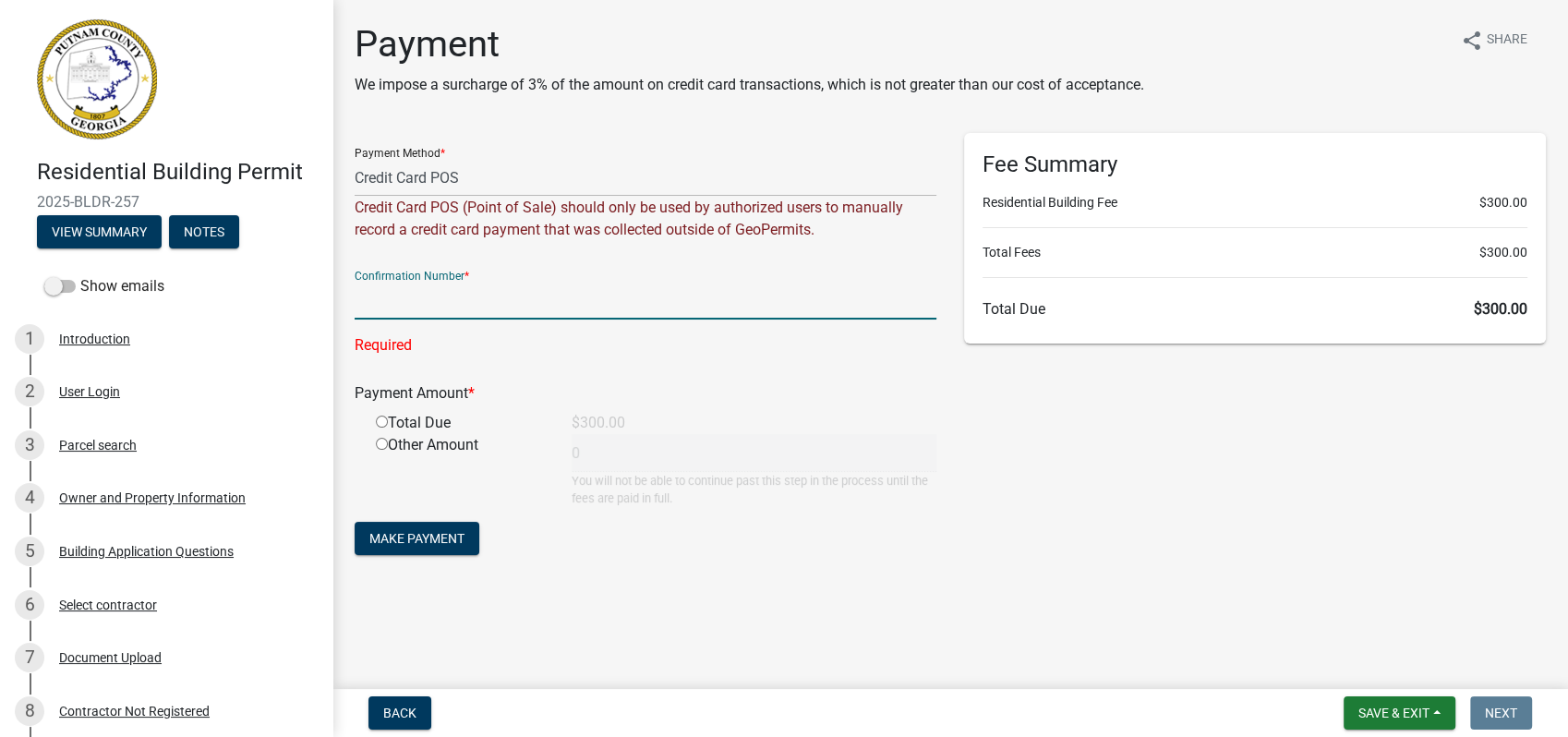
paste input "R266584739150"
type input "R266584739150"
click at [440, 466] on div "Other Amount" at bounding box center [459, 470] width 196 height 73
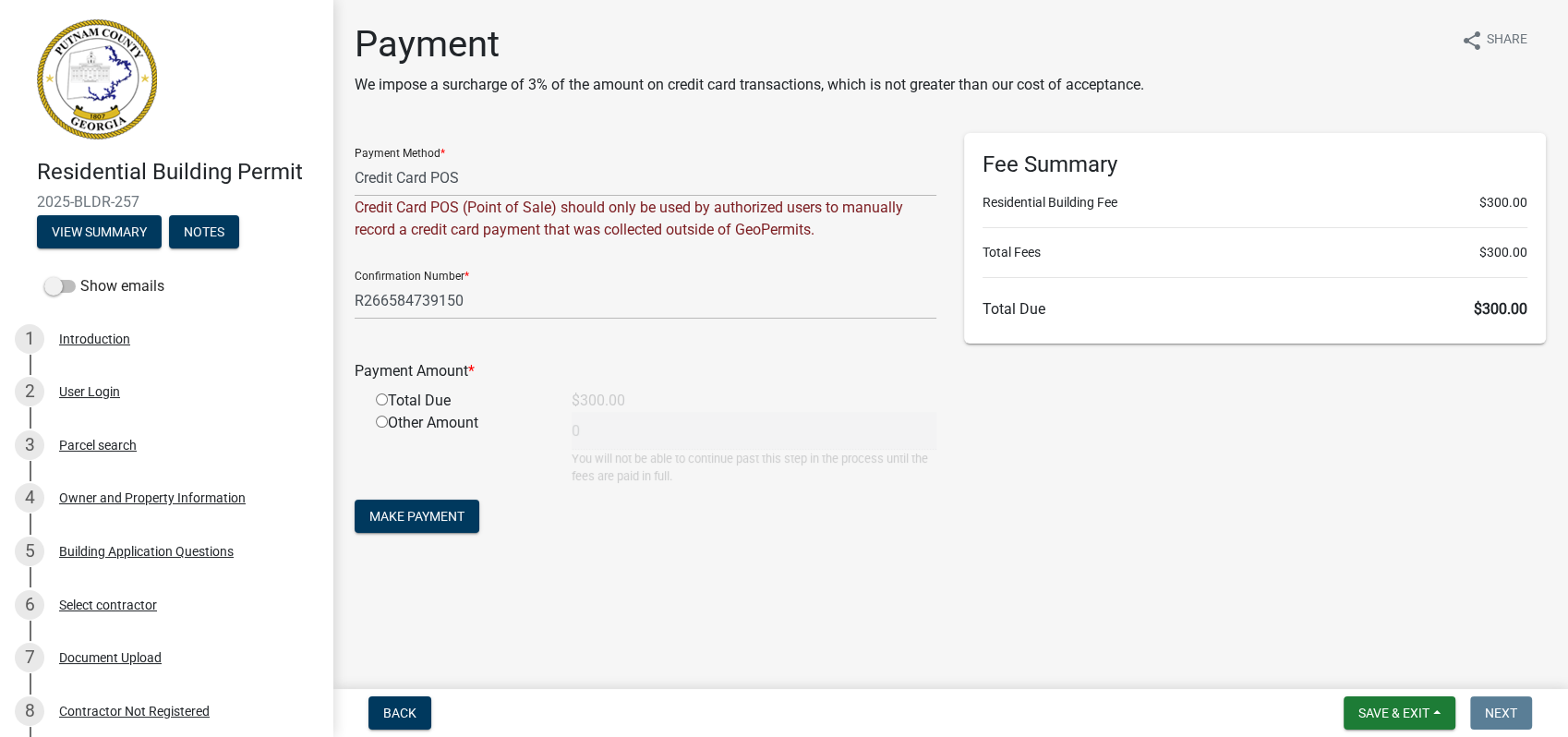
click at [382, 399] on input "radio" at bounding box center [382, 399] width 12 height 12
radio input "true"
type input "300"
click at [435, 511] on span "Make Payment" at bounding box center [417, 516] width 95 height 15
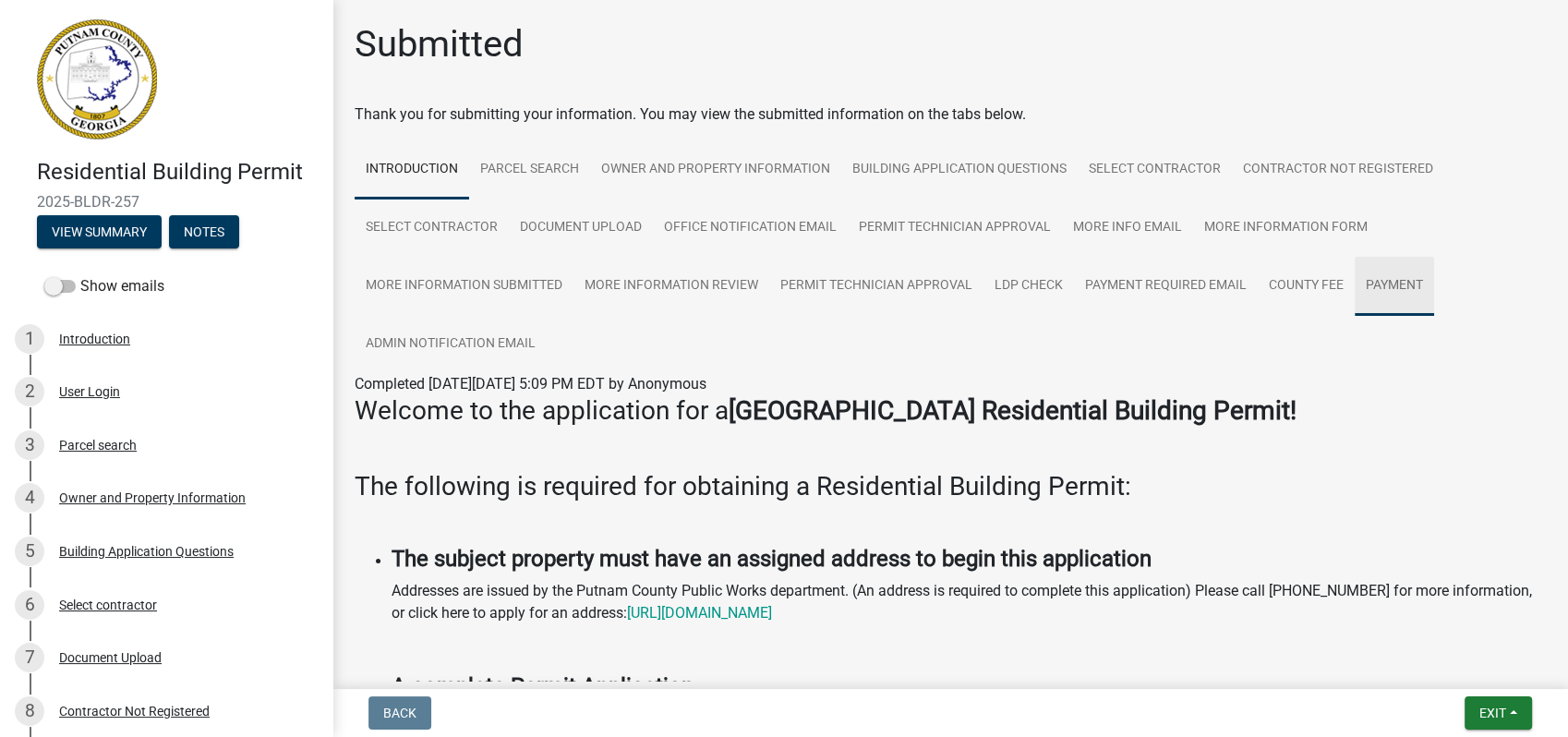
click at [1404, 286] on link "Payment" at bounding box center [1394, 286] width 79 height 59
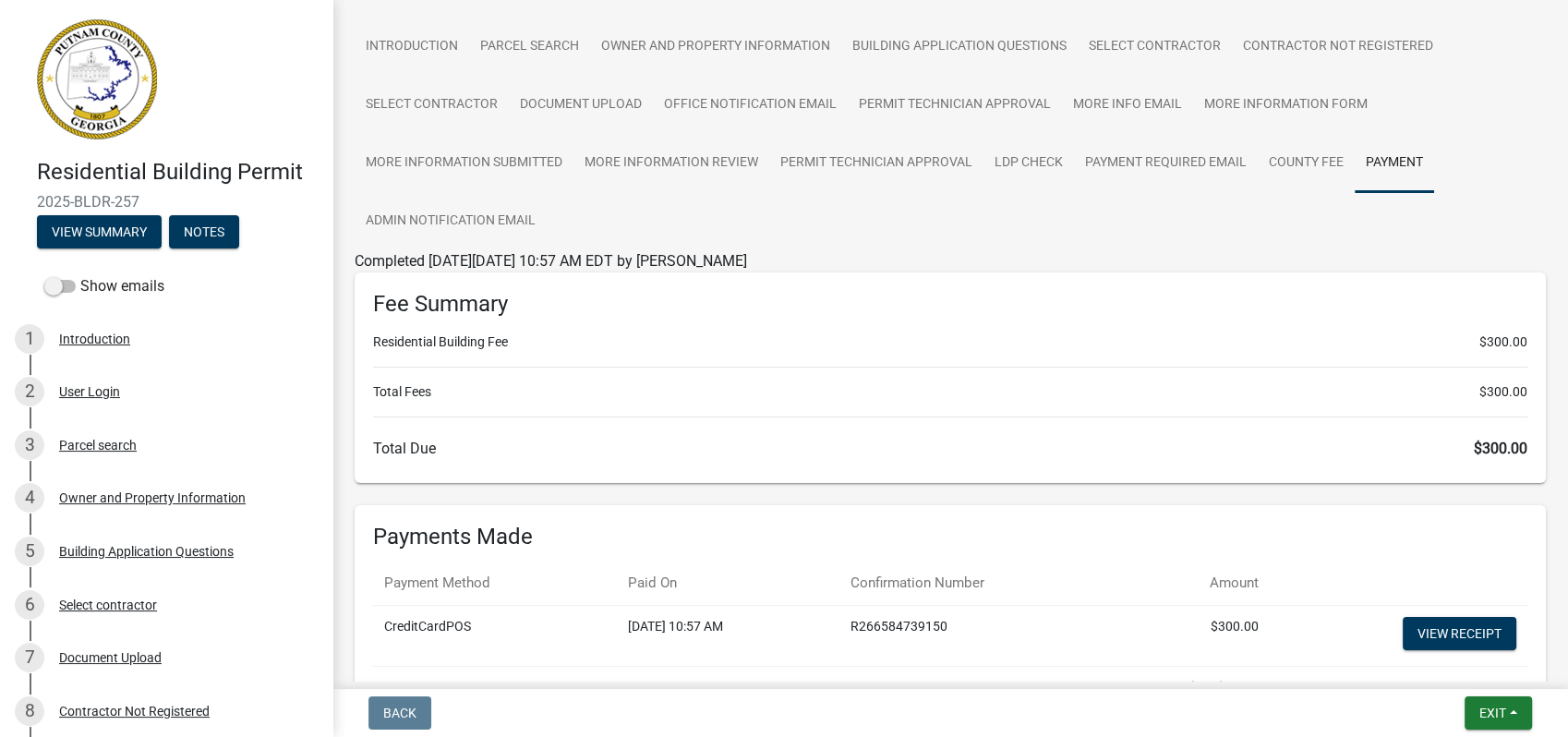
scroll to position [274, 0]
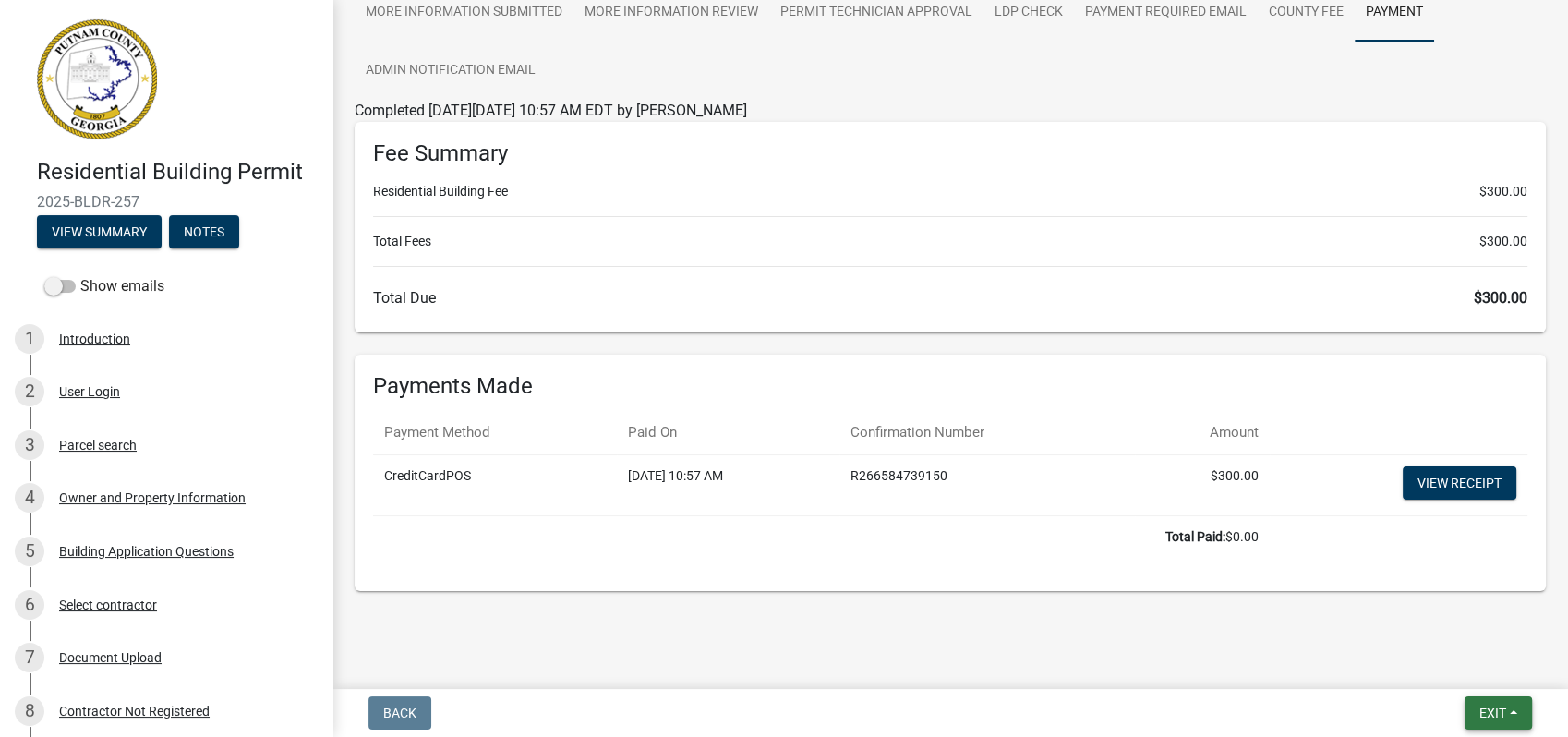
click at [1489, 709] on span "Exit" at bounding box center [1493, 713] width 27 height 15
click at [1445, 662] on button "Save & Exit" at bounding box center [1458, 665] width 148 height 44
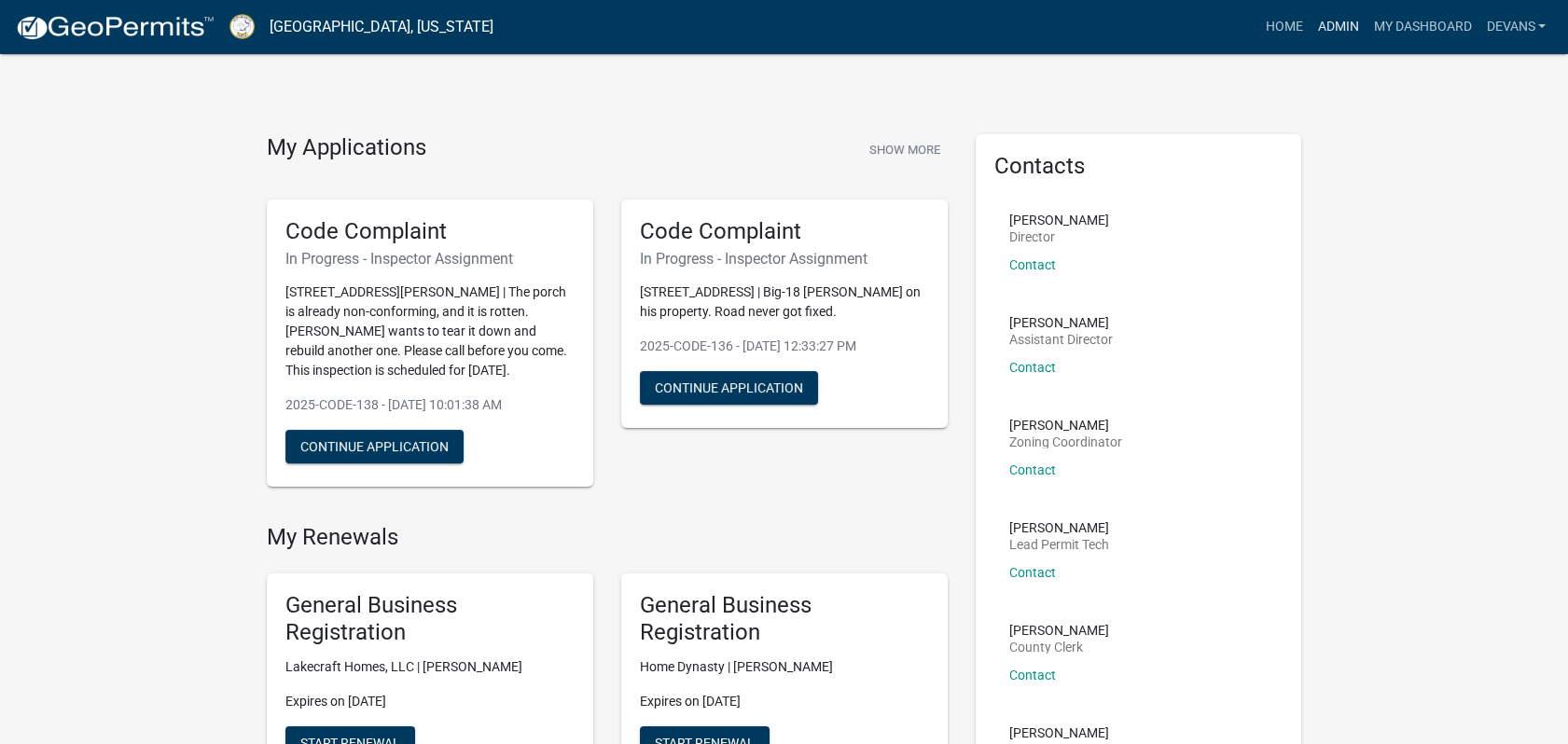
click at [1337, 22] on link "Admin" at bounding box center [1337, 27] width 56 height 35
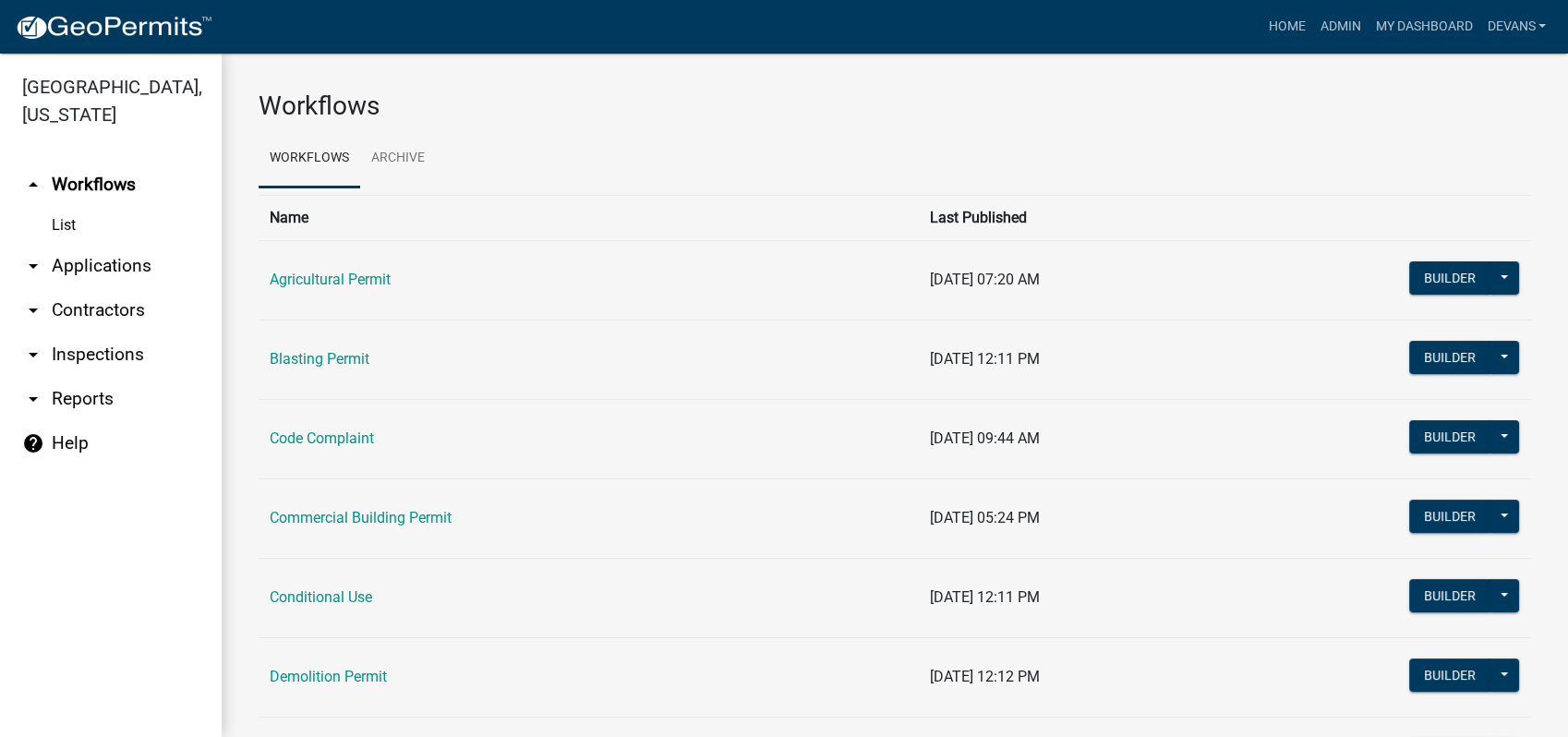
click at [56, 221] on link "List" at bounding box center [110, 225] width 221 height 37
click at [75, 260] on link "arrow_drop_down Applications" at bounding box center [110, 266] width 221 height 44
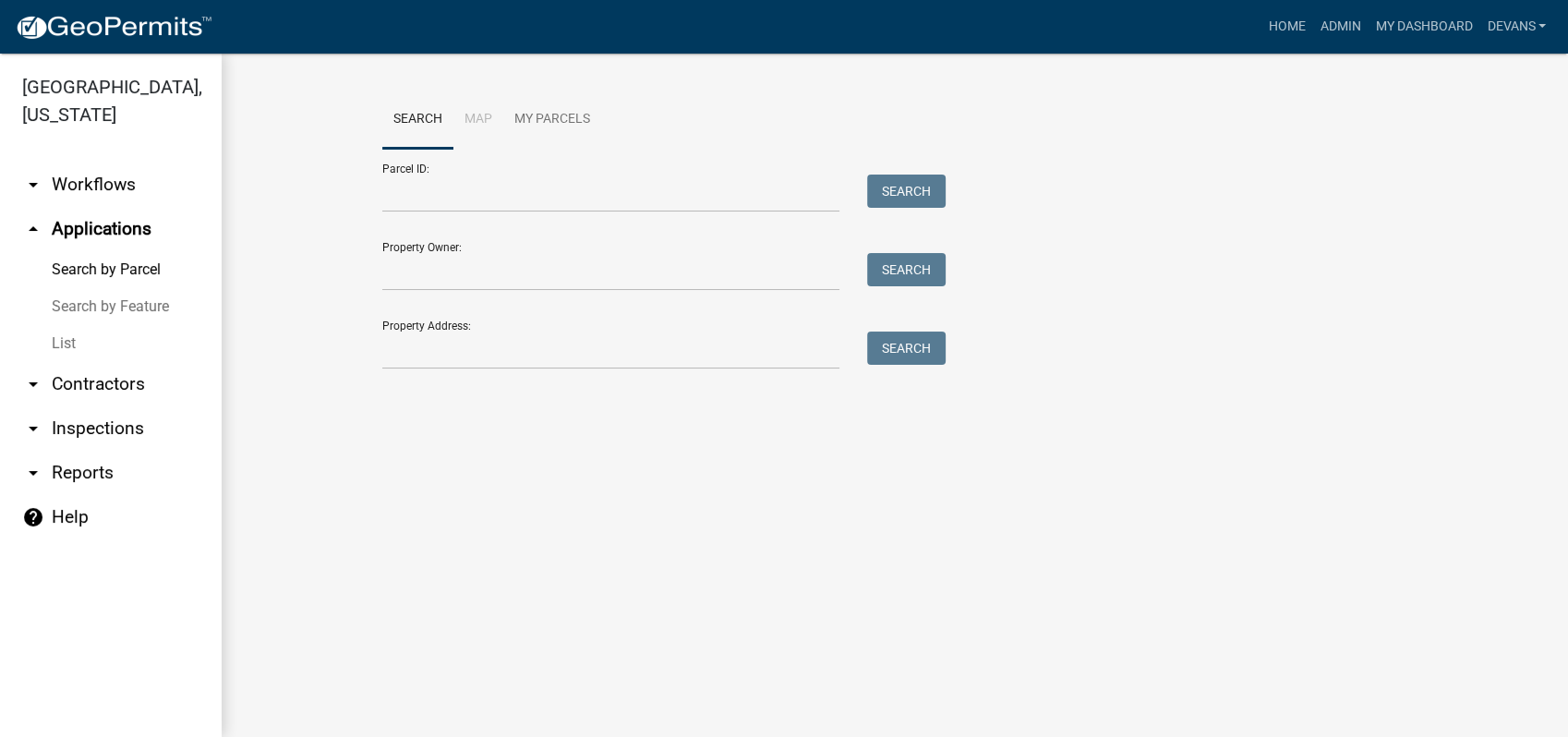
click at [60, 343] on link "List" at bounding box center [110, 343] width 221 height 37
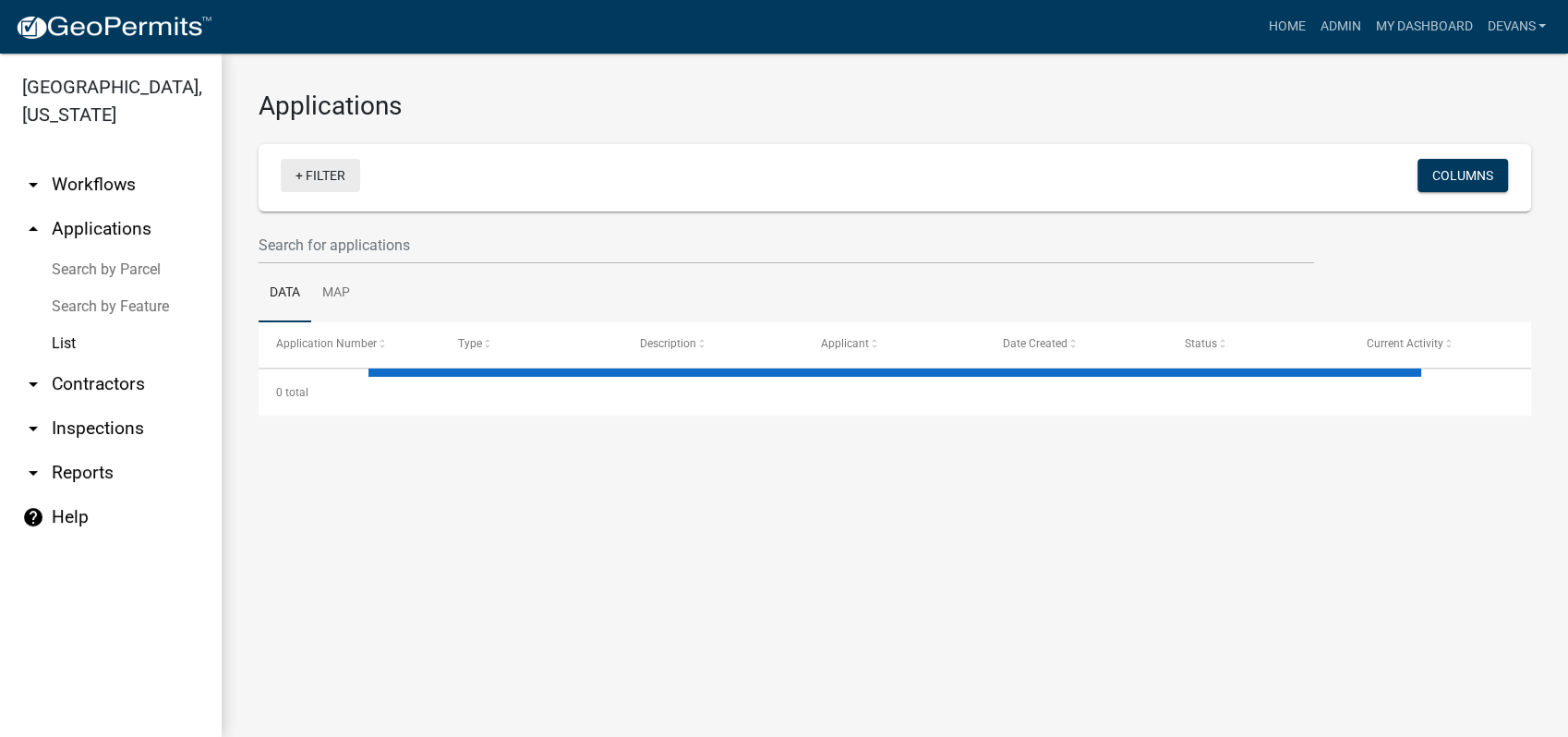
select select "1: 25"
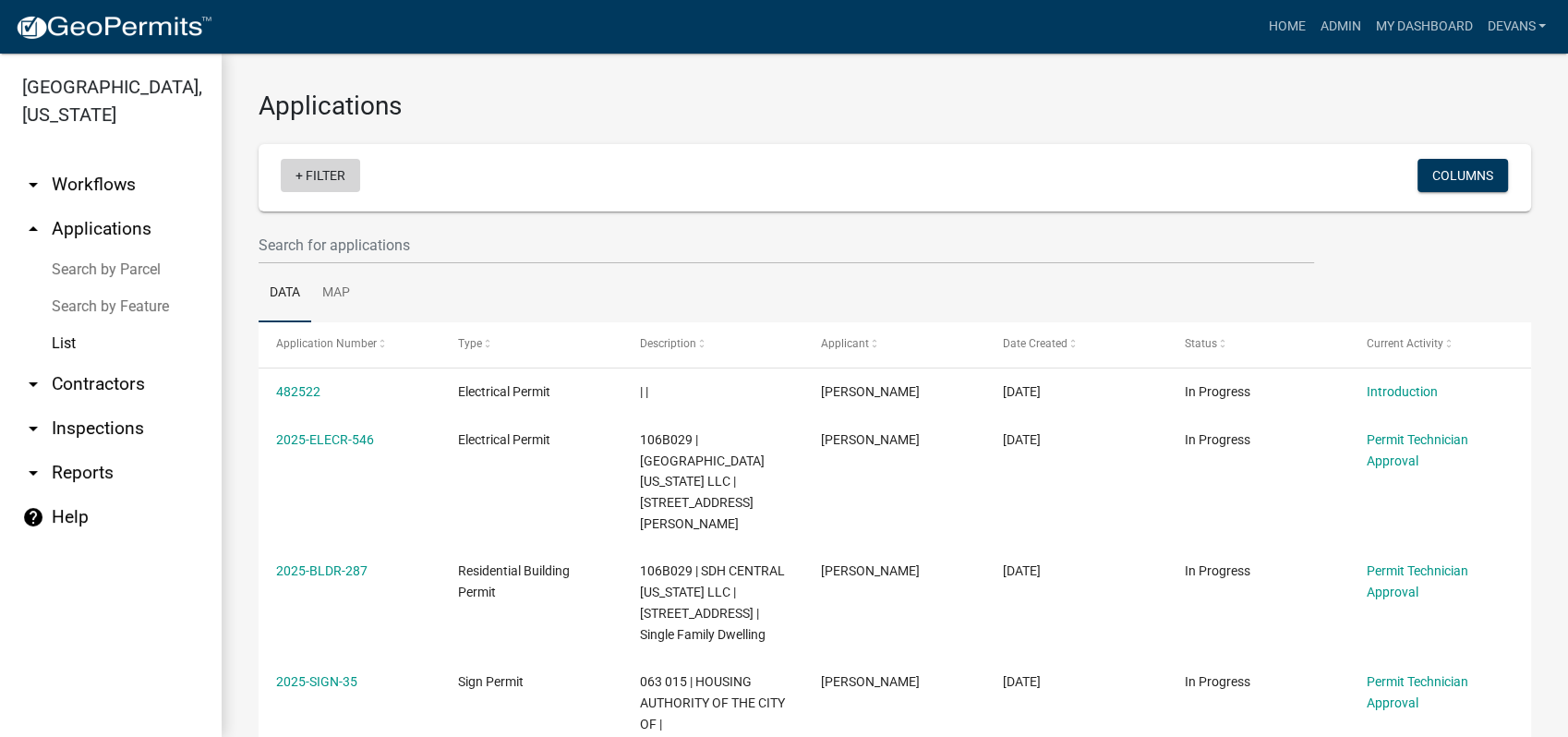
click at [323, 166] on link "+ Filter" at bounding box center [320, 175] width 79 height 33
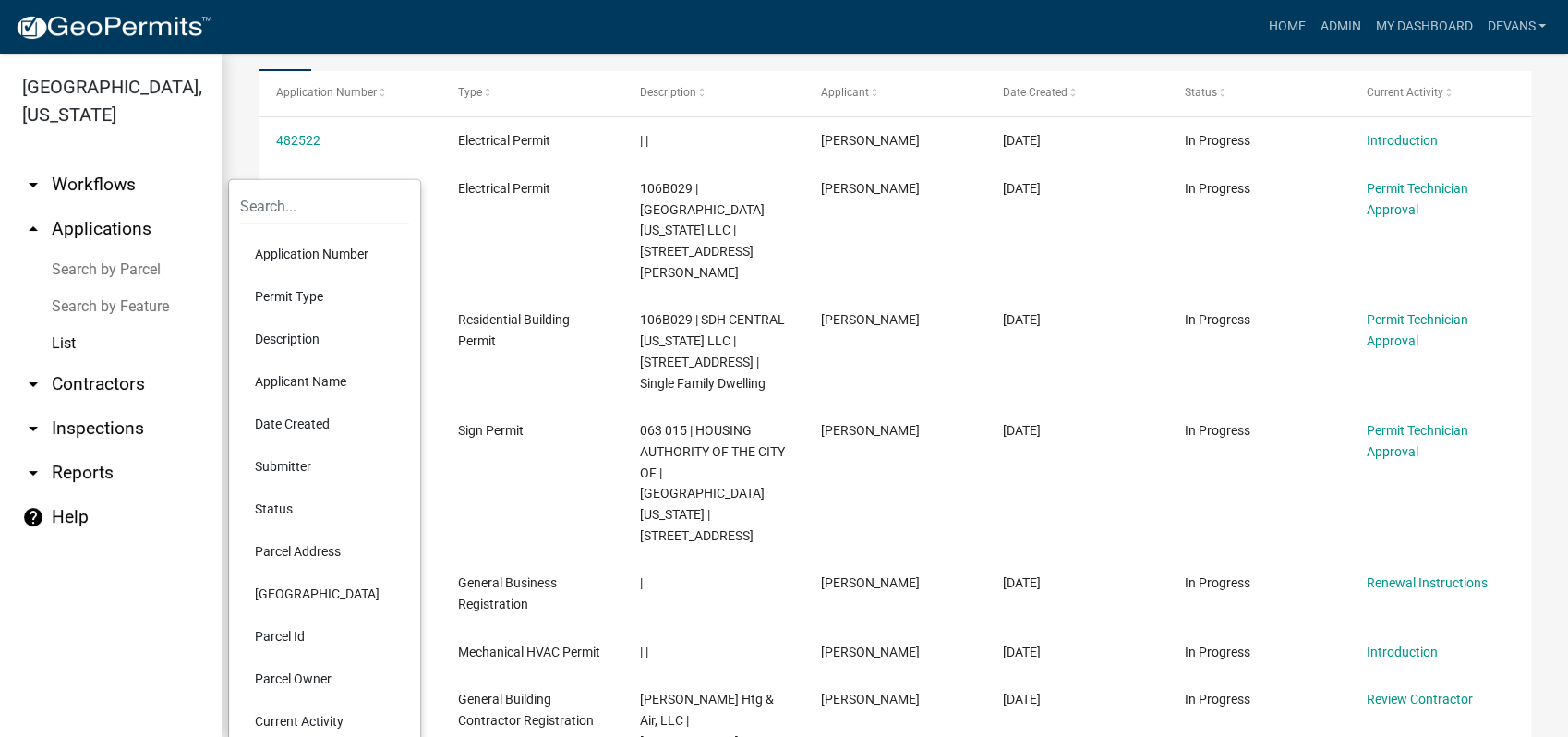
scroll to position [615, 0]
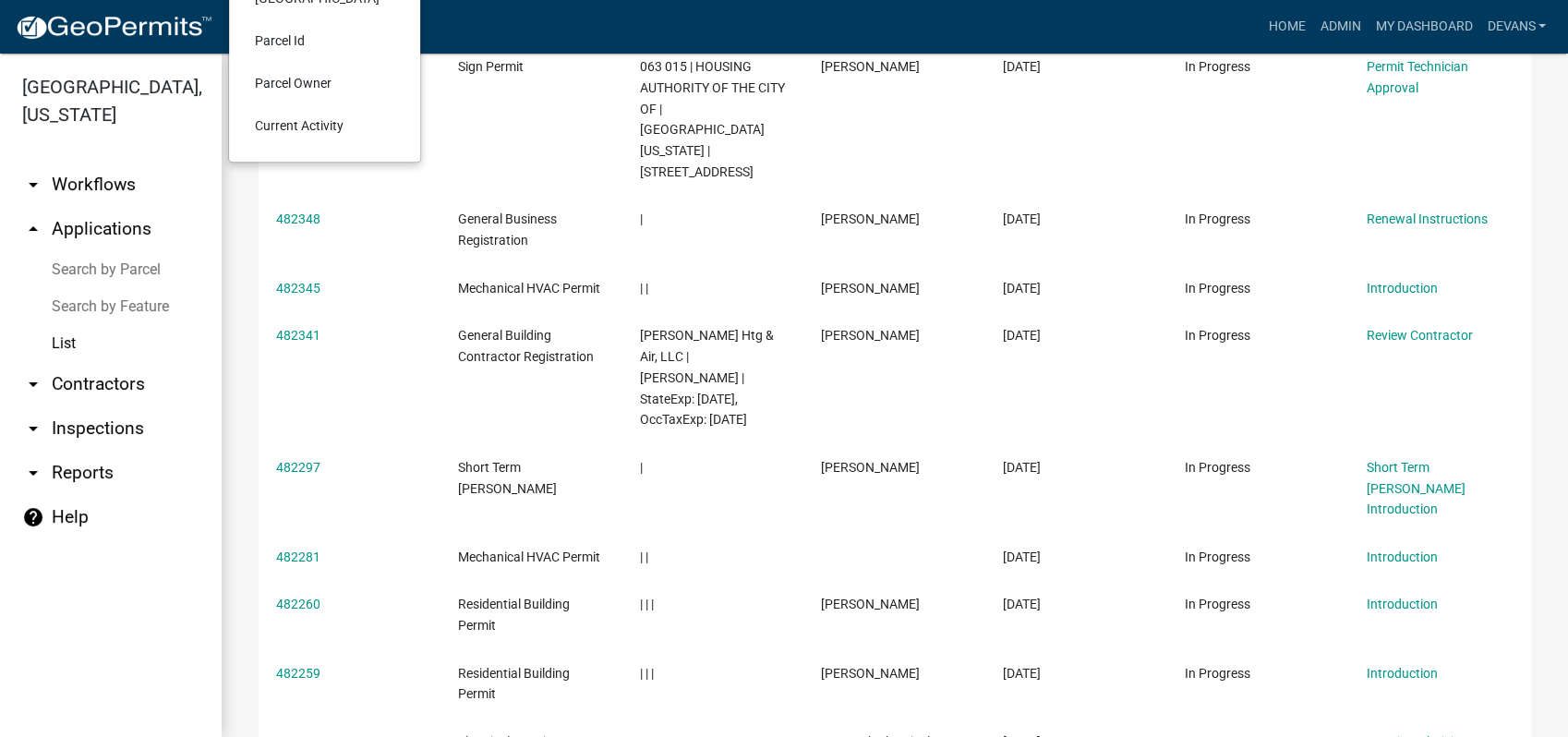
click at [347, 126] on li "Current Activity" at bounding box center [324, 126] width 169 height 43
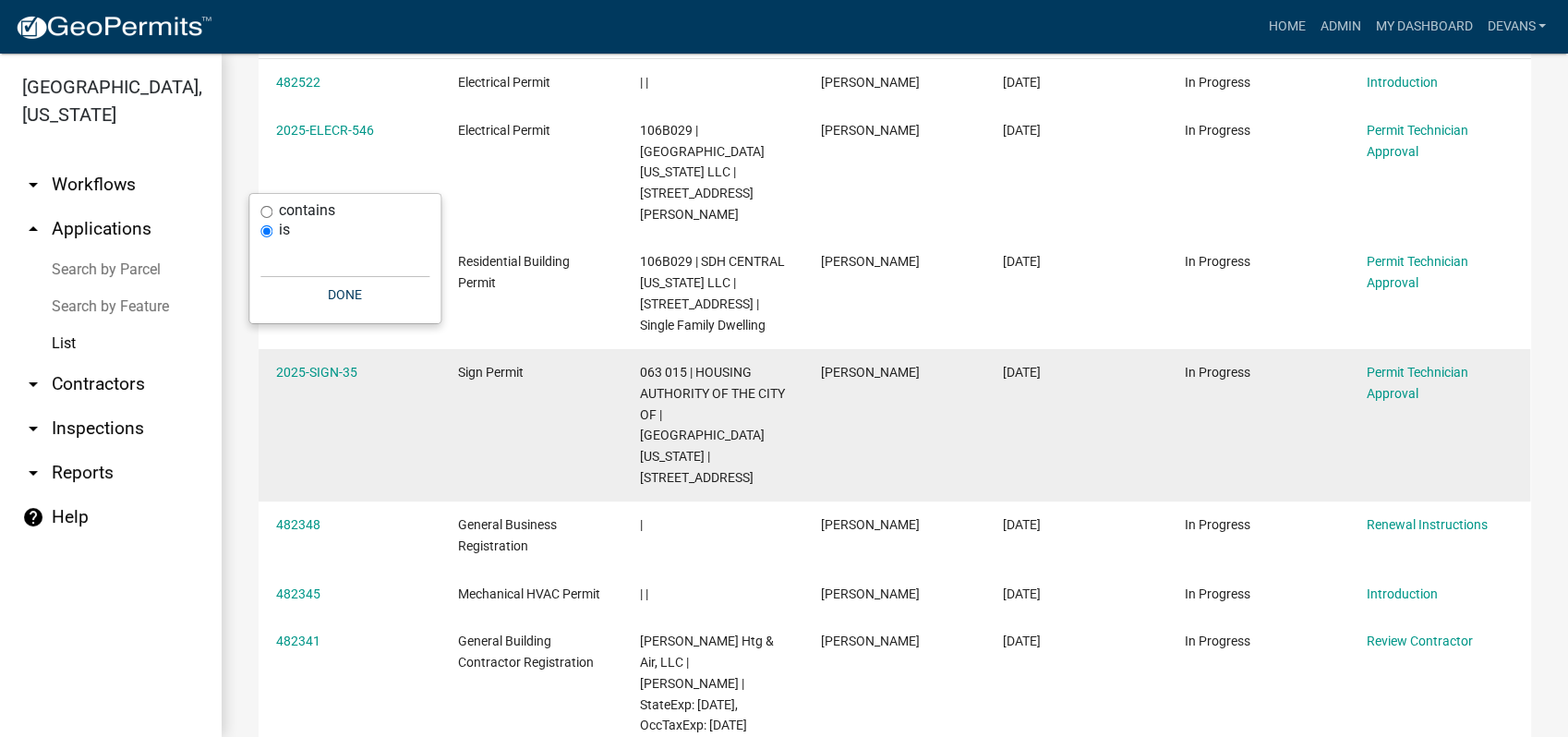
scroll to position [0, 0]
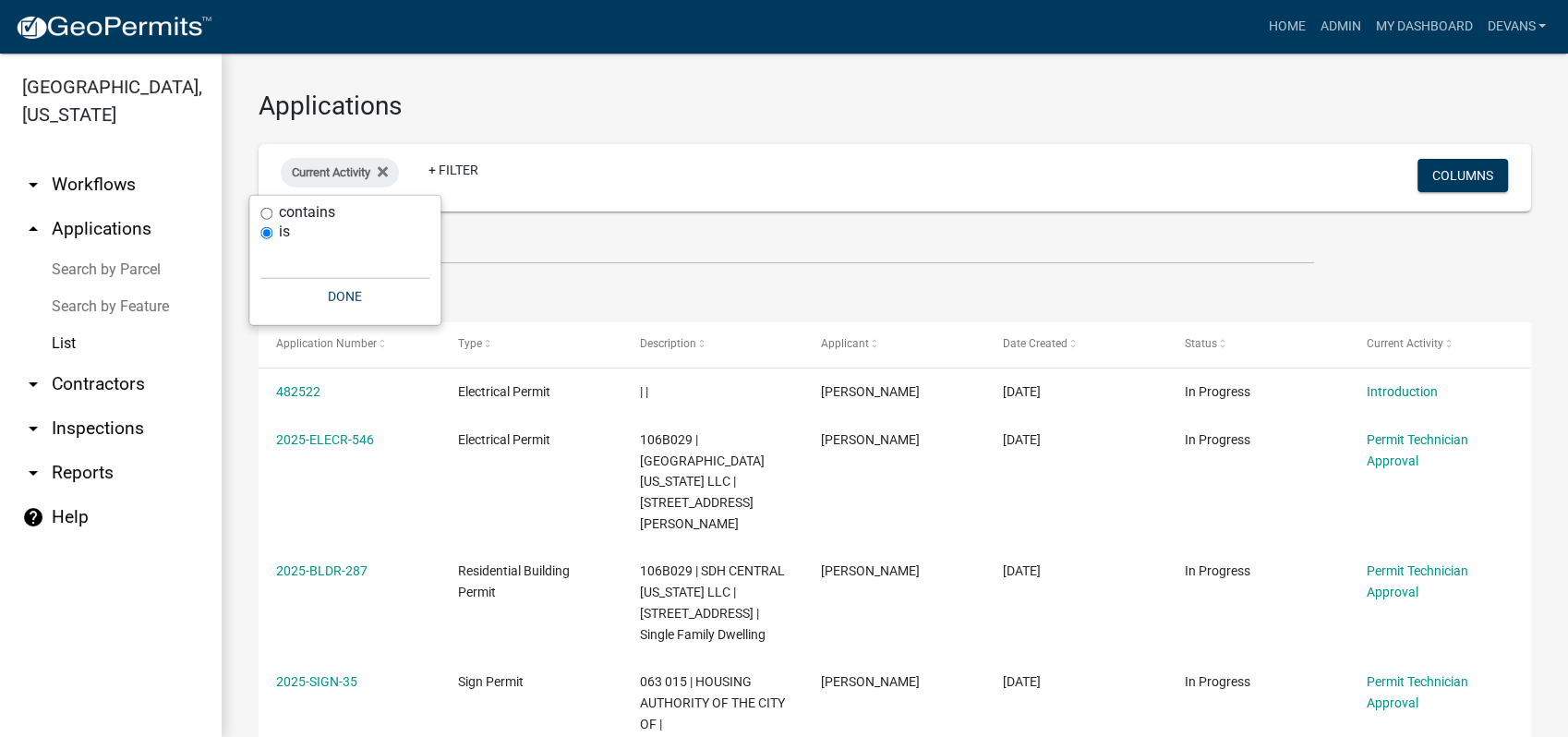
click at [294, 228] on div "is" at bounding box center [344, 232] width 169 height 19
click at [286, 248] on input "text" at bounding box center [344, 260] width 169 height 38
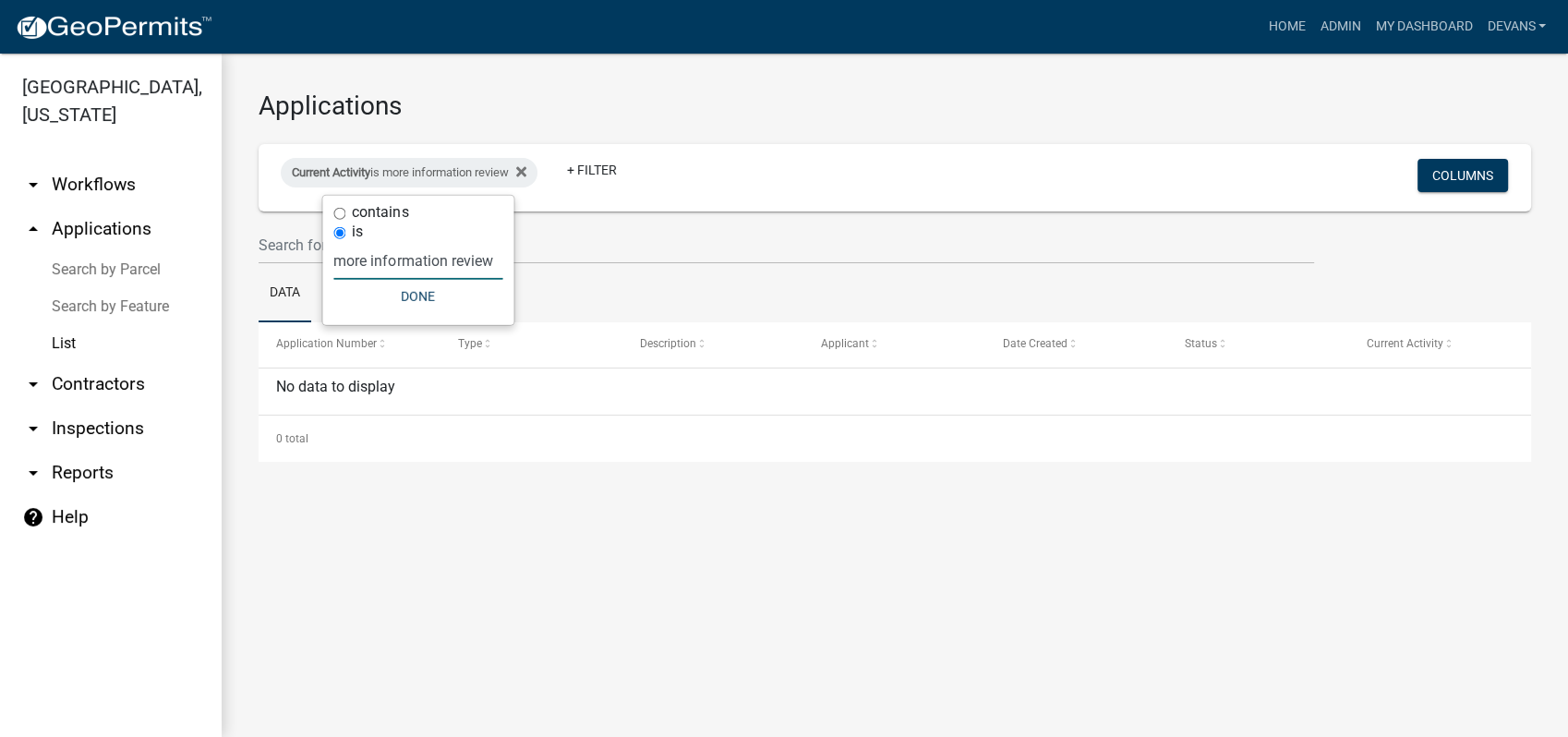
type input "more information review"
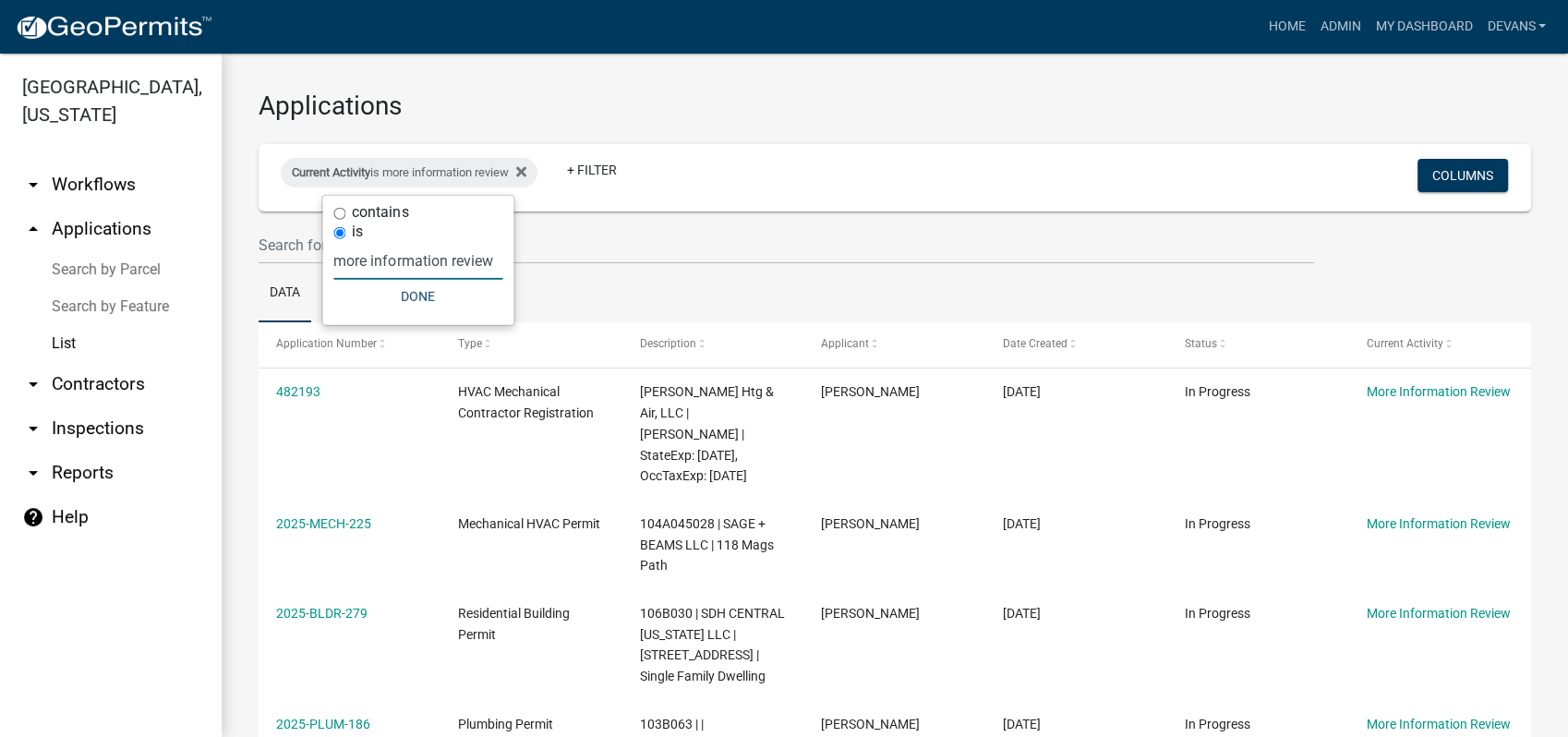
click at [597, 305] on ul "Data Map" at bounding box center [894, 293] width 1272 height 58
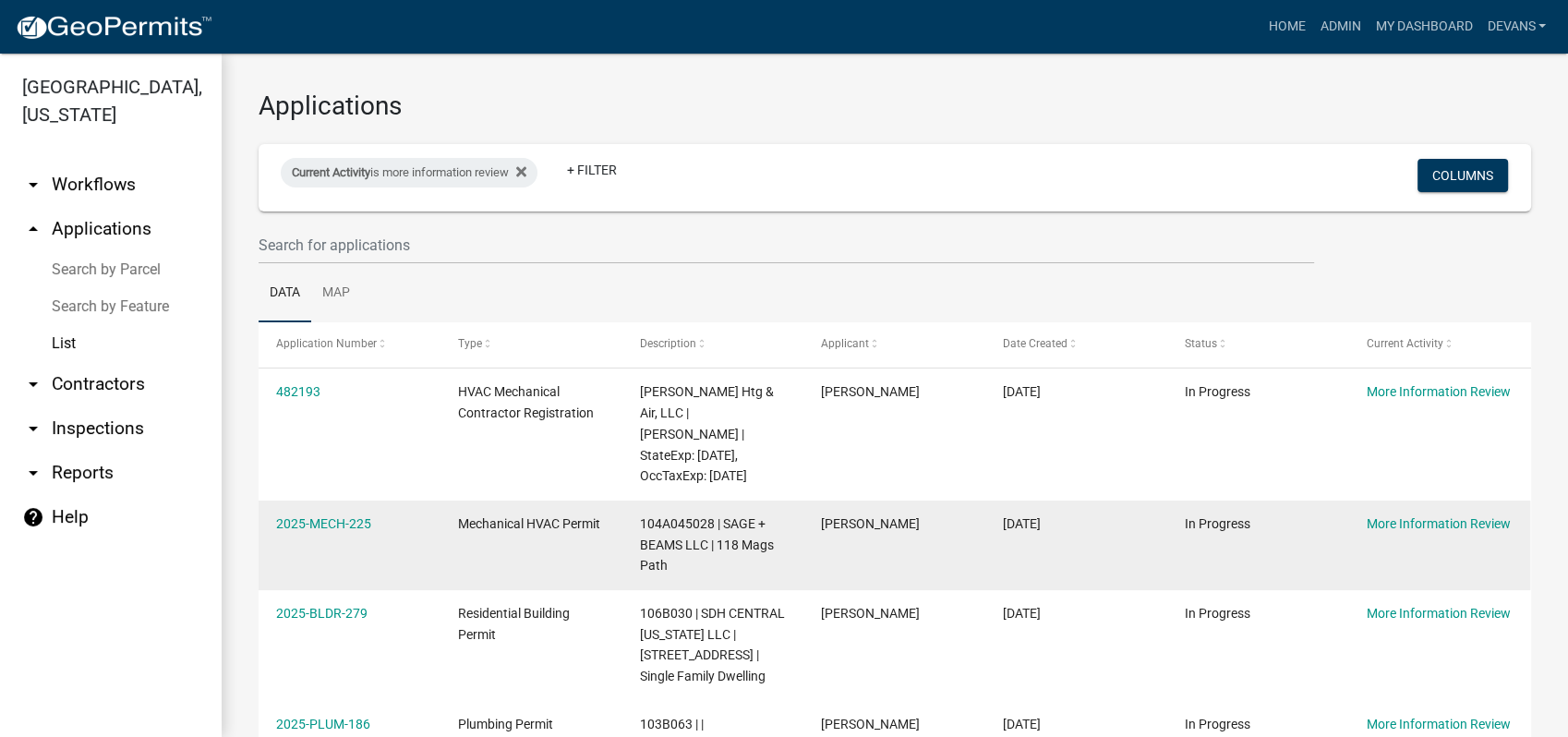
click at [327, 514] on div "2025-MECH-225" at bounding box center [349, 524] width 146 height 21
click at [348, 516] on link "2025-MECH-225" at bounding box center [324, 523] width 95 height 15
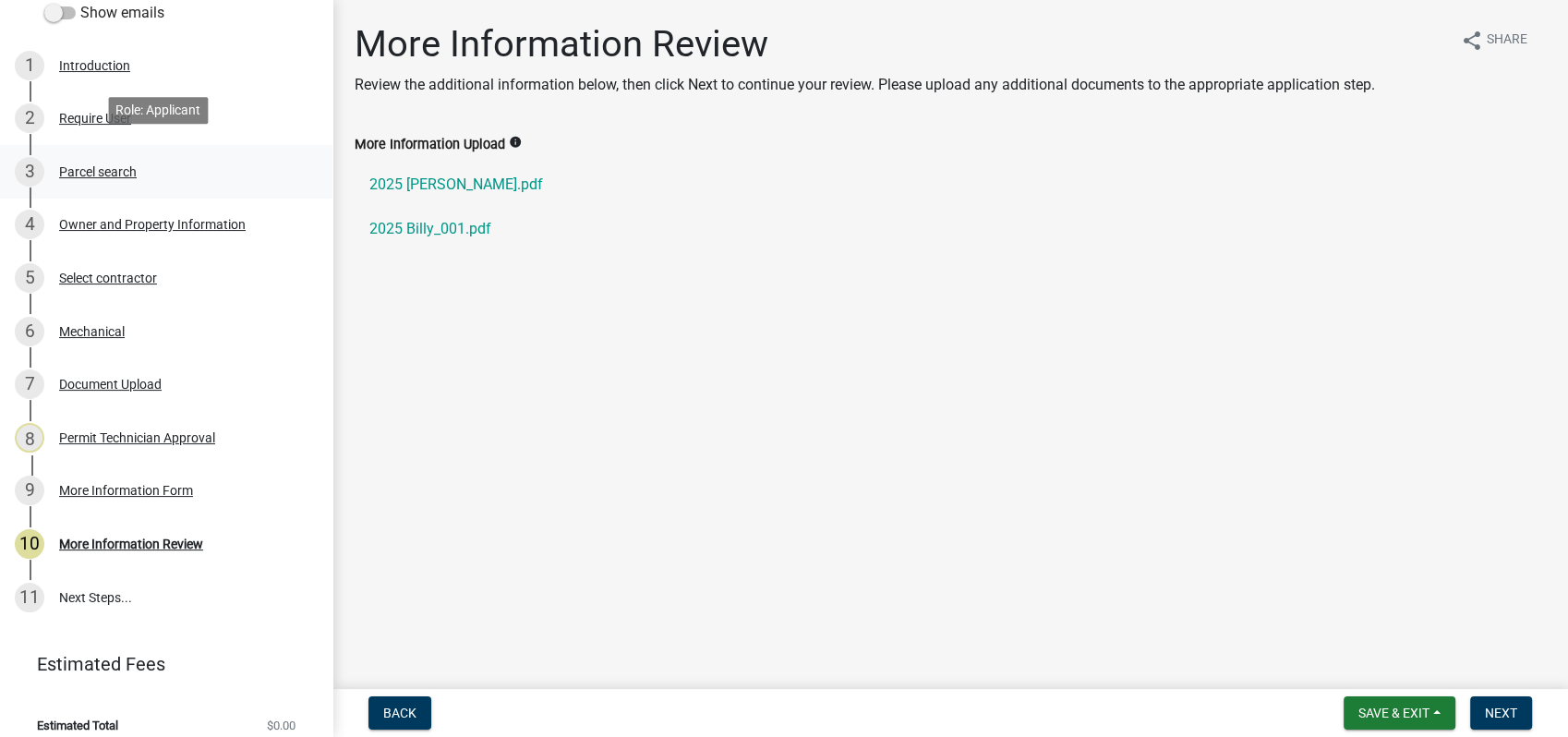
scroll to position [289, 0]
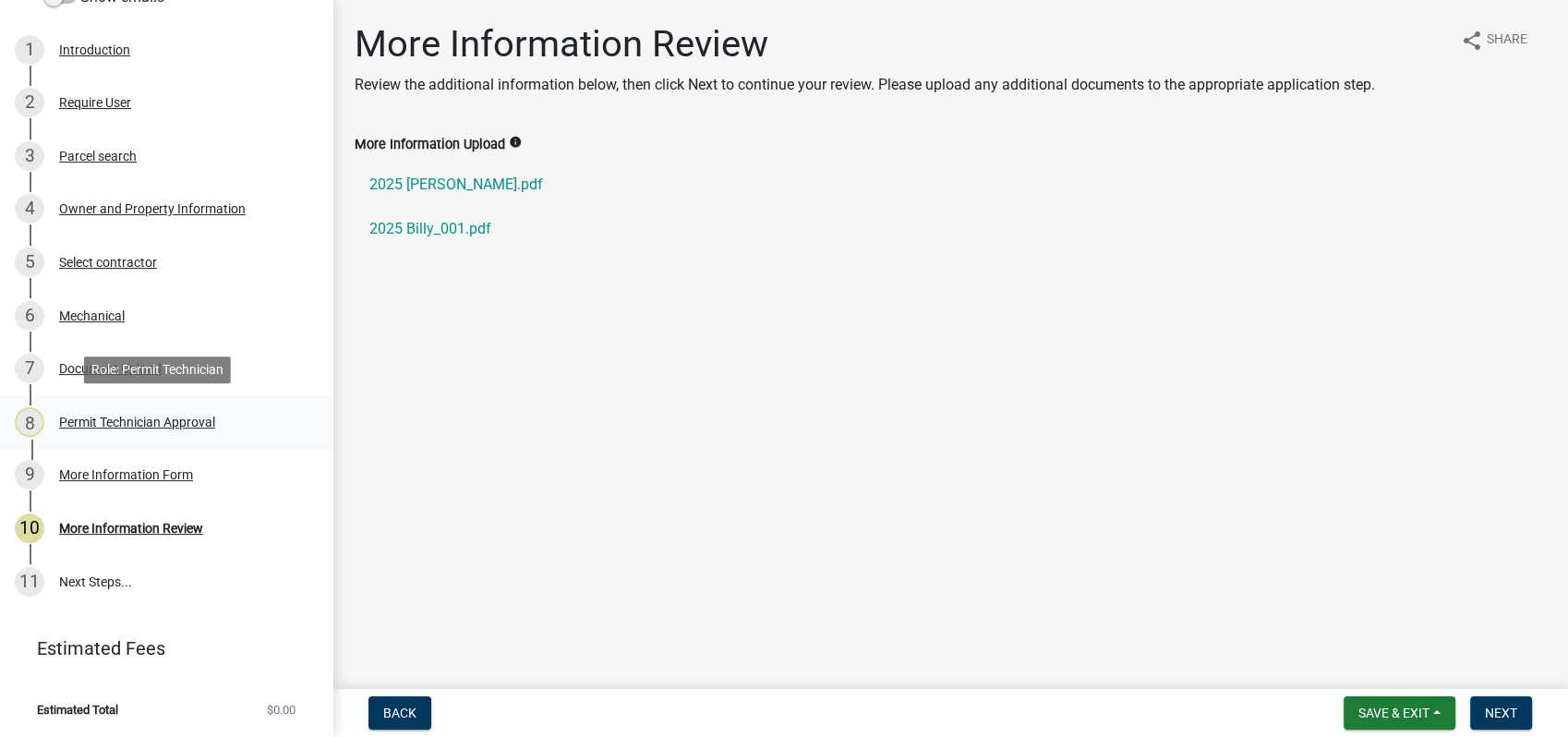
click at [162, 408] on div "8 Permit Technician Approval" at bounding box center [159, 422] width 288 height 30
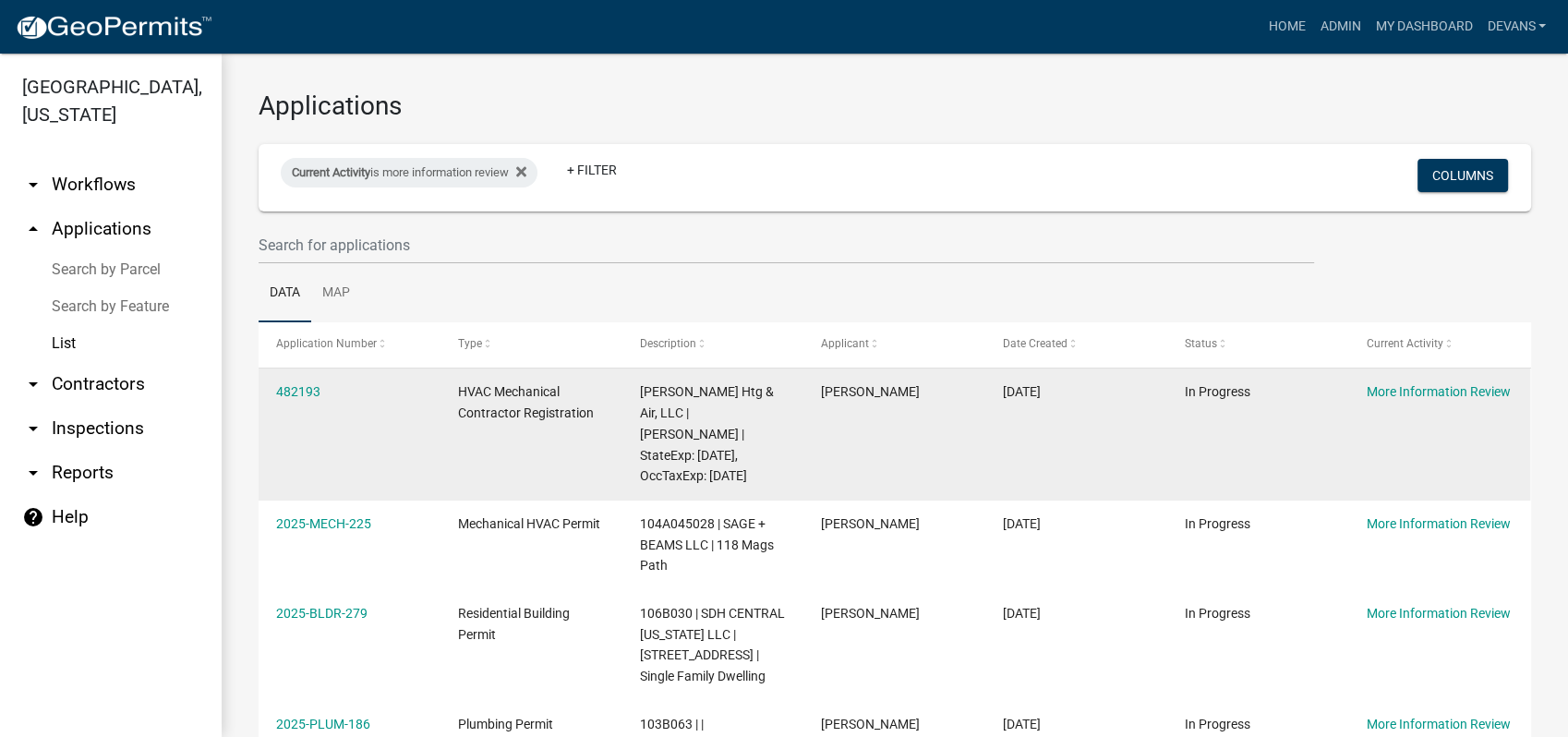
scroll to position [308, 0]
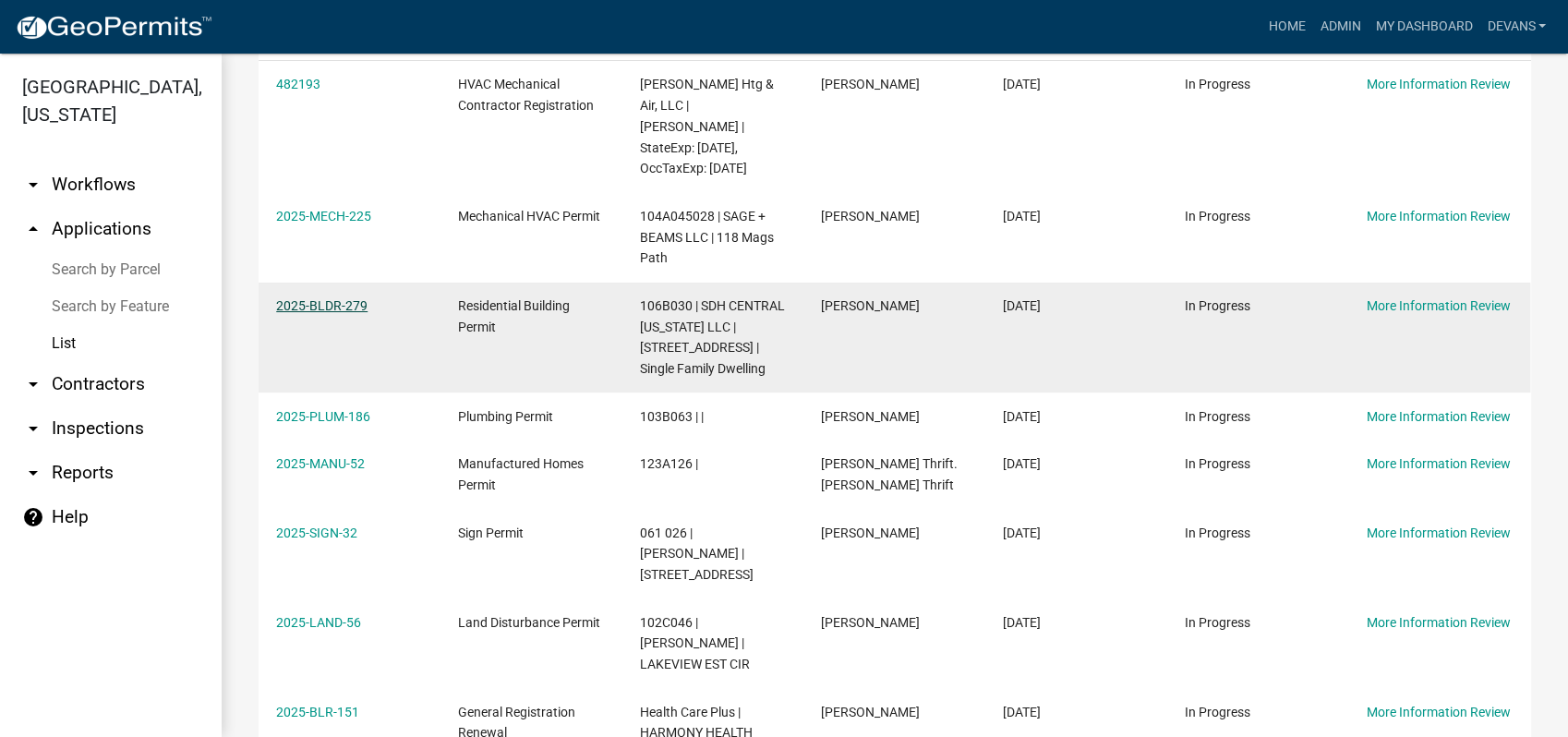
click at [300, 299] on link "2025-BLDR-279" at bounding box center [322, 306] width 92 height 15
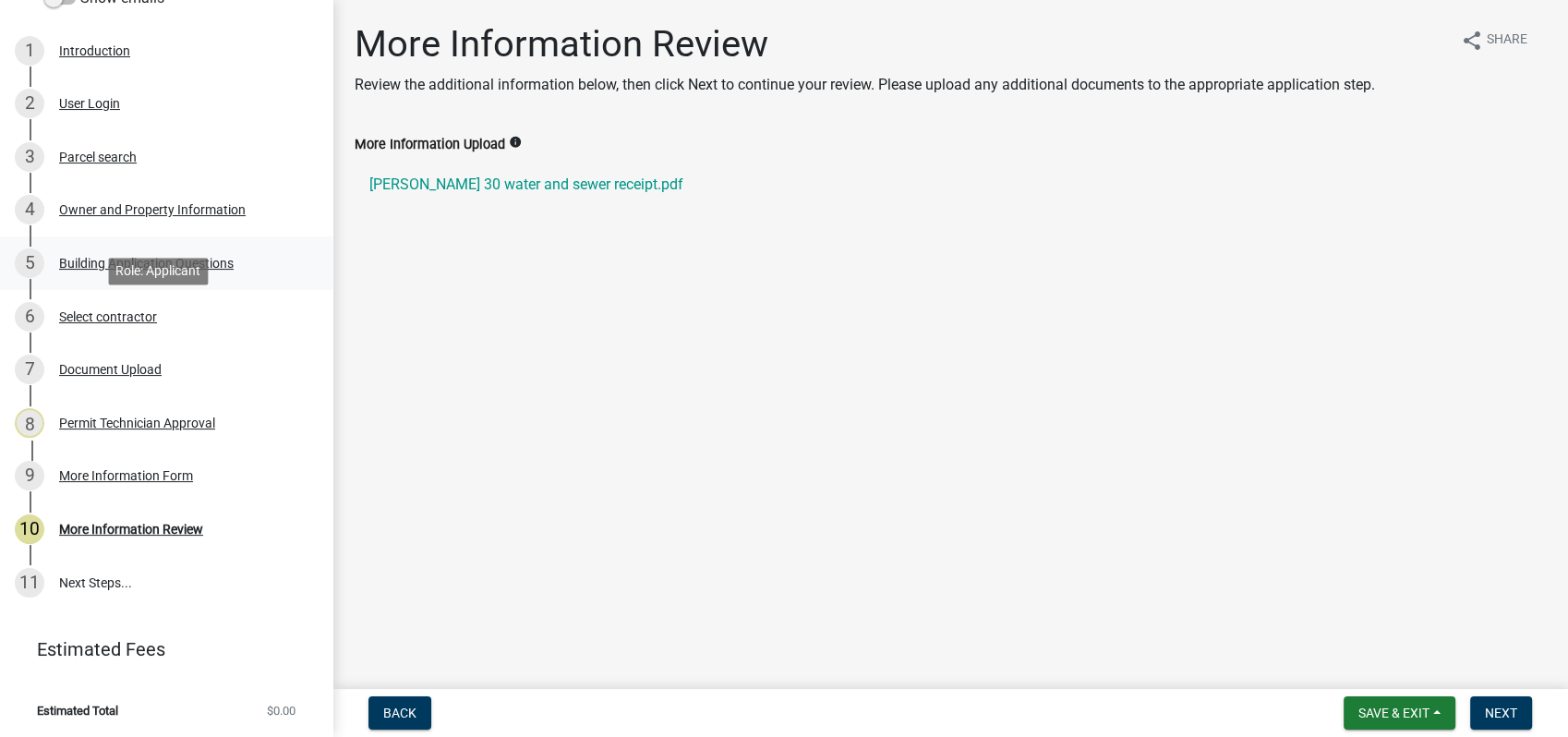
scroll to position [289, 0]
click at [127, 424] on div "Permit Technician Approval" at bounding box center [136, 422] width 156 height 13
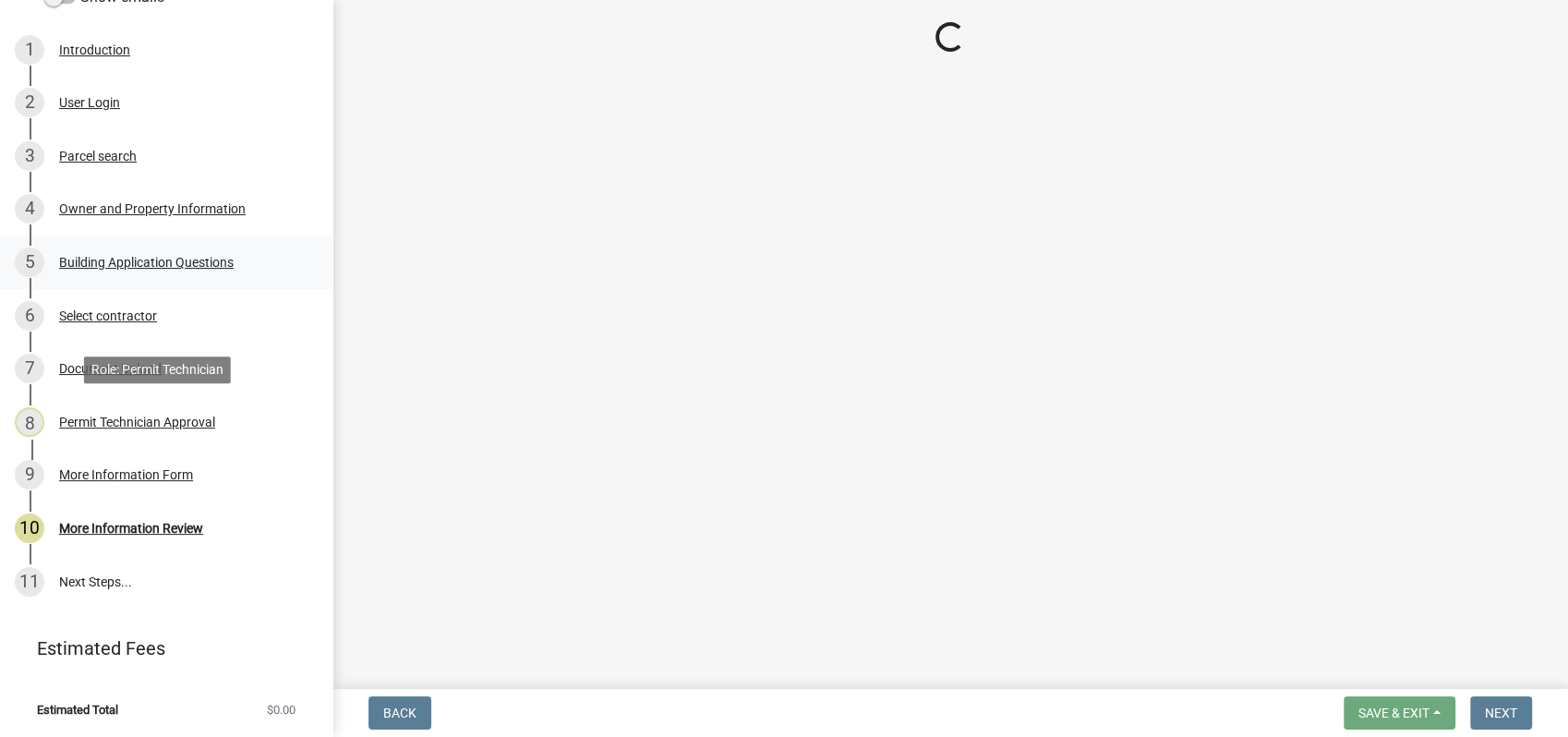
select select "af4fa47c-8bb5-4ba0-9393-e9f4e4358ca2"
select select "83394b22-4a11-496c-8e5c-75ade2e72faf"
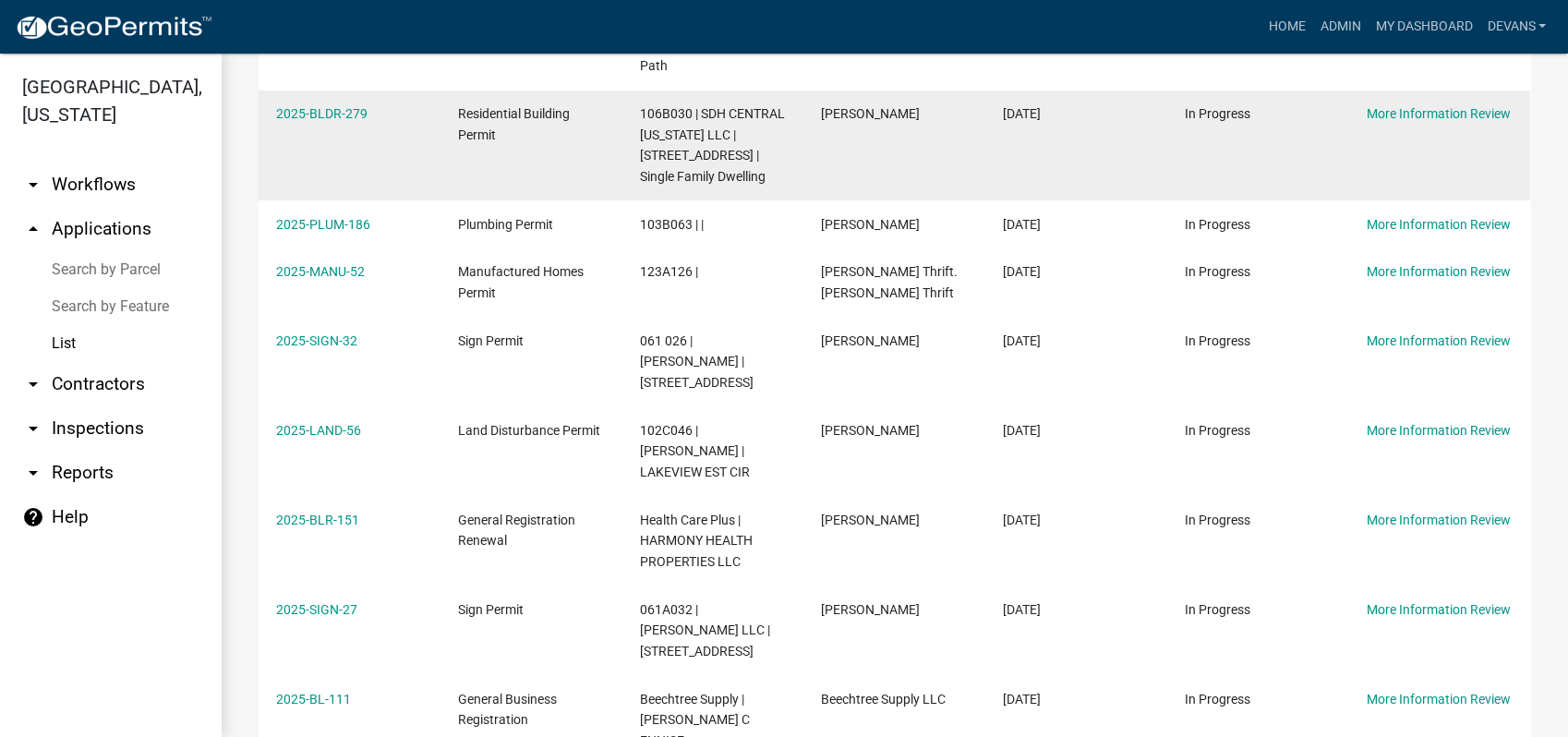
scroll to position [513, 0]
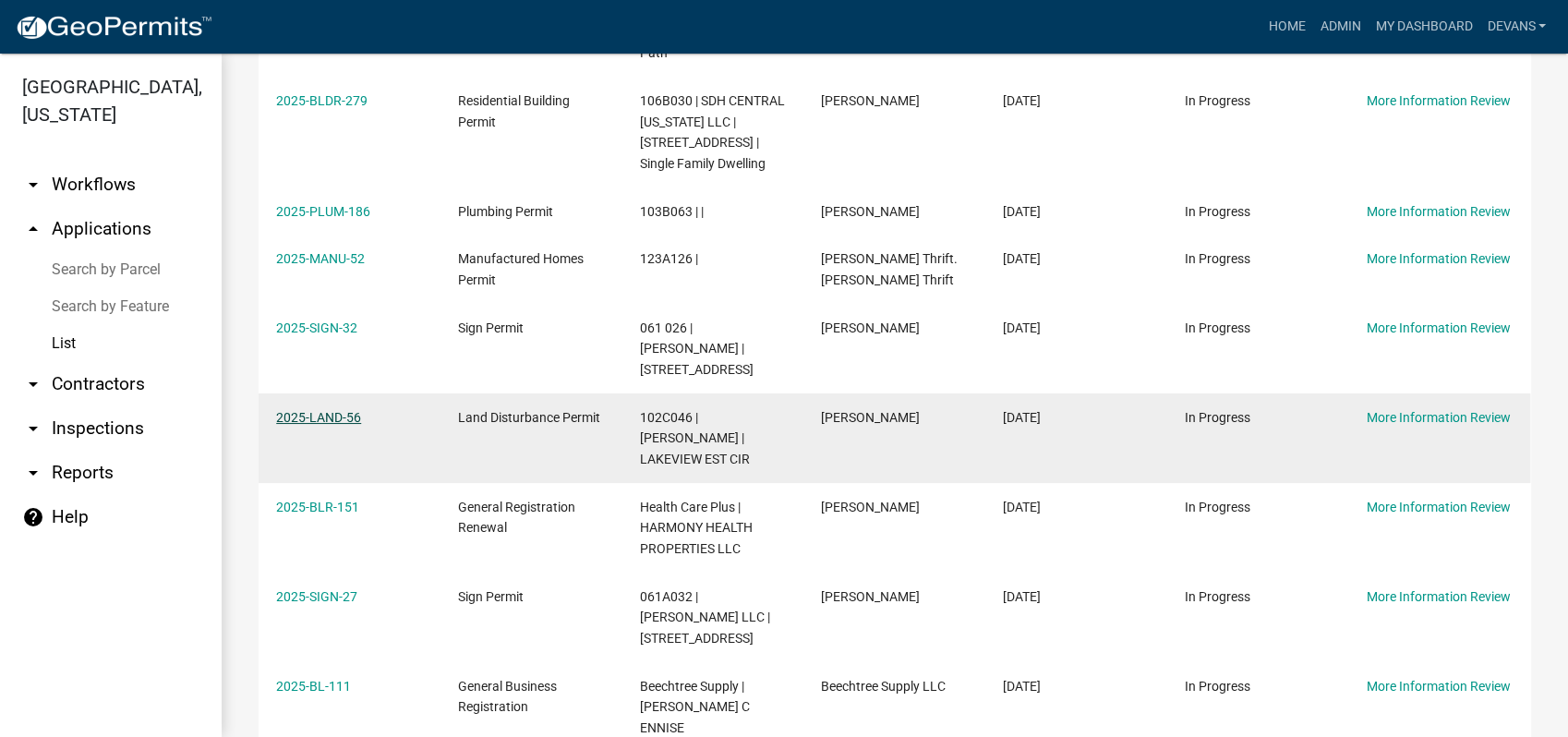
click at [327, 410] on link "2025-LAND-56" at bounding box center [319, 417] width 85 height 15
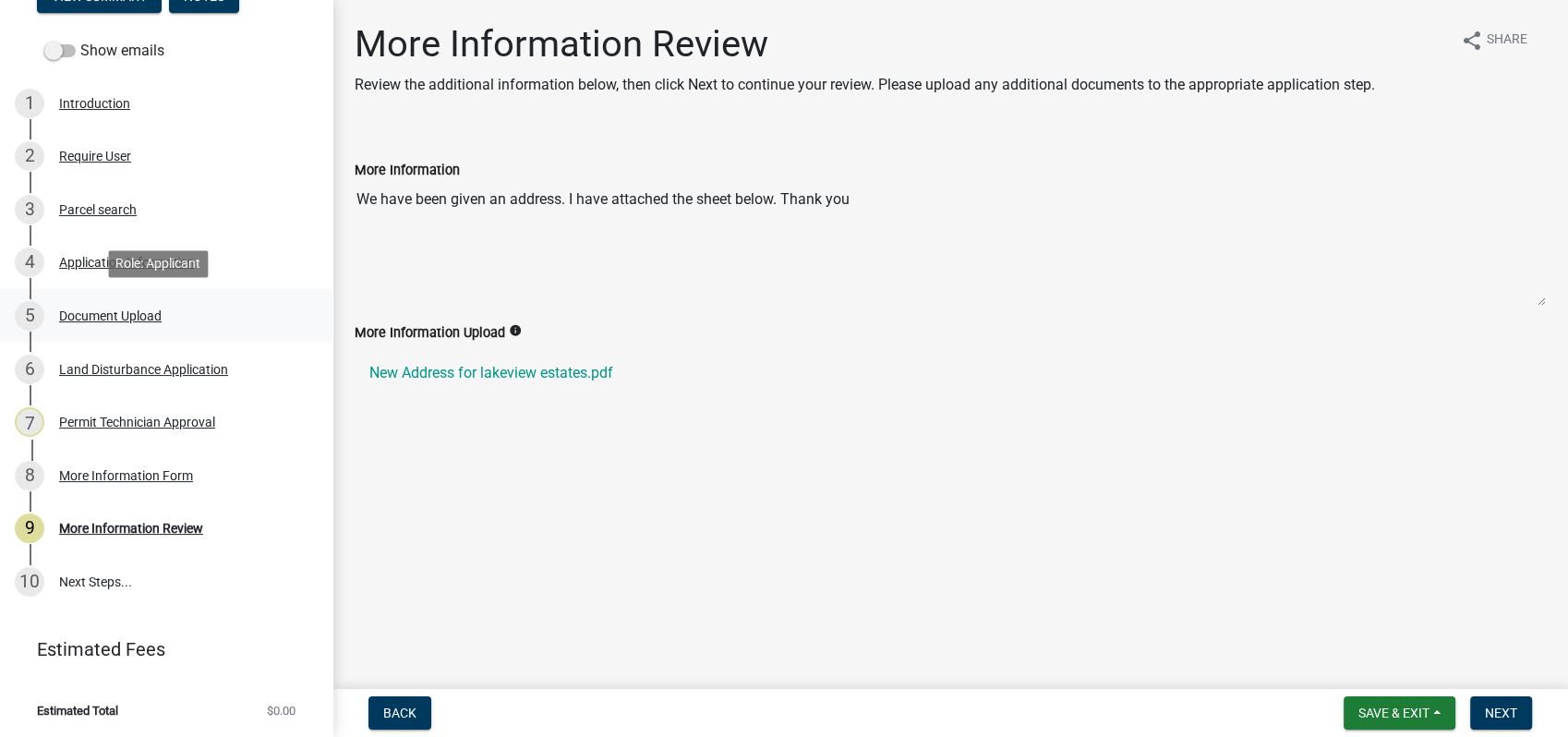
scroll to position [237, 0]
click at [143, 423] on div "Permit Technician Approval" at bounding box center [136, 421] width 156 height 13
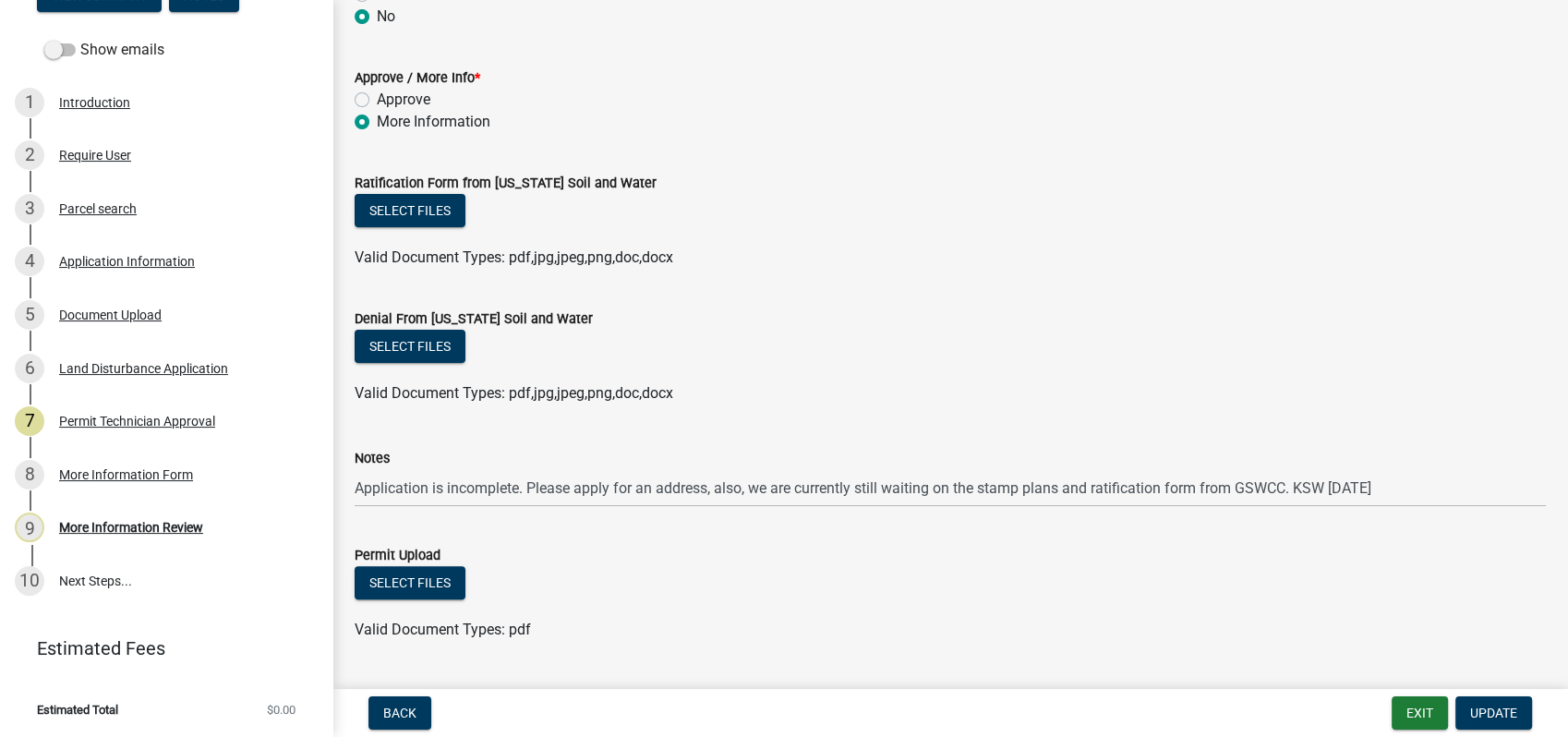
scroll to position [410, 0]
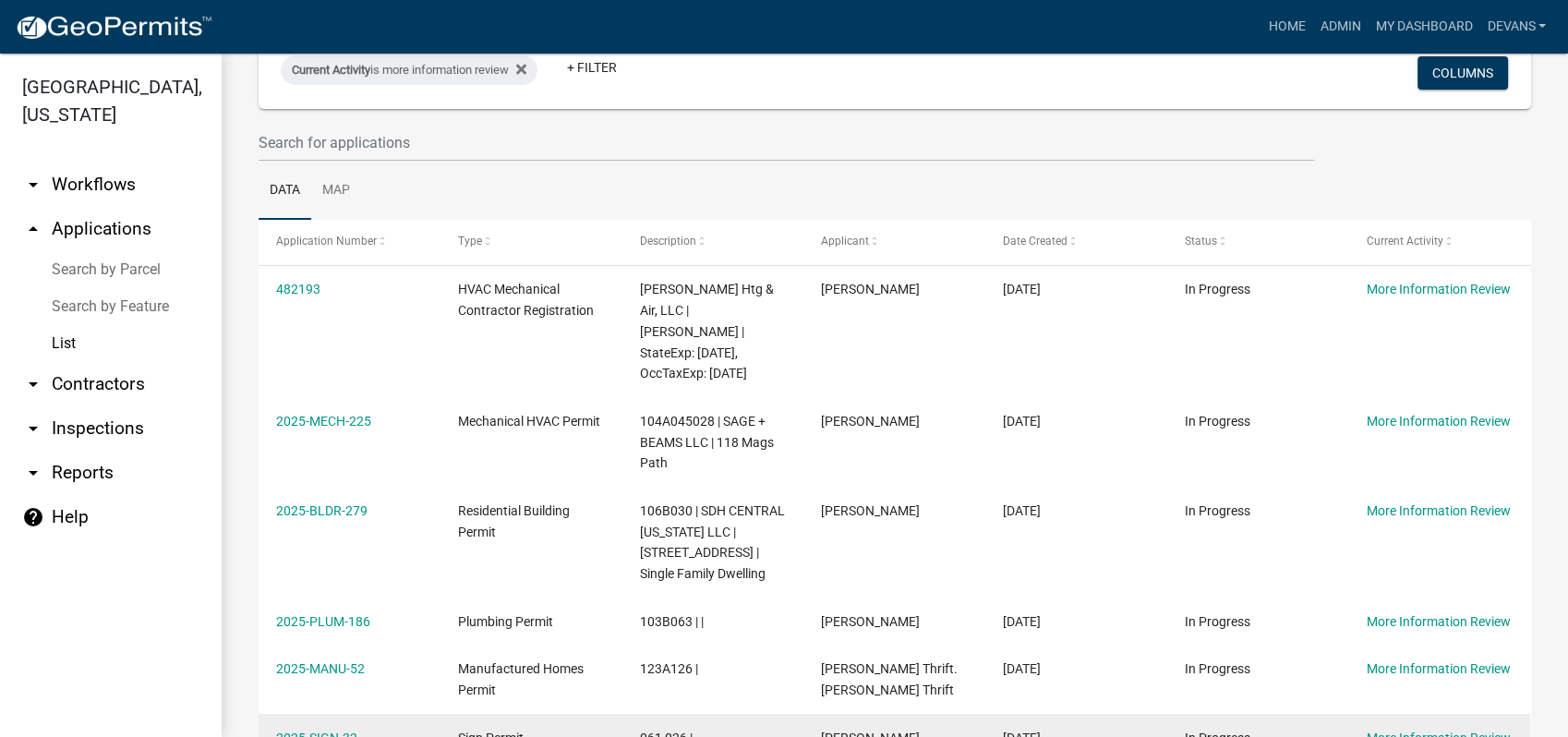
scroll to position [575, 0]
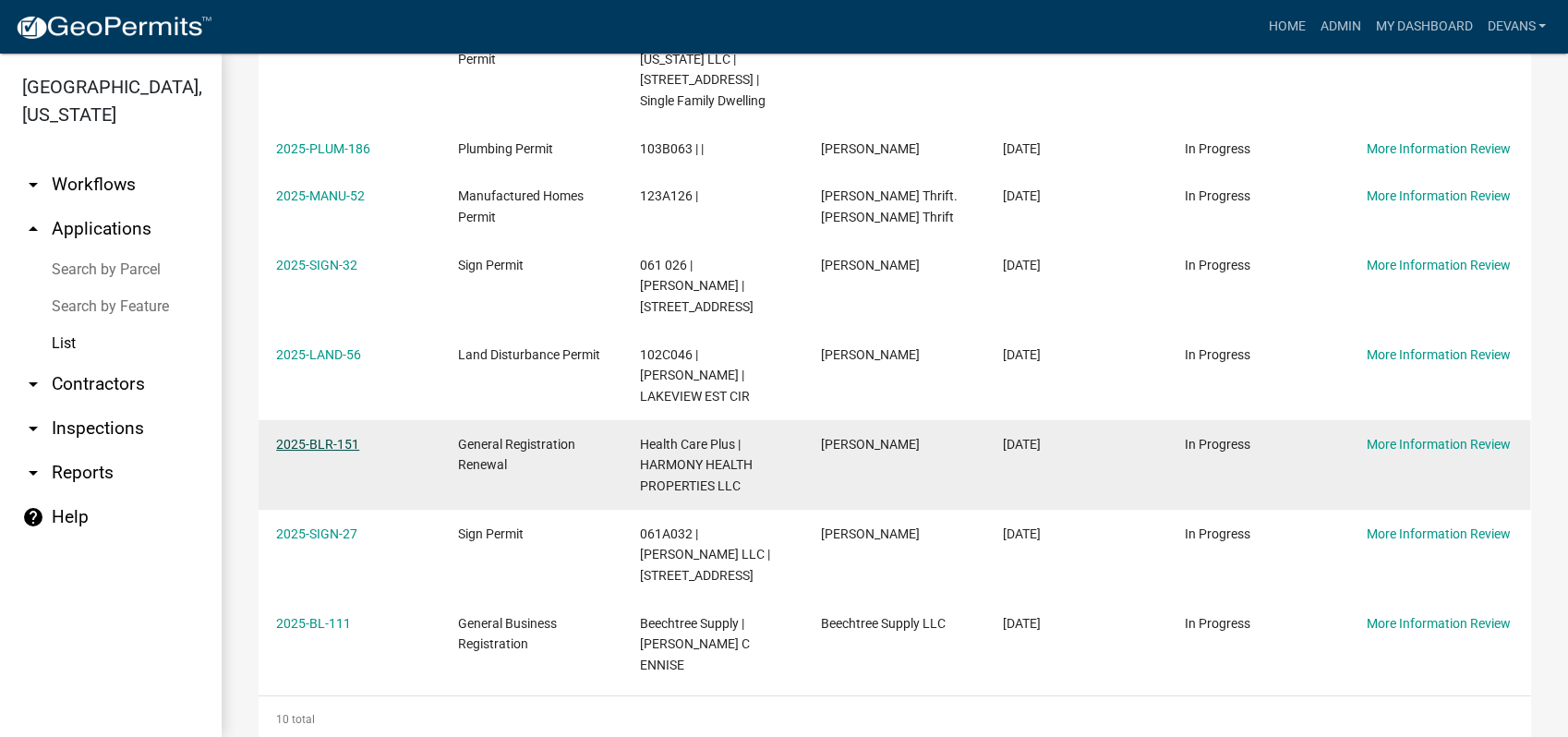
click at [333, 437] on link "2025-BLR-151" at bounding box center [318, 444] width 83 height 15
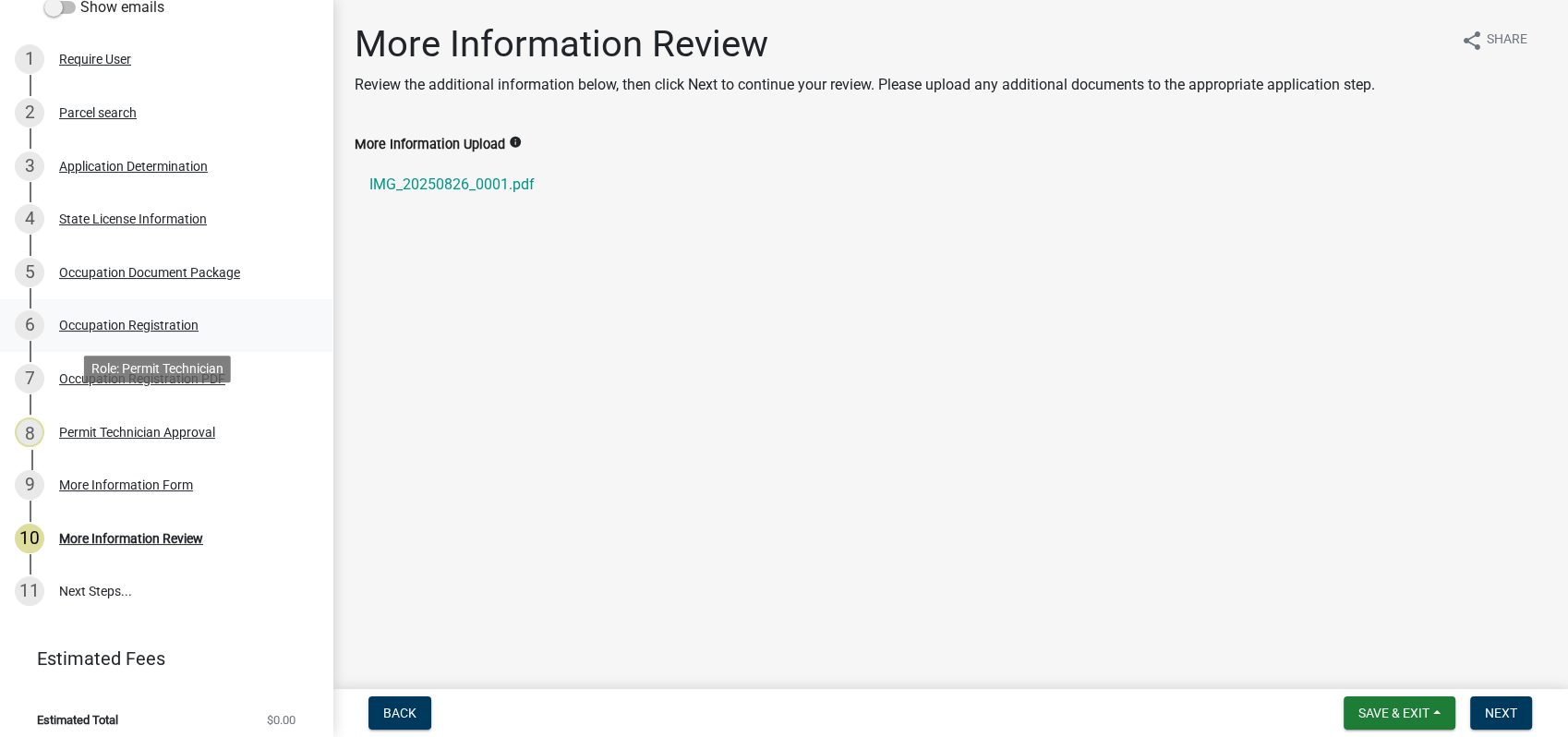
scroll to position [317, 0]
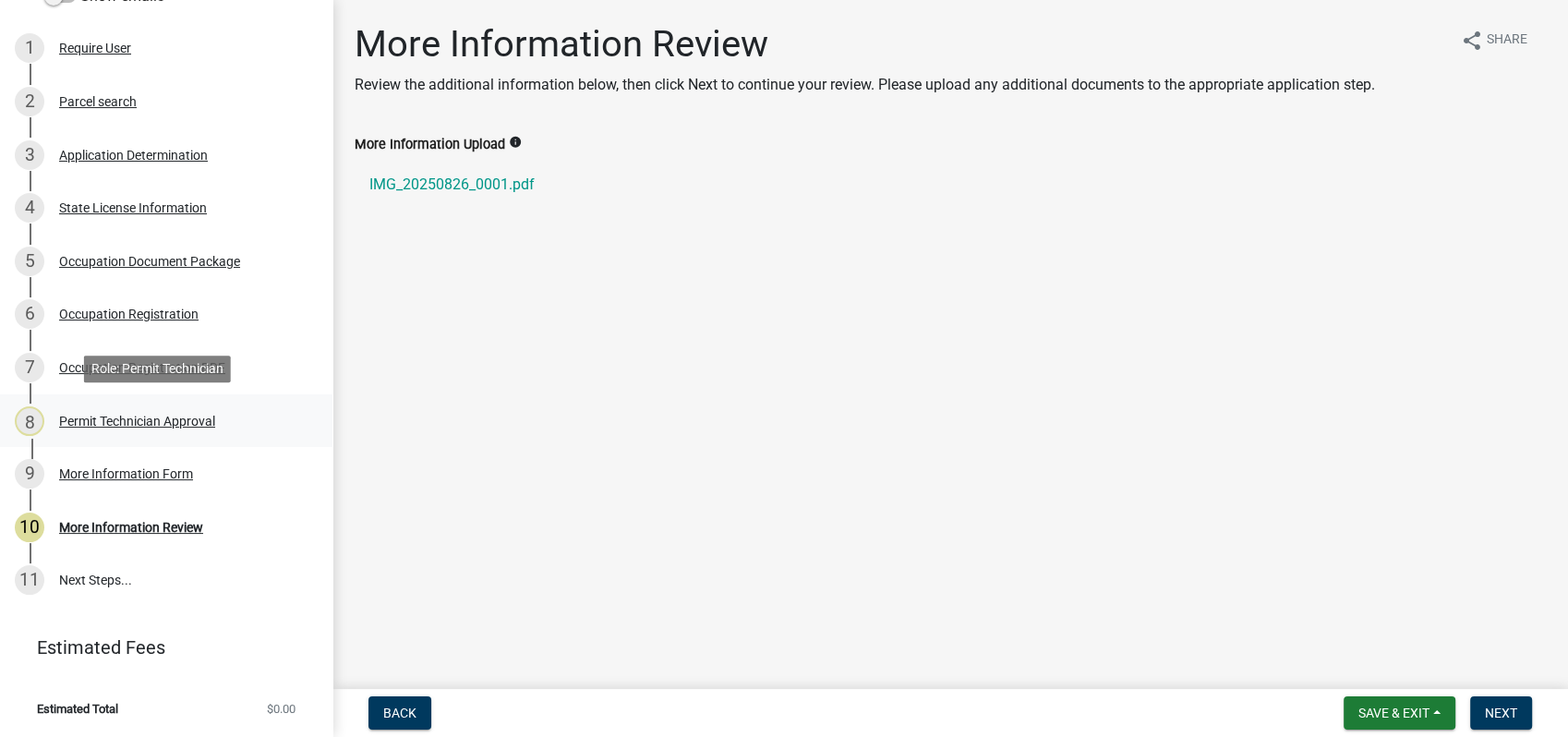
click at [125, 415] on div "Permit Technician Approval" at bounding box center [136, 421] width 156 height 13
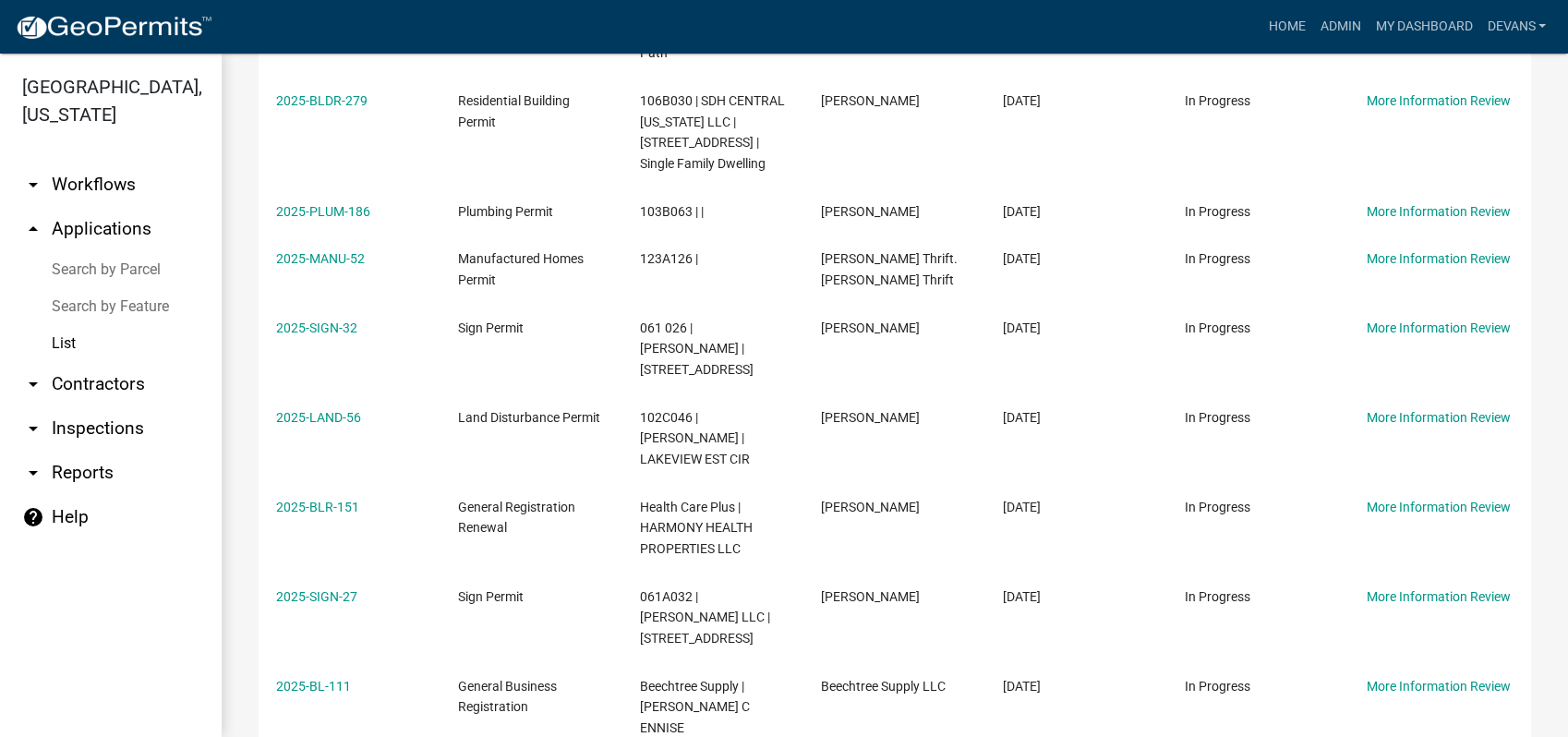
scroll to position [575, 0]
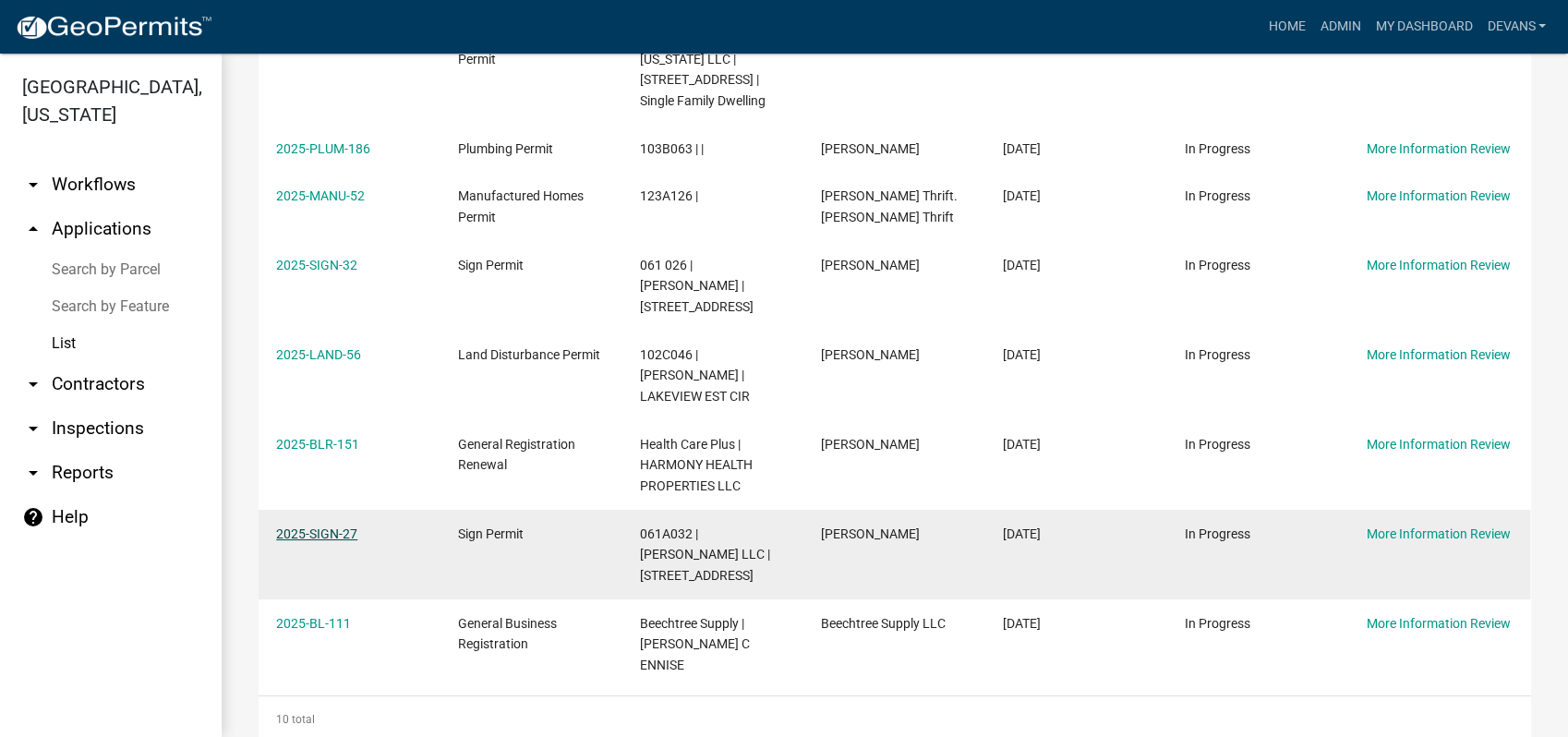
click at [324, 526] on link "2025-SIGN-27" at bounding box center [317, 533] width 81 height 15
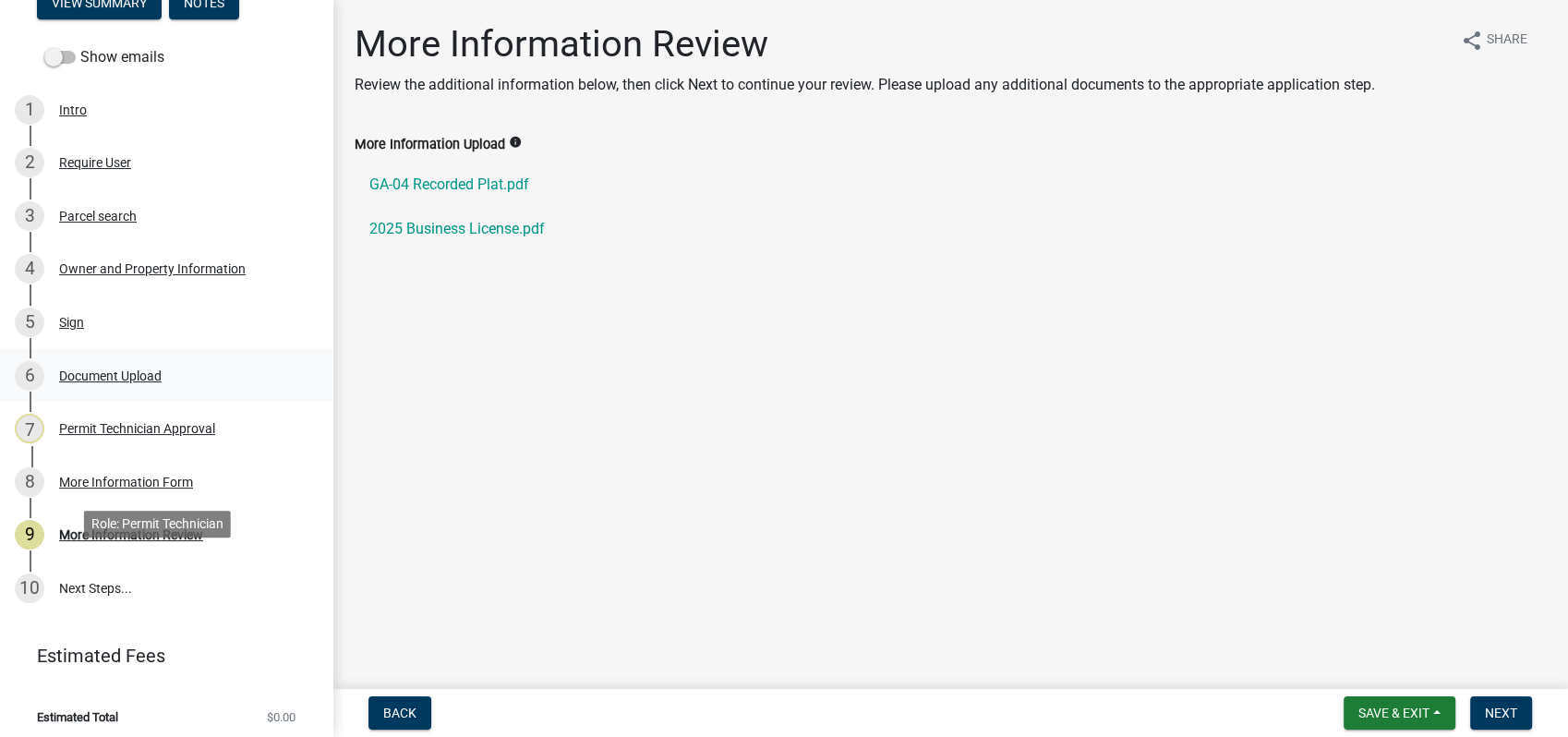
scroll to position [237, 0]
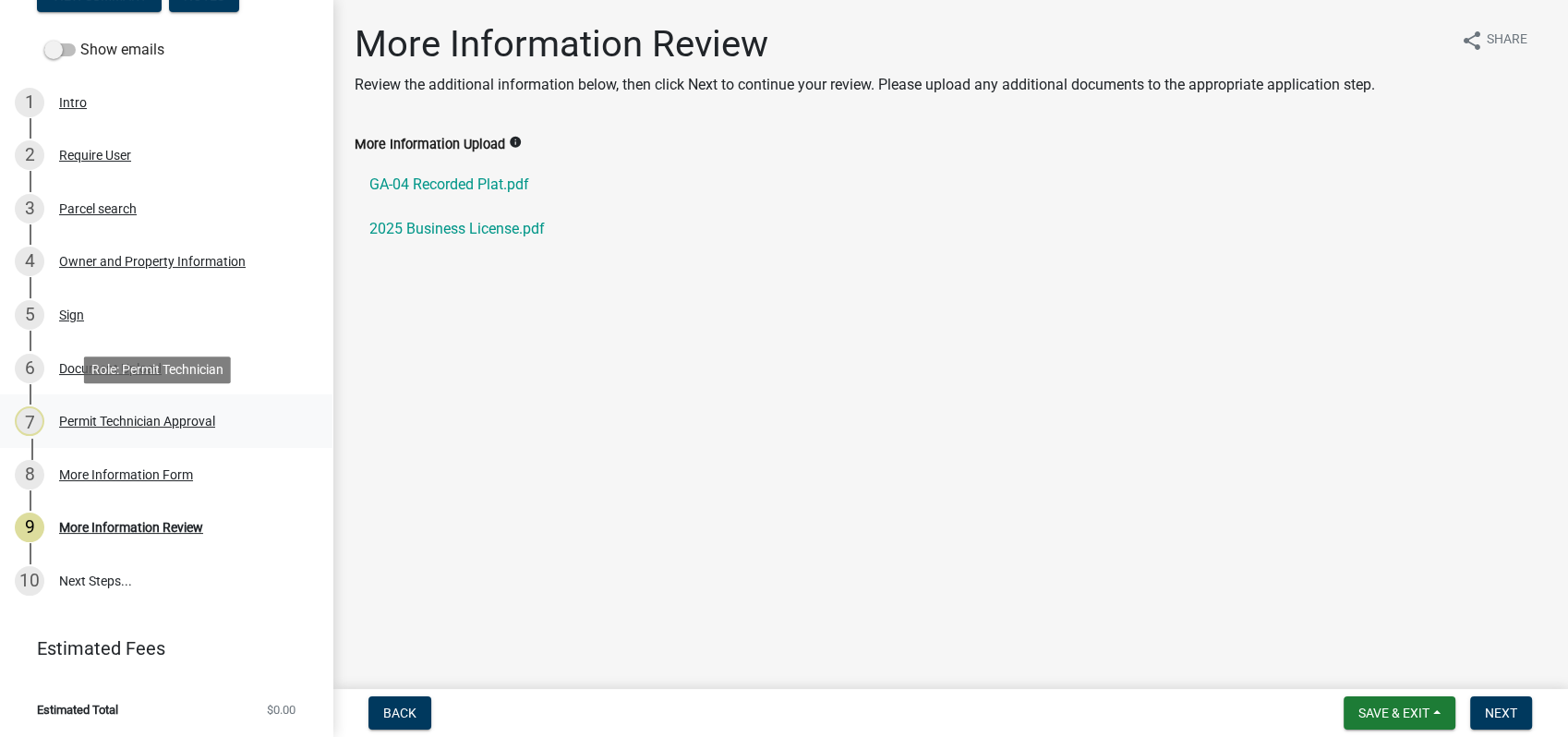
click at [161, 415] on div "Permit Technician Approval" at bounding box center [136, 421] width 156 height 13
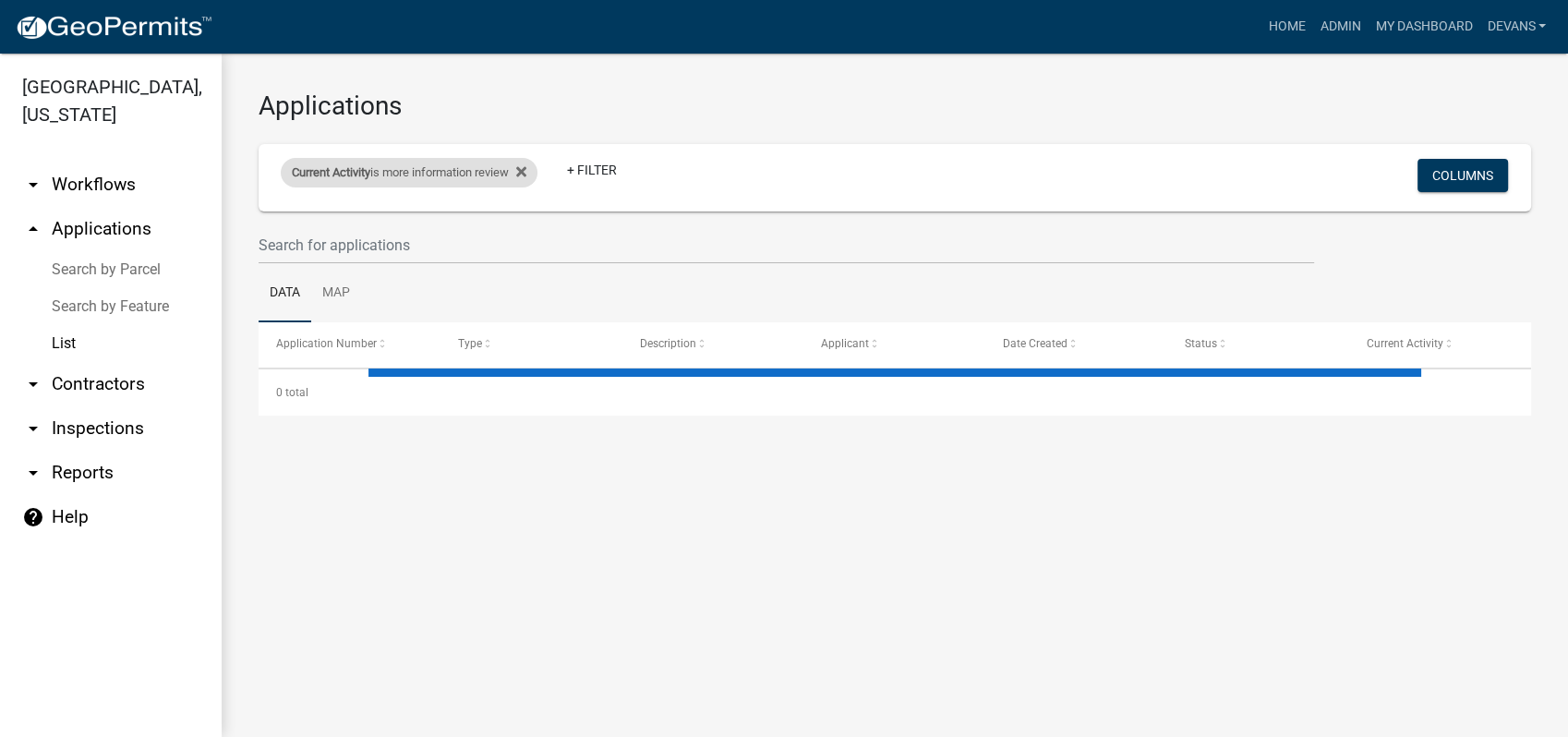
click at [537, 173] on div "Current Activity is more information review Remove this filter" at bounding box center [409, 172] width 257 height 30
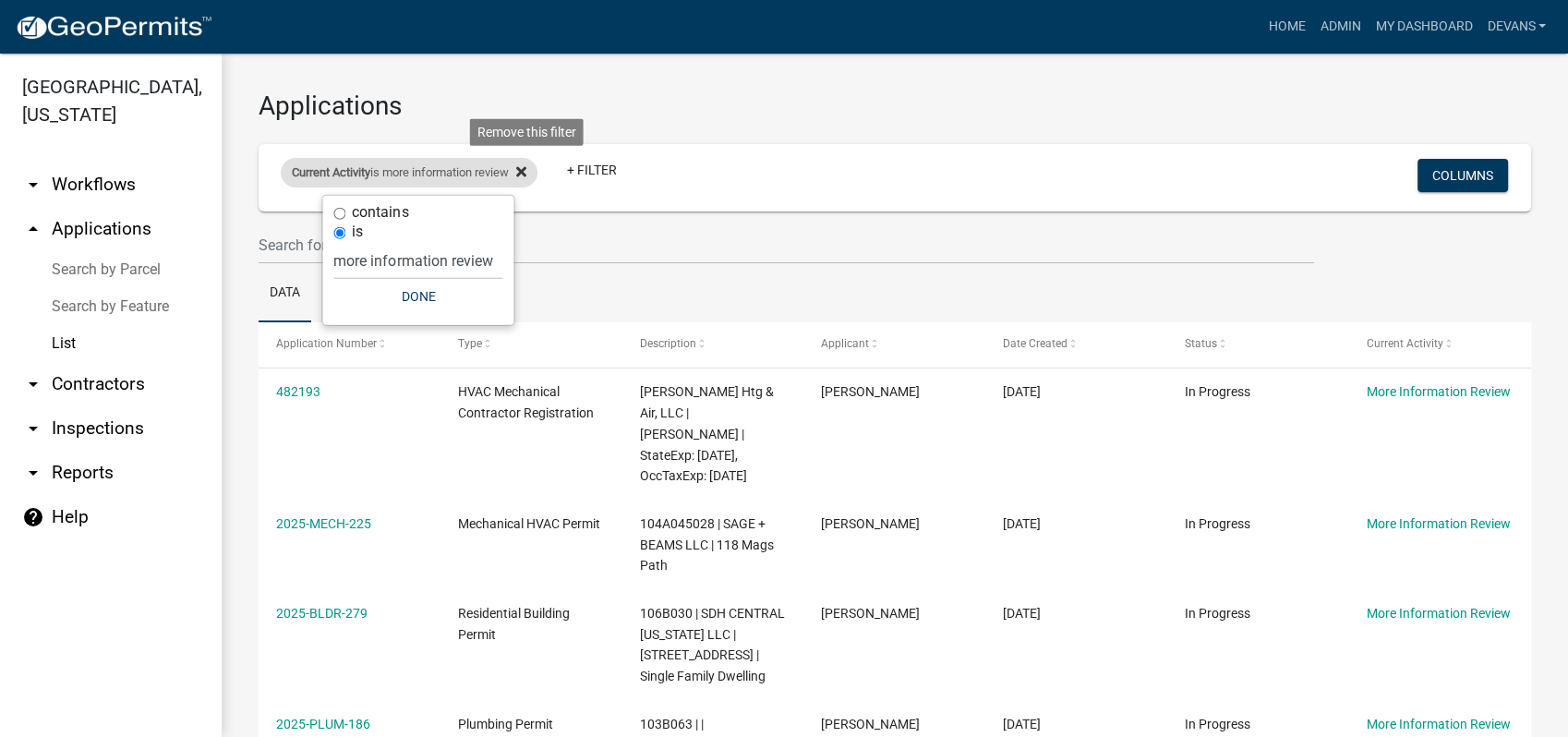
click at [526, 166] on icon at bounding box center [521, 171] width 11 height 15
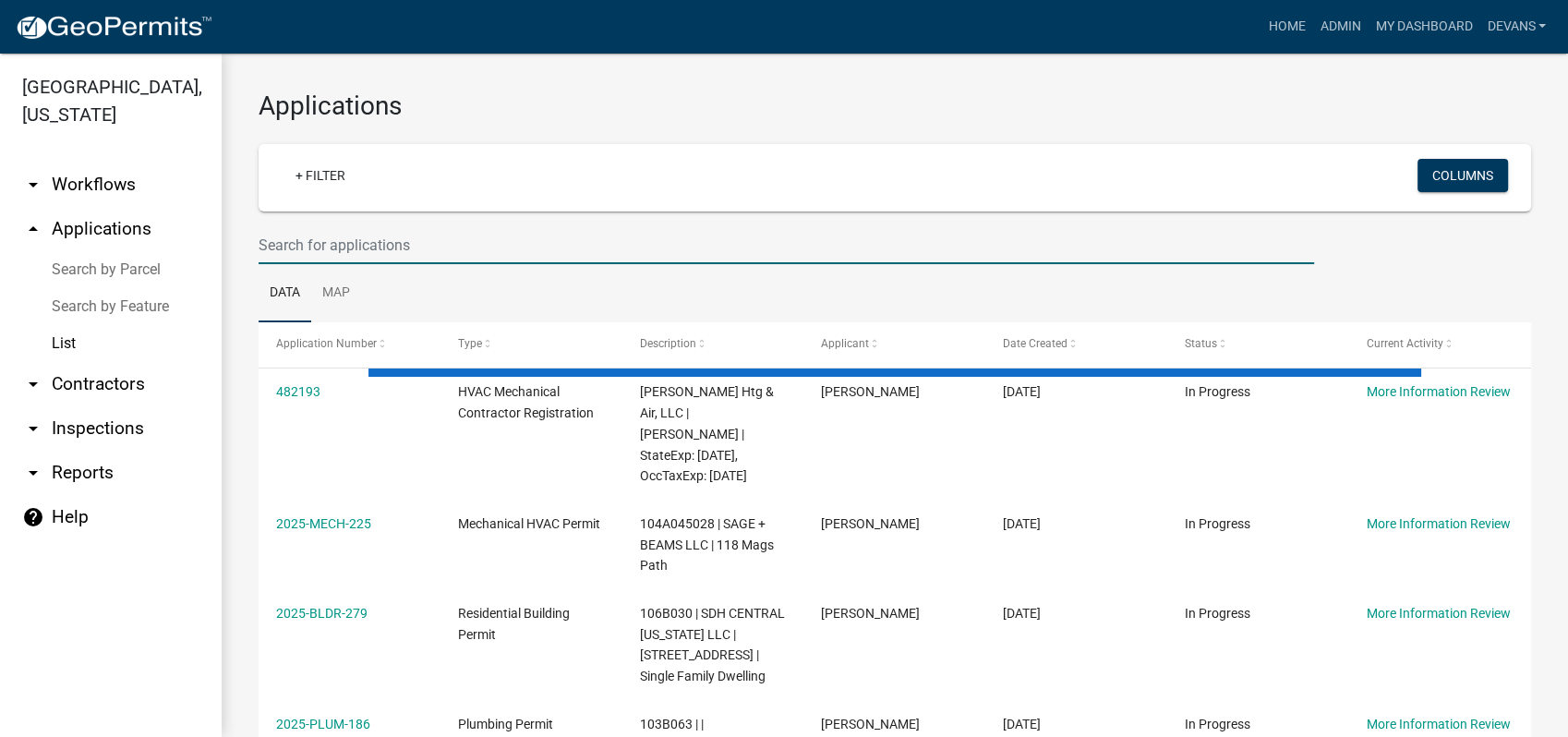
click at [435, 255] on input "text" at bounding box center [786, 245] width 1056 height 38
select select "1: 25"
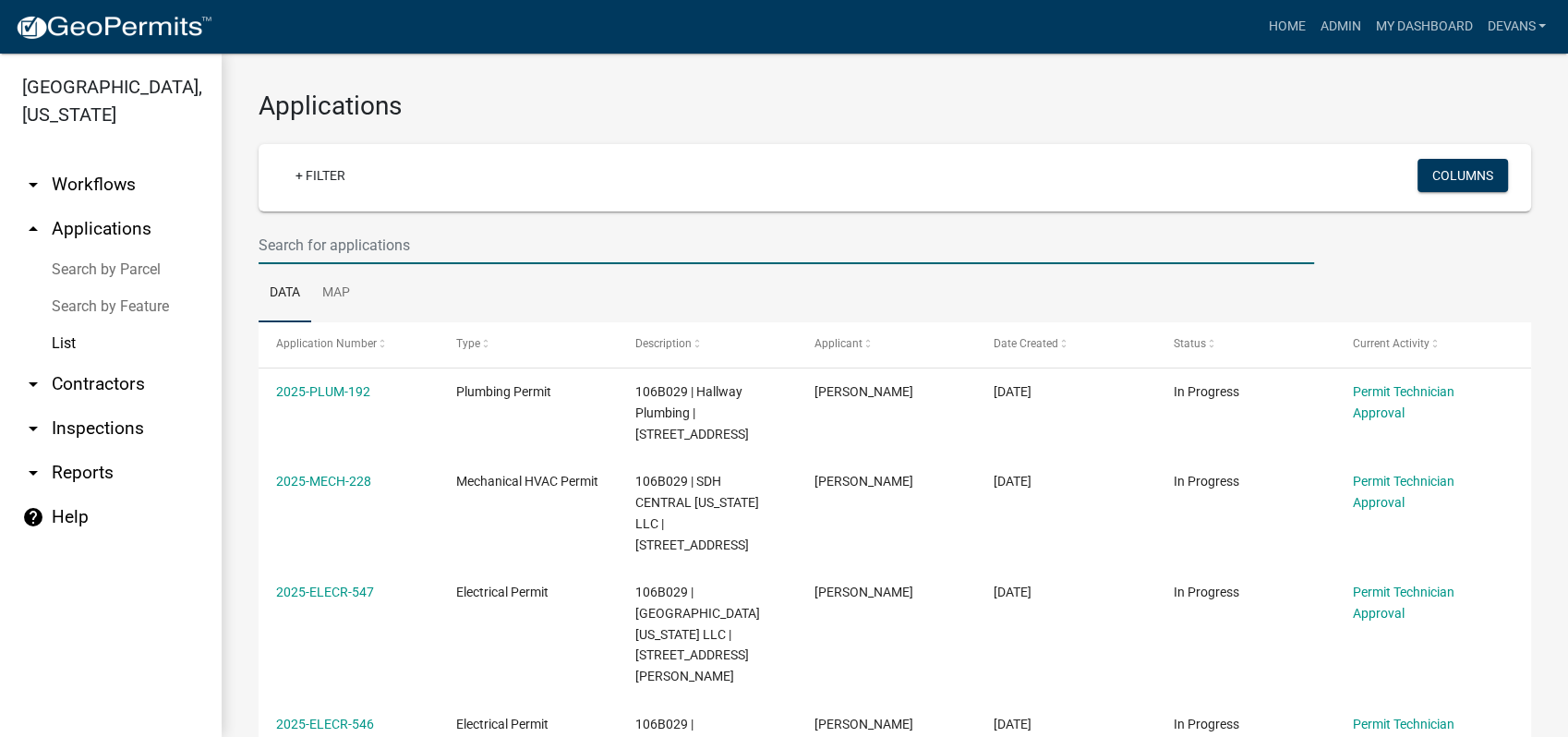
click at [372, 239] on input "text" at bounding box center [786, 245] width 1056 height 38
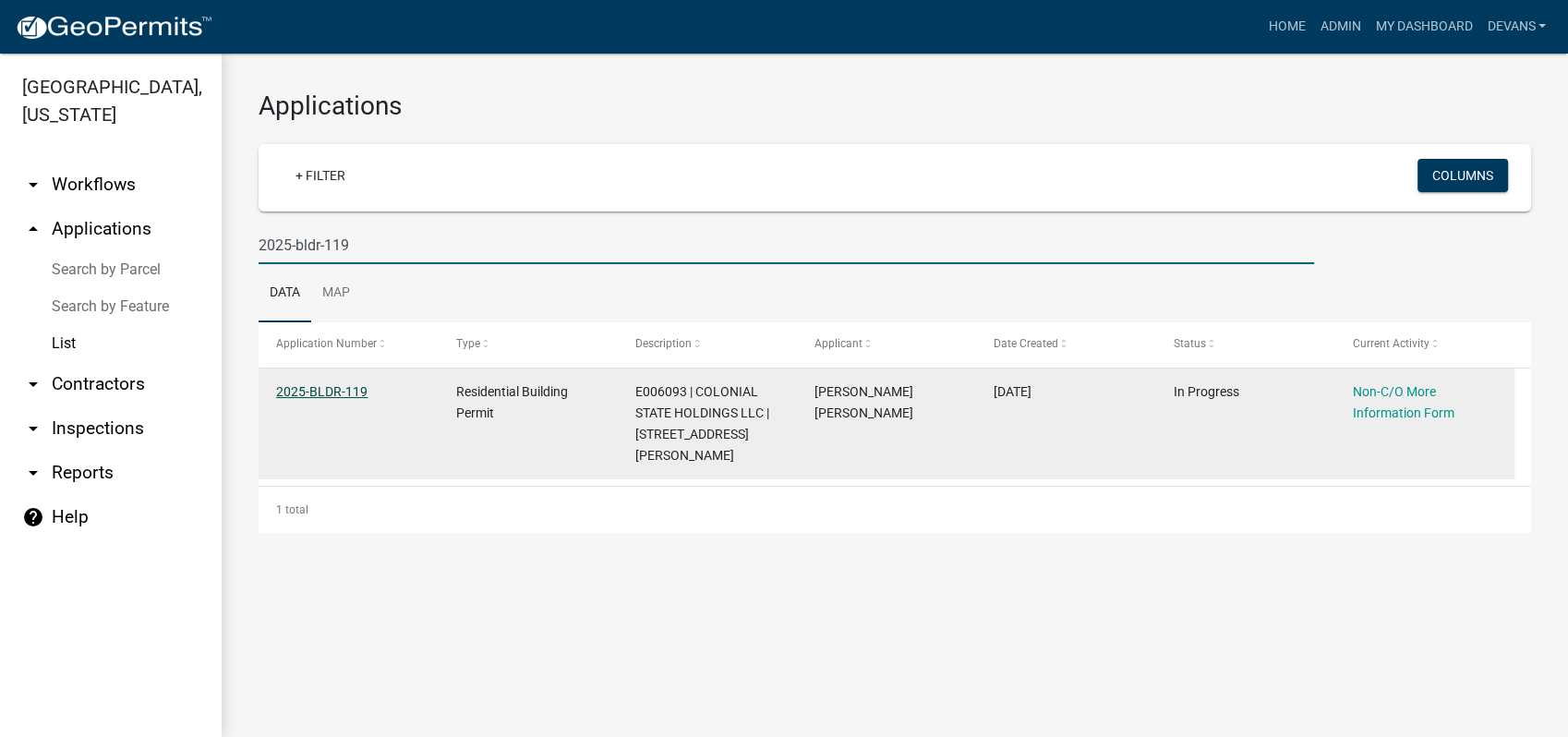
type input "2025-bldr-119"
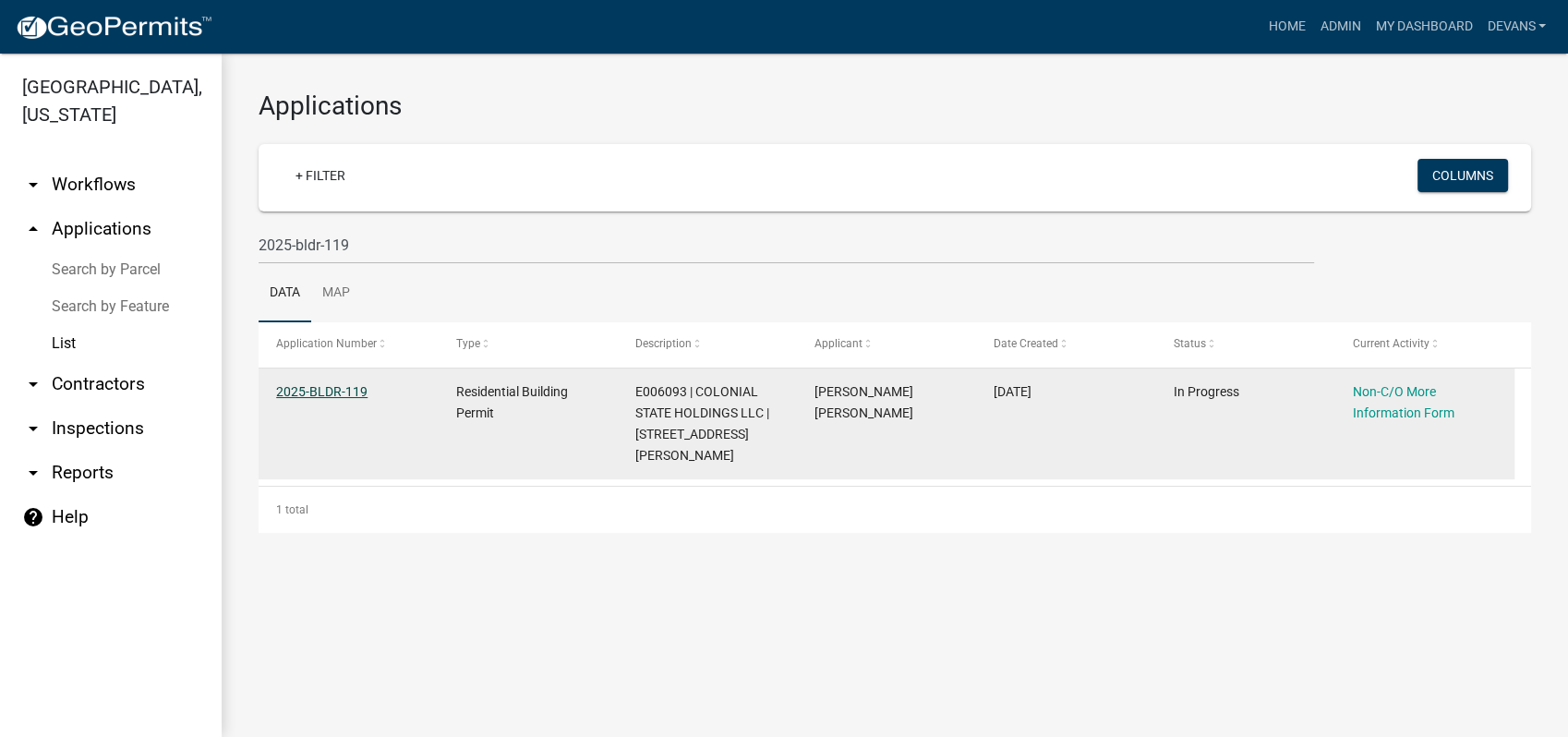
click at [299, 386] on link "2025-BLDR-119" at bounding box center [322, 391] width 92 height 15
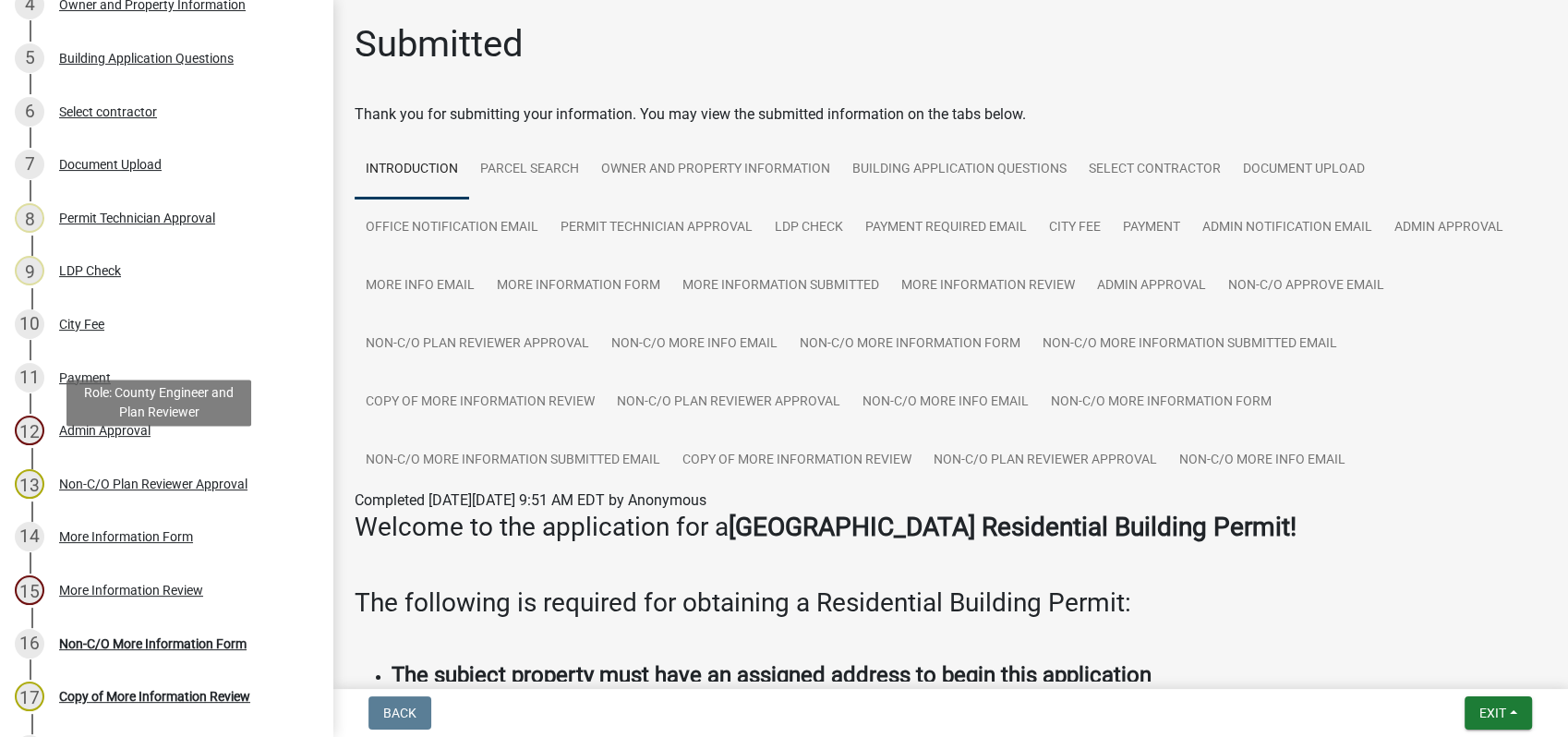
scroll to position [513, 0]
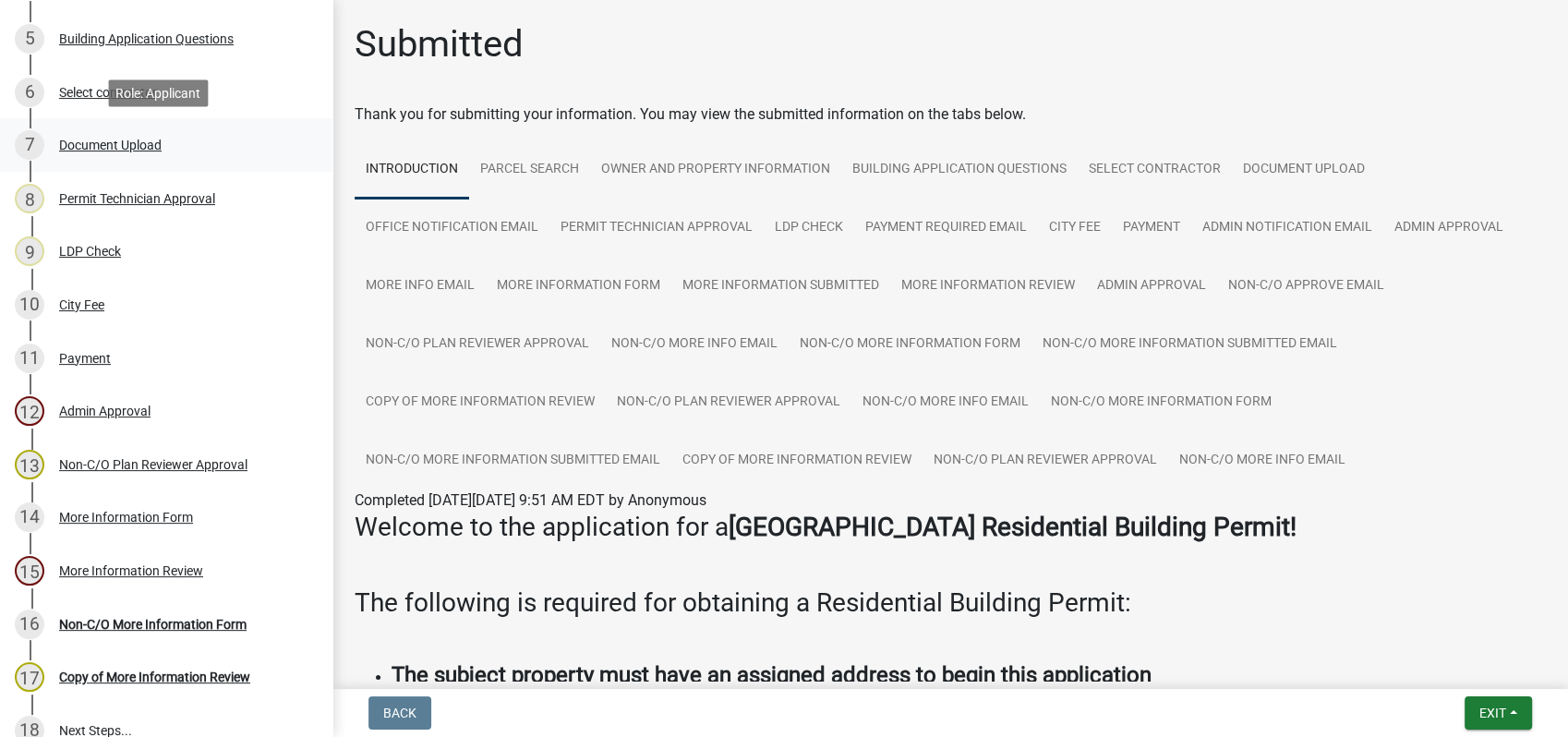
click at [103, 150] on div "Document Upload" at bounding box center [110, 144] width 102 height 13
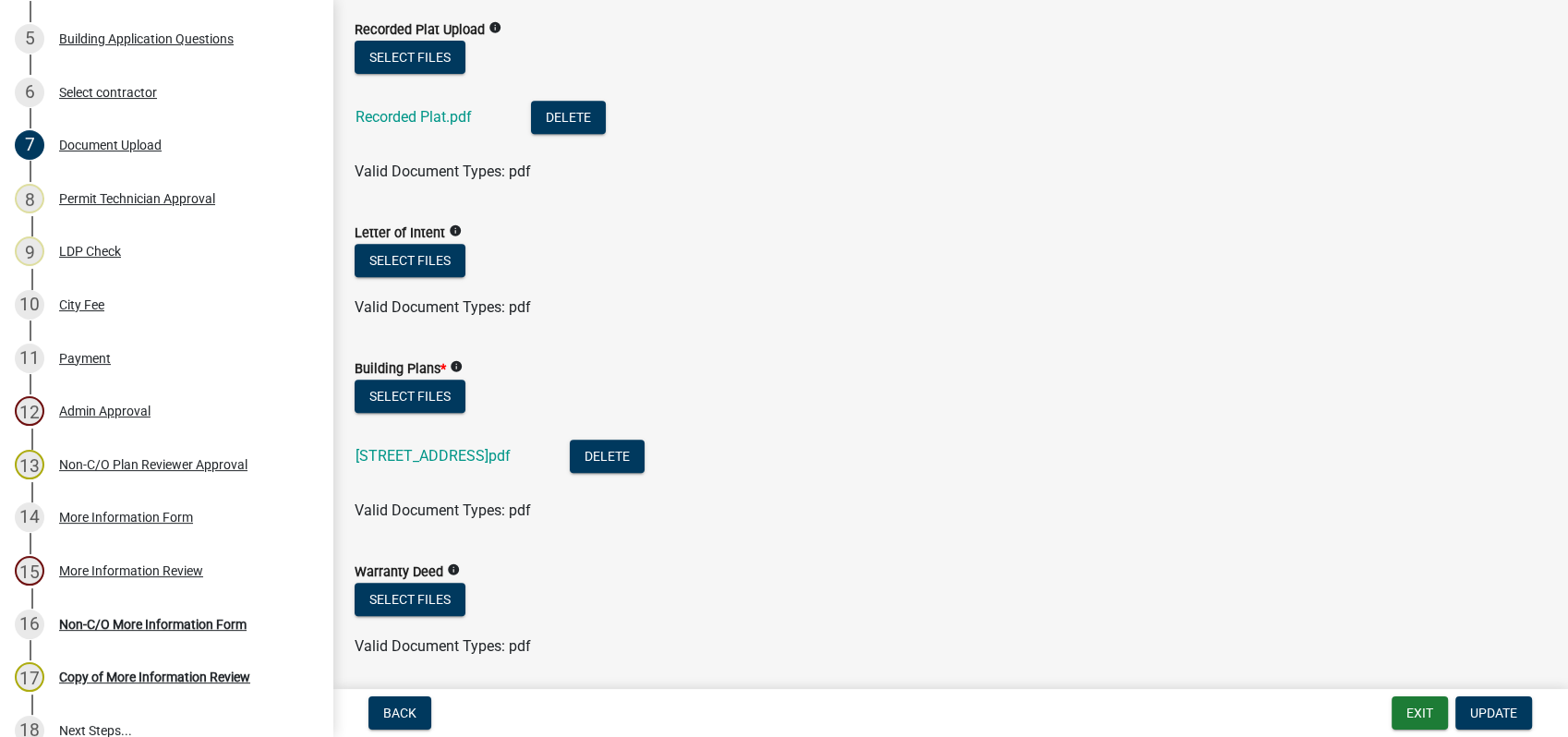
scroll to position [820, 0]
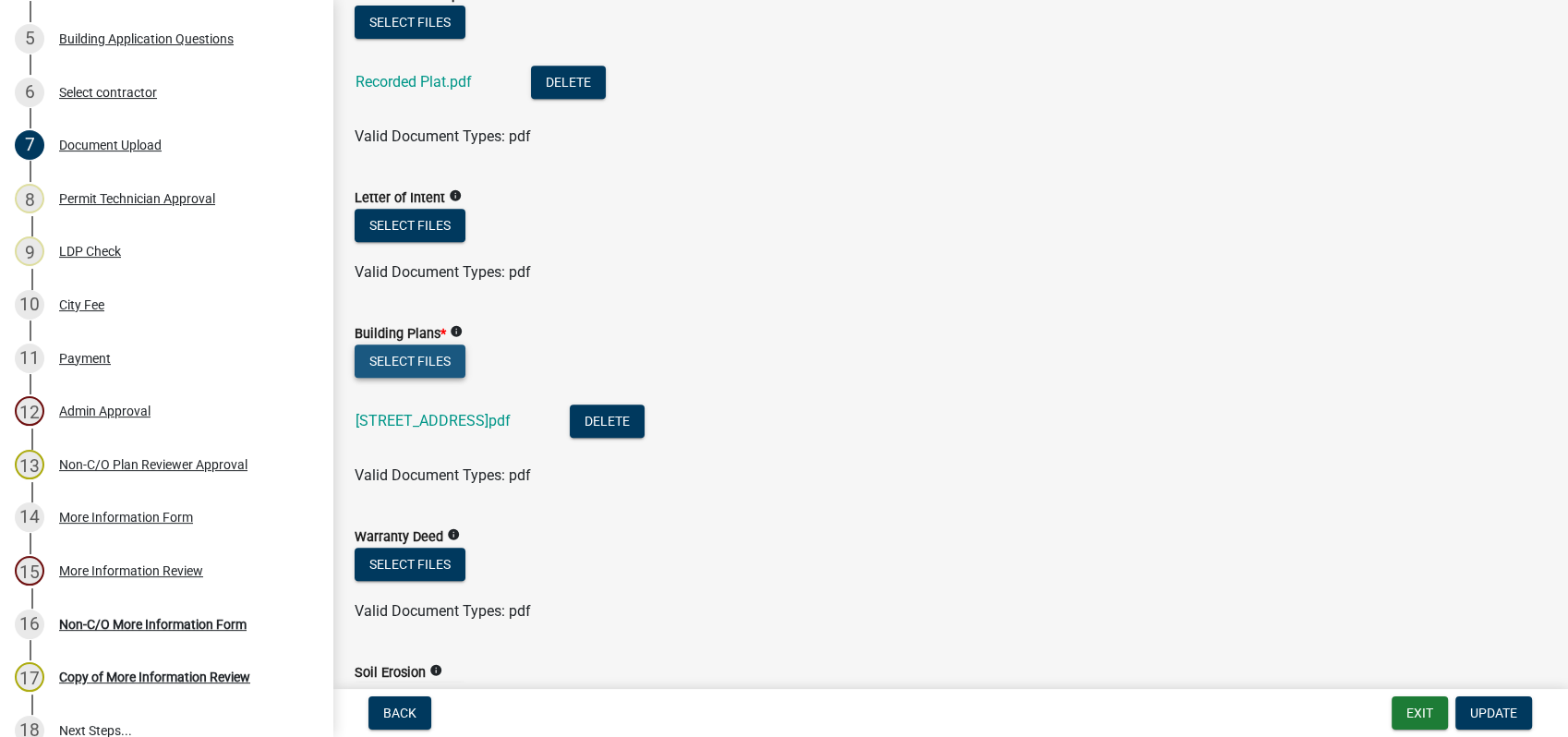
click at [427, 360] on button "Select files" at bounding box center [410, 361] width 111 height 33
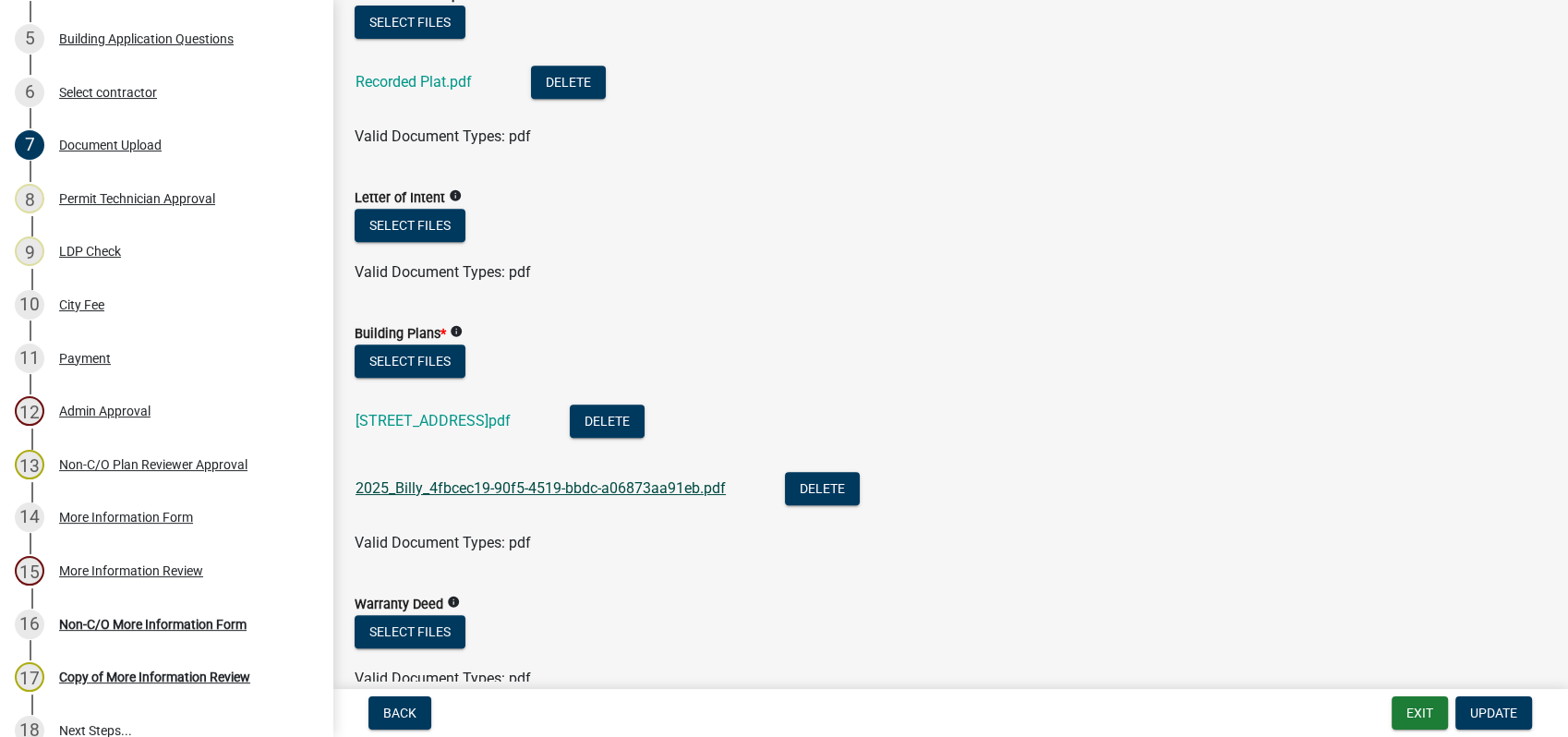
click at [546, 483] on link "2025_Billy_4fbcec19-90f5-4519-bbdc-a06873aa91eb.pdf" at bounding box center [540, 488] width 370 height 17
click at [802, 484] on button "Delete" at bounding box center [822, 488] width 74 height 33
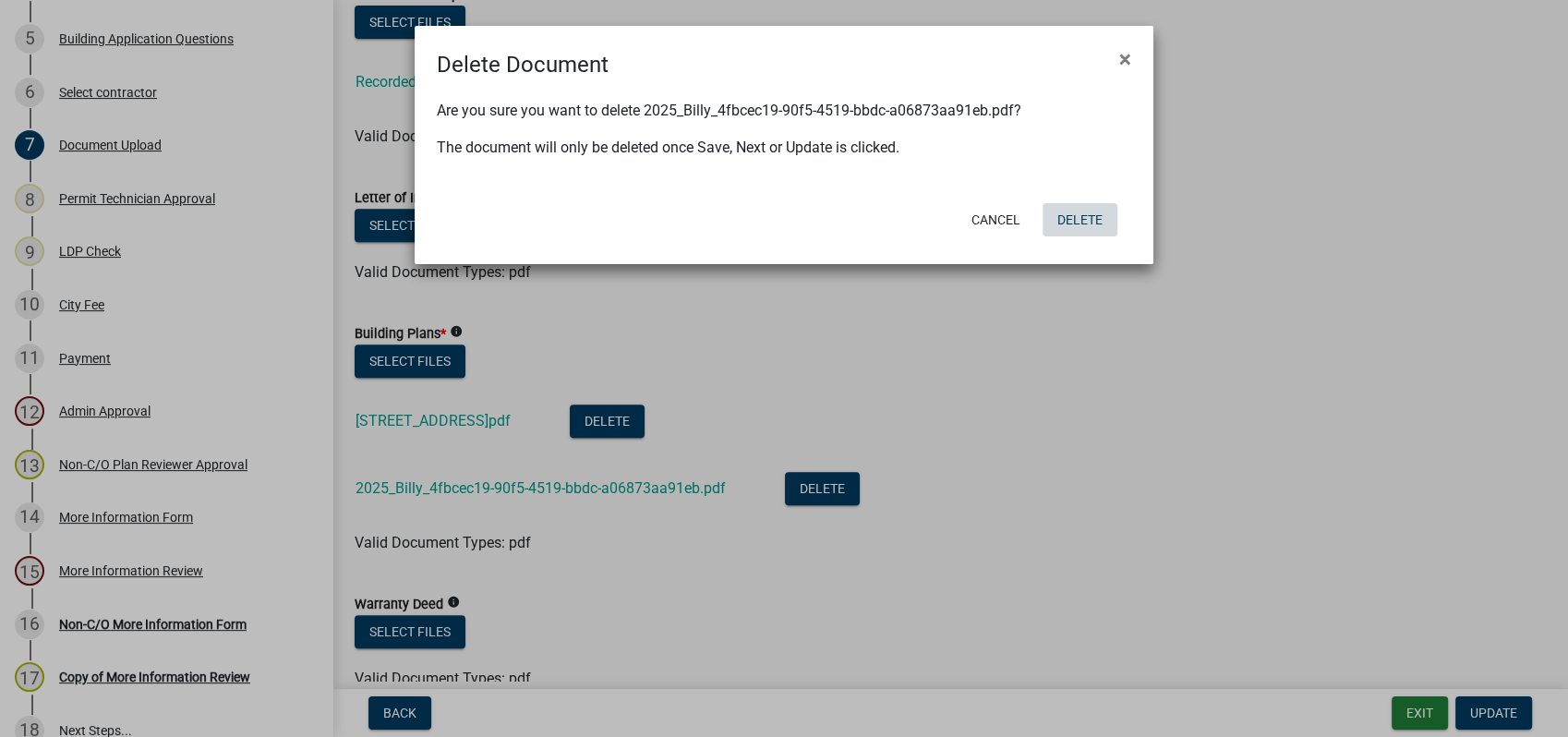
click at [1082, 221] on button "Delete" at bounding box center [1079, 220] width 74 height 33
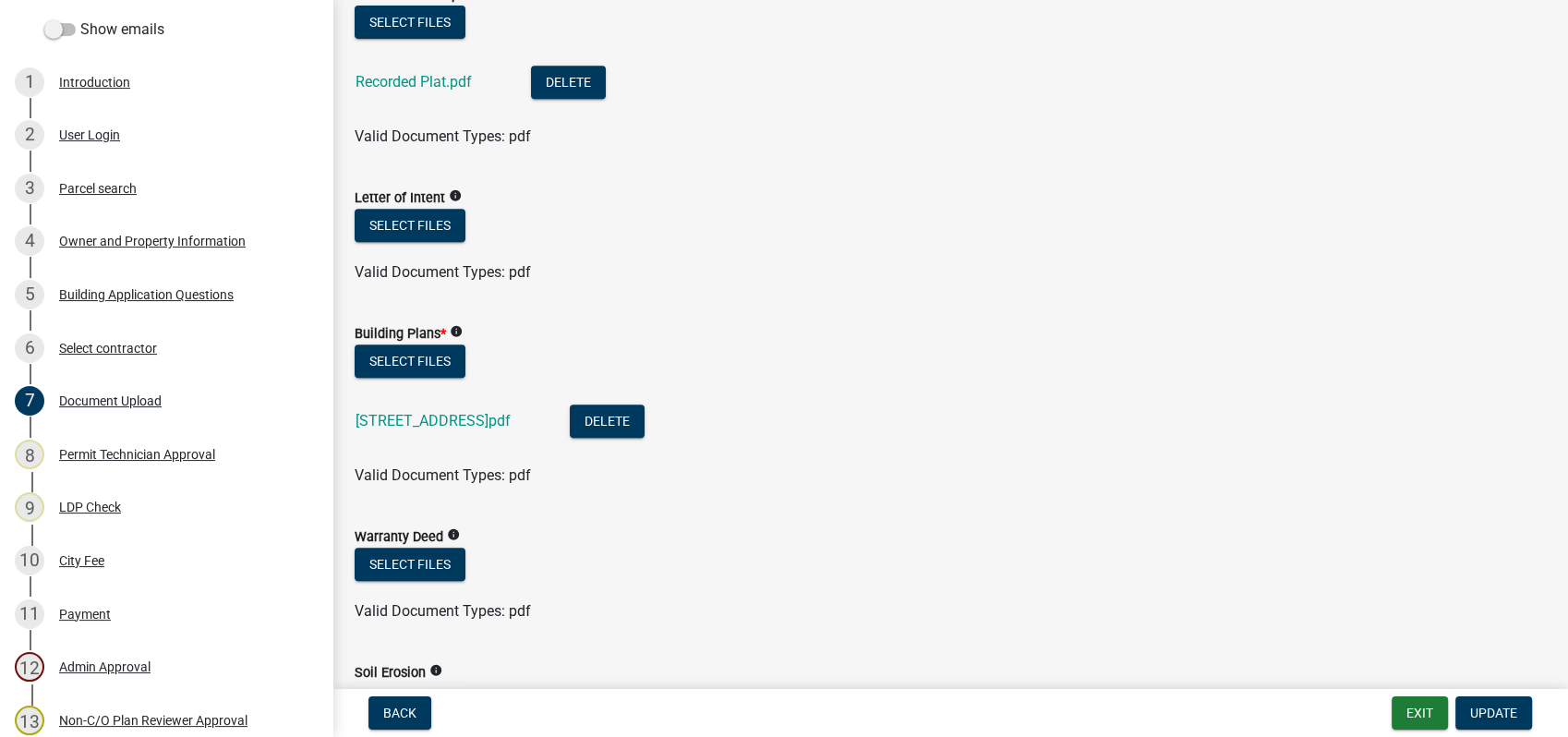
scroll to position [308, 0]
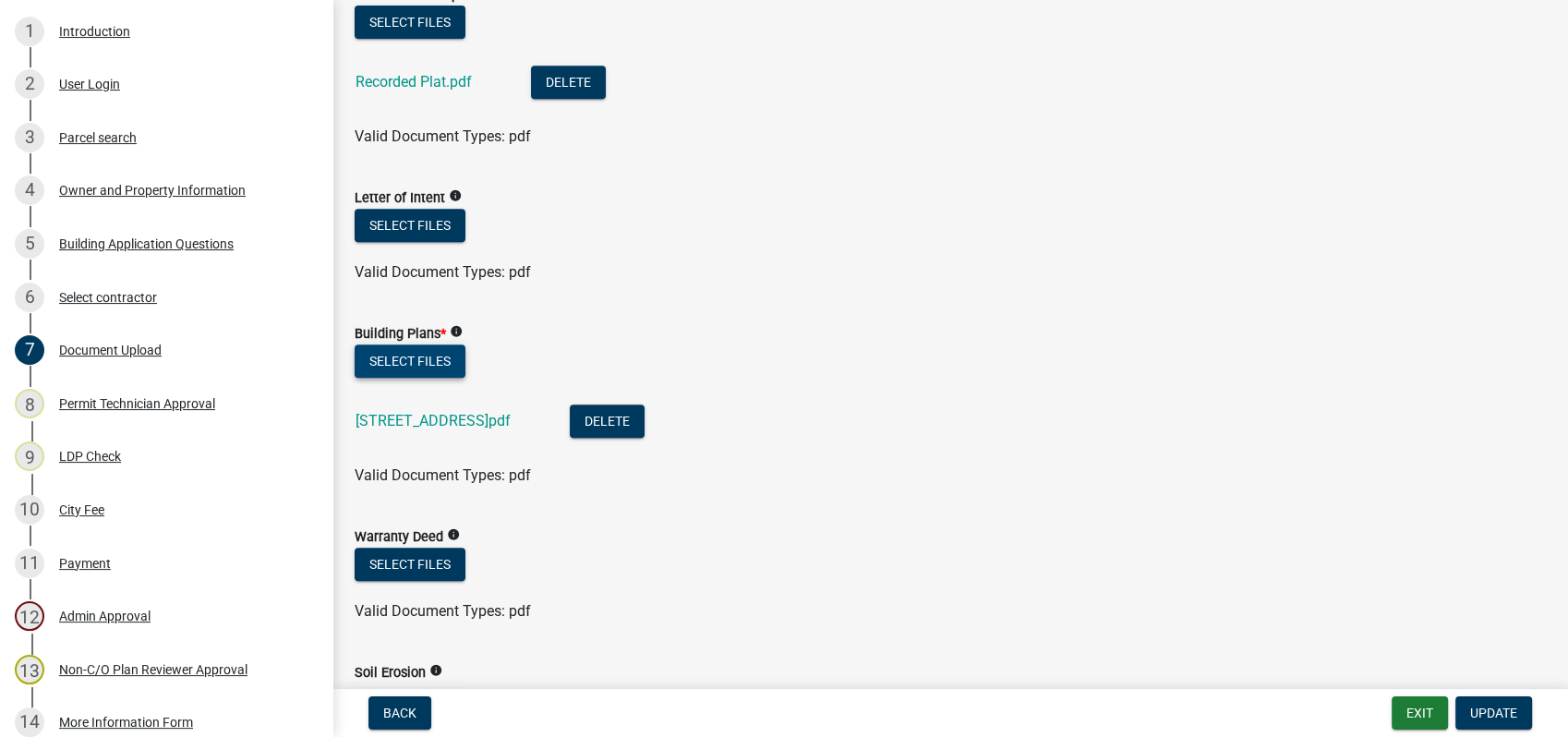
click at [408, 354] on button "Select files" at bounding box center [410, 361] width 111 height 33
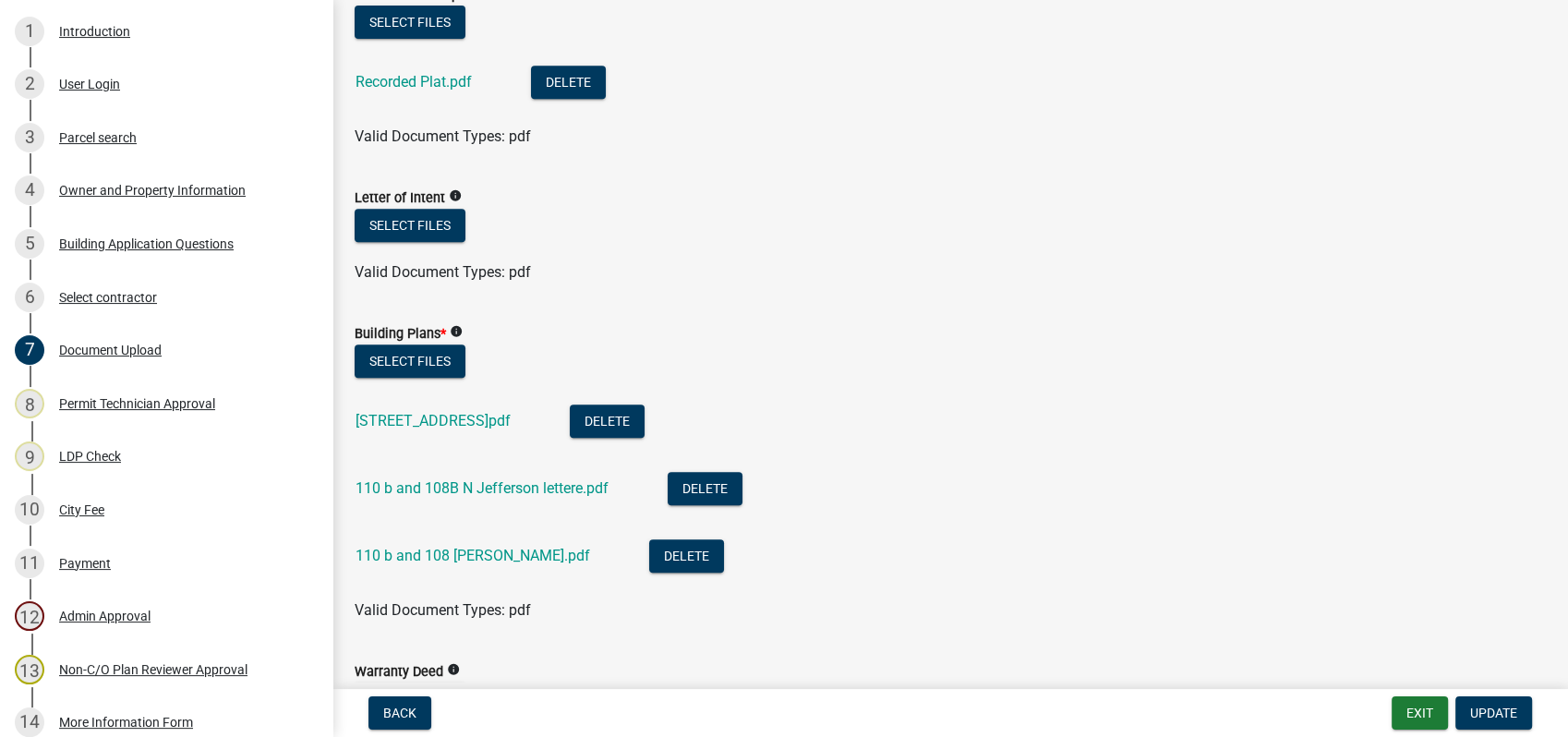
click at [546, 475] on div "110 b and 108B N Jefferson lettere.pdf" at bounding box center [497, 490] width 282 height 38
click at [546, 483] on link "110 b and 108B N Jefferson lettere.pdf" at bounding box center [482, 488] width 253 height 17
click at [465, 542] on div "110 b and 108 [PERSON_NAME].pdf" at bounding box center [487, 558] width 264 height 38
click at [465, 553] on link "110 b and 108 [PERSON_NAME].pdf" at bounding box center [473, 555] width 235 height 17
click at [669, 536] on li "110 b and 108 [PERSON_NAME].pdf Delete" at bounding box center [950, 559] width 1191 height 68
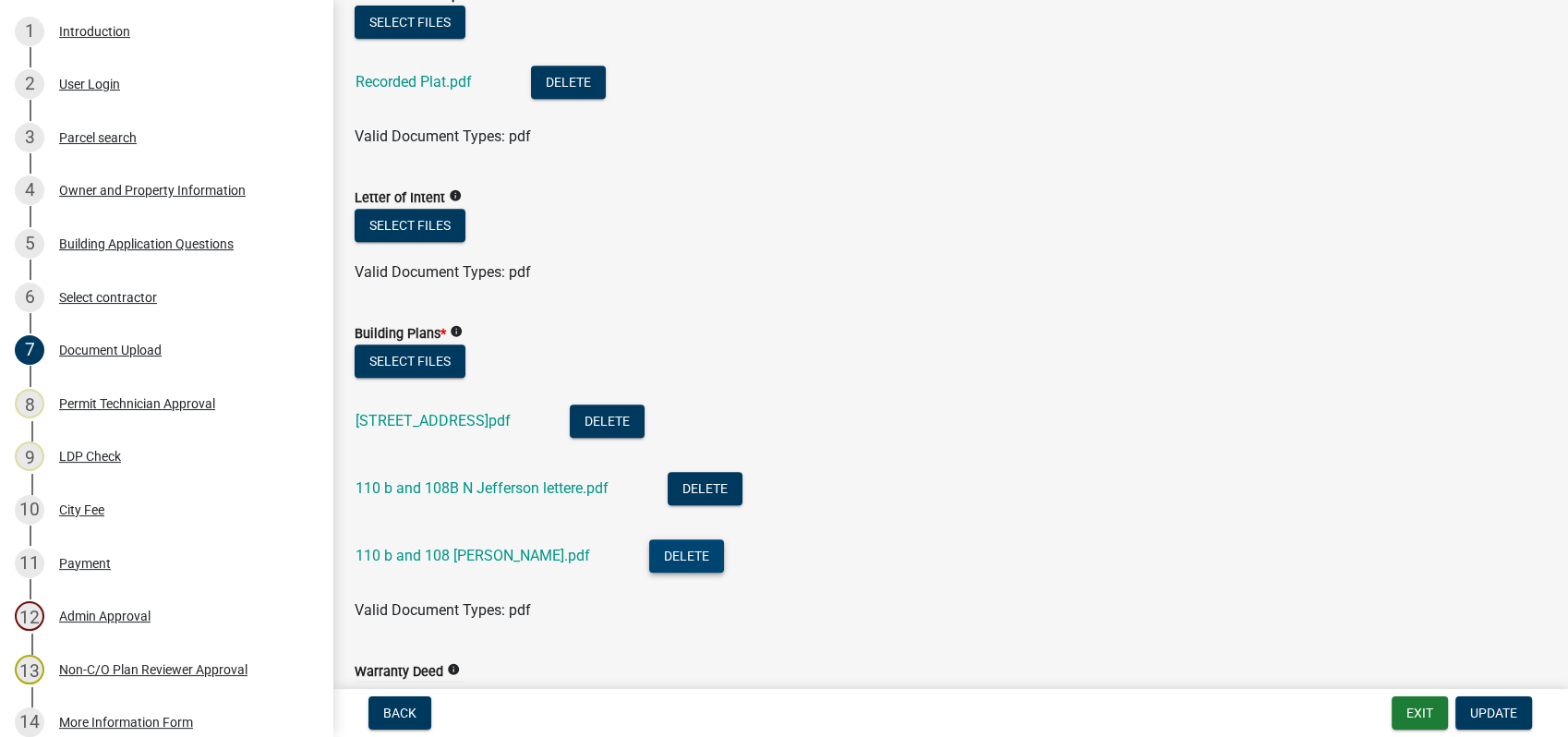
click at [659, 551] on button "Delete" at bounding box center [686, 556] width 74 height 33
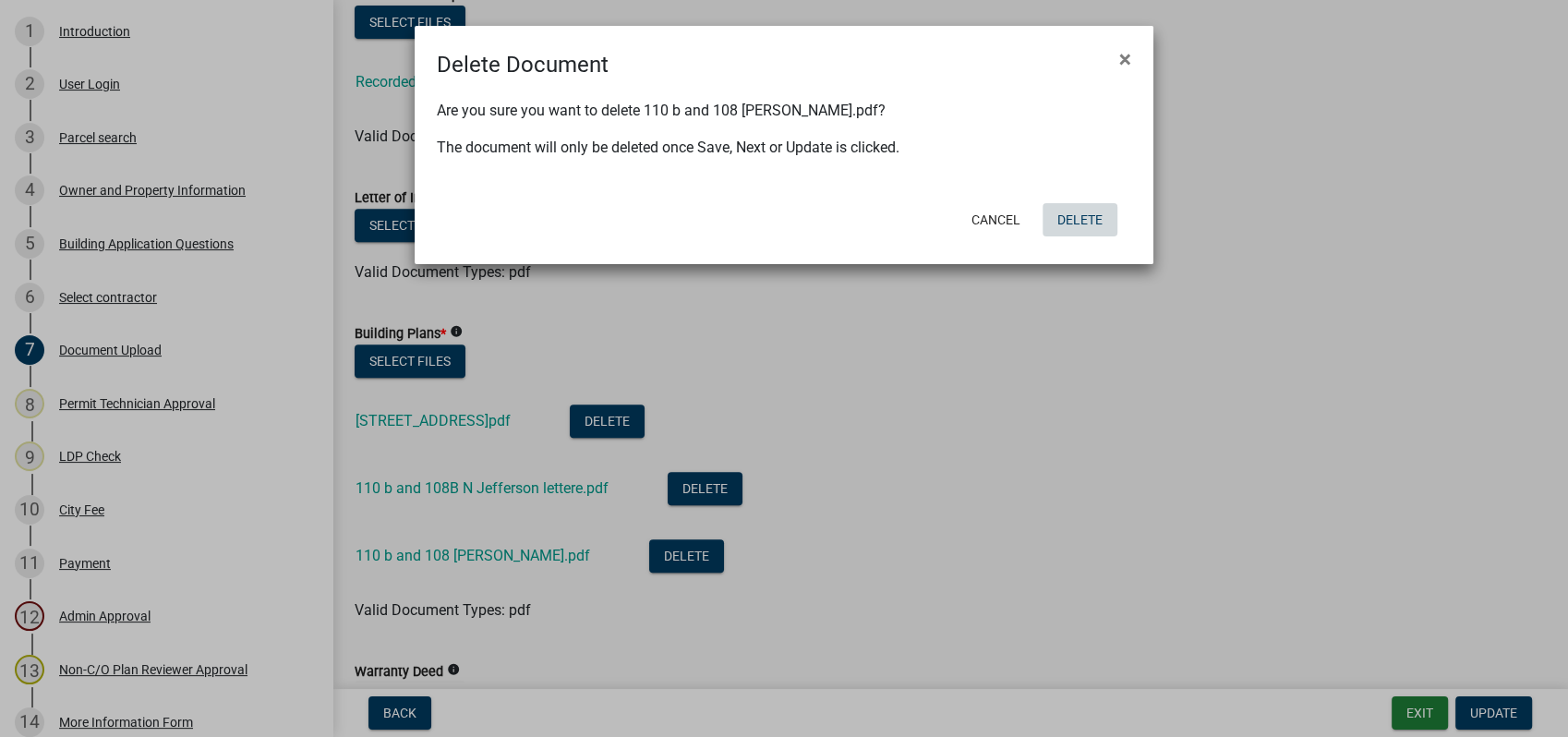
click at [1061, 218] on button "Delete" at bounding box center [1079, 220] width 74 height 33
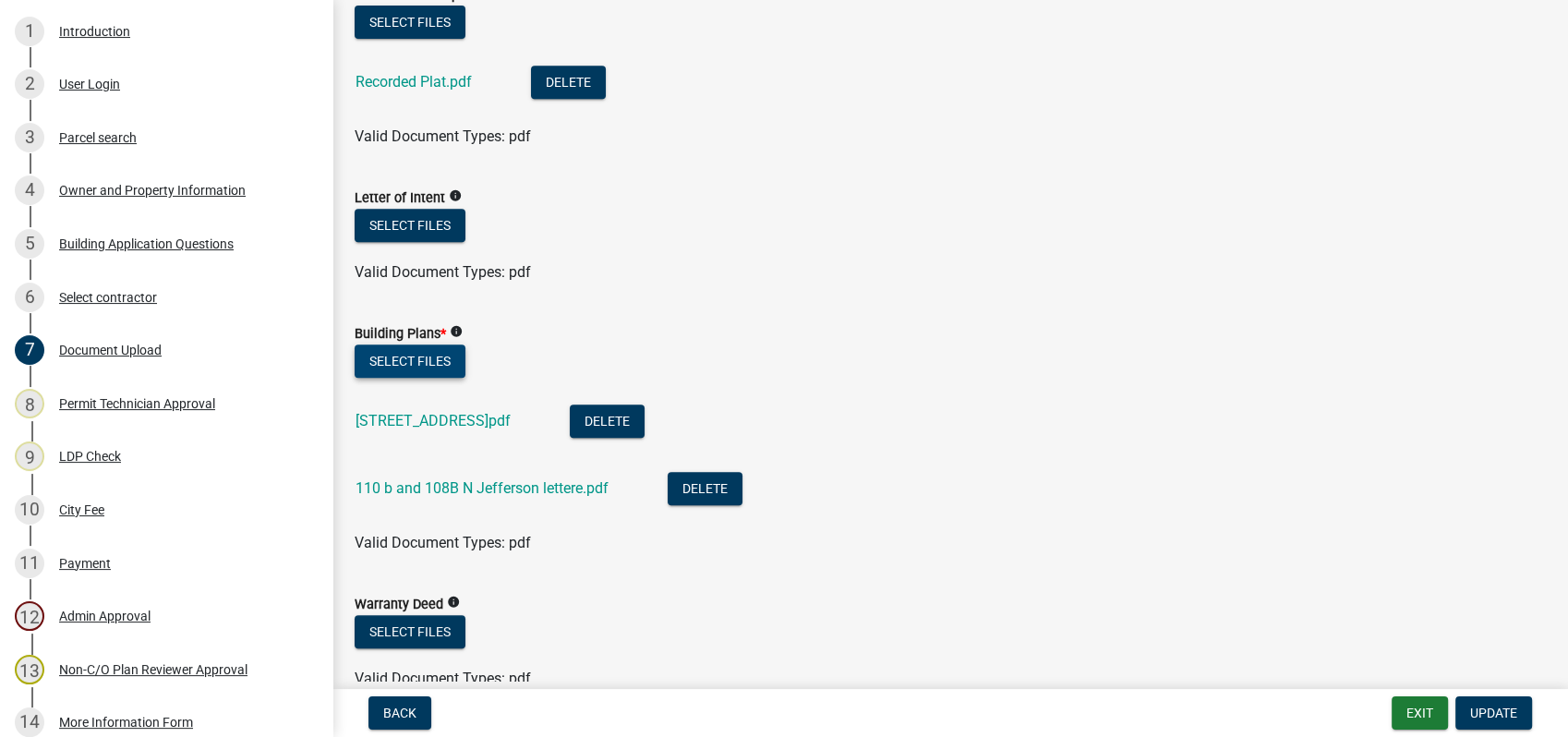
click at [421, 363] on button "Select files" at bounding box center [410, 361] width 111 height 33
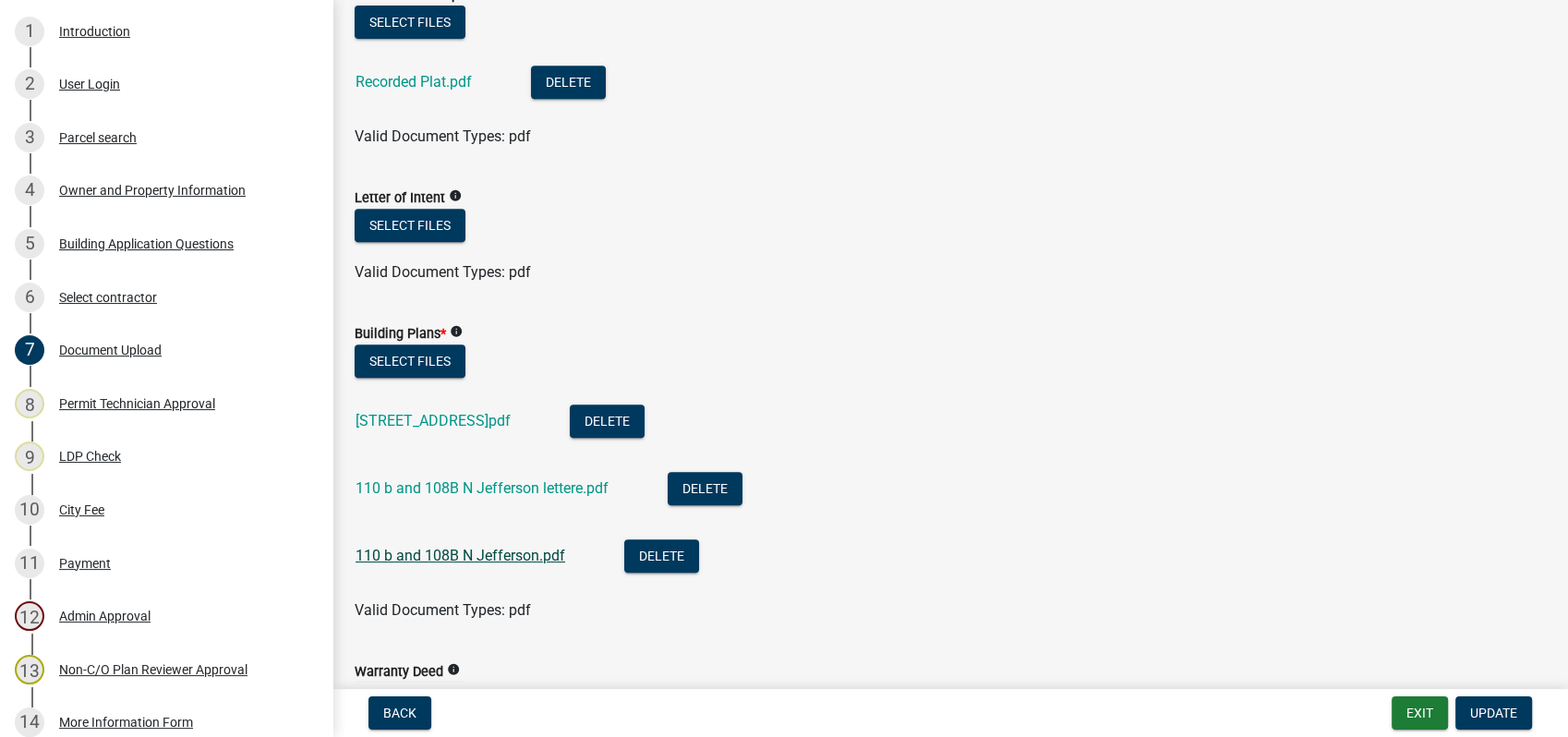
click at [430, 548] on link "110 b and 108B N Jefferson.pdf" at bounding box center [460, 555] width 210 height 17
click at [1498, 710] on span "Update" at bounding box center [1494, 713] width 47 height 15
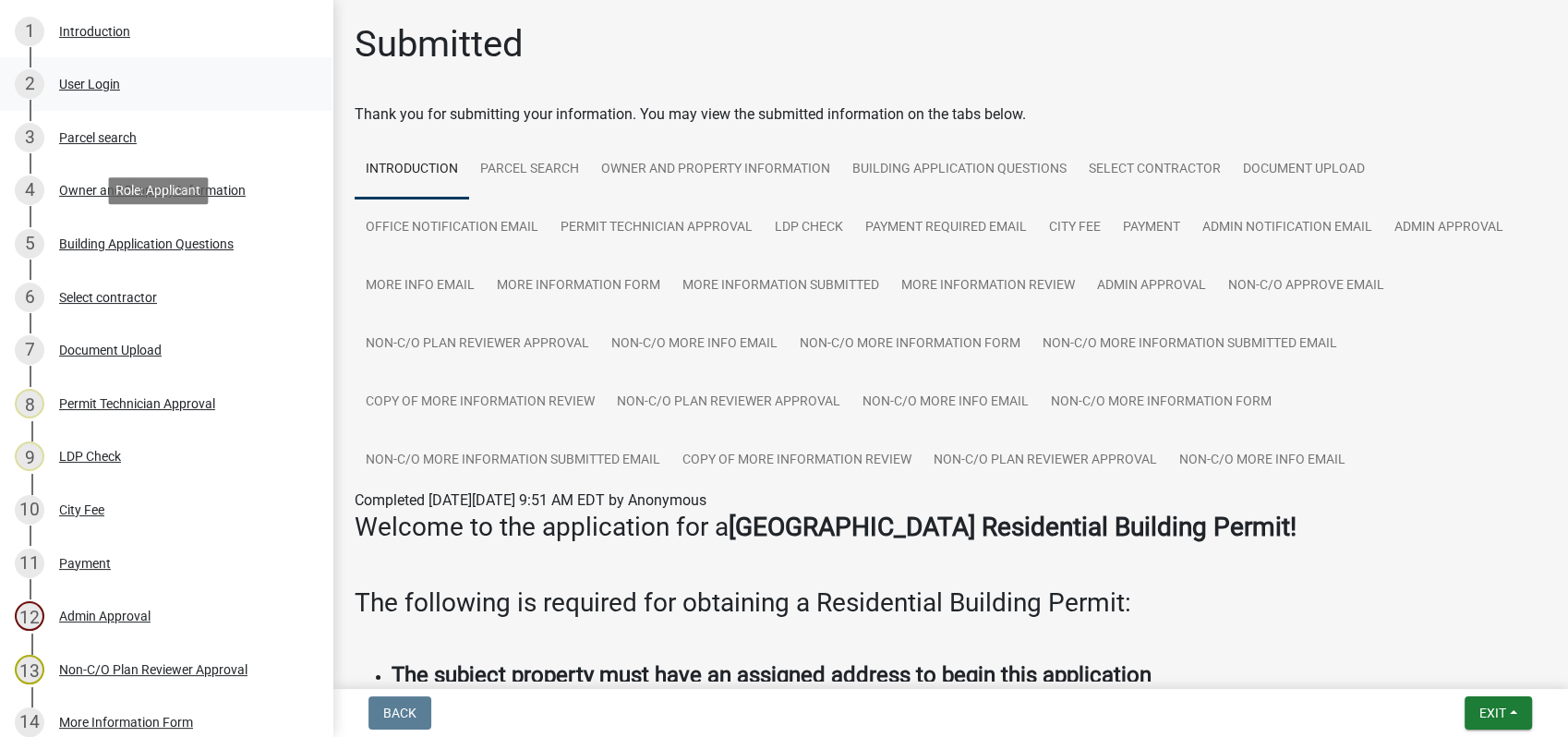
scroll to position [703, 0]
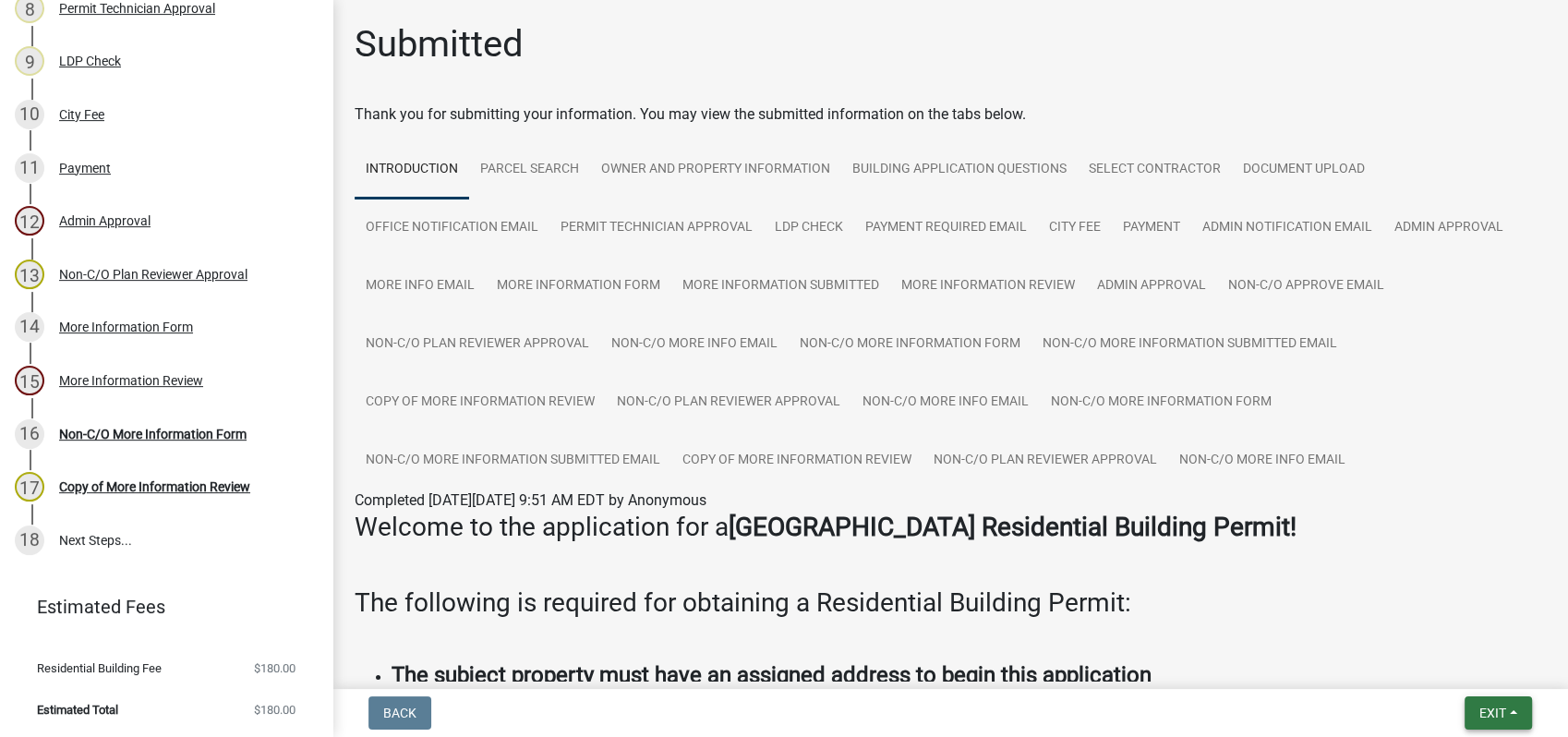
click at [1466, 713] on button "Exit" at bounding box center [1498, 713] width 68 height 33
click at [1460, 655] on button "Save & Exit" at bounding box center [1458, 665] width 148 height 44
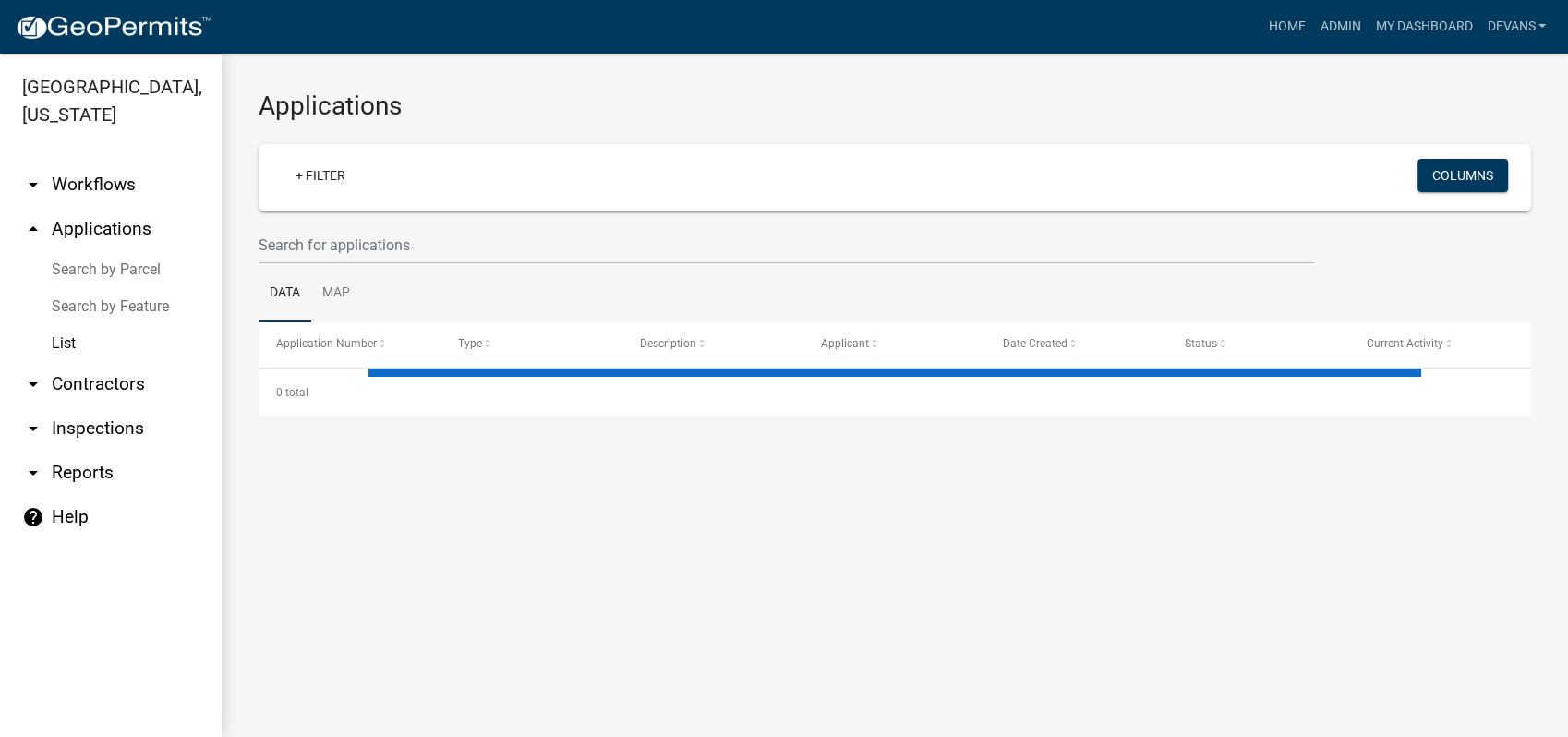
select select "1: 25"
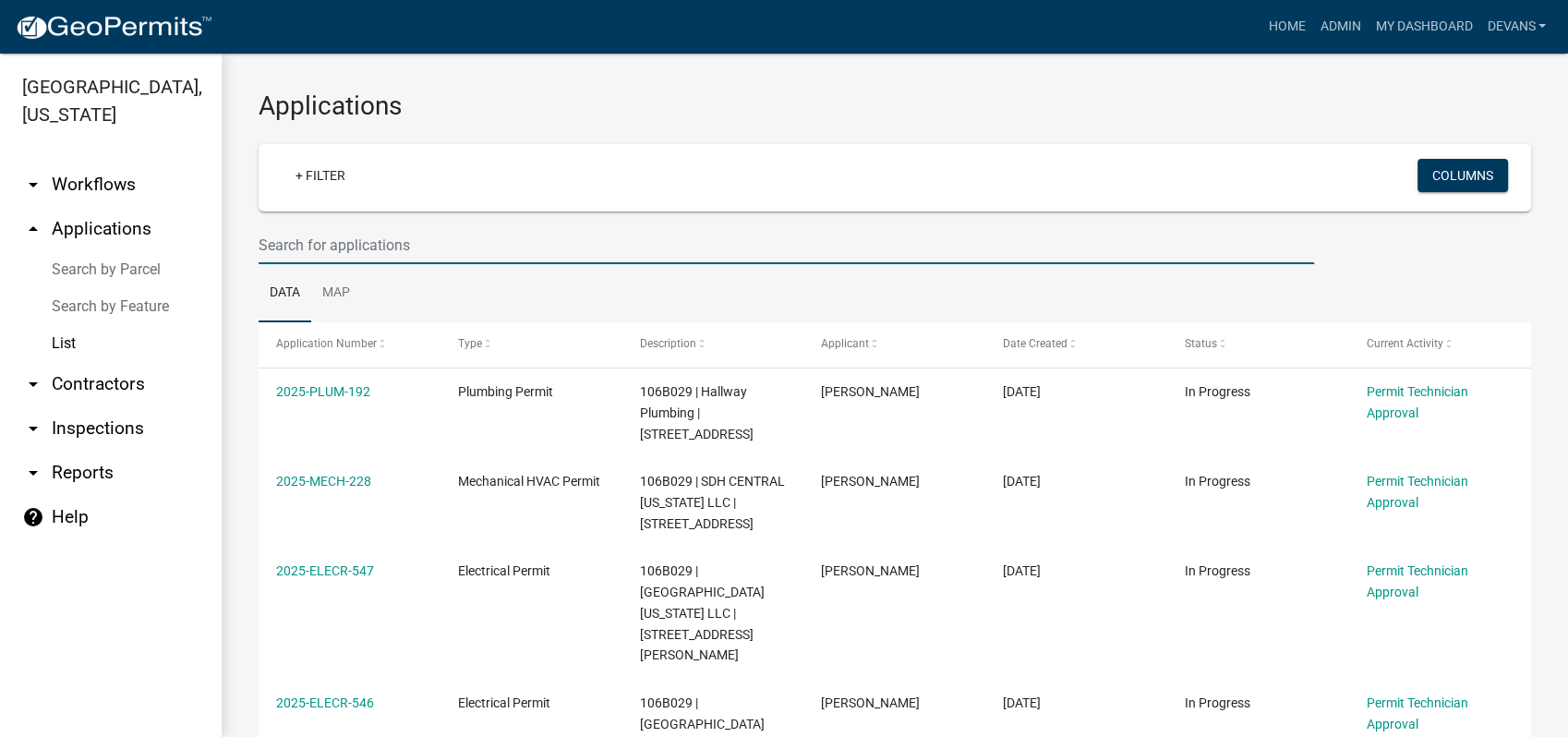
click at [379, 236] on input "text" at bounding box center [786, 245] width 1056 height 38
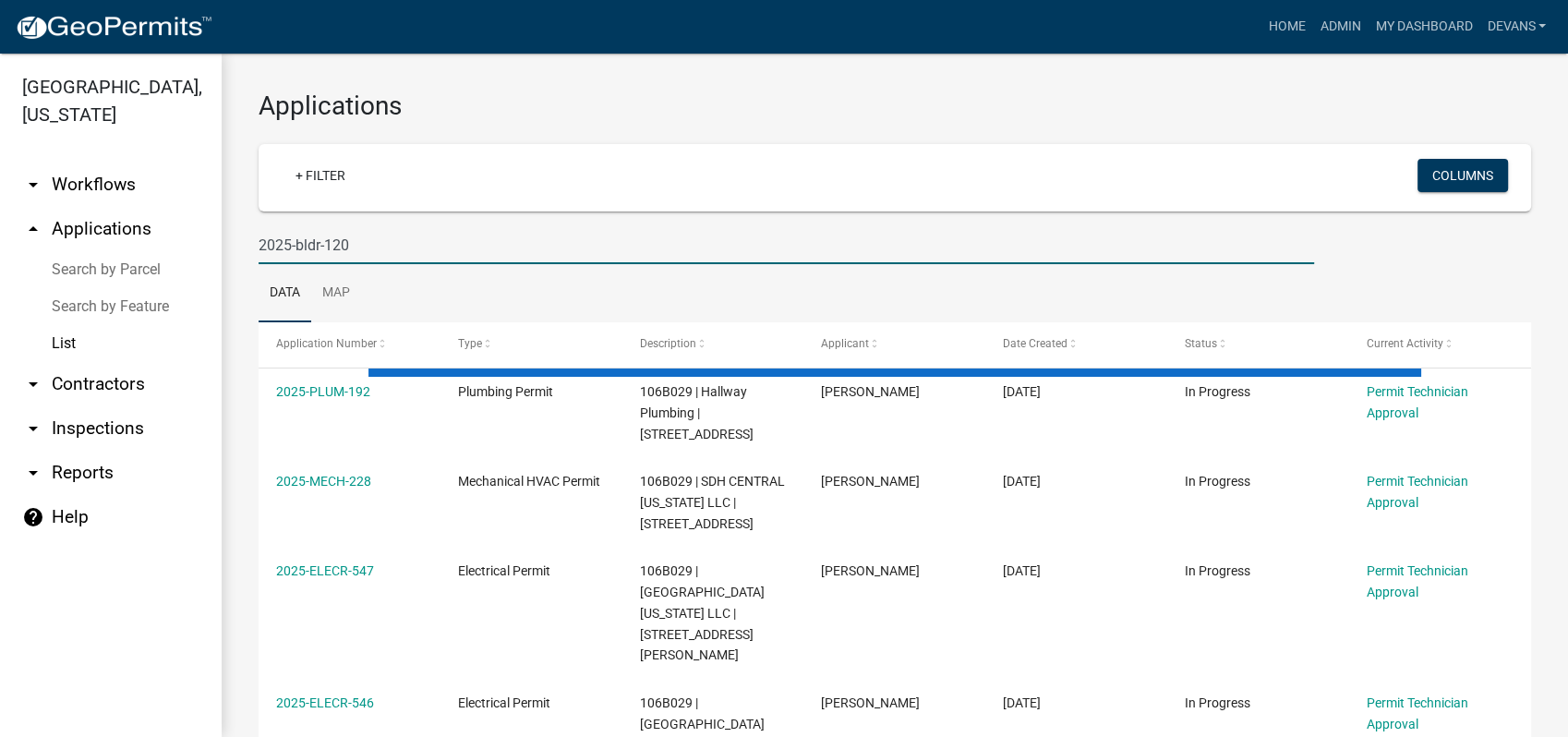
type input "2025-bldr-120"
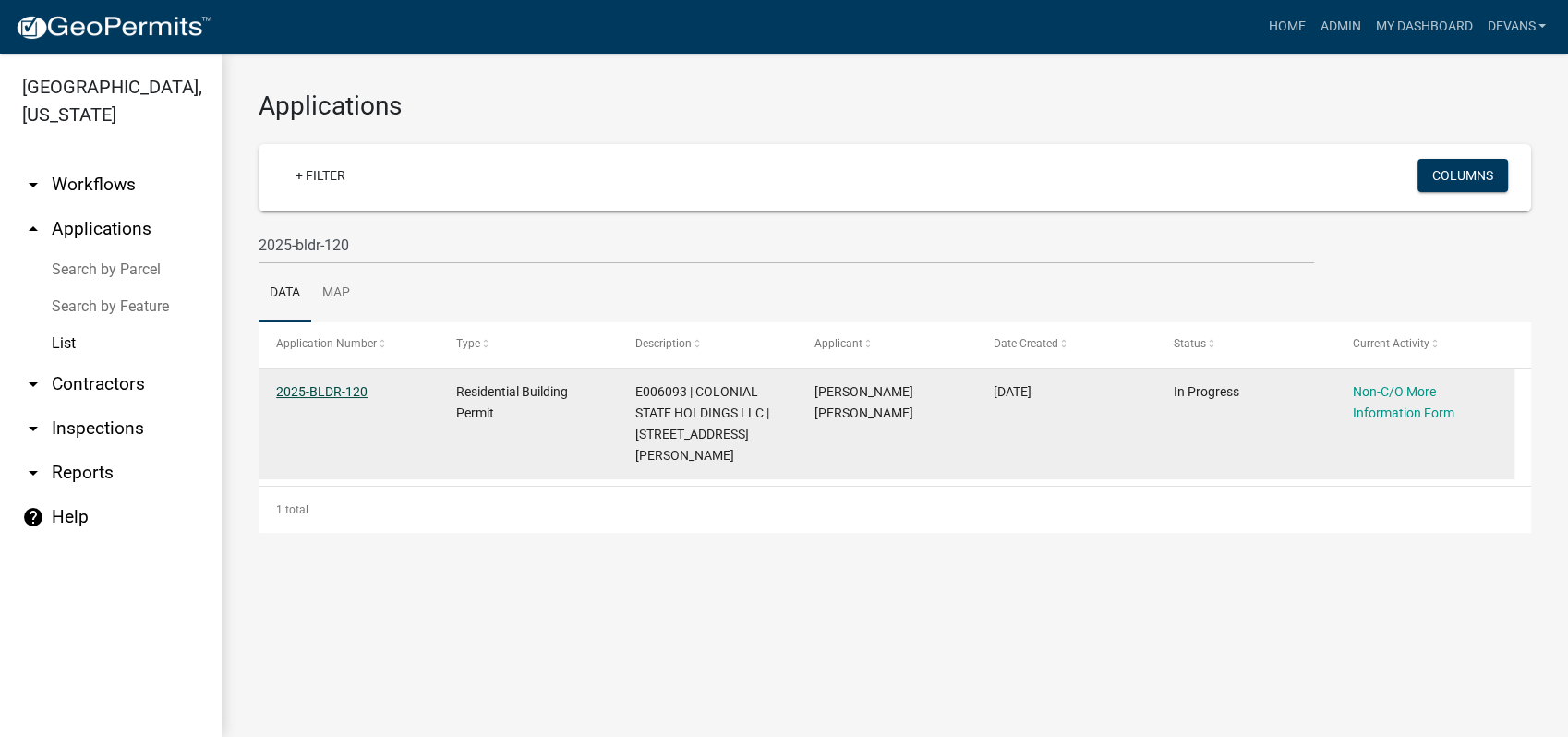
click at [317, 393] on link "2025-BLDR-120" at bounding box center [322, 391] width 92 height 15
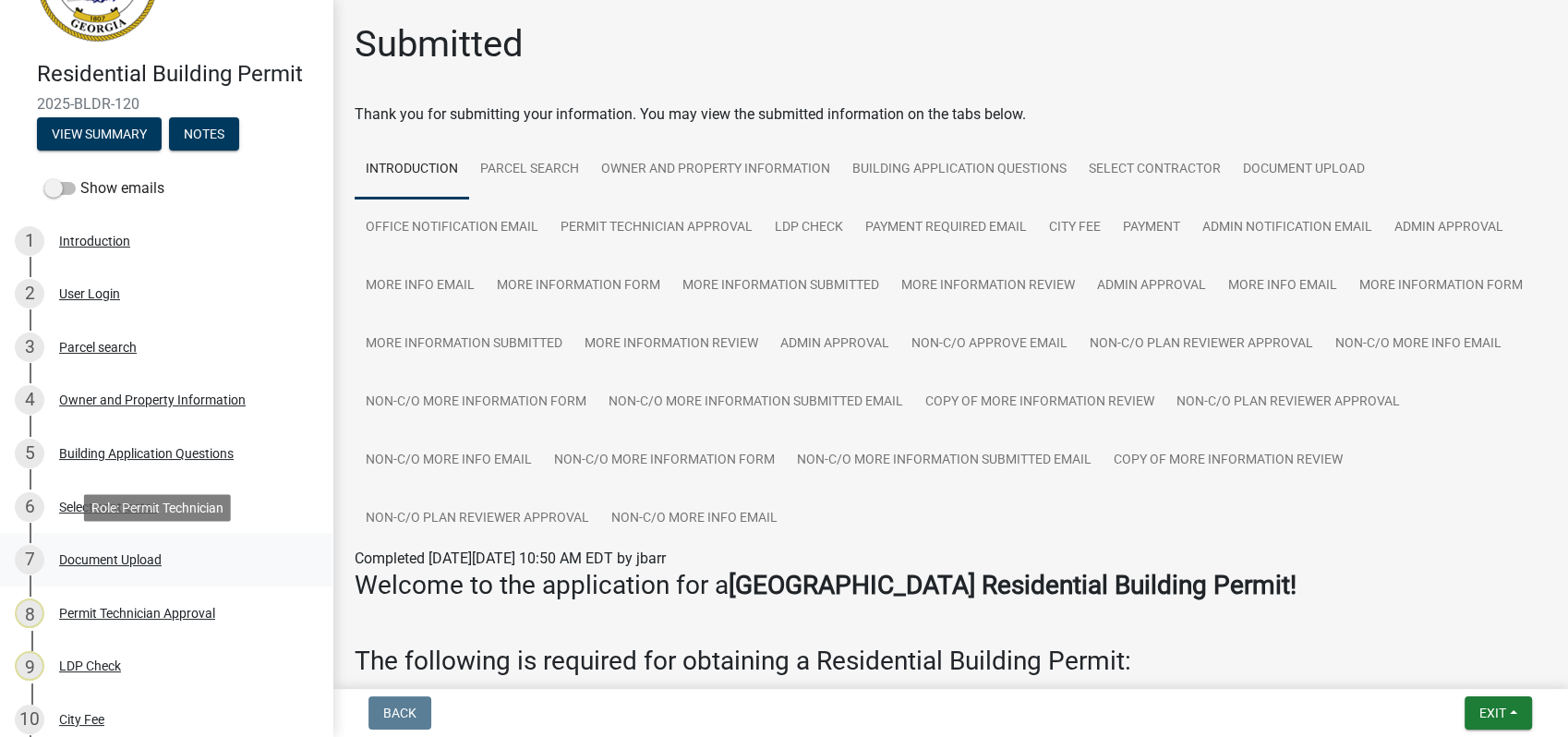
scroll to position [205, 0]
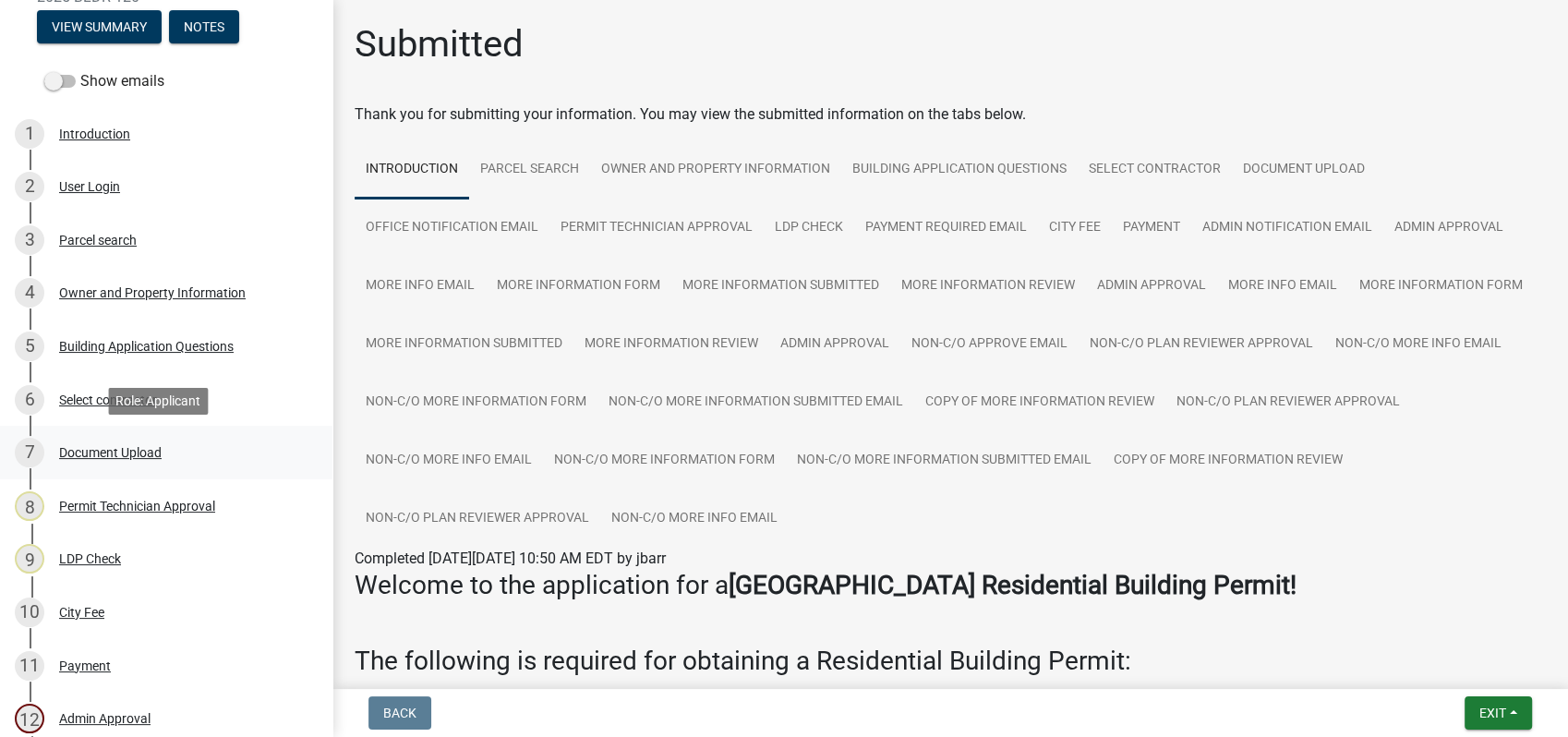
click at [119, 452] on div "Document Upload" at bounding box center [110, 452] width 102 height 13
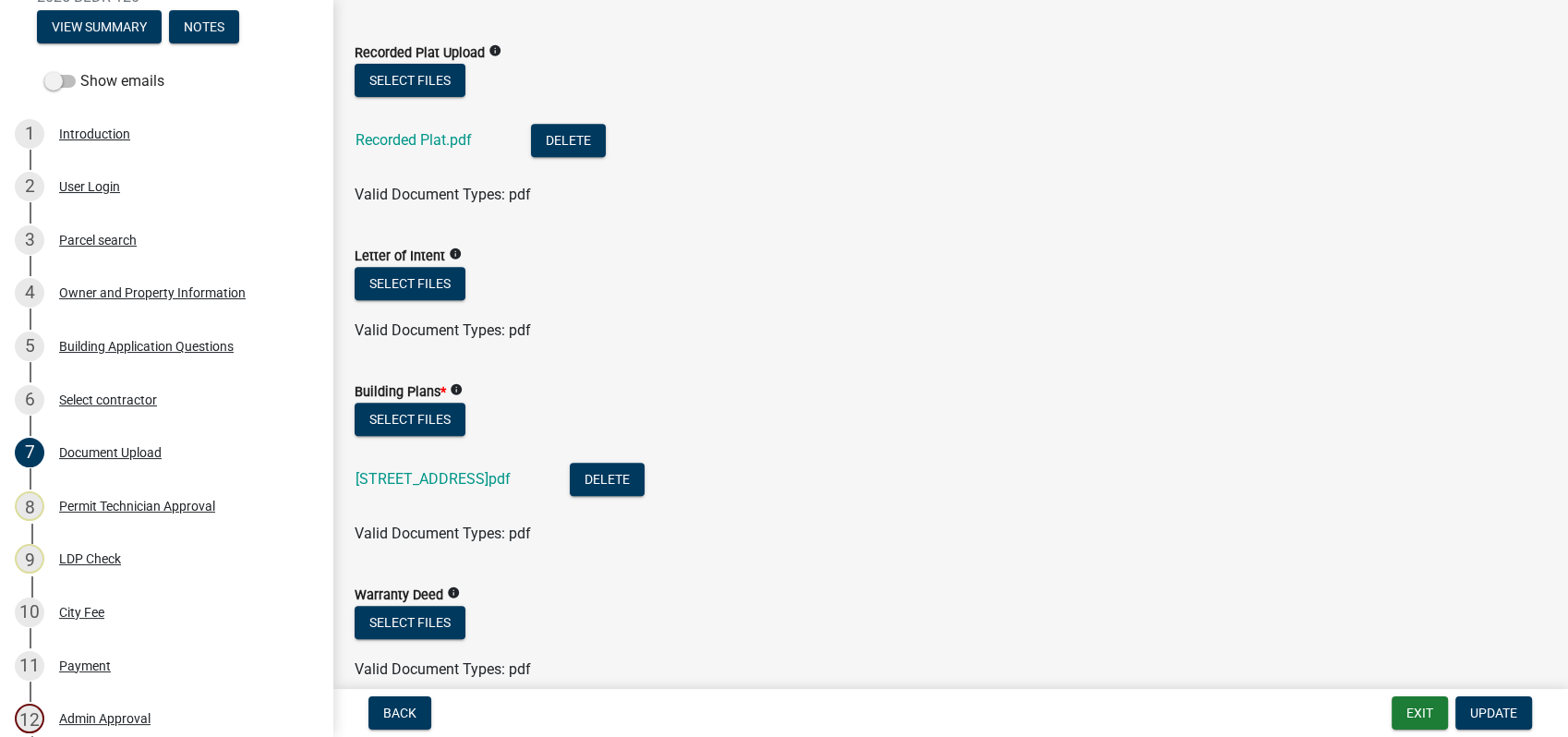
scroll to position [820, 0]
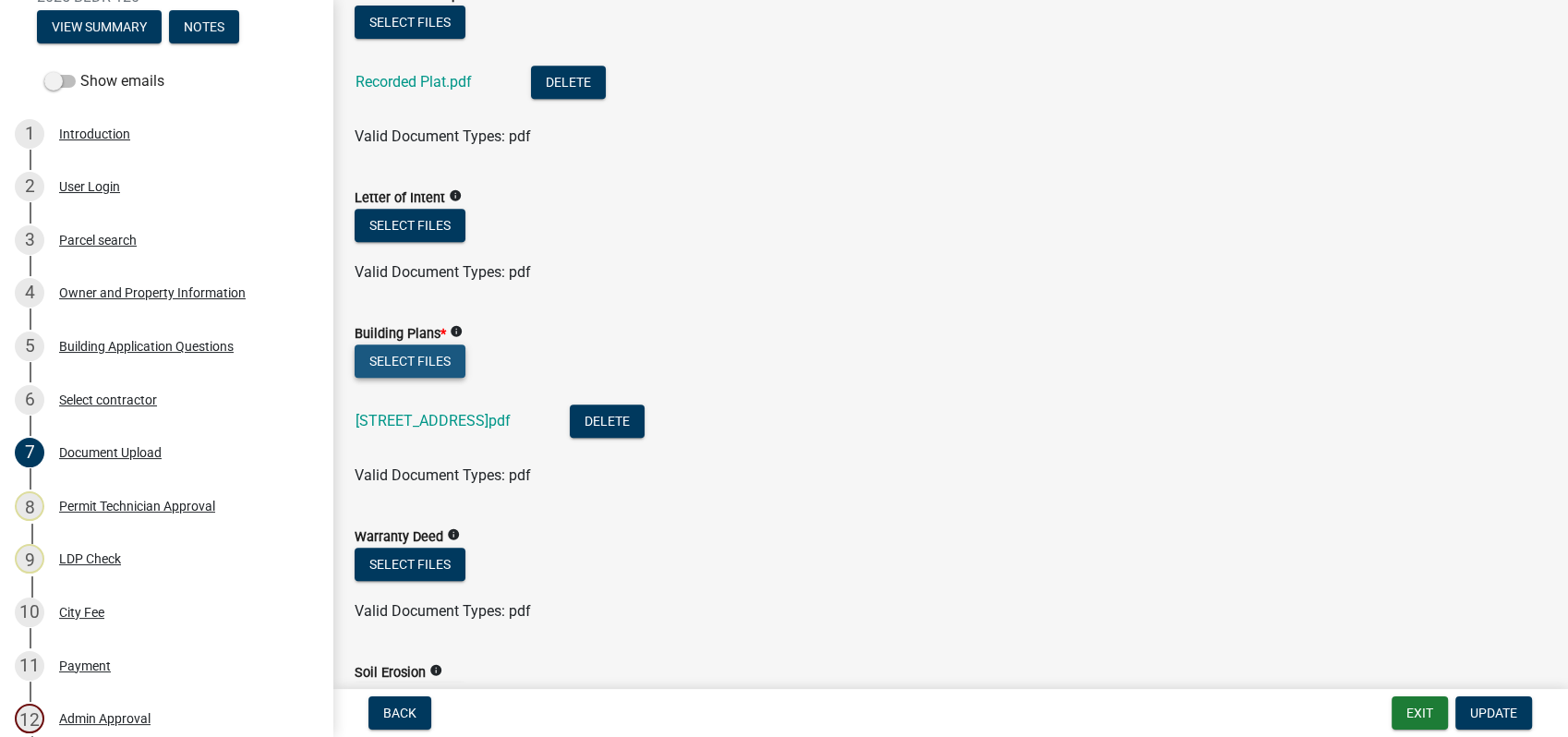
click at [419, 352] on button "Select files" at bounding box center [410, 361] width 111 height 33
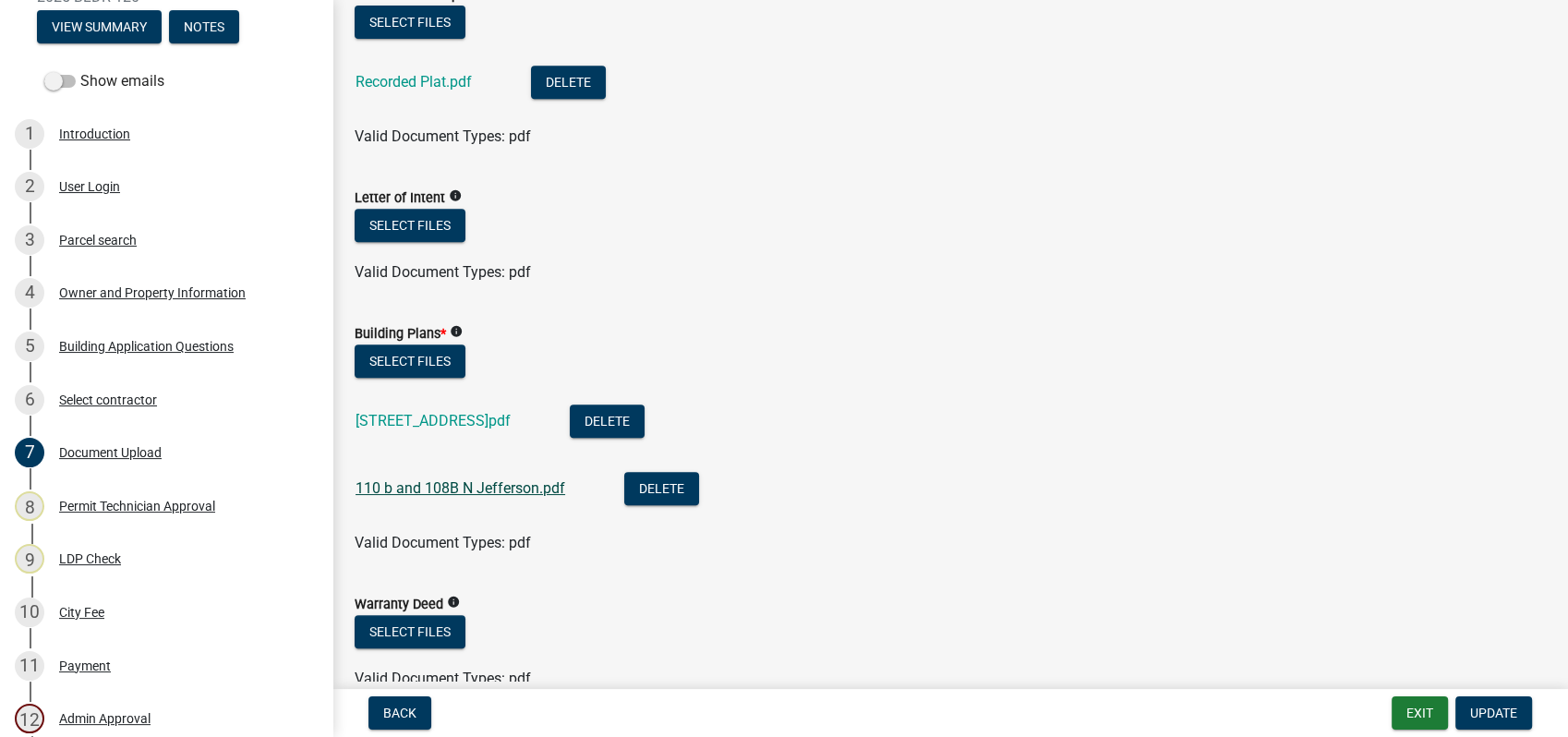
click at [479, 484] on link "110 b and 108B N Jefferson.pdf" at bounding box center [460, 488] width 210 height 17
click at [88, 459] on div "7 Document Upload" at bounding box center [159, 453] width 288 height 30
click at [420, 351] on button "Select files" at bounding box center [410, 361] width 111 height 33
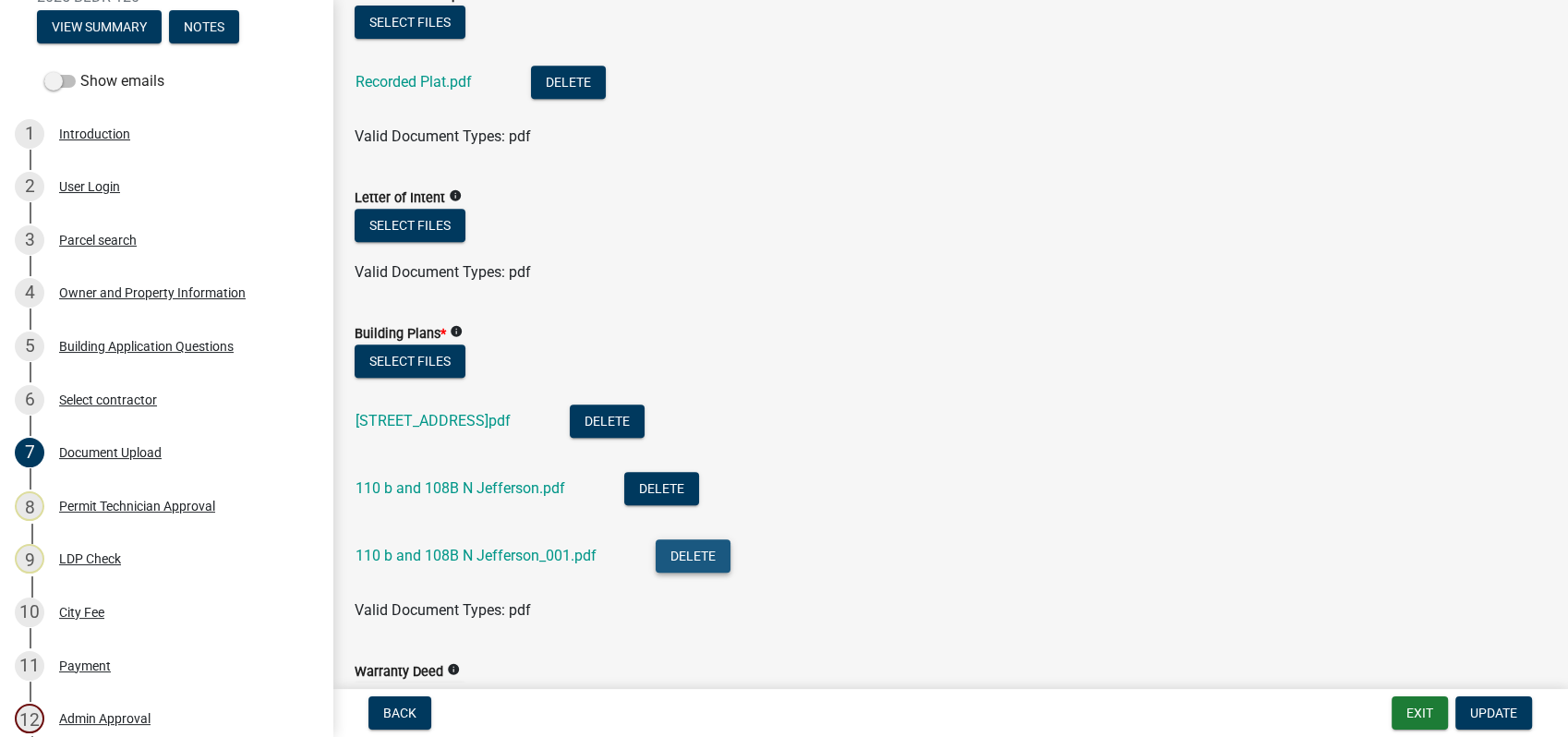
click at [690, 564] on button "Delete" at bounding box center [692, 556] width 74 height 33
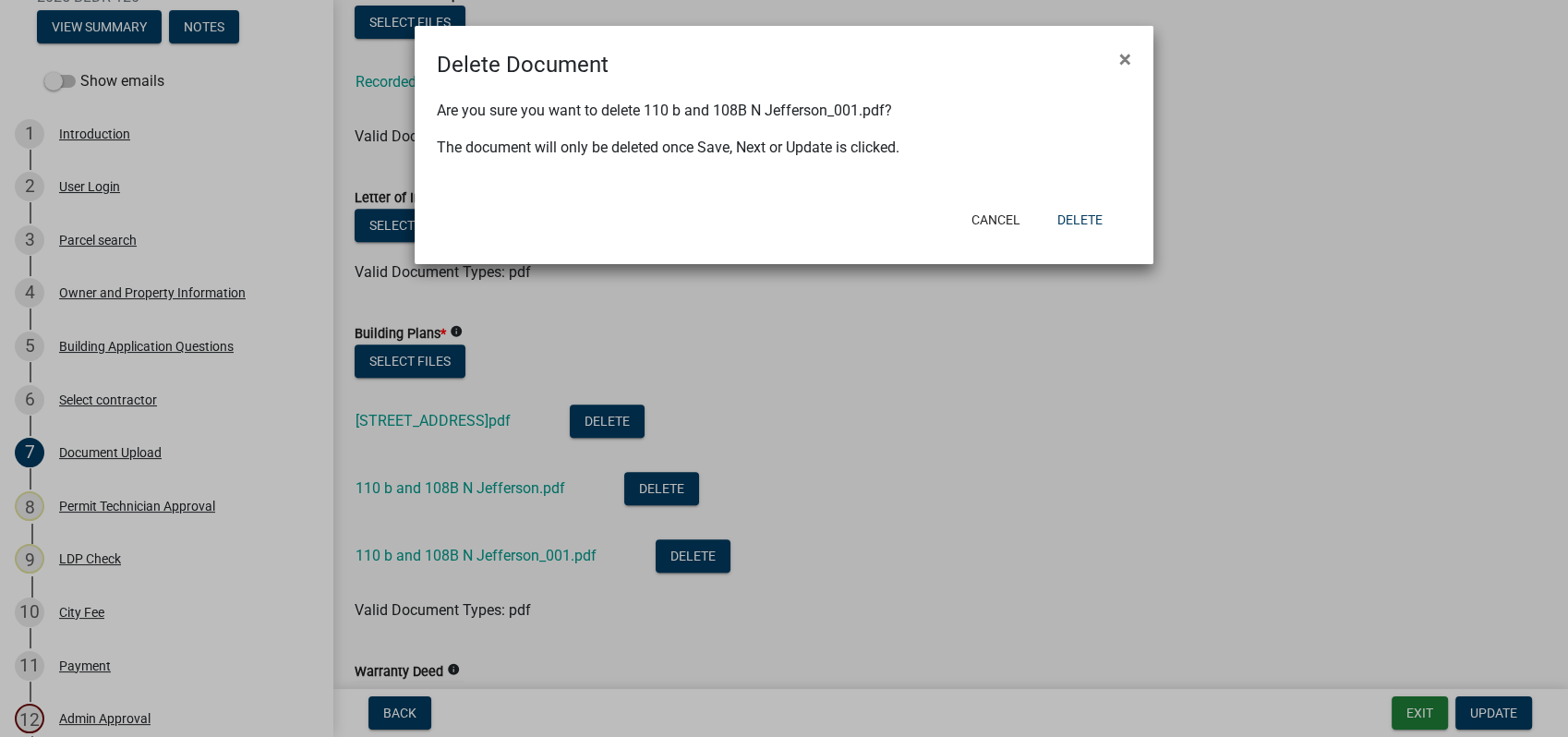
click at [1034, 495] on ngb-modal-window "Delete Document × Are you sure you want to delete 110 b and 108B N Jefferson_00…" at bounding box center [784, 368] width 1568 height 737
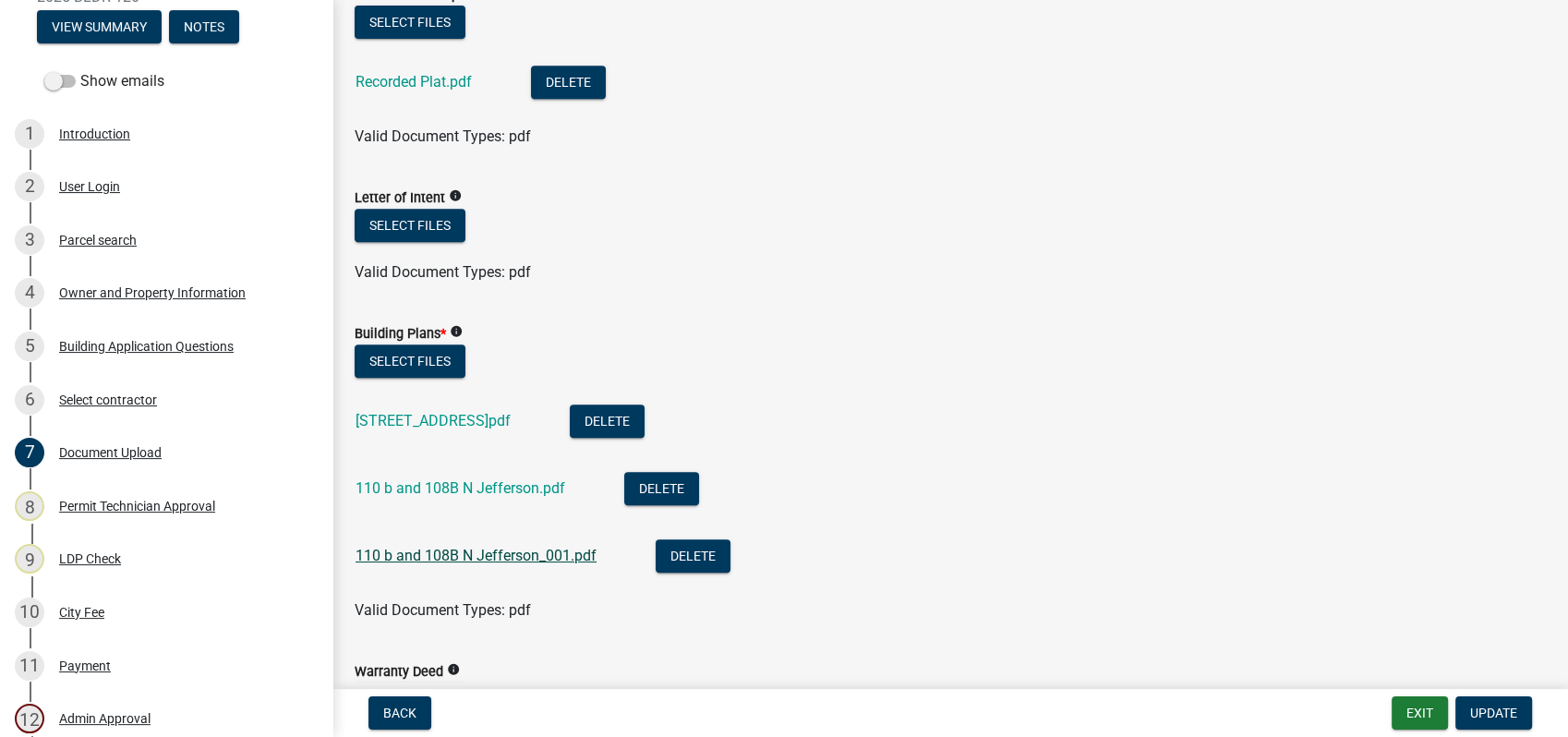
click at [511, 562] on link "110 b and 108B N Jefferson_001.pdf" at bounding box center [476, 555] width 241 height 17
click at [450, 489] on link "110 b and 108B N Jefferson.pdf" at bounding box center [460, 488] width 210 height 17
click at [382, 355] on button "Select files" at bounding box center [410, 361] width 111 height 33
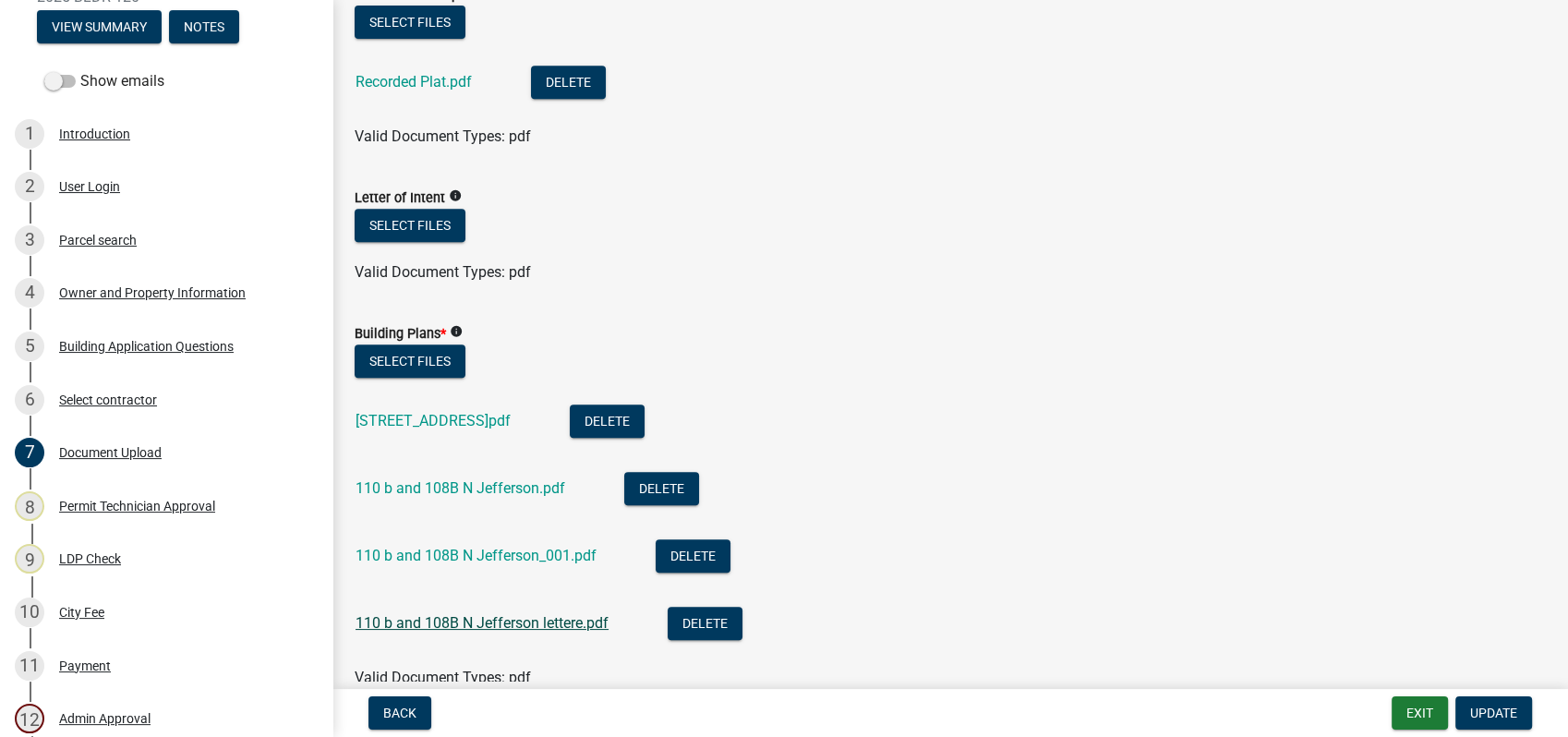
click at [539, 621] on link "110 b and 108B N Jefferson lettere.pdf" at bounding box center [482, 623] width 253 height 17
click at [464, 546] on link "110 b and 108B N Jefferson_001.pdf" at bounding box center [476, 555] width 241 height 17
click at [417, 483] on link "110 b and 108B N Jefferson.pdf" at bounding box center [460, 488] width 210 height 17
click at [670, 477] on button "Delete" at bounding box center [661, 488] width 74 height 33
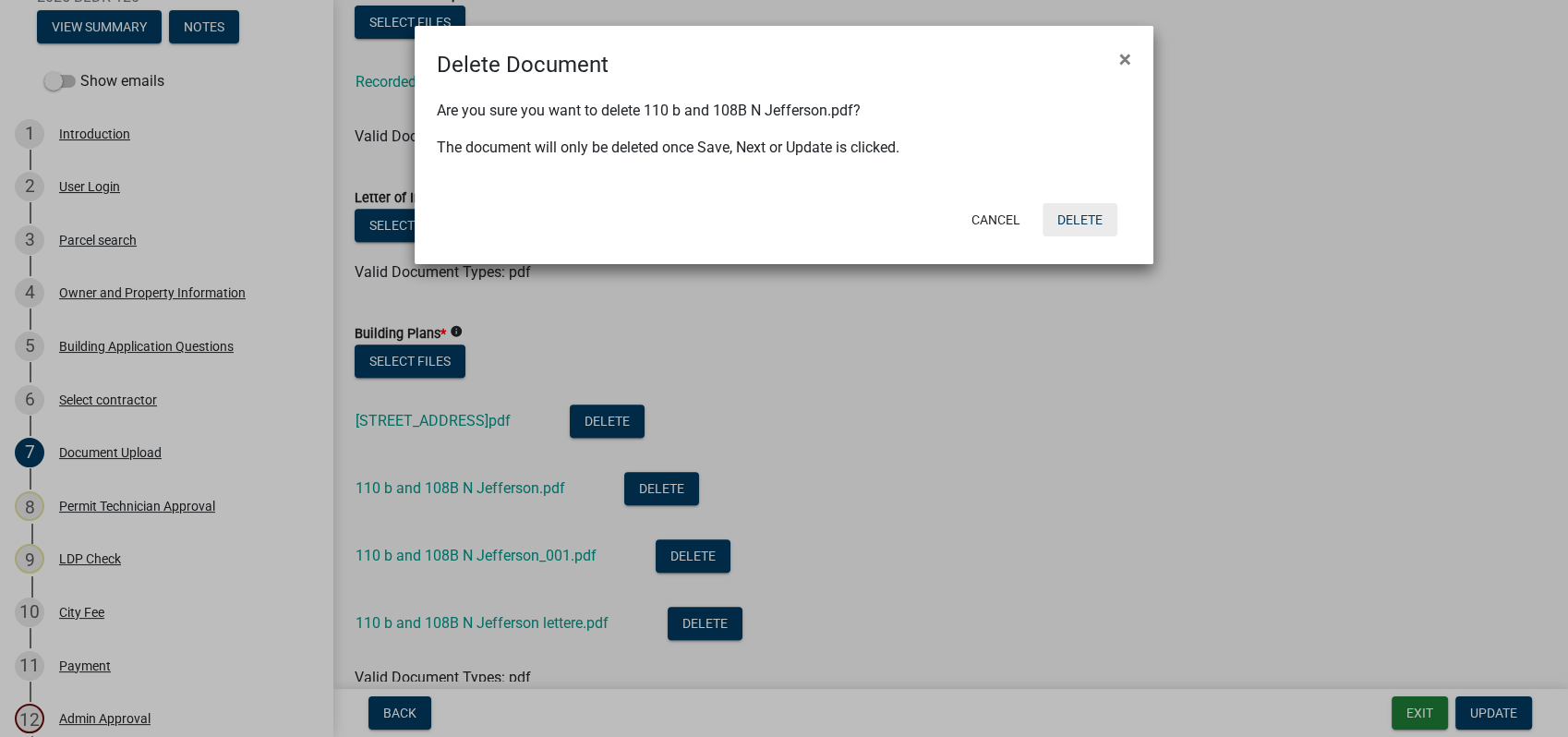
click at [1082, 214] on button "Delete" at bounding box center [1079, 220] width 74 height 33
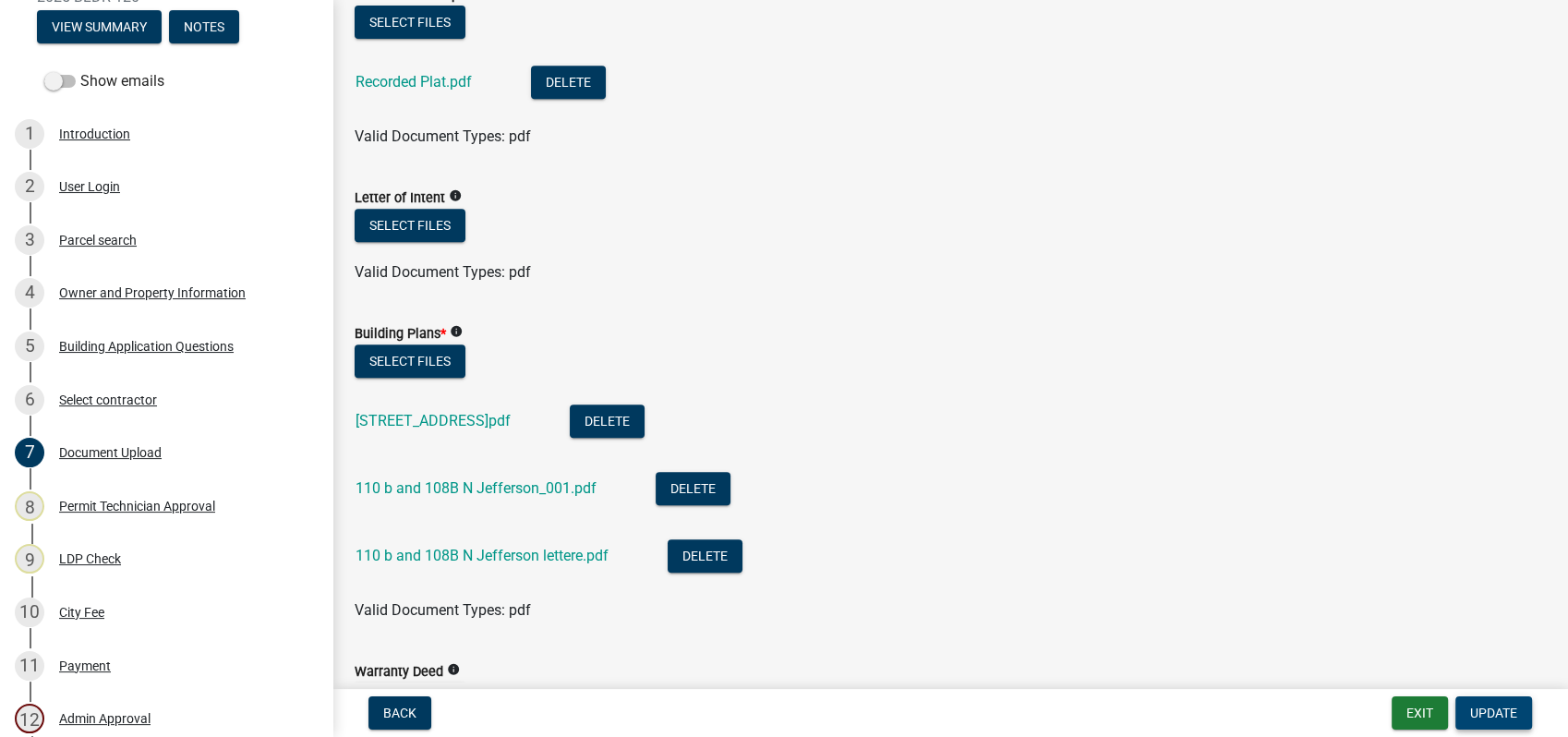
click at [1480, 717] on span "Update" at bounding box center [1494, 713] width 47 height 15
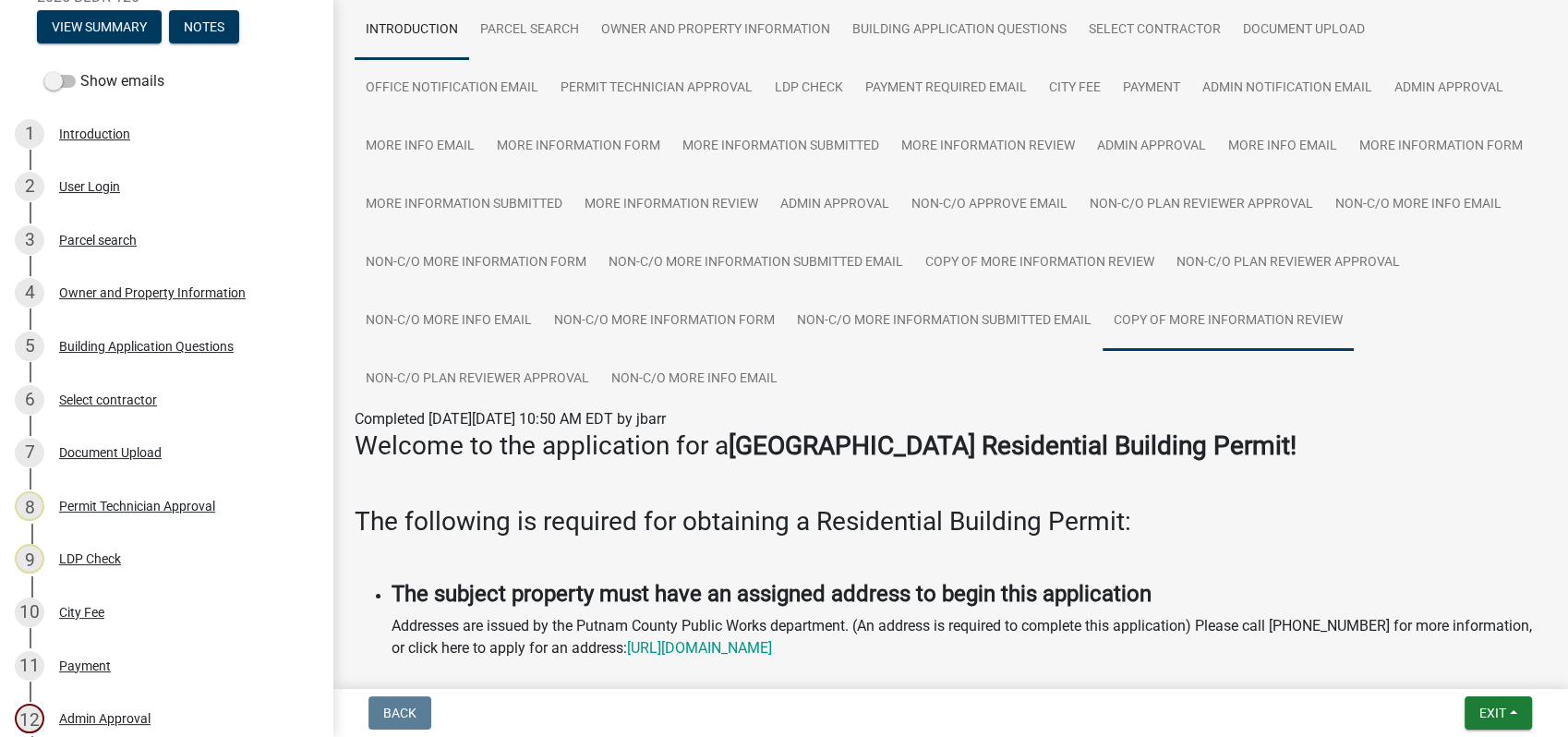
scroll to position [308, 0]
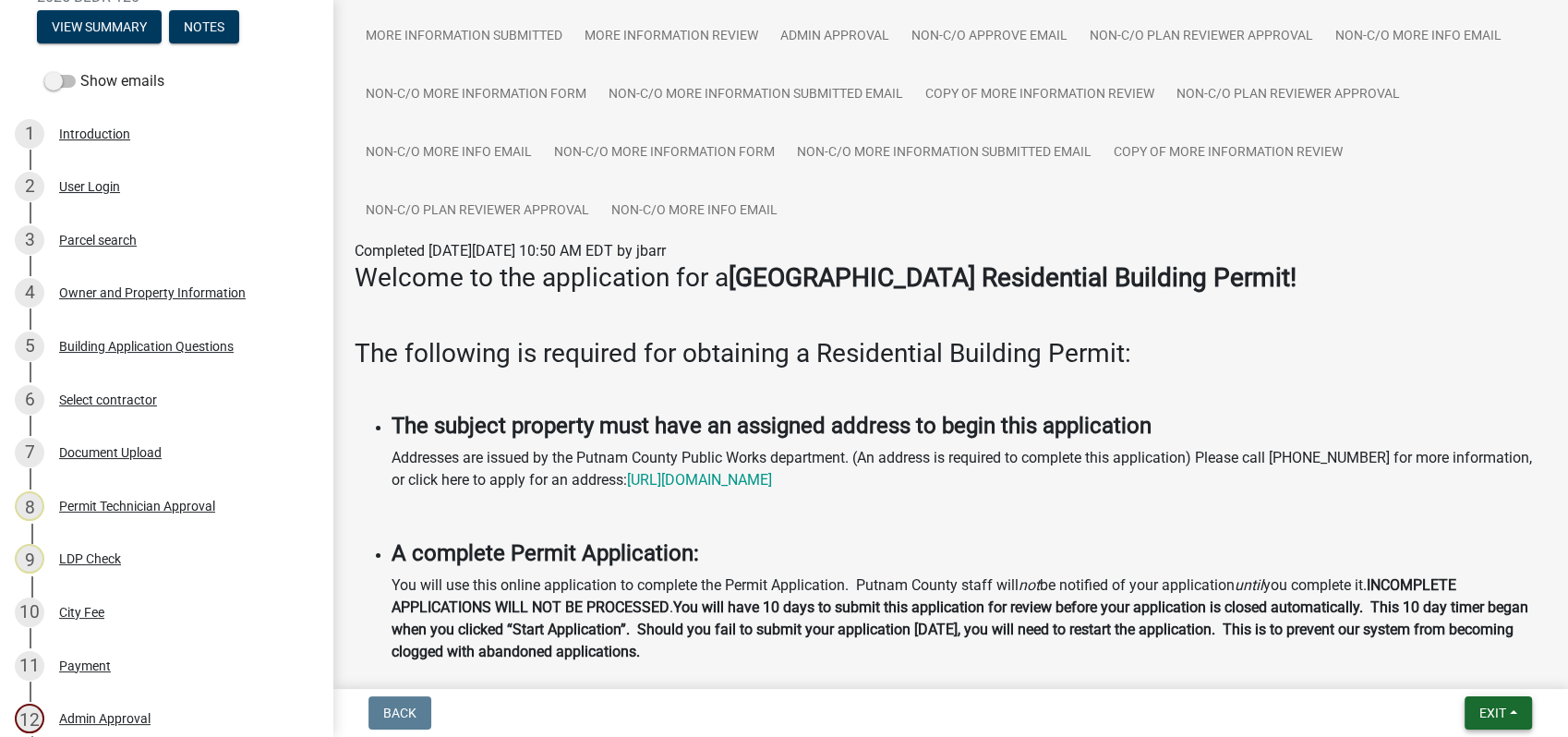
drag, startPoint x: 1477, startPoint y: 713, endPoint x: 814, endPoint y: 718, distance: 663.0
click at [833, 736] on html "Internet Explorer does NOT work with GeoPermits. Get a new browser for more sec…" at bounding box center [784, 368] width 1568 height 737
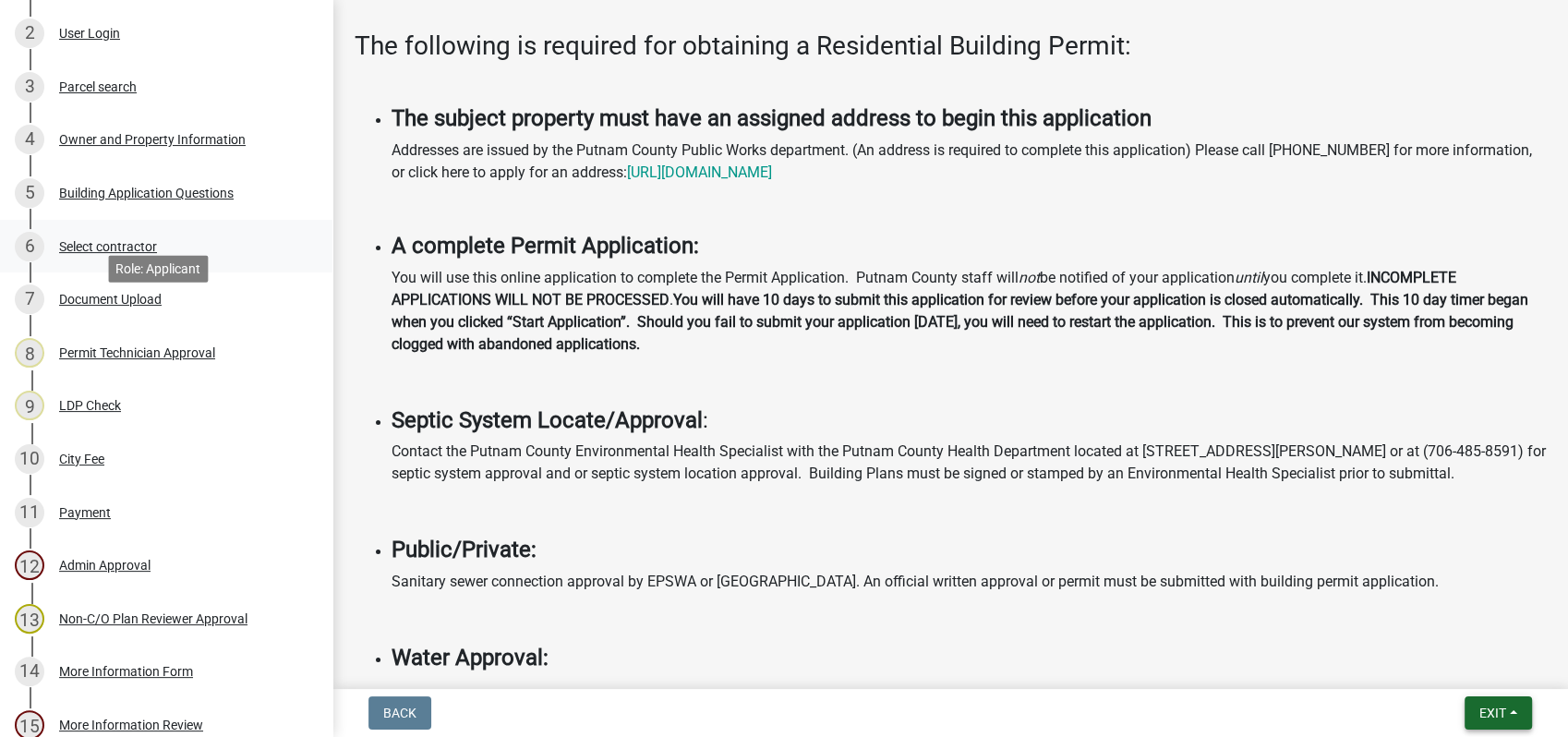
scroll to position [703, 0]
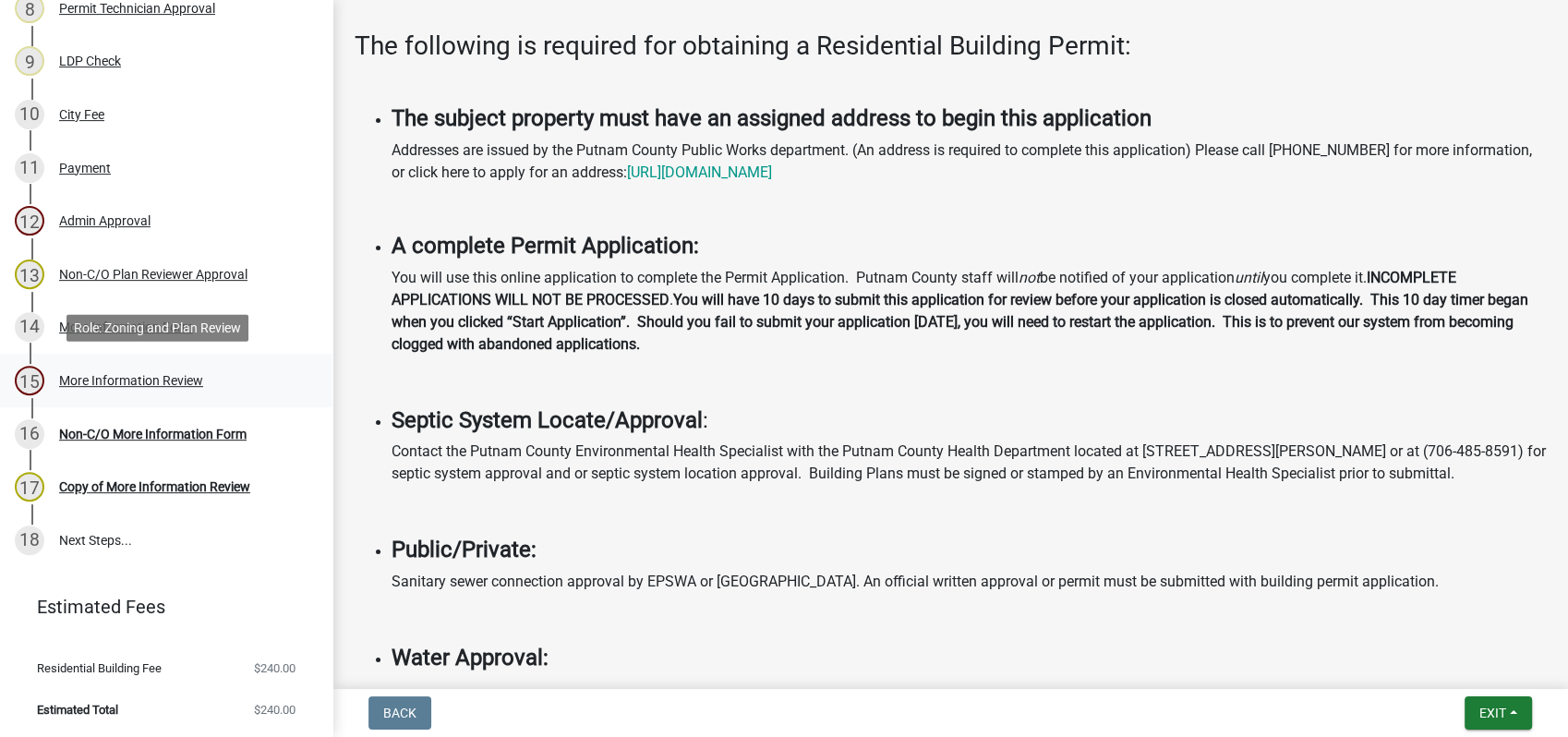
click at [118, 379] on div "More Information Review" at bounding box center [131, 380] width 144 height 13
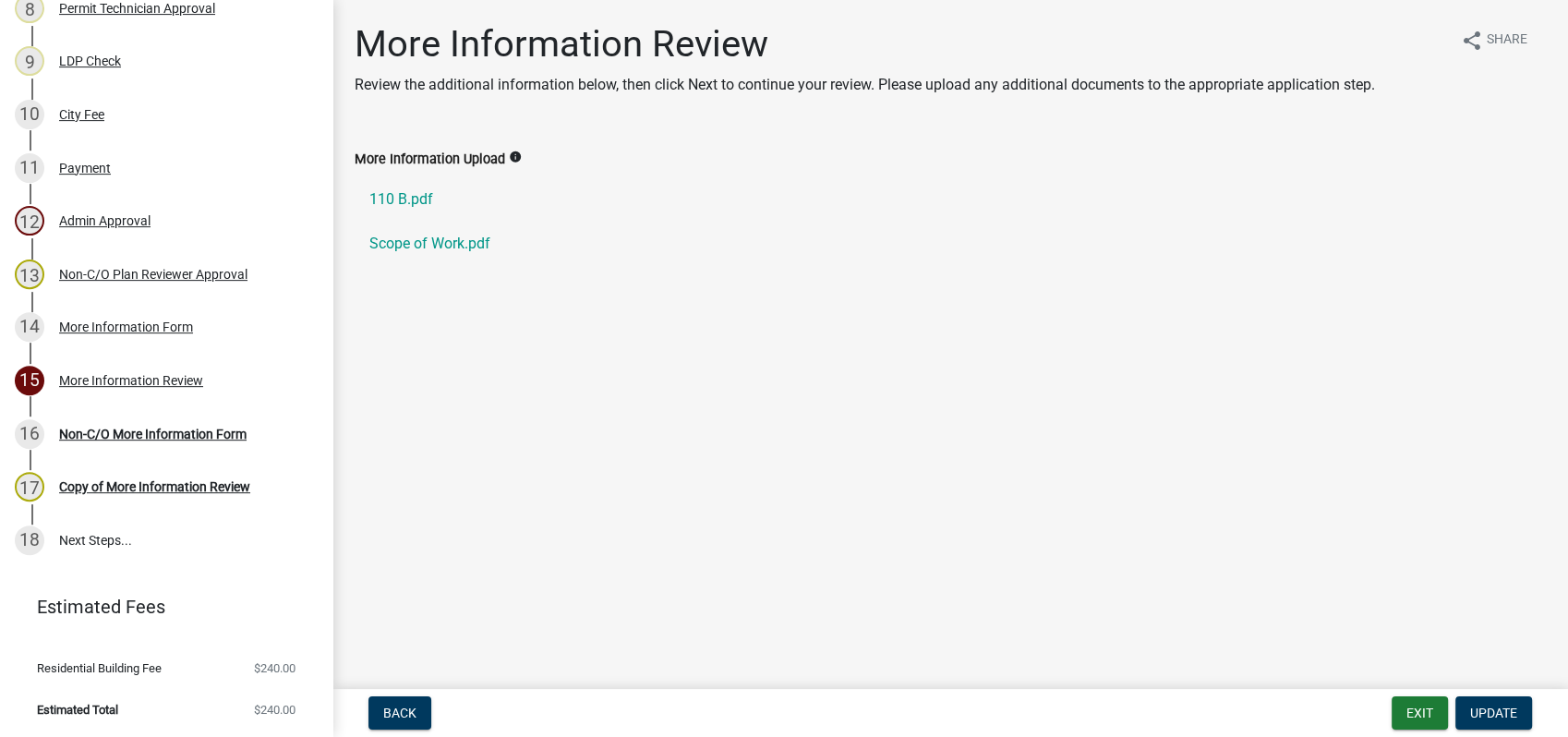
click at [437, 154] on label "More Information Upload" at bounding box center [430, 160] width 151 height 13
click at [182, 444] on div "16 Non-C/O More Information Form" at bounding box center [159, 434] width 288 height 30
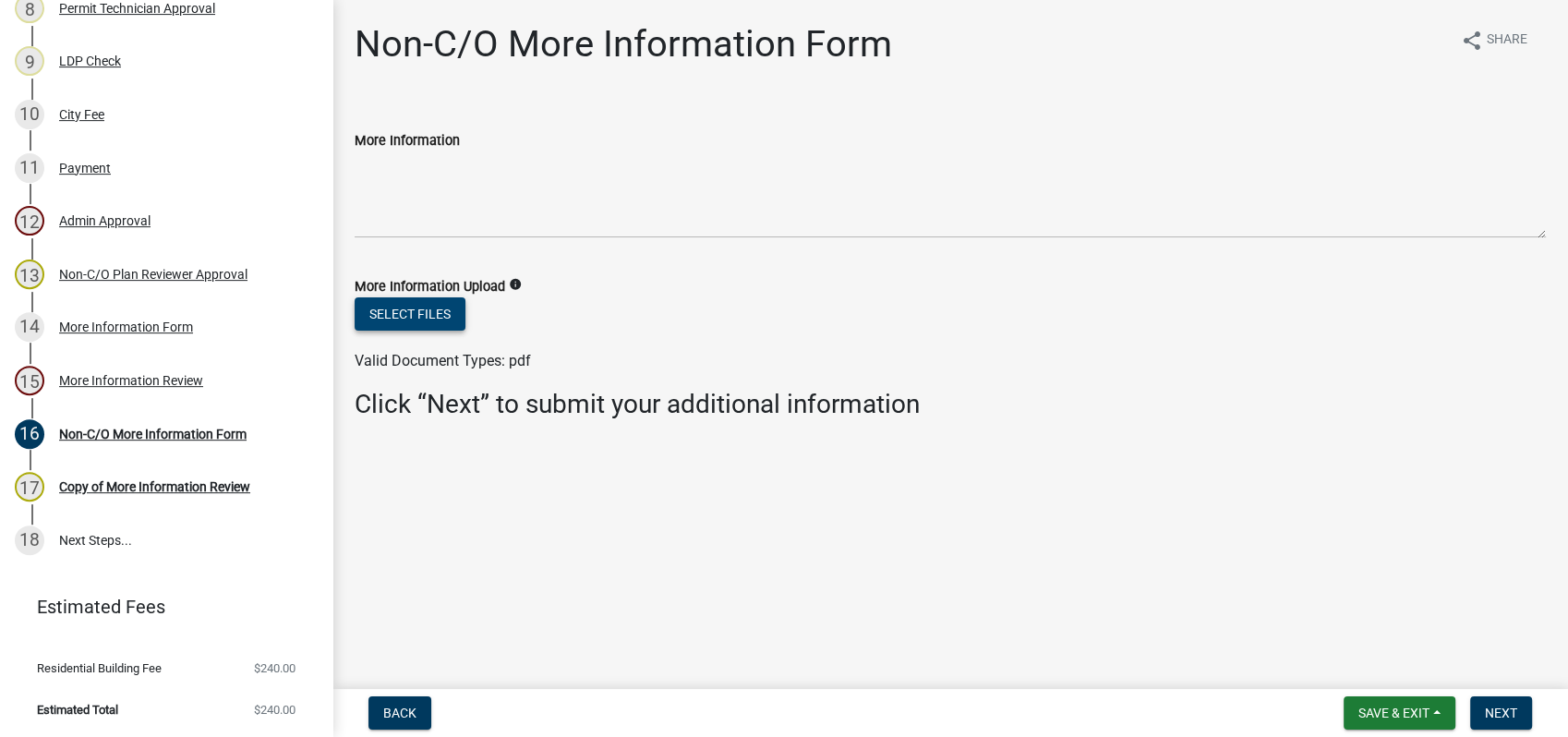
click at [390, 309] on button "Select files" at bounding box center [410, 314] width 111 height 33
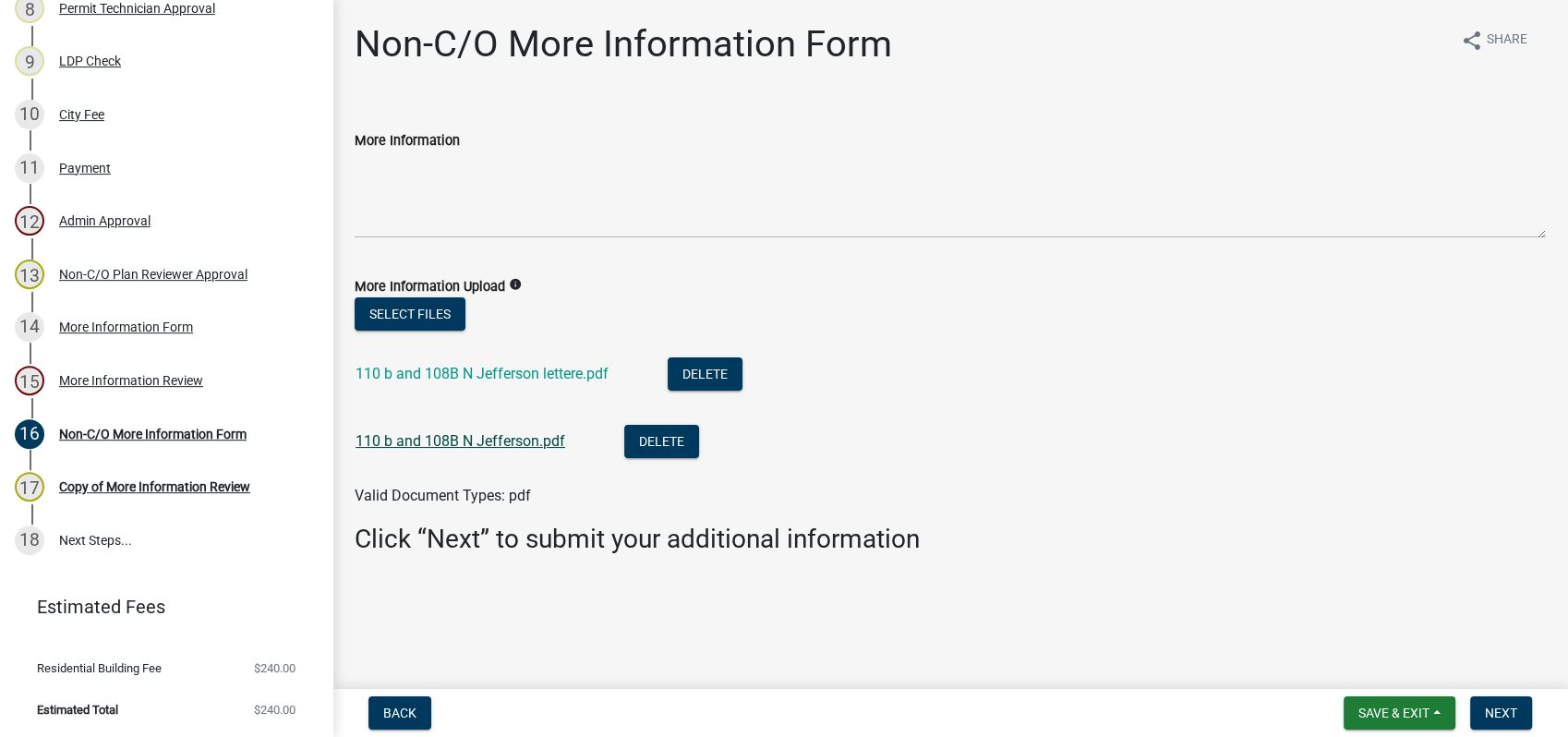
click at [506, 442] on link "110 b and 108B N Jefferson.pdf" at bounding box center [460, 441] width 210 height 17
click at [488, 375] on link "110 b and 108B N Jefferson lettere.pdf" at bounding box center [482, 373] width 253 height 17
click at [1495, 712] on span "Next" at bounding box center [1500, 713] width 32 height 15
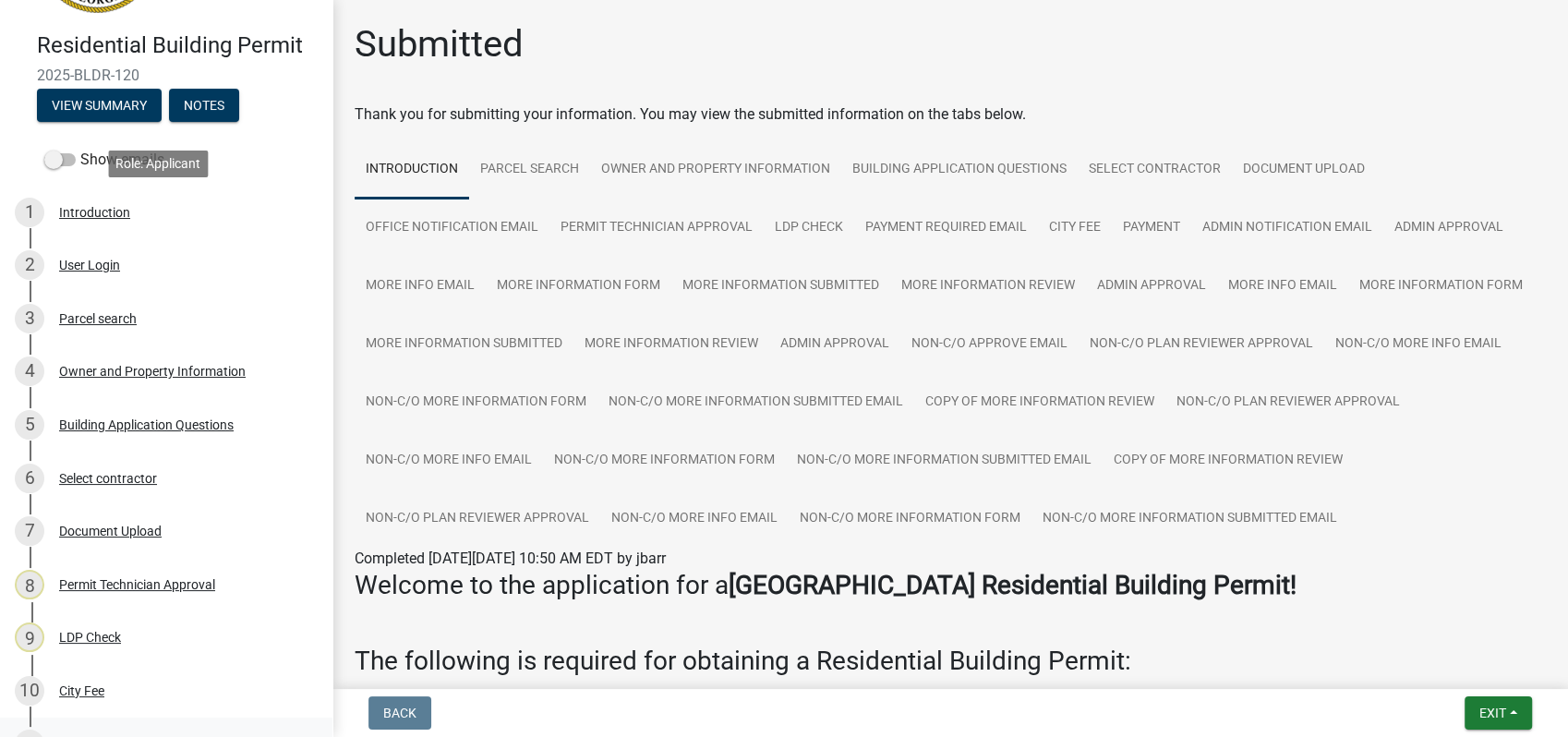
scroll to position [88, 0]
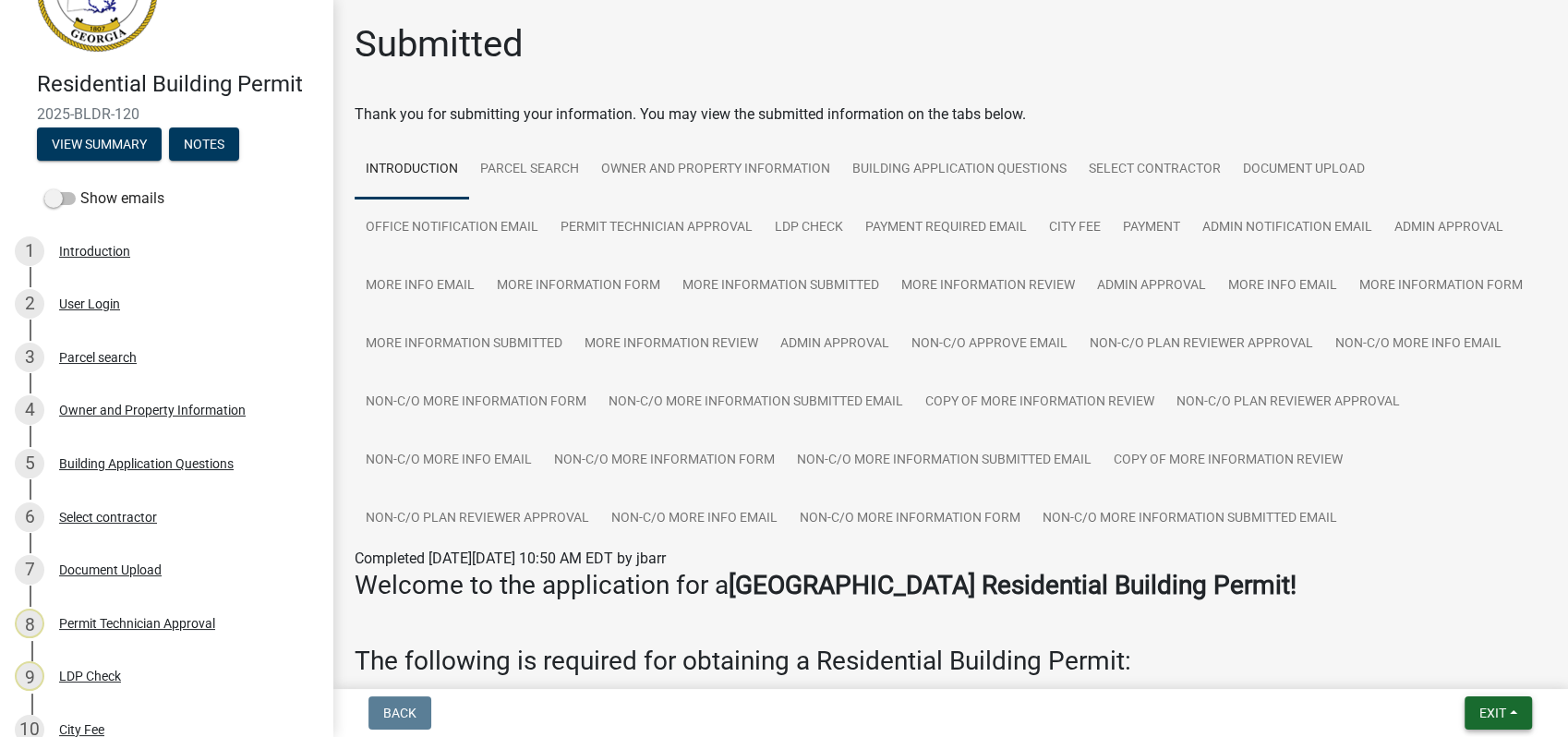
click at [1488, 696] on button "Exit" at bounding box center [1498, 713] width 68 height 33
click at [1459, 657] on button "Save & Exit" at bounding box center [1458, 665] width 148 height 44
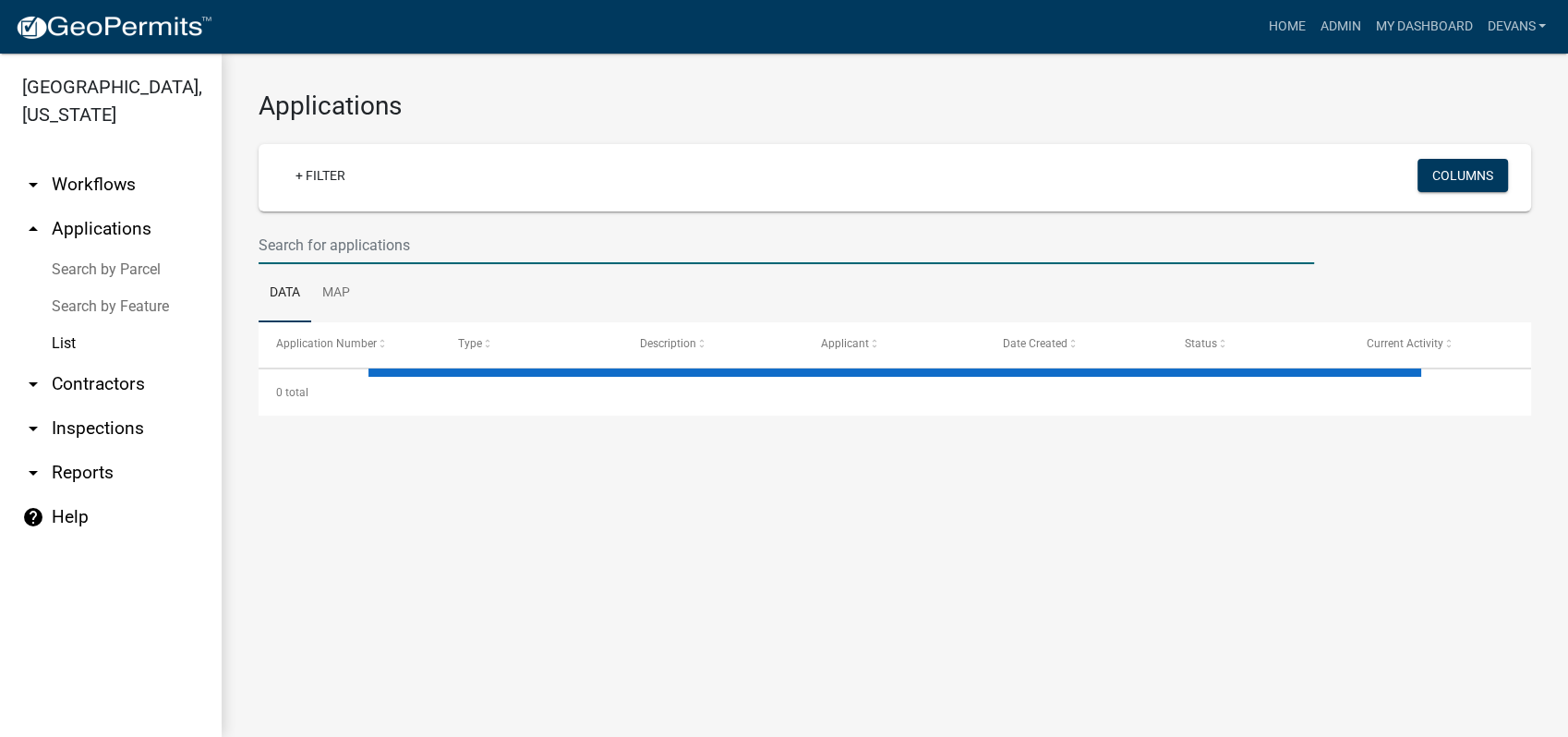
select select "1: 25"
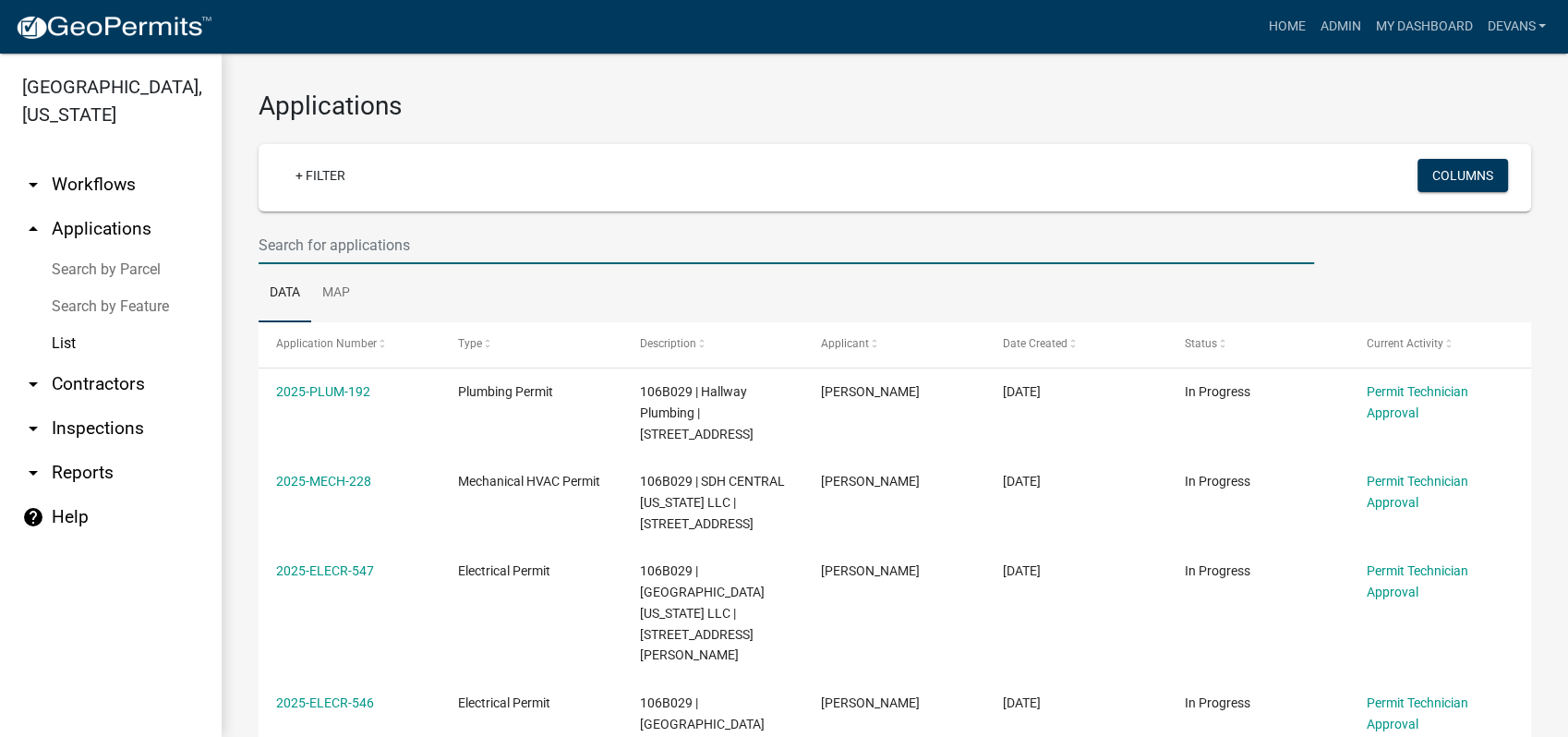
click at [449, 233] on input "text" at bounding box center [786, 245] width 1056 height 38
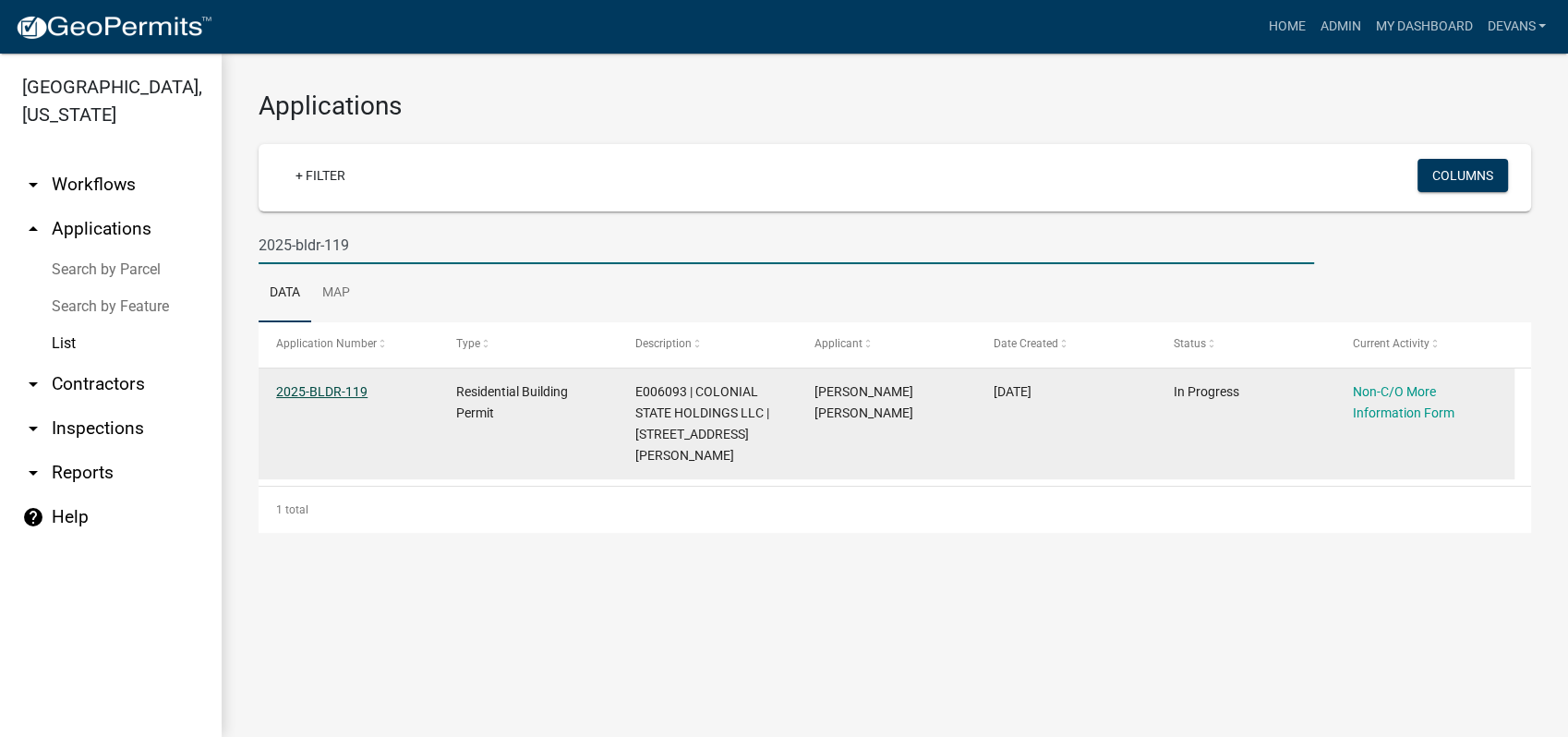
type input "2025-bldr-119"
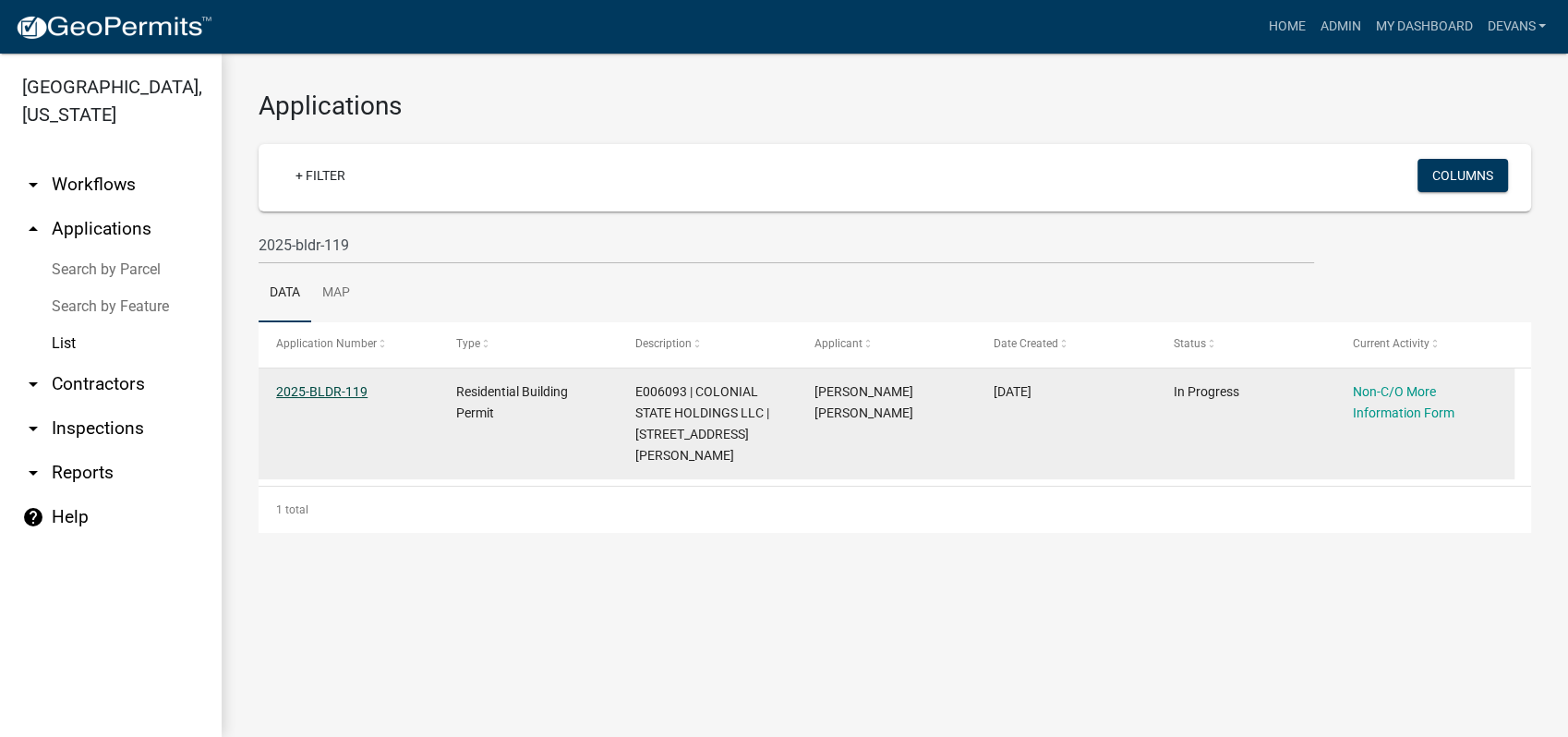
click at [324, 388] on link "2025-BLDR-119" at bounding box center [322, 391] width 92 height 15
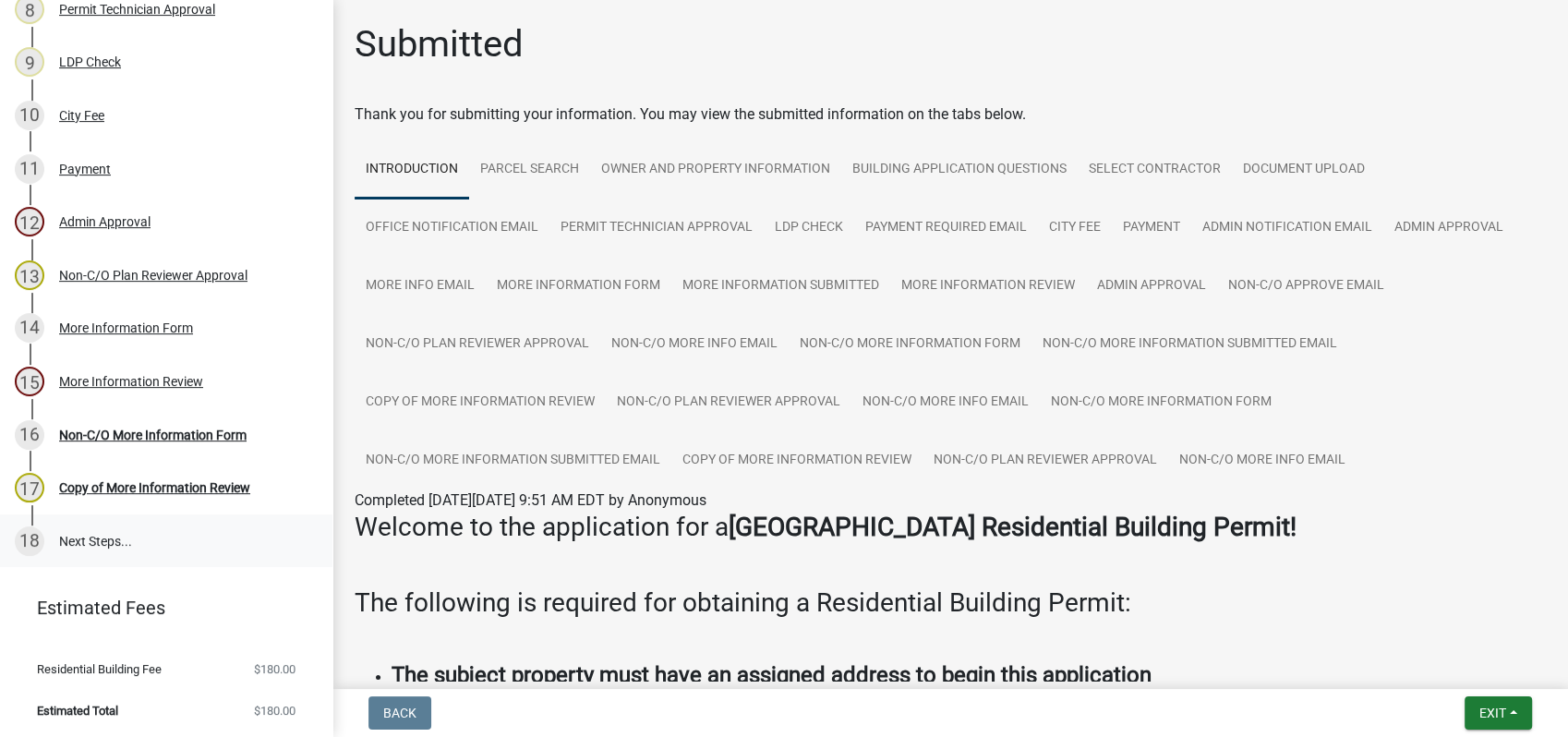
scroll to position [703, 0]
click at [120, 427] on div "Non-C/O More Information Form" at bounding box center [153, 433] width 188 height 13
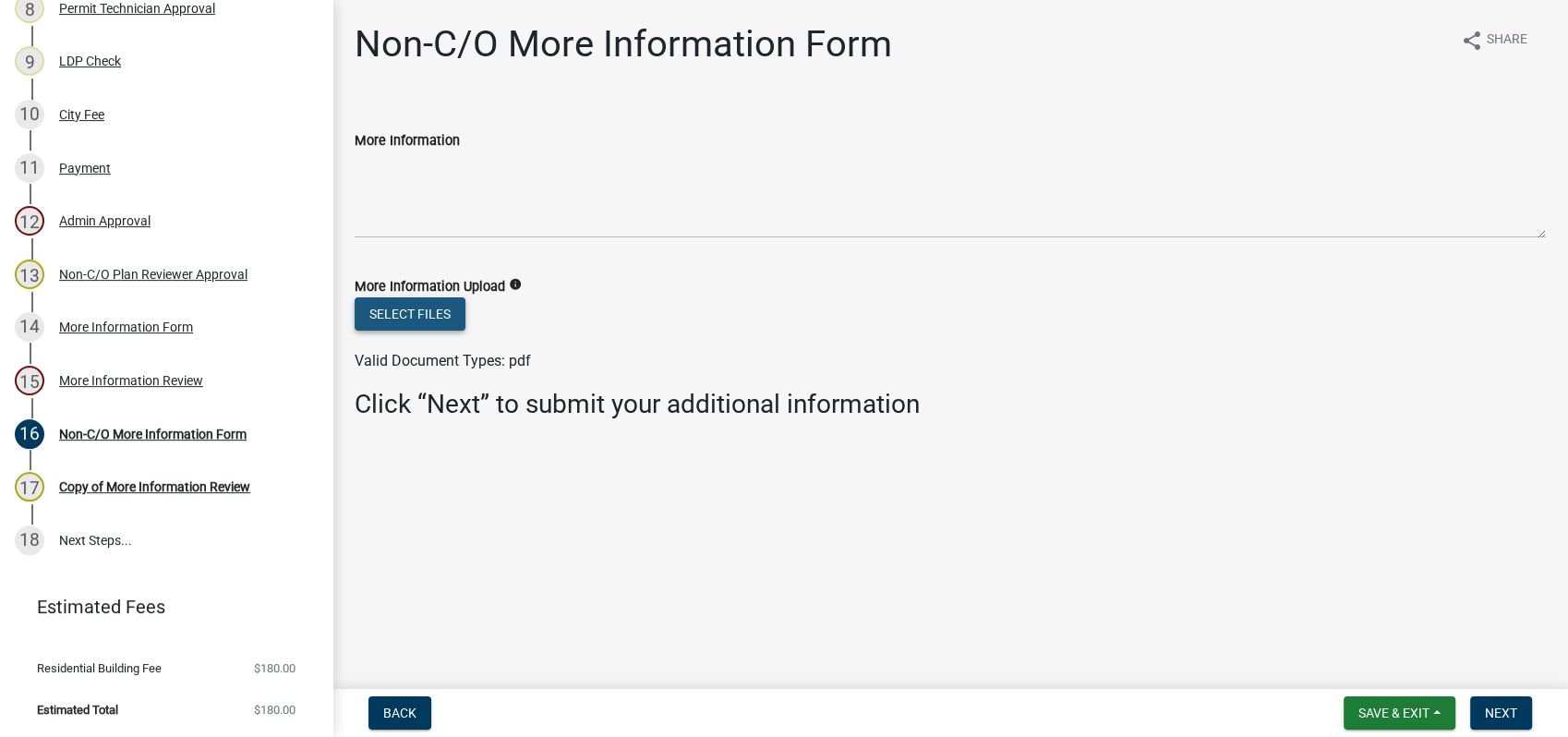
click at [408, 319] on button "Select files" at bounding box center [410, 314] width 111 height 33
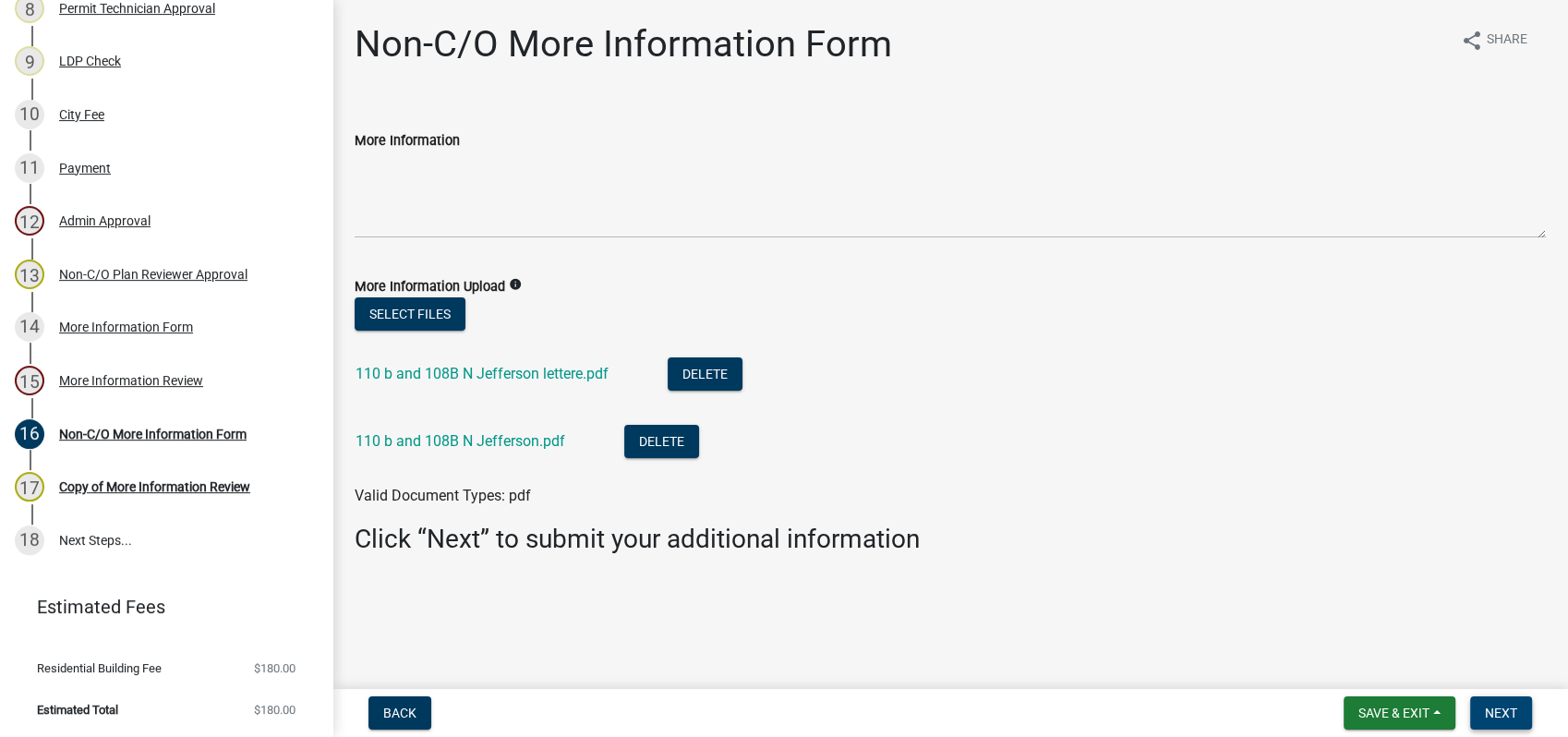
click at [1495, 709] on span "Next" at bounding box center [1500, 713] width 32 height 15
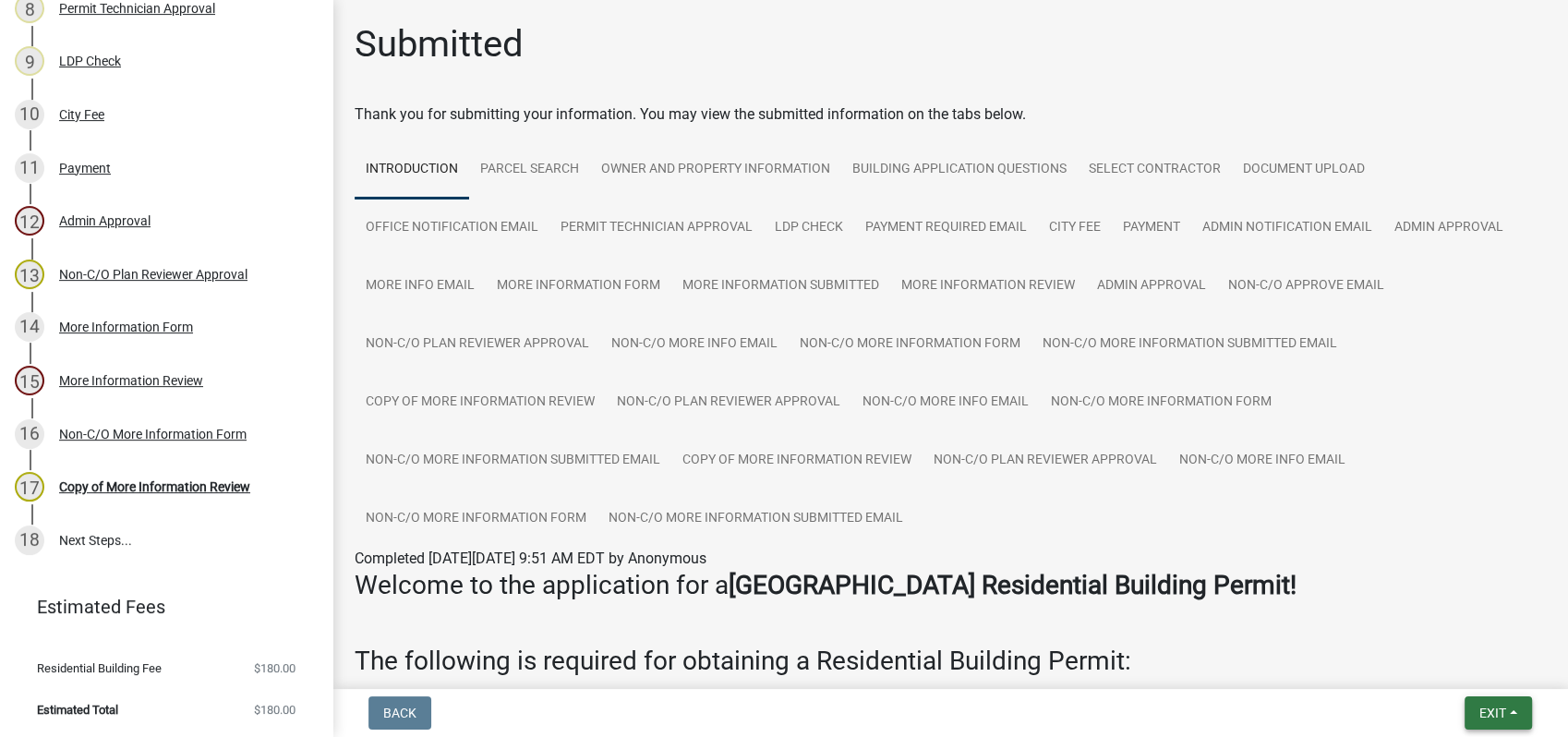
click at [1499, 712] on span "Exit" at bounding box center [1493, 713] width 27 height 15
click at [1497, 682] on button "Save & Exit" at bounding box center [1458, 665] width 148 height 44
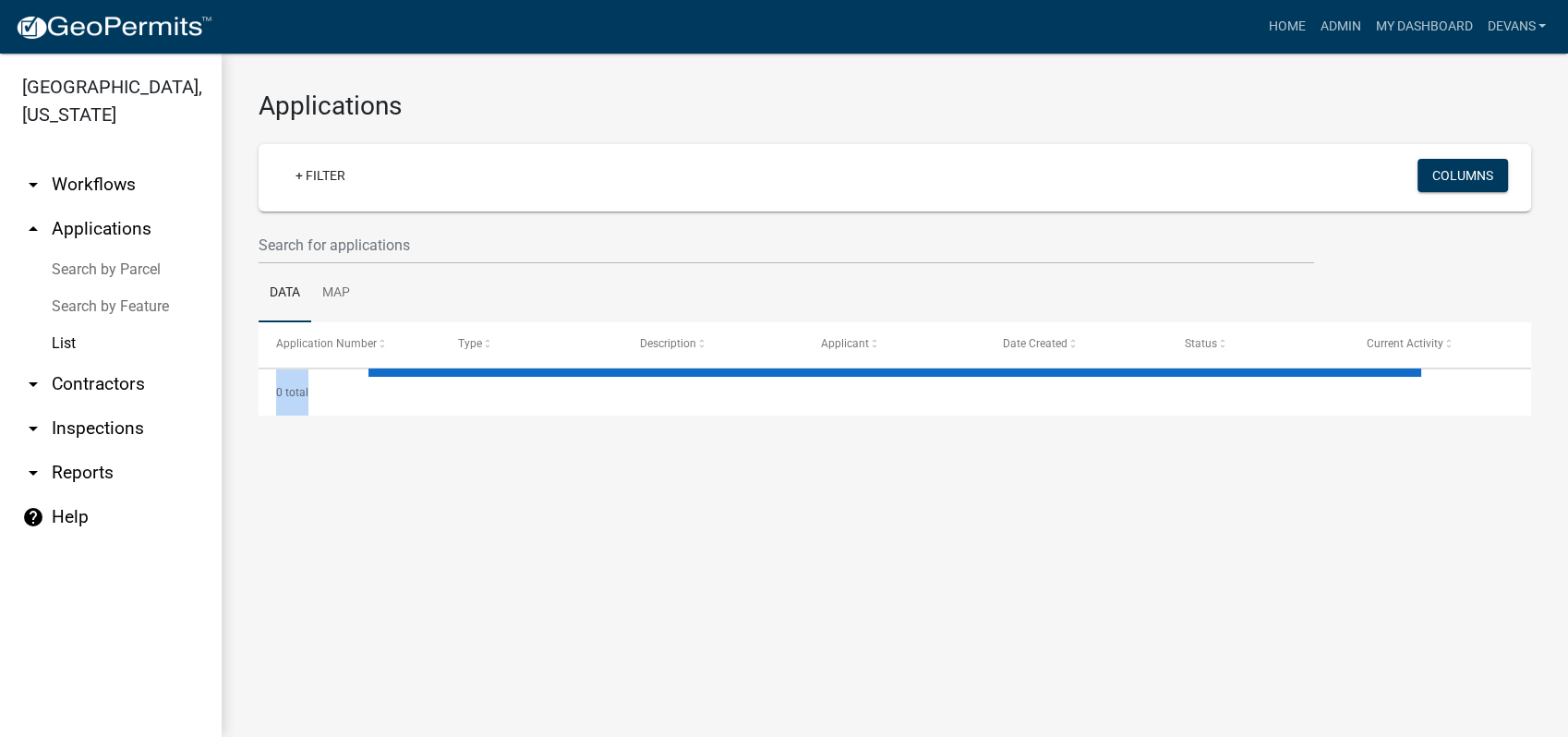
select select "1: 25"
